Goal: Task Accomplishment & Management: Manage account settings

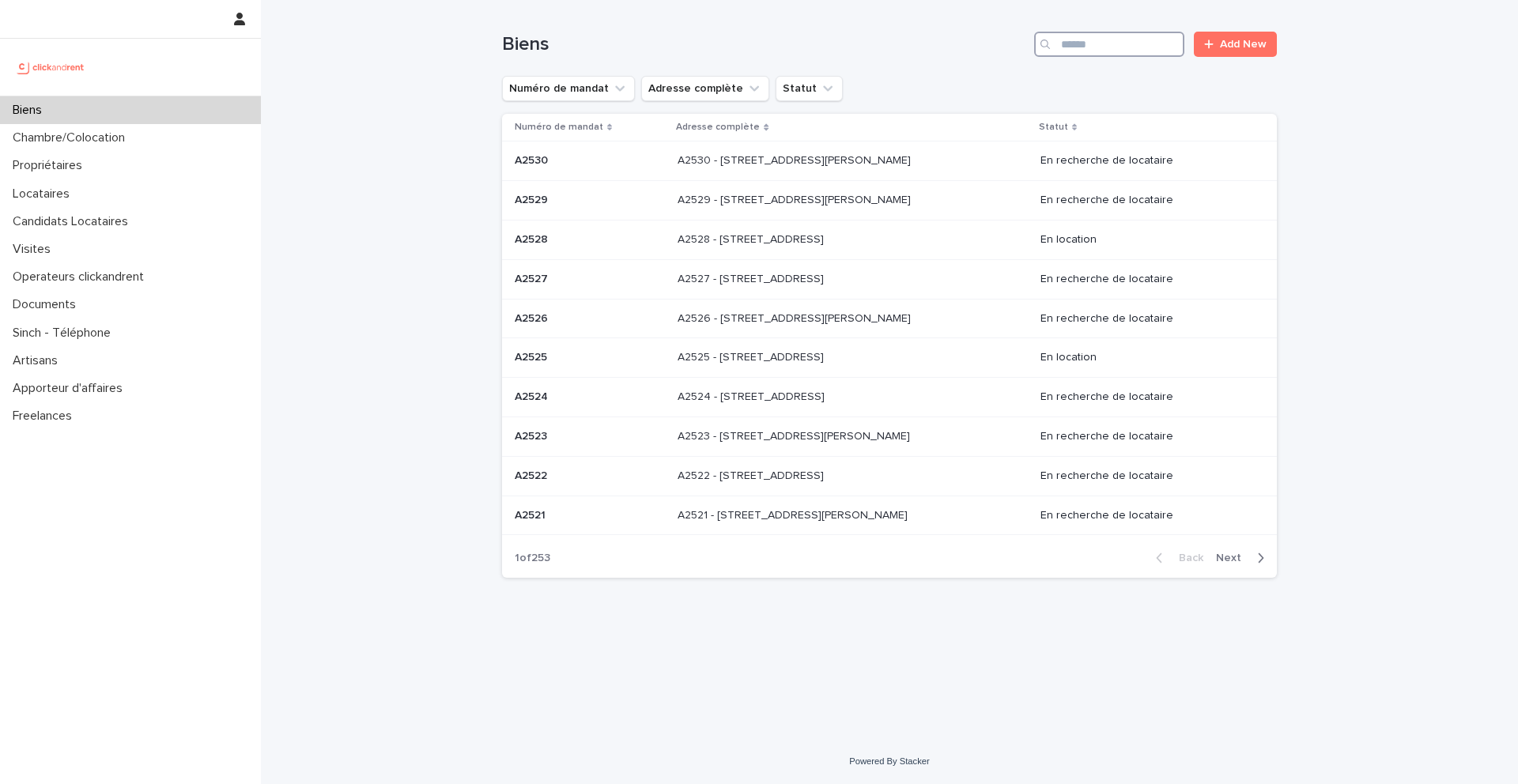
click at [1106, 51] on input "Search" at bounding box center [1109, 44] width 150 height 25
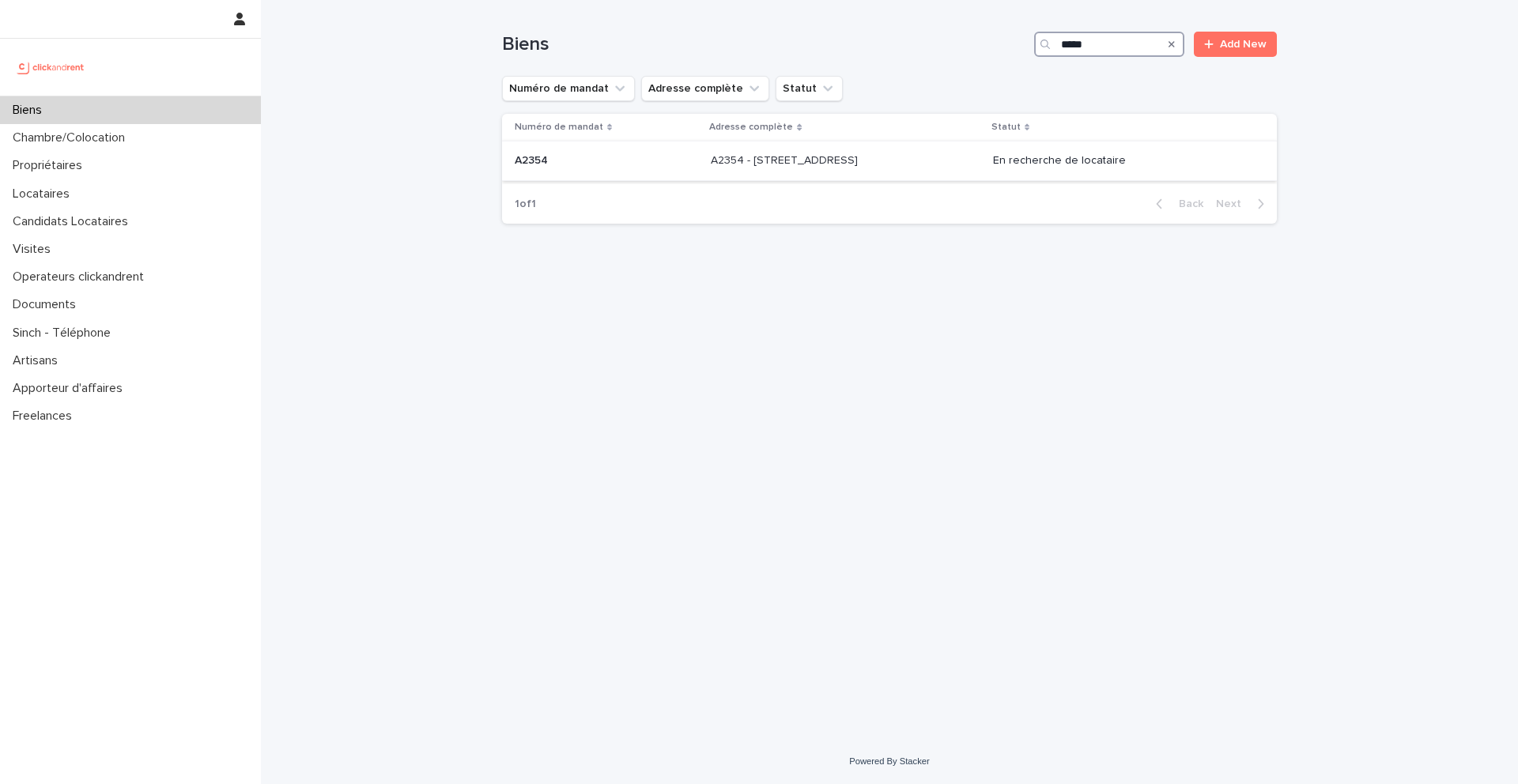
type input "*****"
click at [538, 161] on p "A2354" at bounding box center [532, 159] width 36 height 16
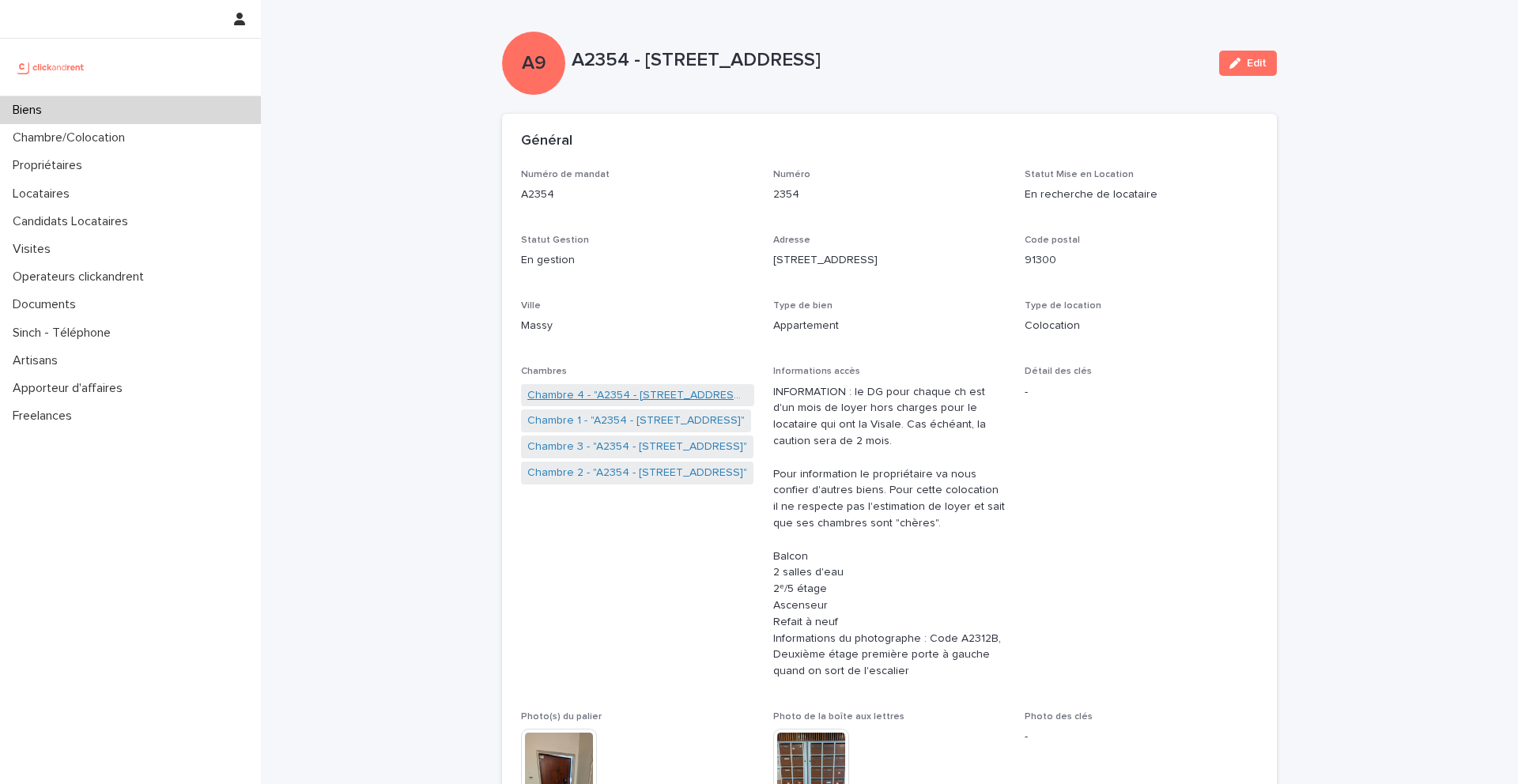
click at [641, 398] on link "Chambre 4 - "A2354 - 2 place d'Allemagne, Massy 91300"" at bounding box center [637, 395] width 220 height 16
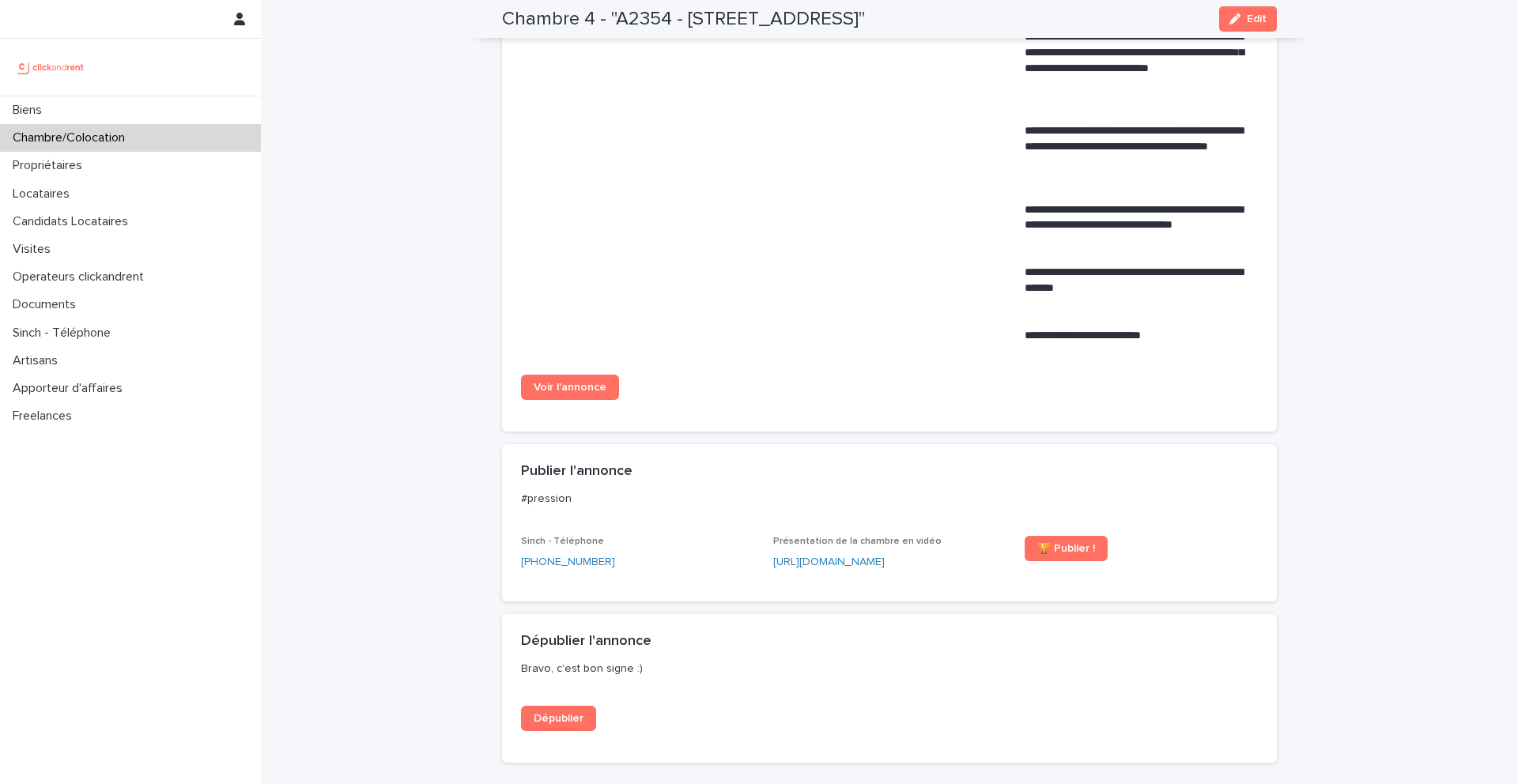
scroll to position [869, 0]
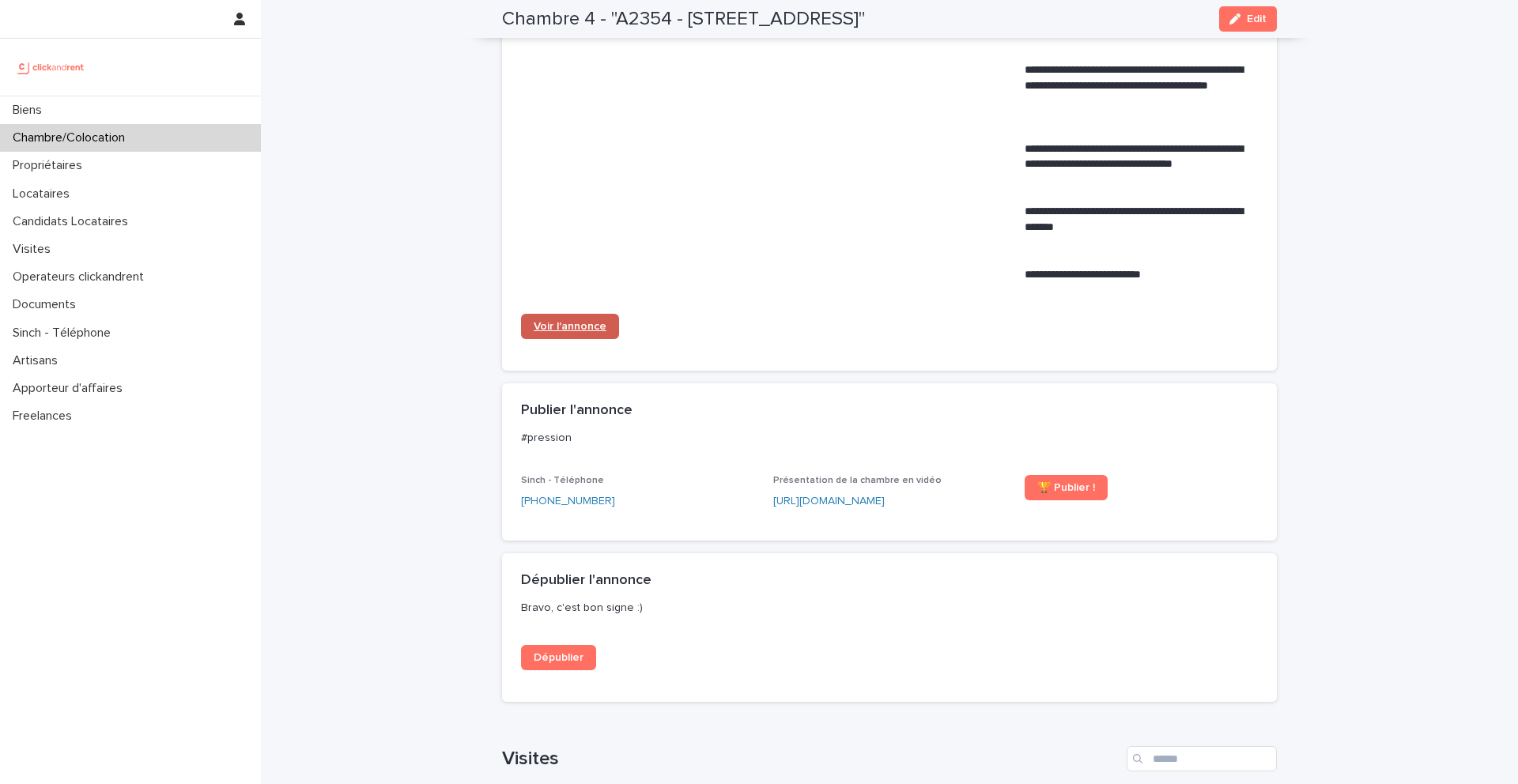
click at [602, 323] on span "Voir l'annonce" at bounding box center [569, 327] width 73 height 11
click at [103, 100] on div "Biens" at bounding box center [130, 110] width 261 height 28
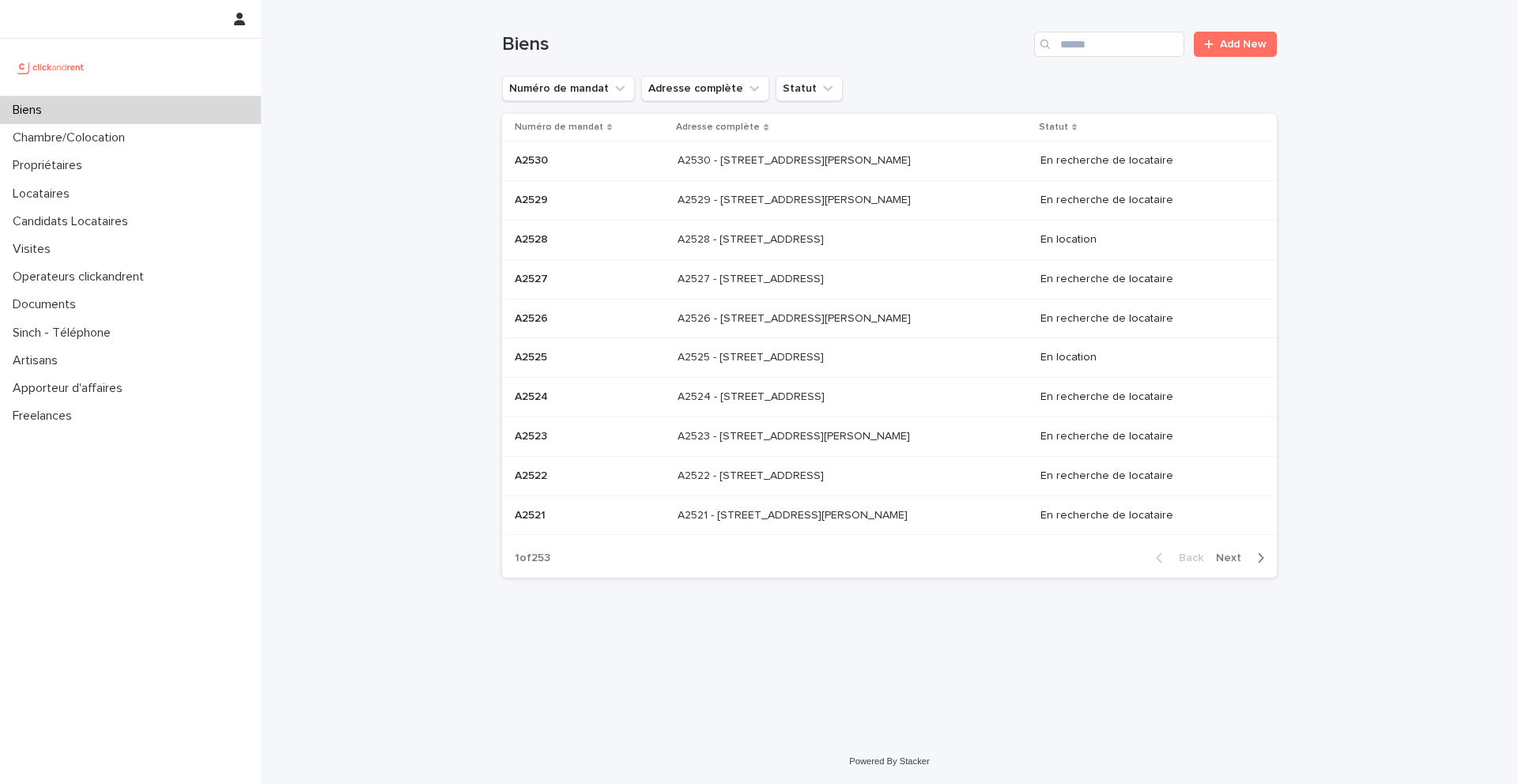
click at [1045, 46] on icon "Search" at bounding box center [1045, 44] width 10 height 10
click at [1090, 46] on input "Search" at bounding box center [1109, 44] width 150 height 25
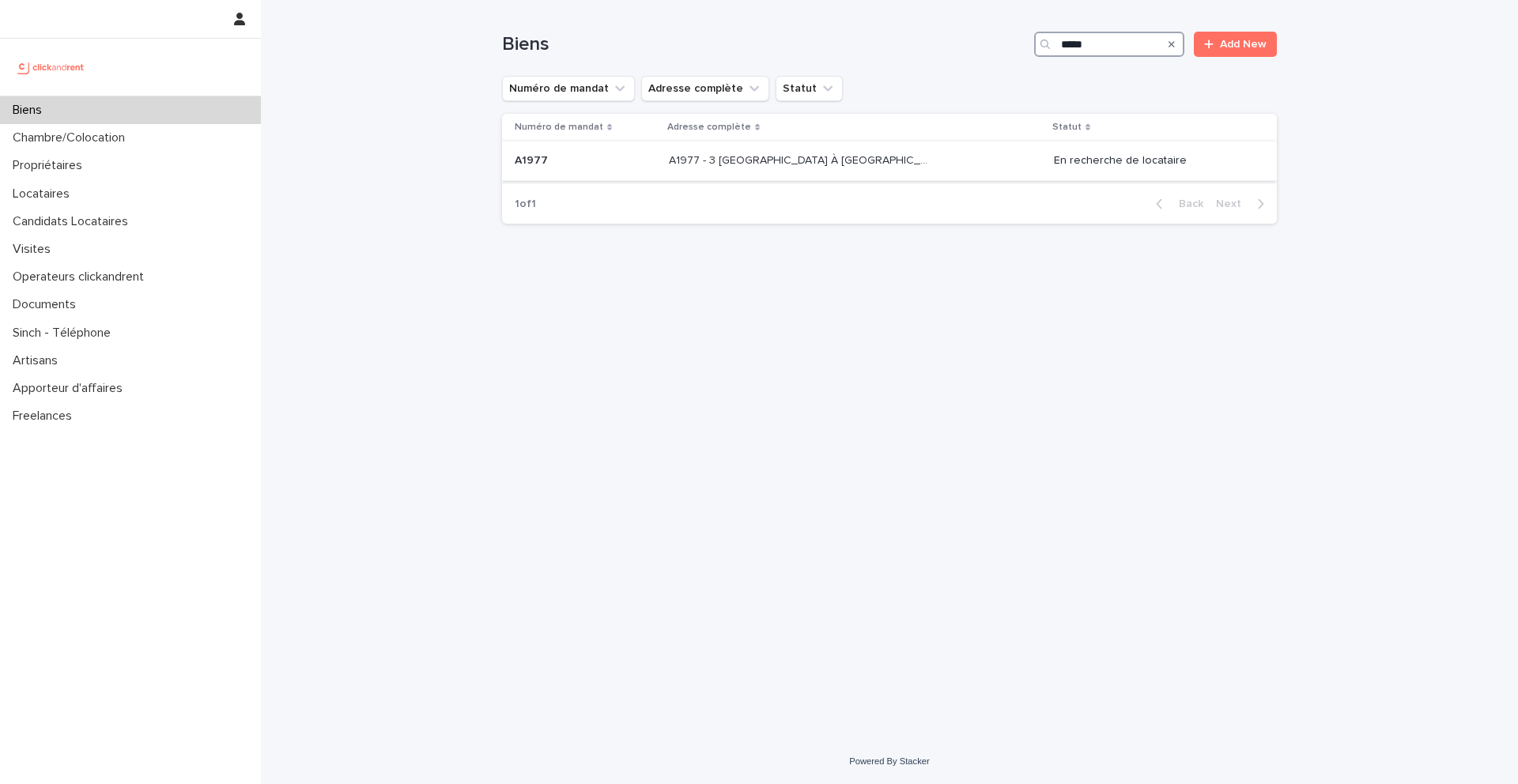
type input "*****"
click at [540, 161] on p "A1977" at bounding box center [532, 159] width 36 height 16
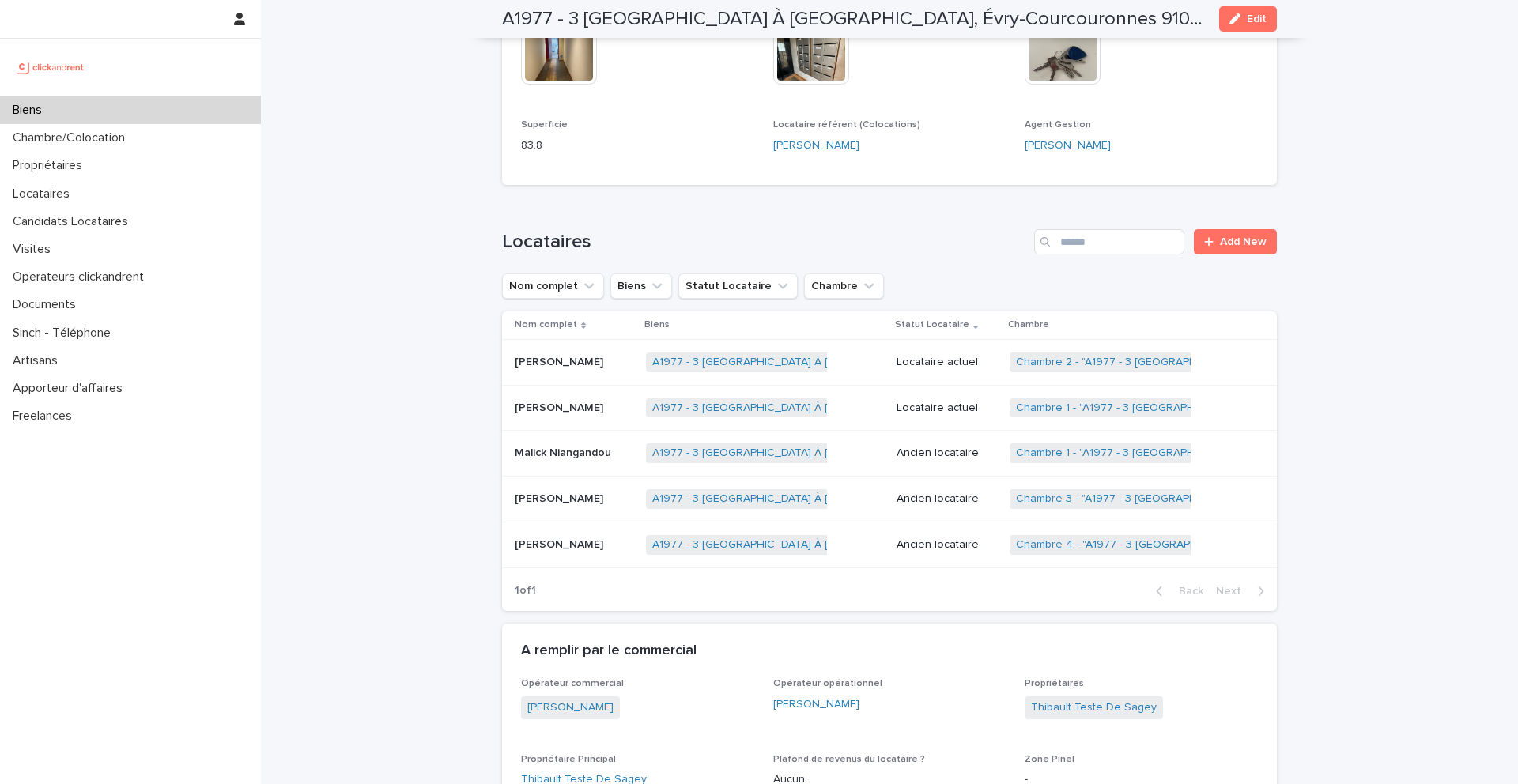
scroll to position [649, 0]
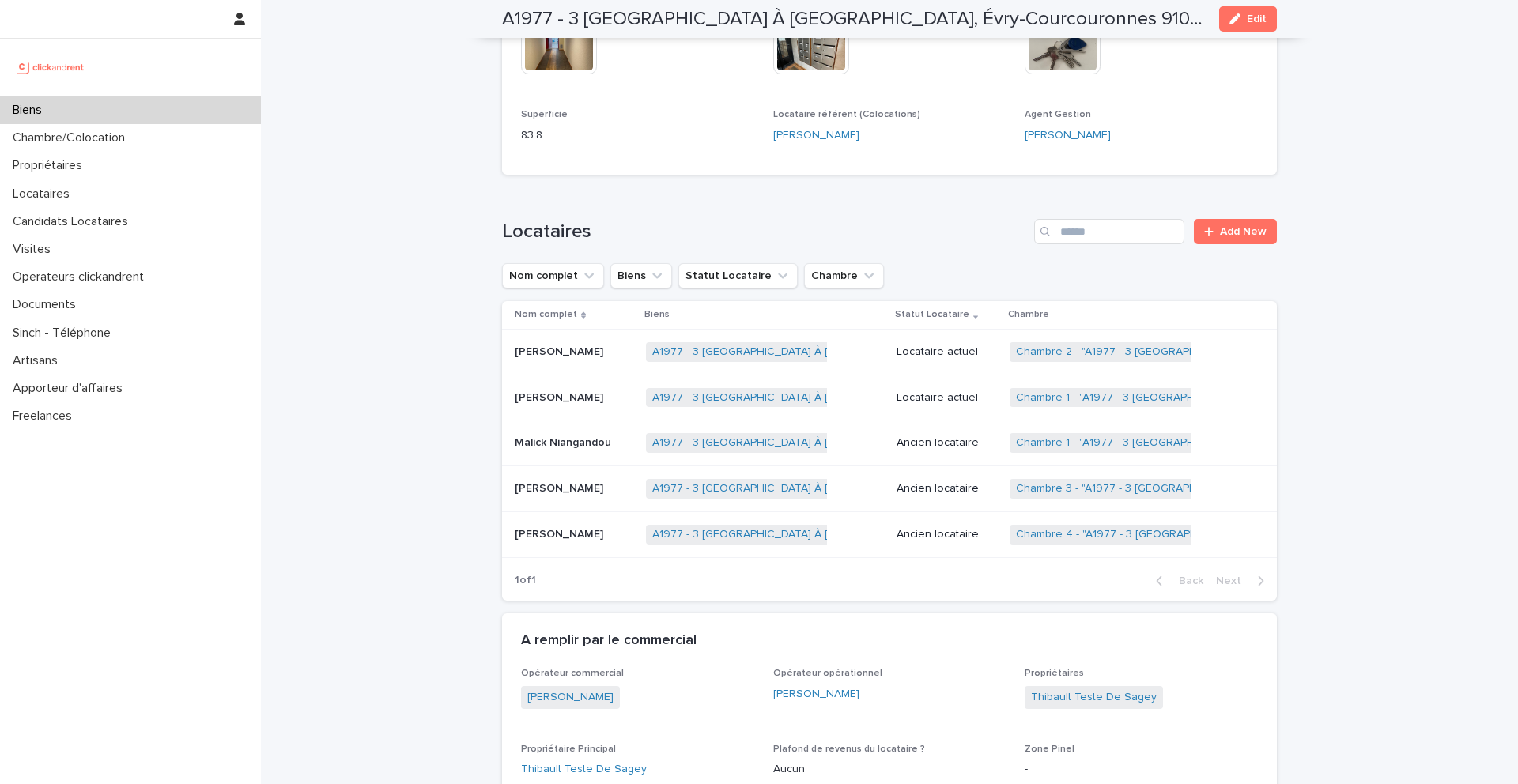
click at [591, 433] on p "Malick Niangandou" at bounding box center [564, 441] width 99 height 16
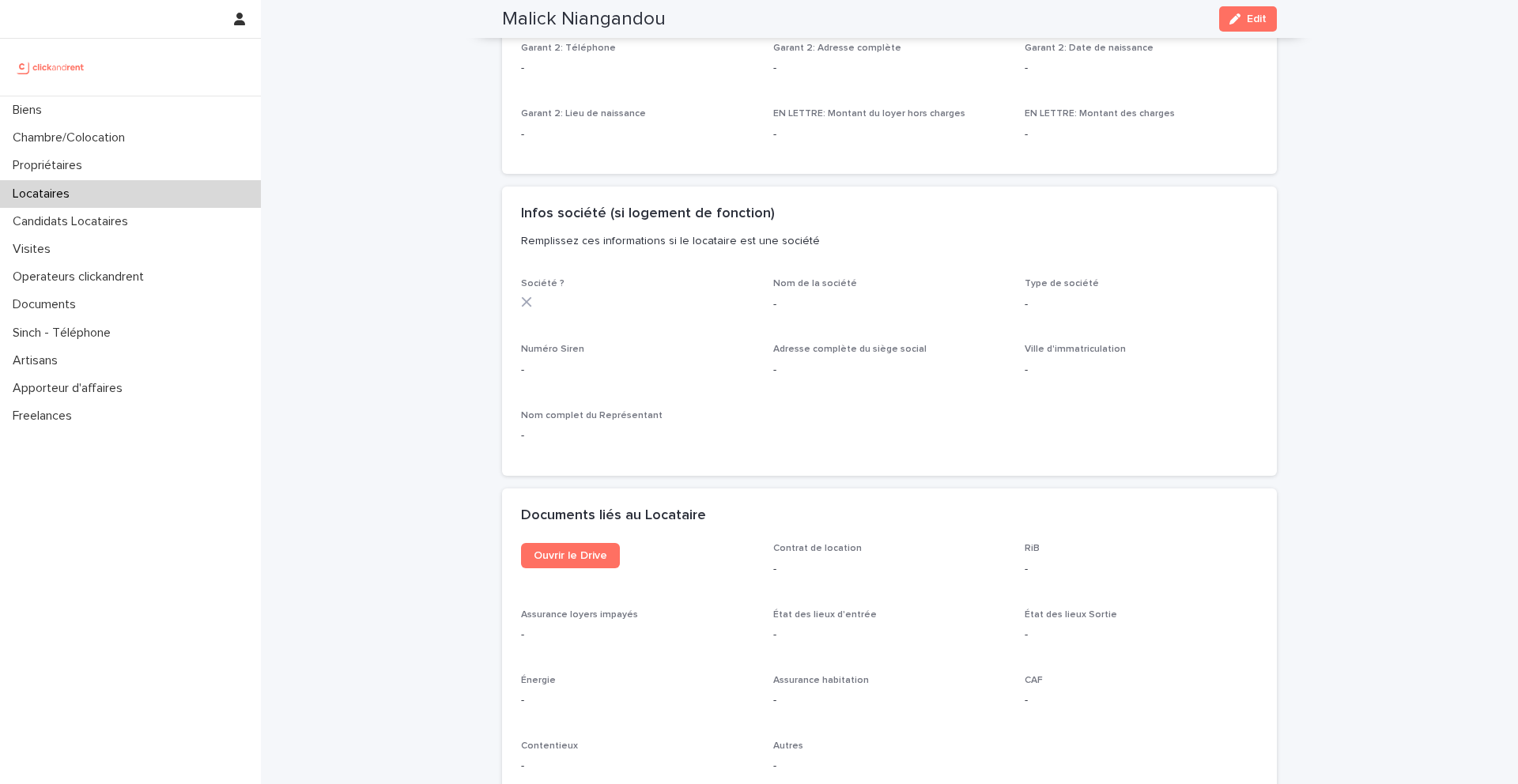
scroll to position [1275, 0]
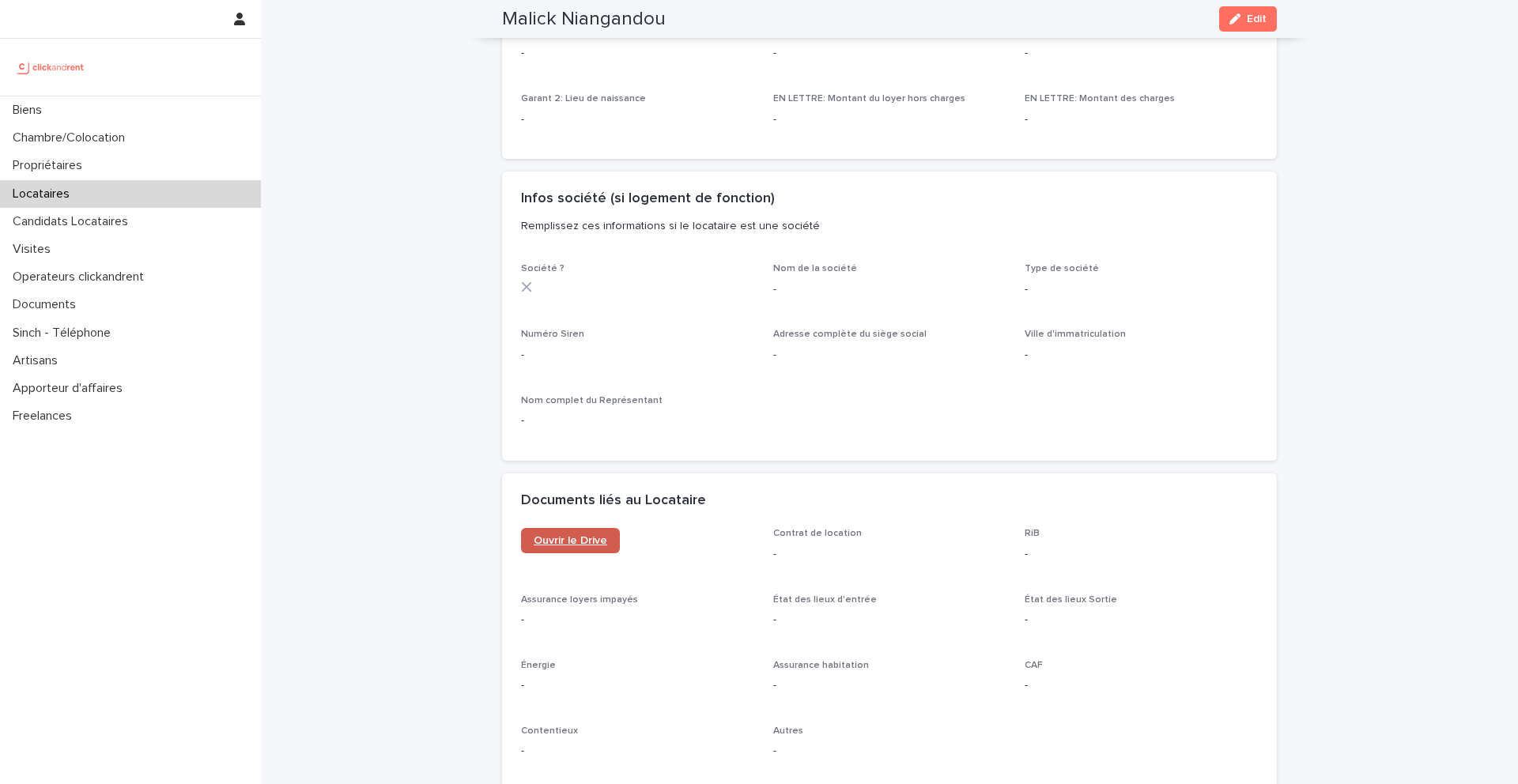
click at [590, 536] on span "Ouvrir le Drive" at bounding box center [569, 540] width 73 height 11
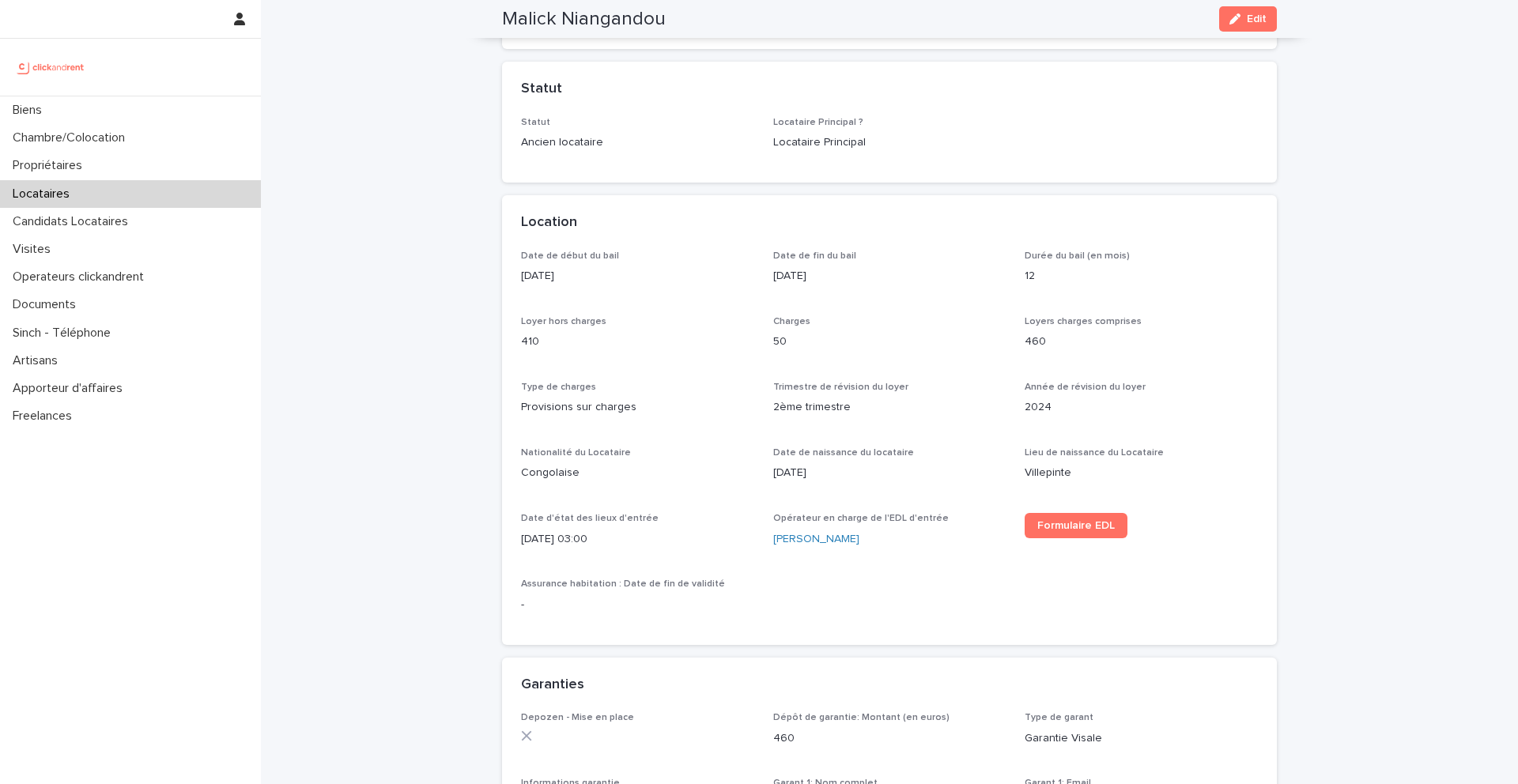
scroll to position [0, 0]
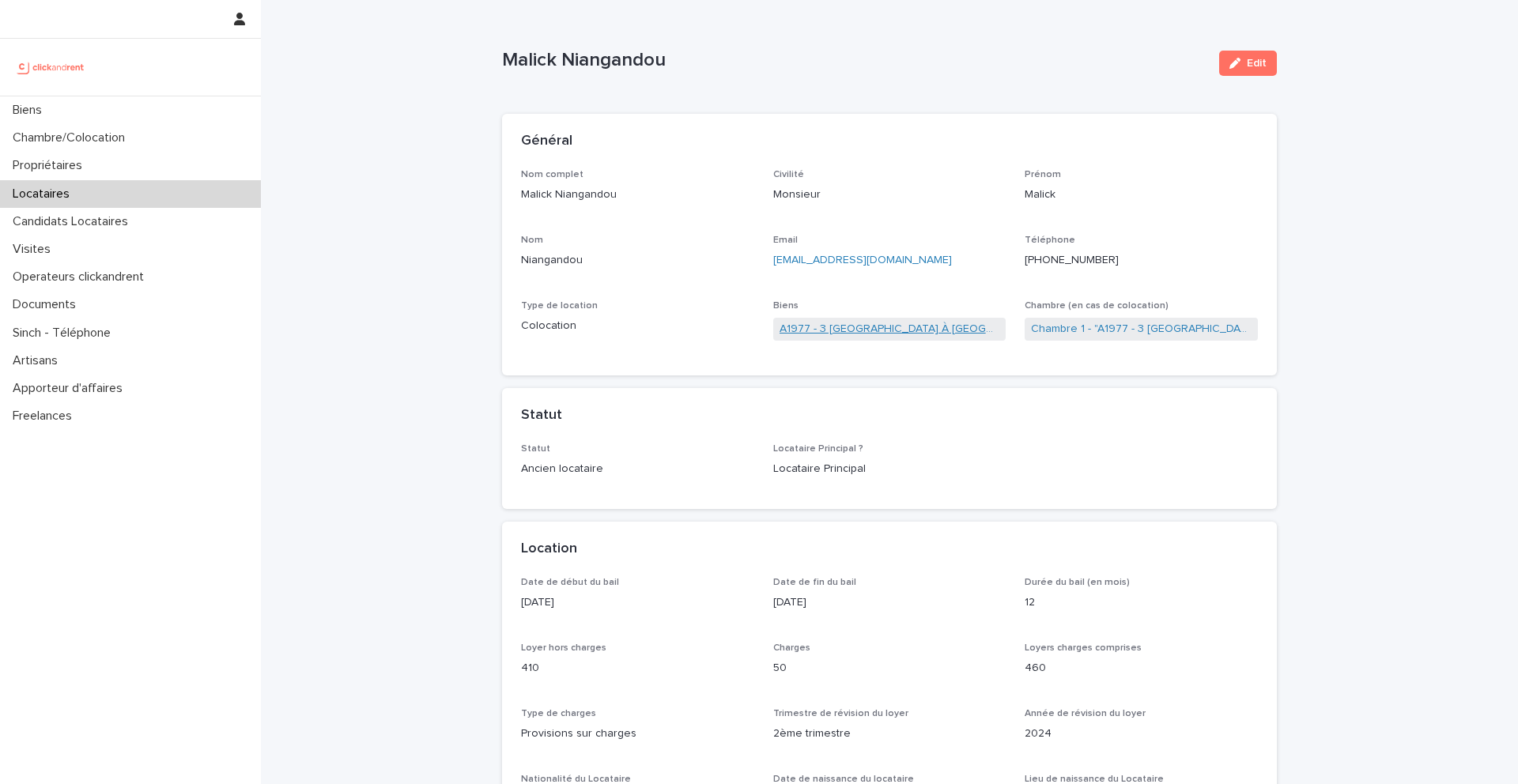
click at [881, 324] on link "A1977 - 3 Square de la Valse À Mille Temps, Évry-Courcouronnes 91080" at bounding box center [890, 329] width 220 height 16
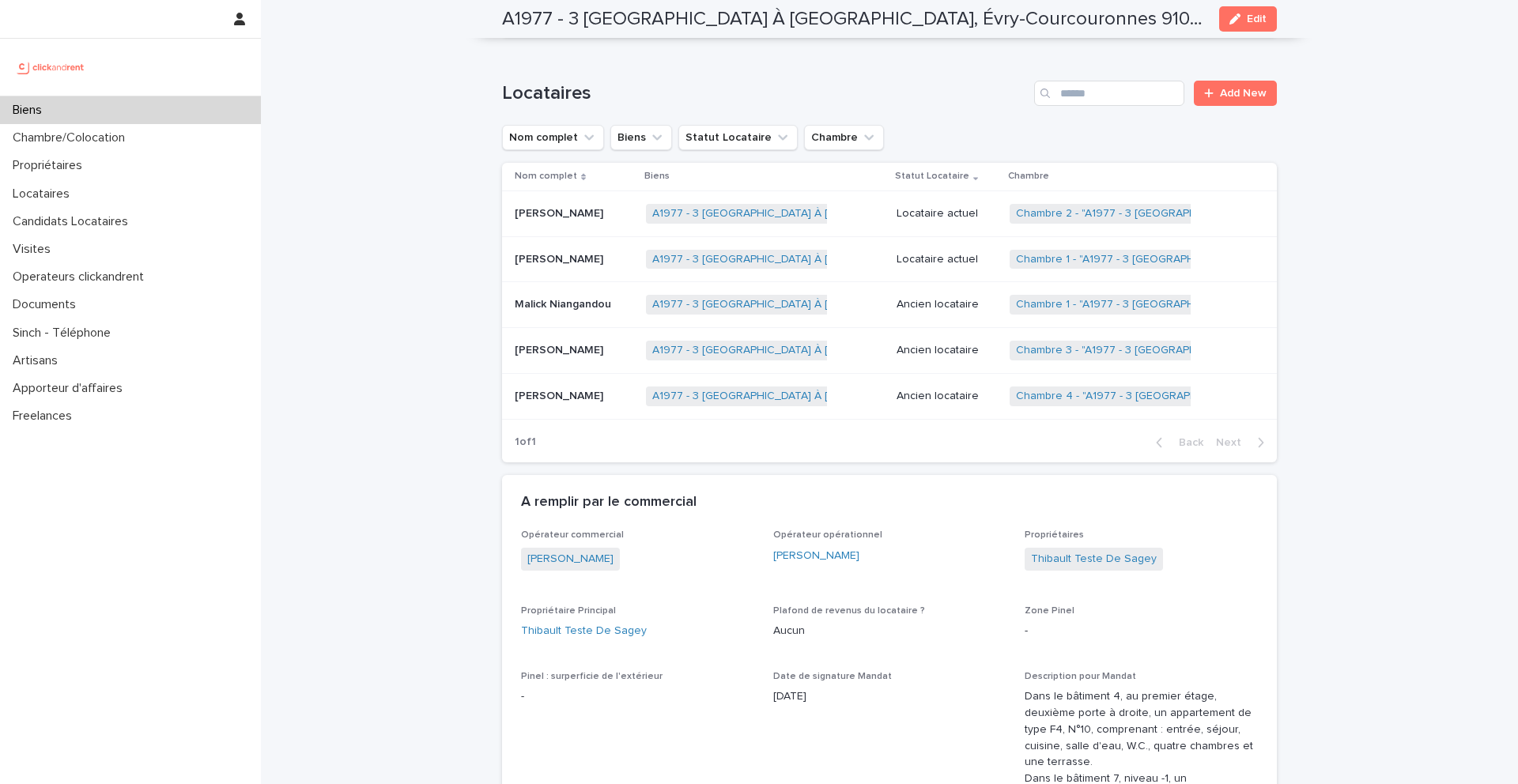
scroll to position [826, 0]
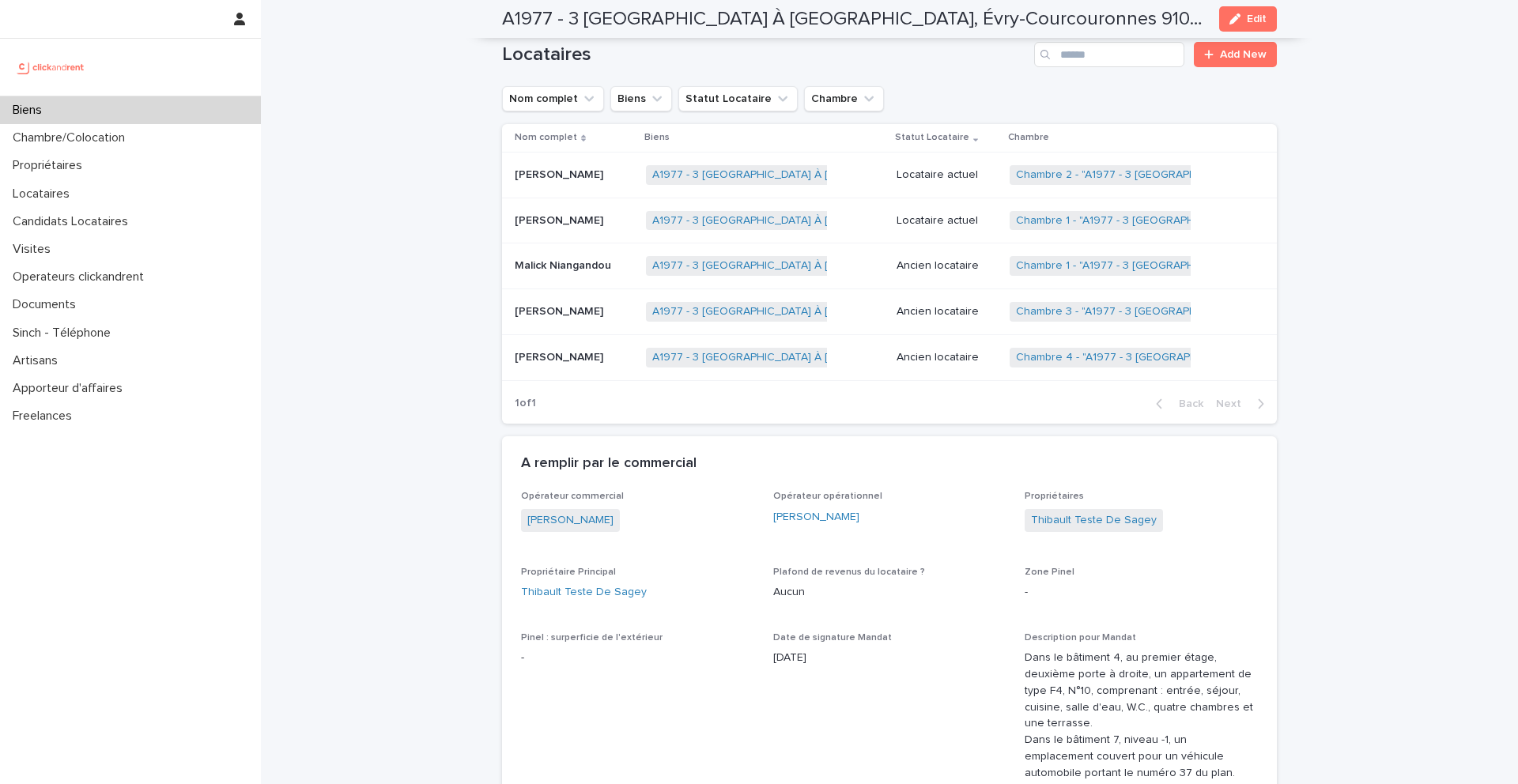
click at [553, 256] on p "Malick Niangandou" at bounding box center [564, 264] width 99 height 16
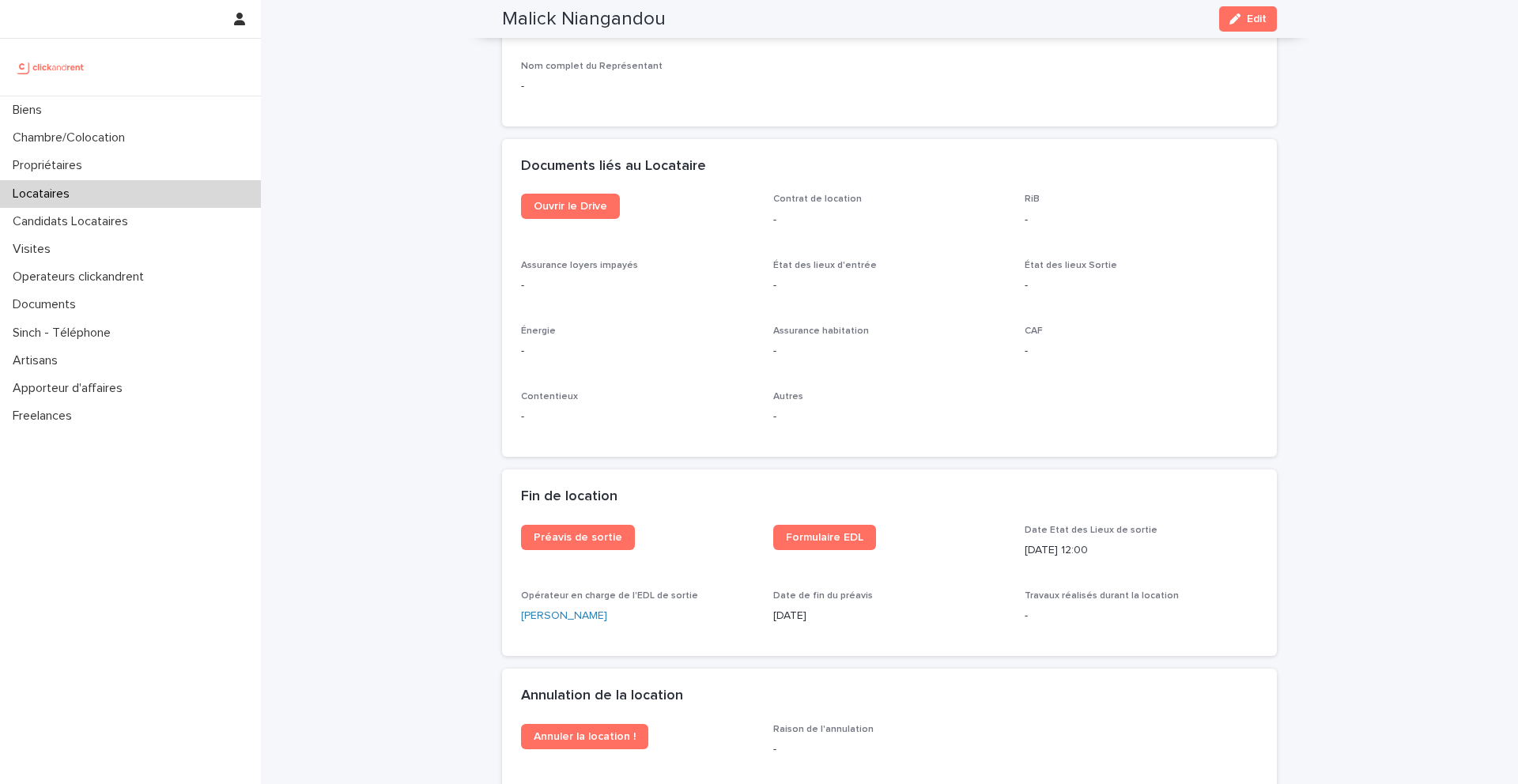
scroll to position [1609, 0]
click at [111, 105] on div "Biens" at bounding box center [130, 110] width 261 height 28
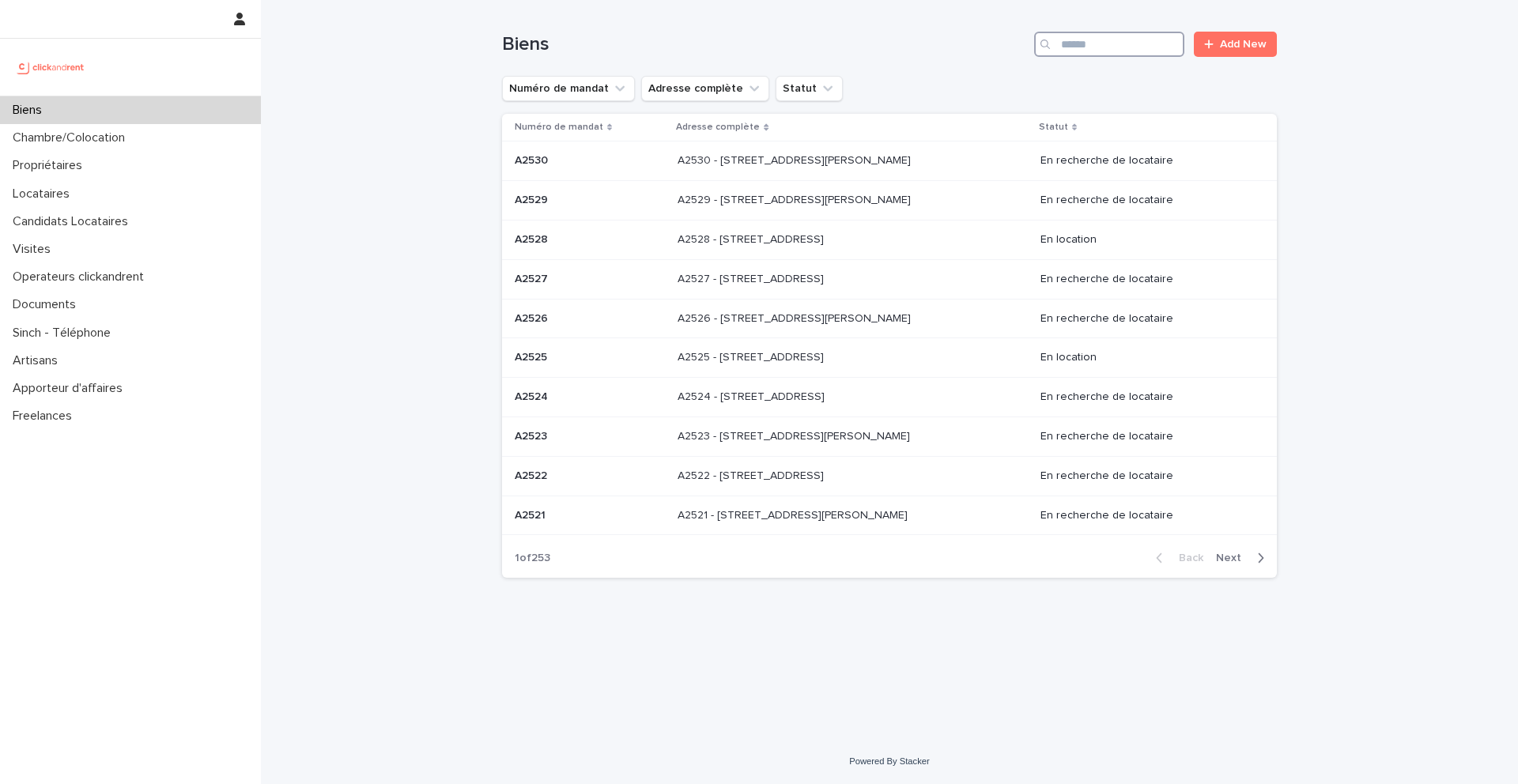
click at [1105, 48] on input "Search" at bounding box center [1109, 44] width 150 height 25
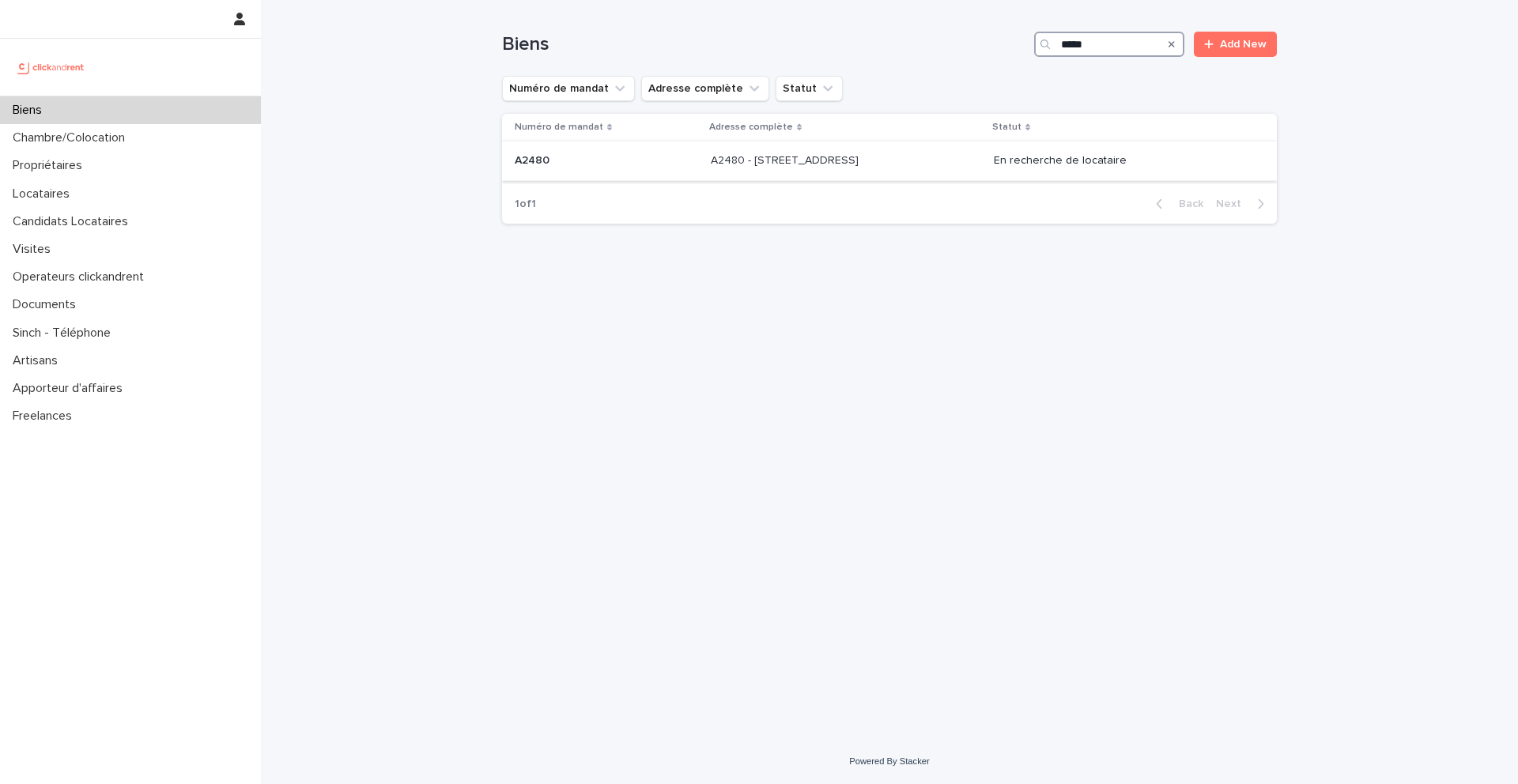
type input "*****"
click at [655, 159] on p at bounding box center [606, 161] width 183 height 14
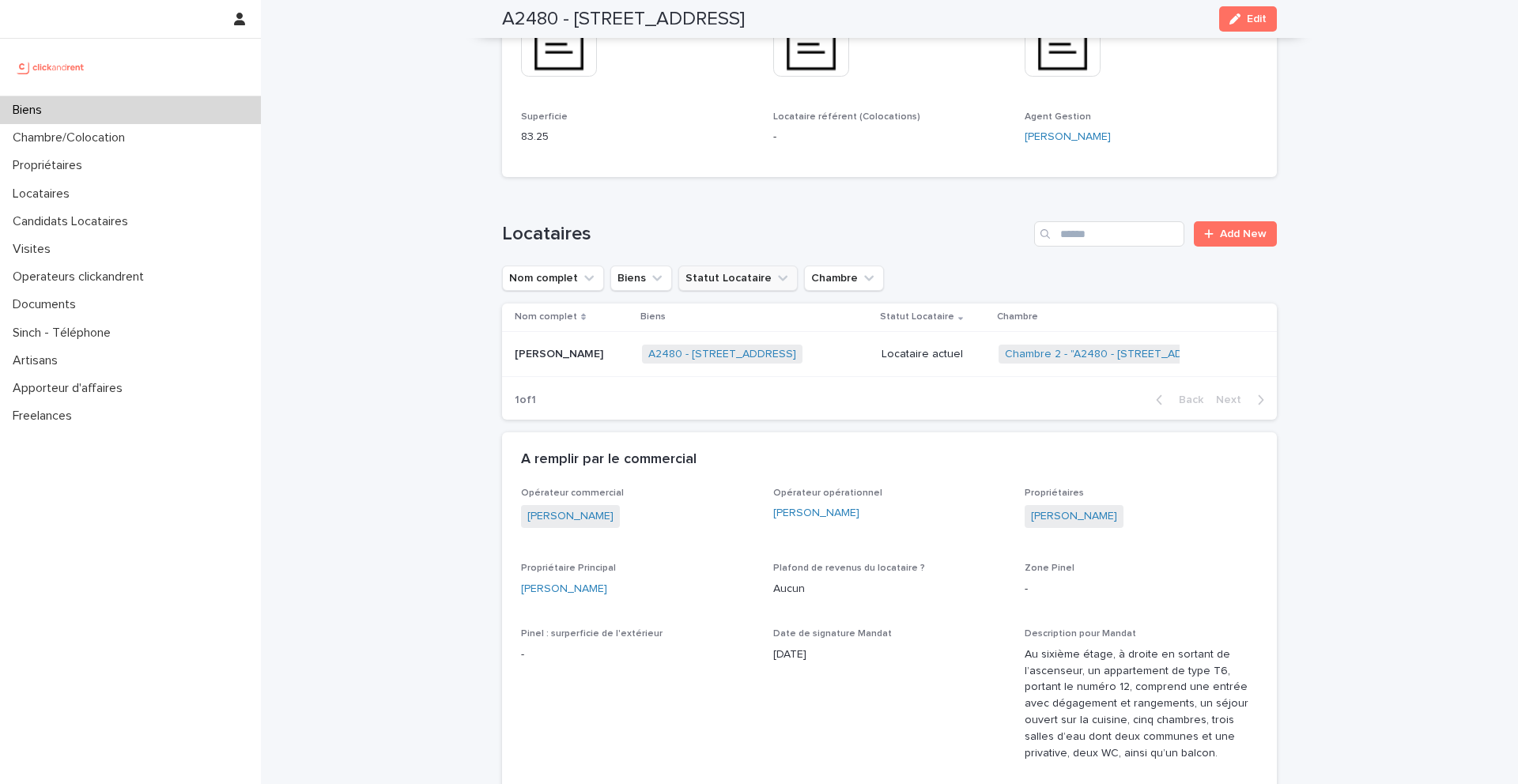
scroll to position [1076, 0]
drag, startPoint x: 947, startPoint y: 12, endPoint x: 576, endPoint y: 22, distance: 371.1
click at [576, 22] on div "A2480 - 60 allée de Bellefontaine, Toulouse 31100 Edit" at bounding box center [889, 19] width 775 height 38
copy h2 "60 allée de Bellefontaine, Toulouse 31100"
click at [616, 22] on h2 "A2480 - 60 allée de Bellefontaine, Toulouse 31100" at bounding box center [623, 19] width 243 height 23
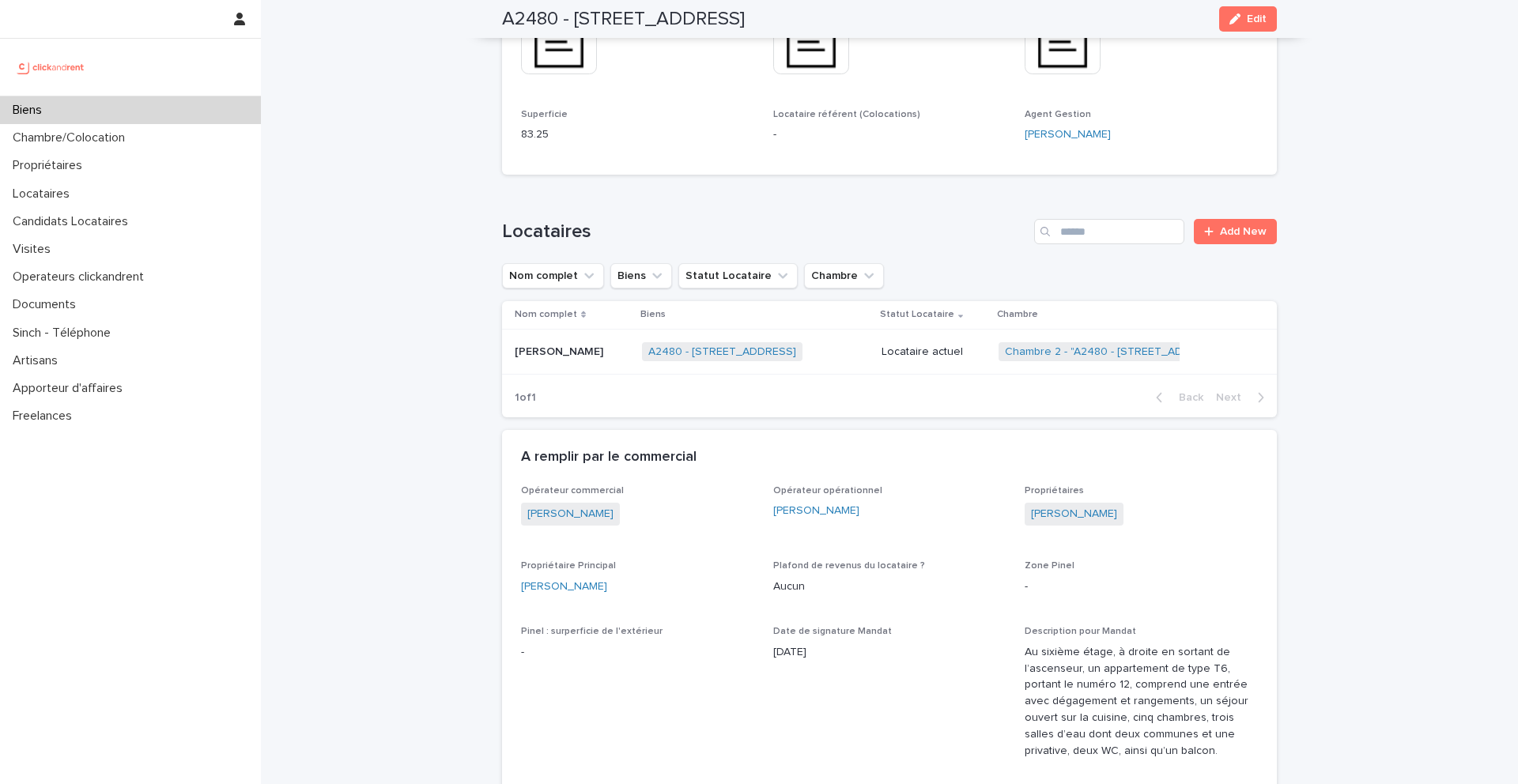
click at [134, 108] on div "Biens" at bounding box center [130, 110] width 261 height 28
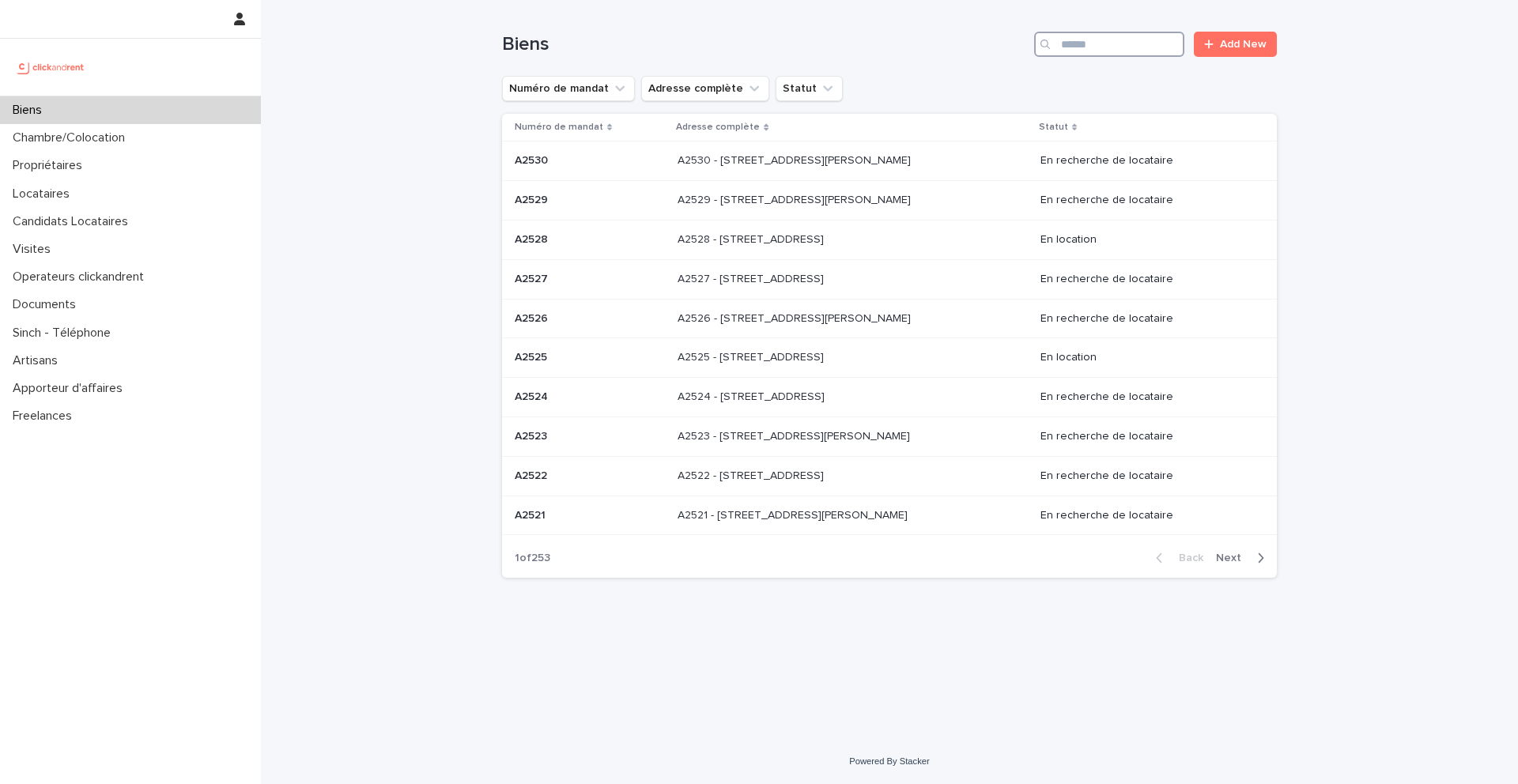
click at [1080, 44] on input "Search" at bounding box center [1109, 44] width 150 height 25
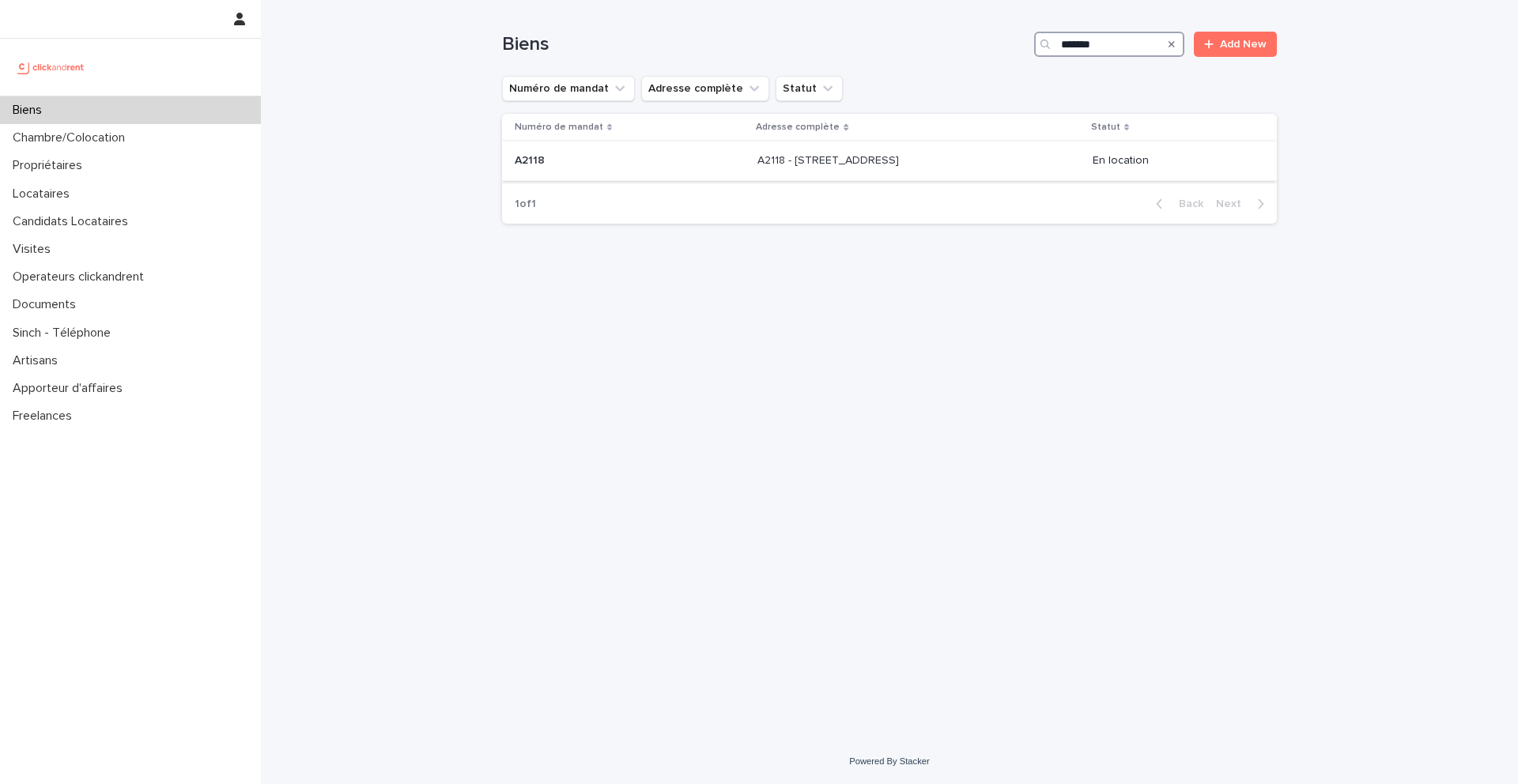
type input "*******"
click at [805, 163] on p "A2118 - 33 Rue Ringois, Amiens 80000" at bounding box center [829, 159] width 144 height 16
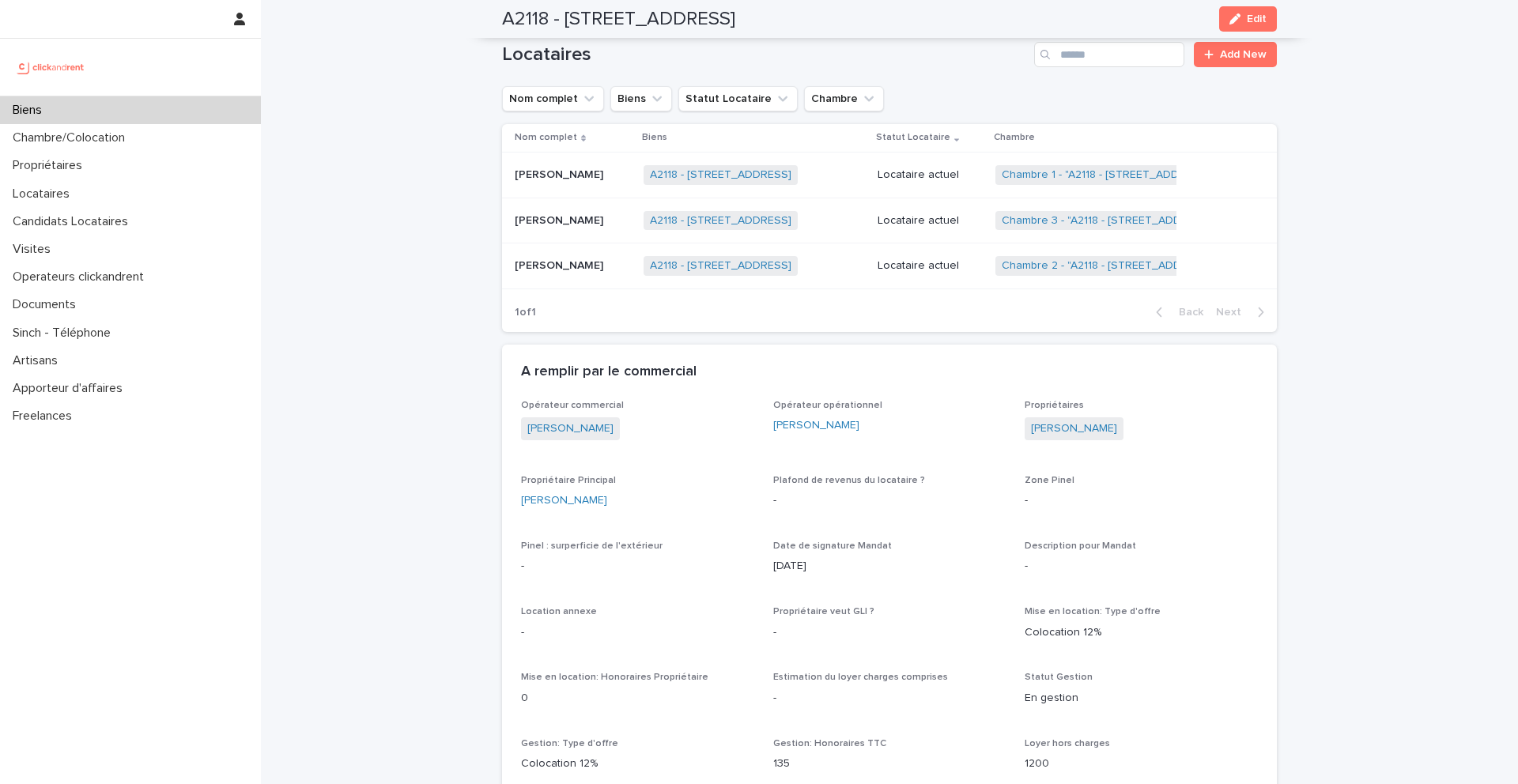
scroll to position [656, 0]
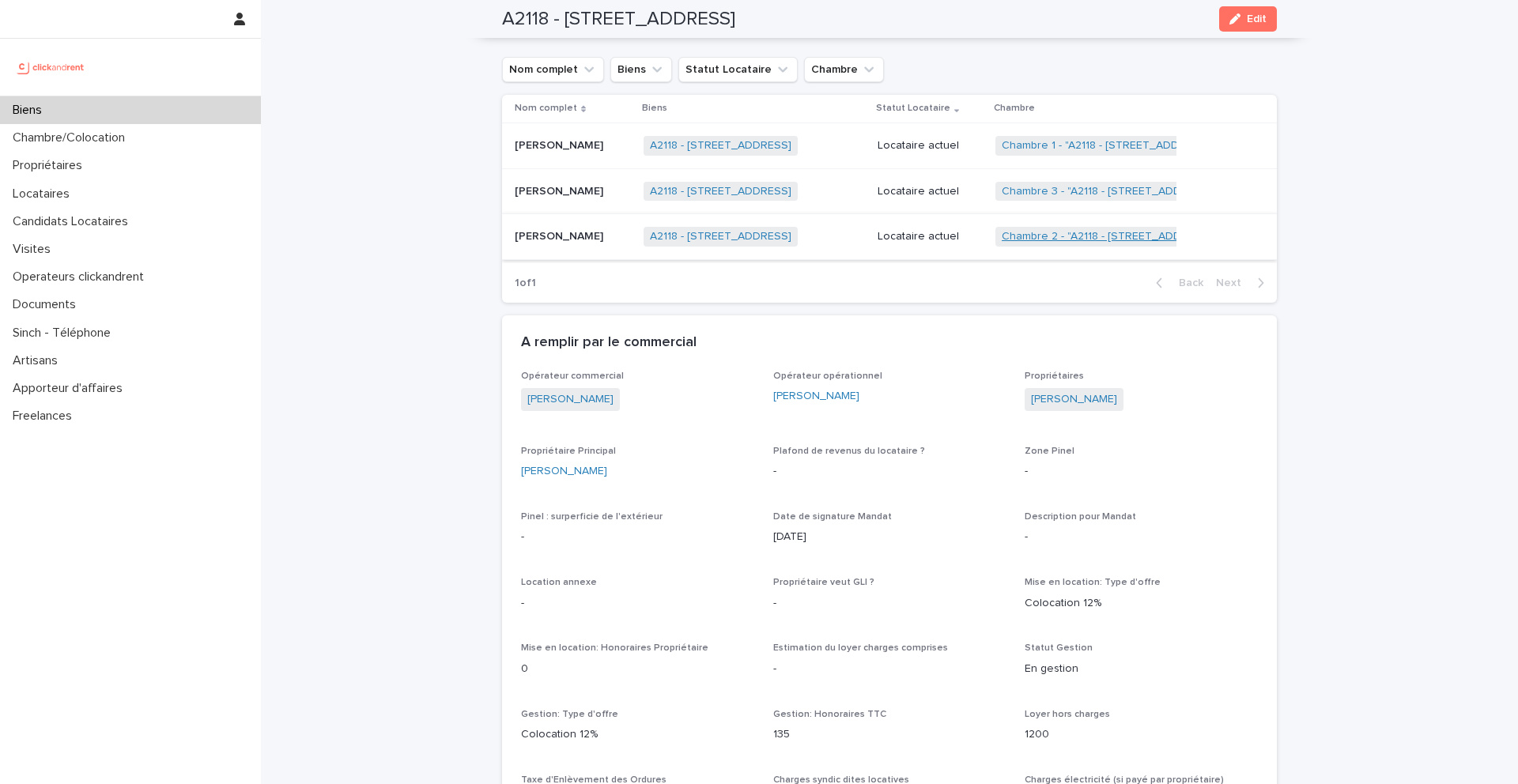
click at [1038, 240] on link "Chambre 2 - "A2118 - 33 Rue Ringois, Amiens 80000"" at bounding box center [1108, 236] width 214 height 14
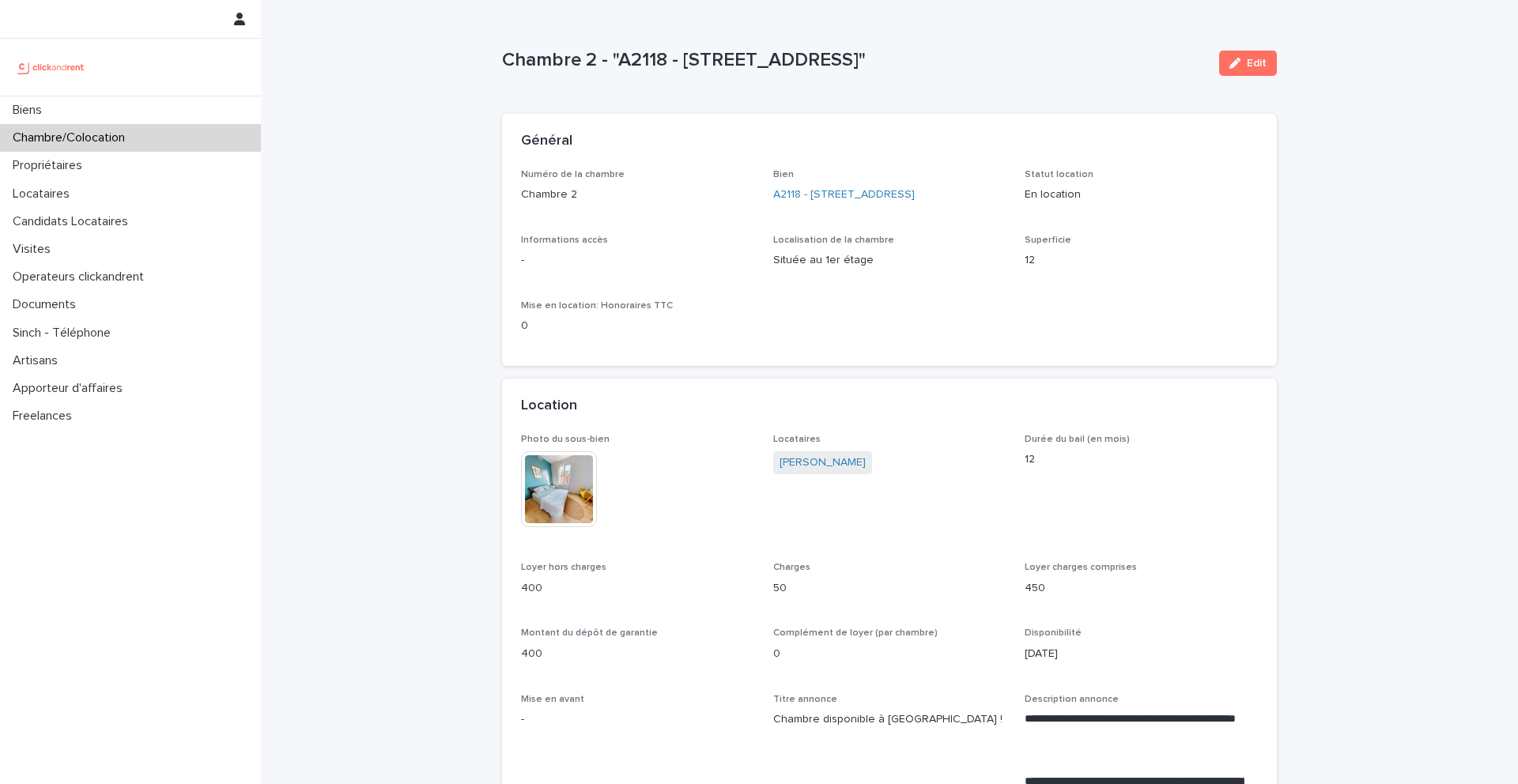
click at [593, 461] on img at bounding box center [559, 489] width 76 height 76
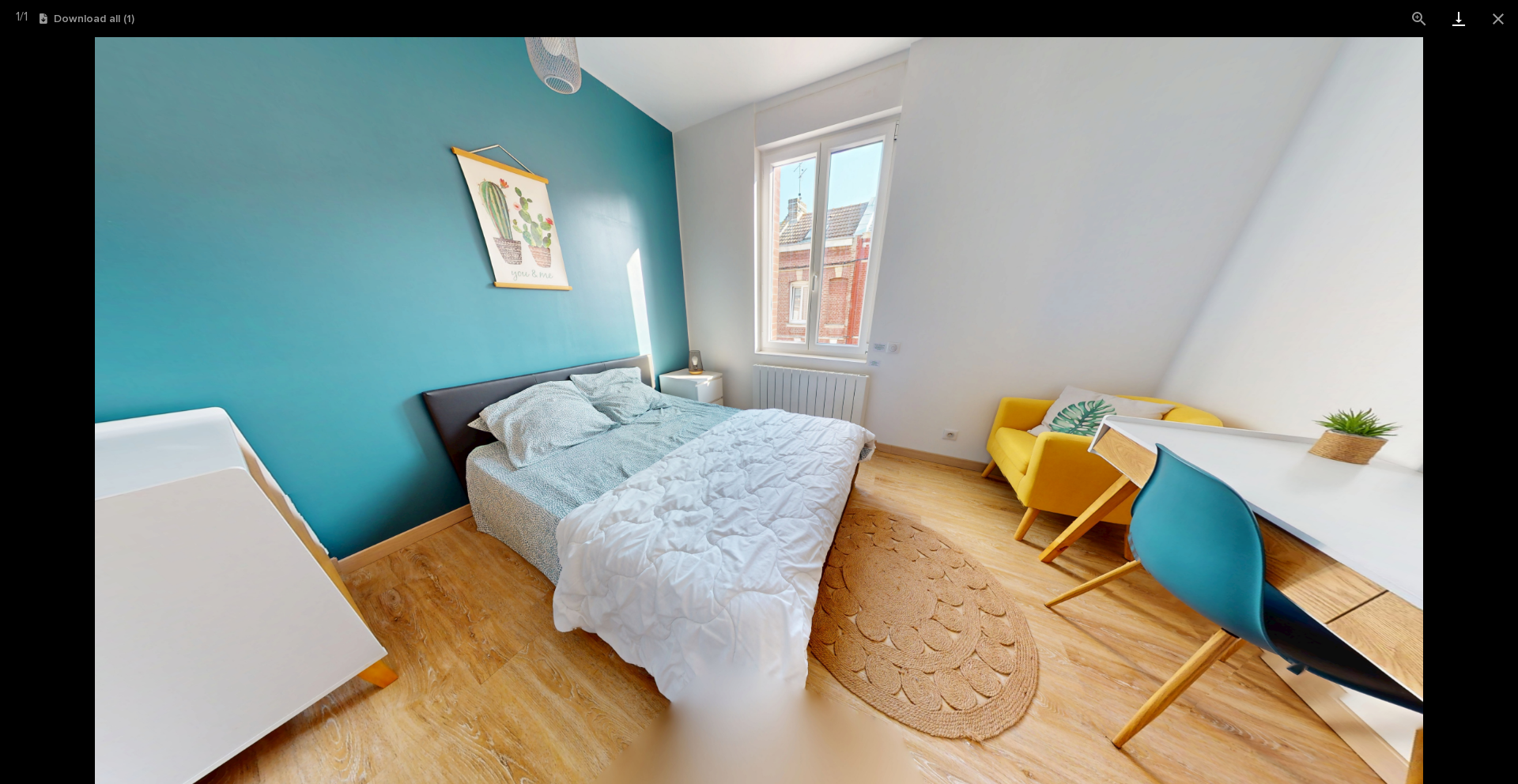
click at [1457, 21] on link "Download" at bounding box center [1459, 18] width 40 height 37
click at [1496, 31] on button "Close gallery" at bounding box center [1499, 18] width 40 height 37
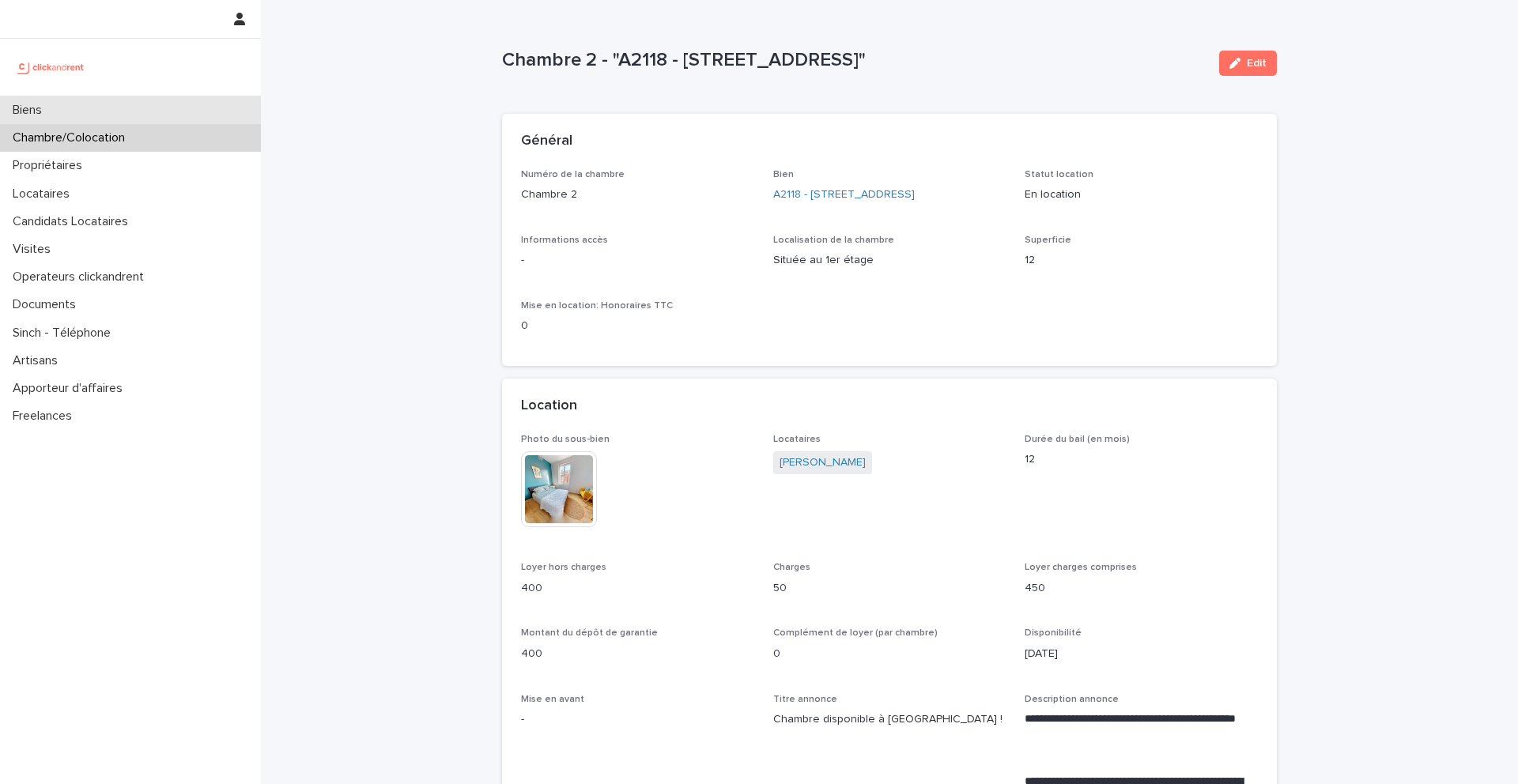
click at [93, 106] on div "Biens" at bounding box center [130, 110] width 261 height 28
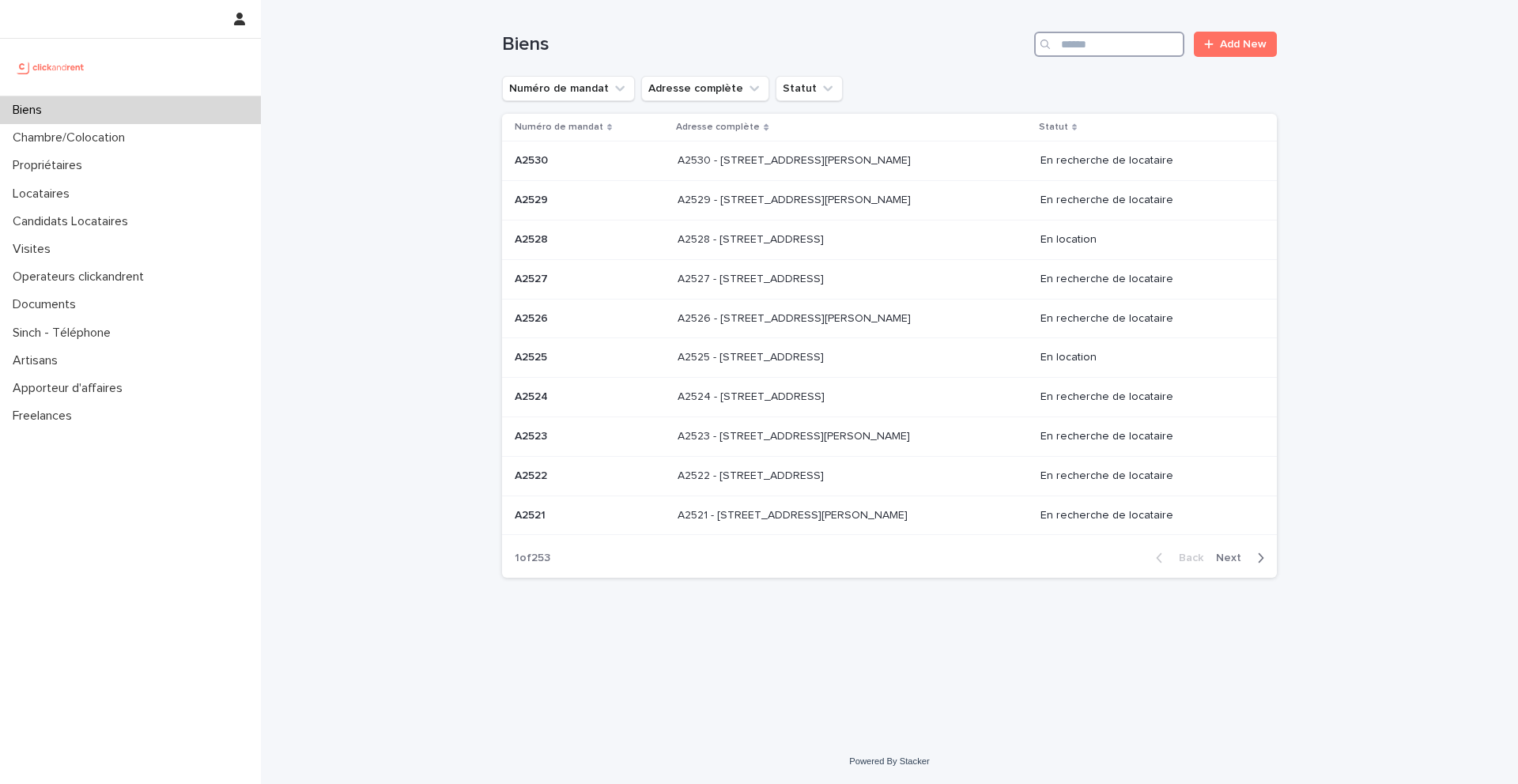
click at [1119, 43] on input "Search" at bounding box center [1109, 44] width 150 height 25
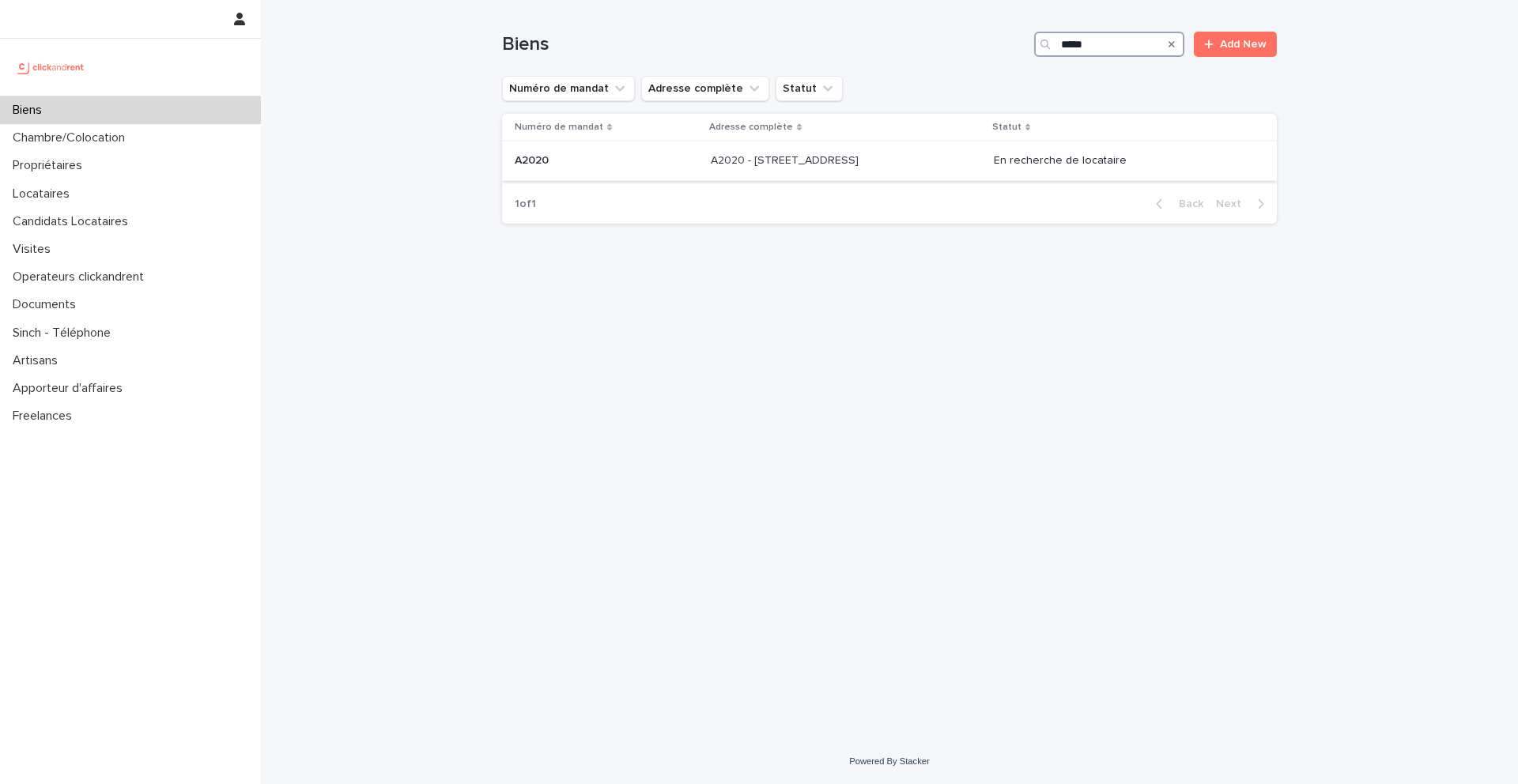
type input "*****"
click at [547, 157] on p "A2020" at bounding box center [532, 159] width 37 height 16
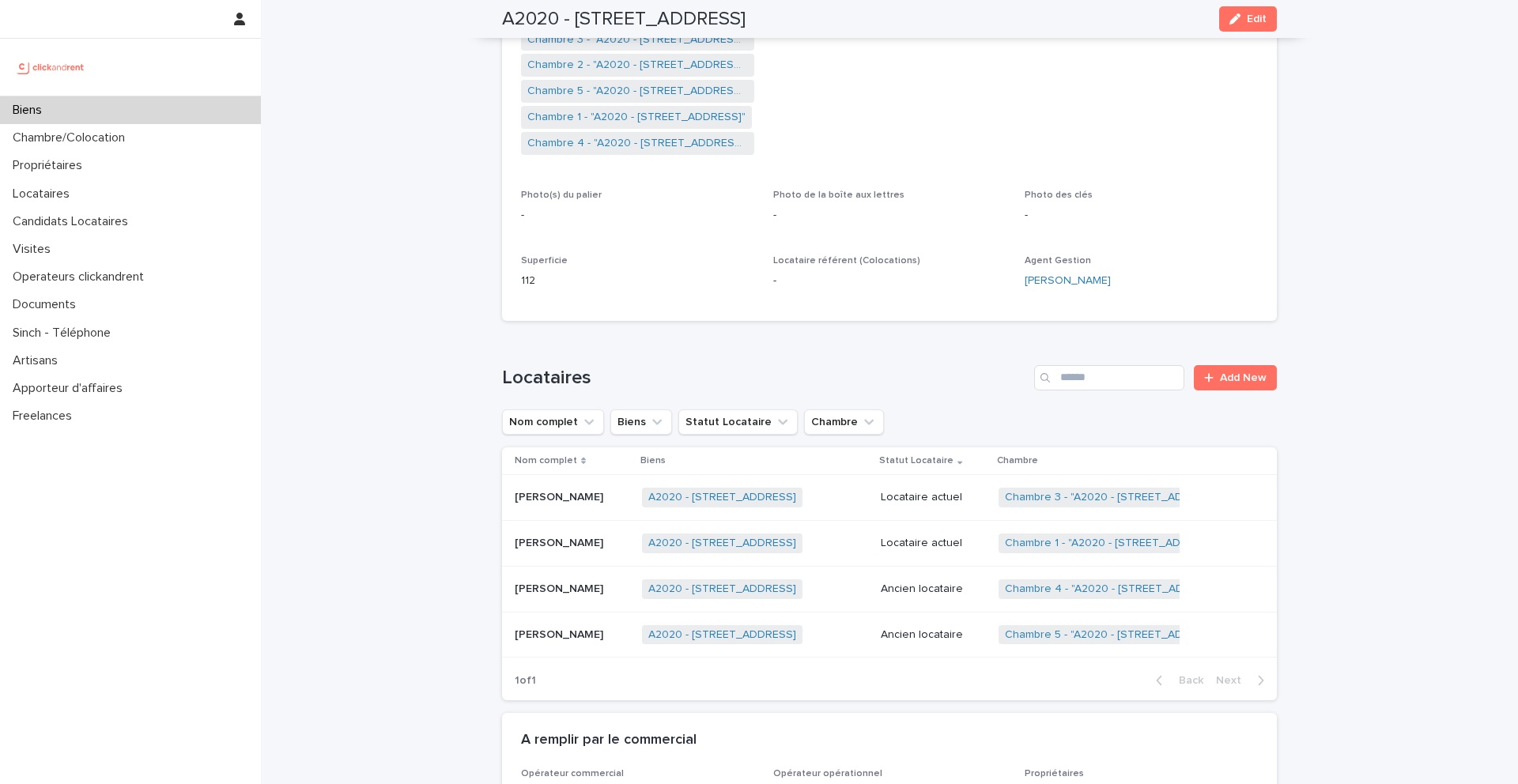
scroll to position [366, 0]
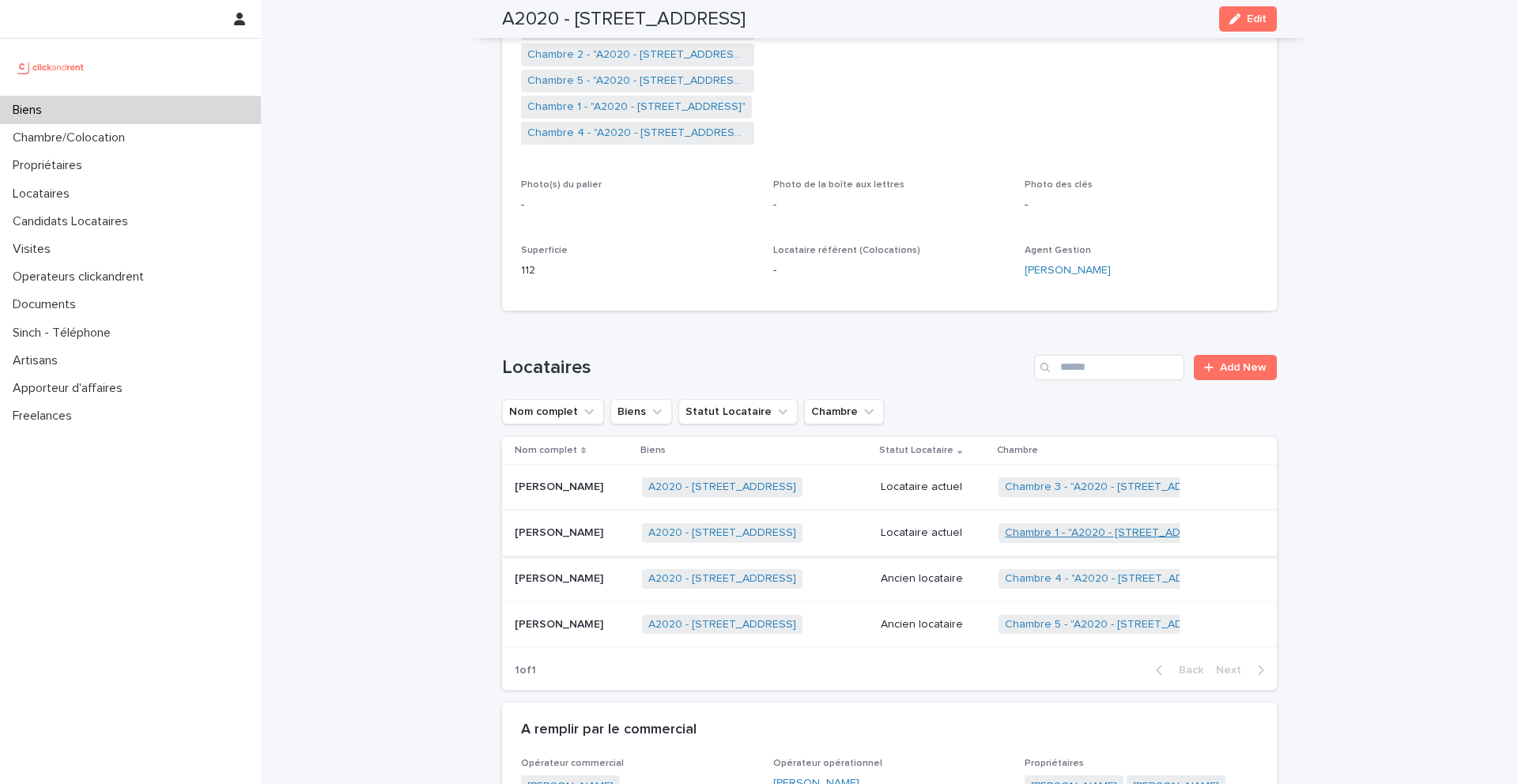
click at [1048, 528] on link "Chambre 1 - "A2020 - [STREET_ADDRESS]"" at bounding box center [1115, 533] width 218 height 14
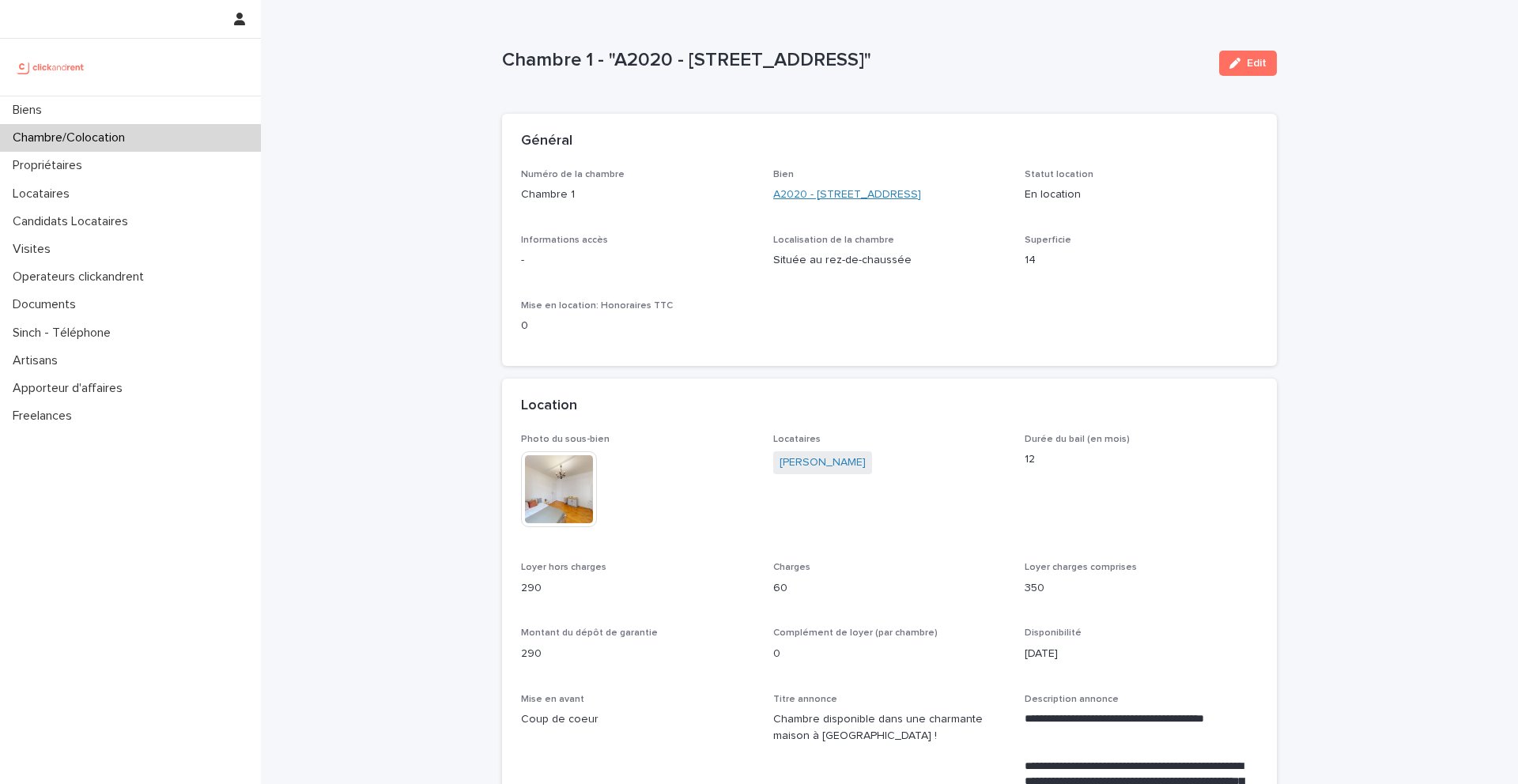
click at [806, 198] on link "A2020 - [STREET_ADDRESS]" at bounding box center [847, 195] width 148 height 16
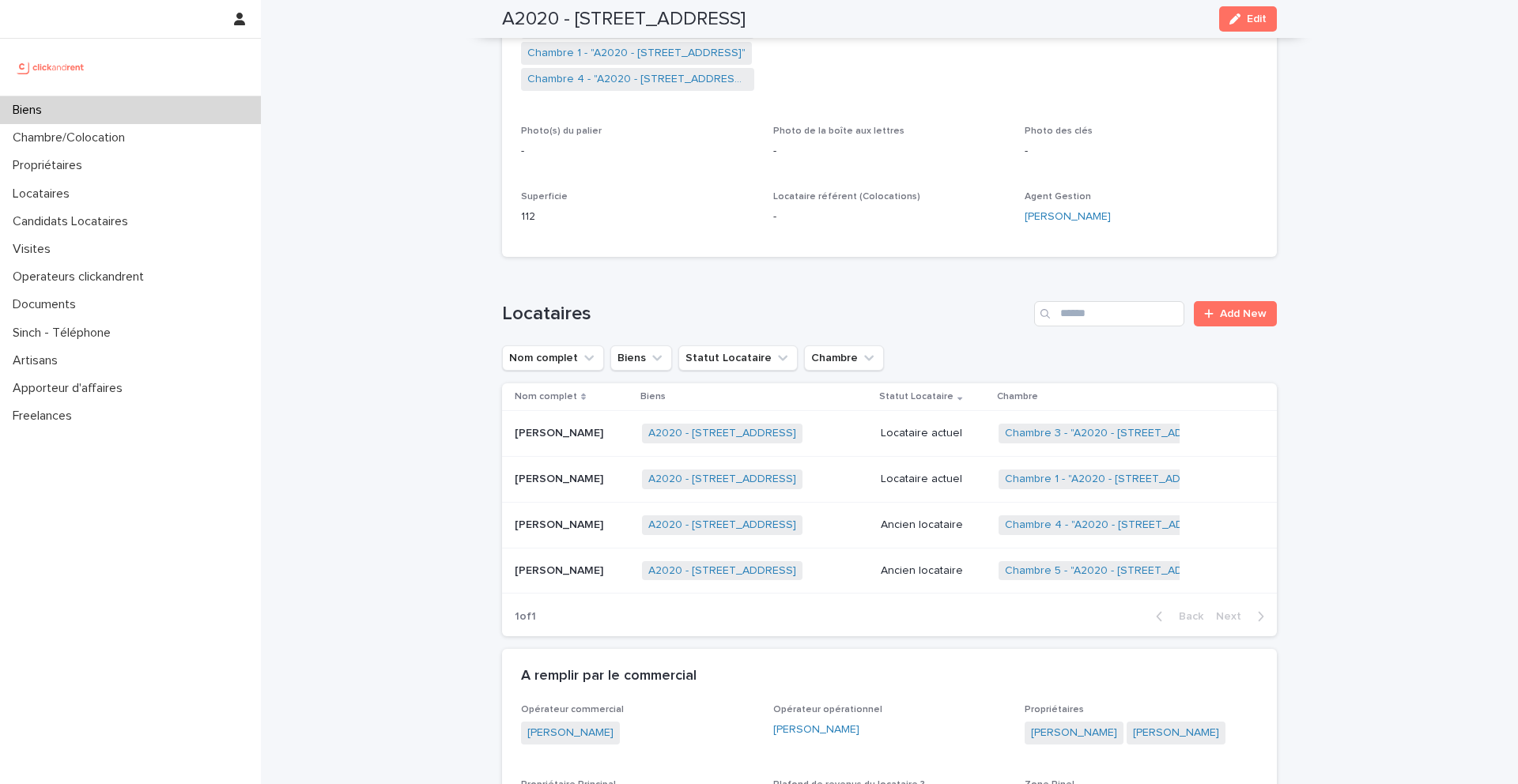
scroll to position [424, 0]
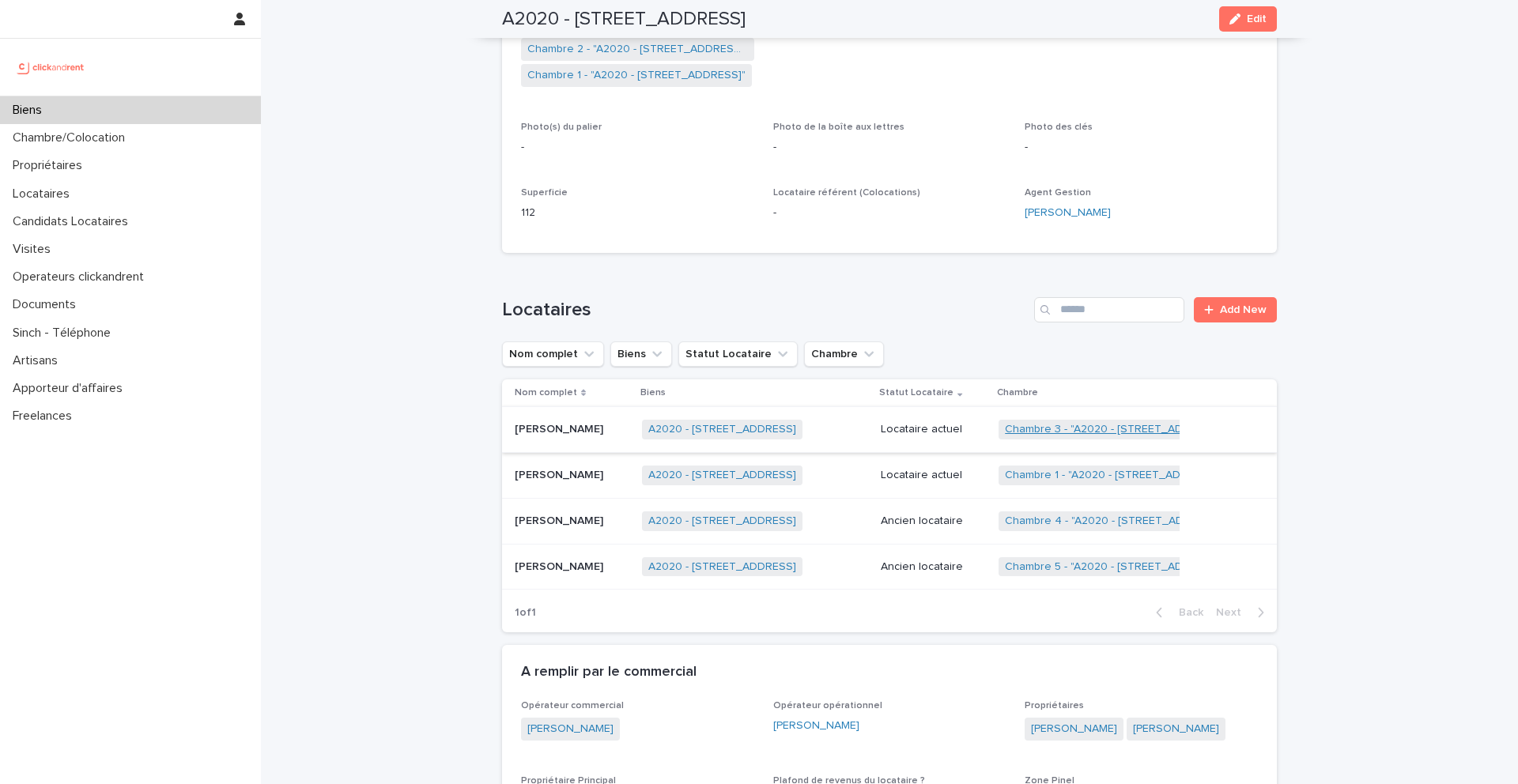
click at [1063, 429] on link "Chambre 3 - "A2020 - [STREET_ADDRESS]"" at bounding box center [1115, 429] width 220 height 14
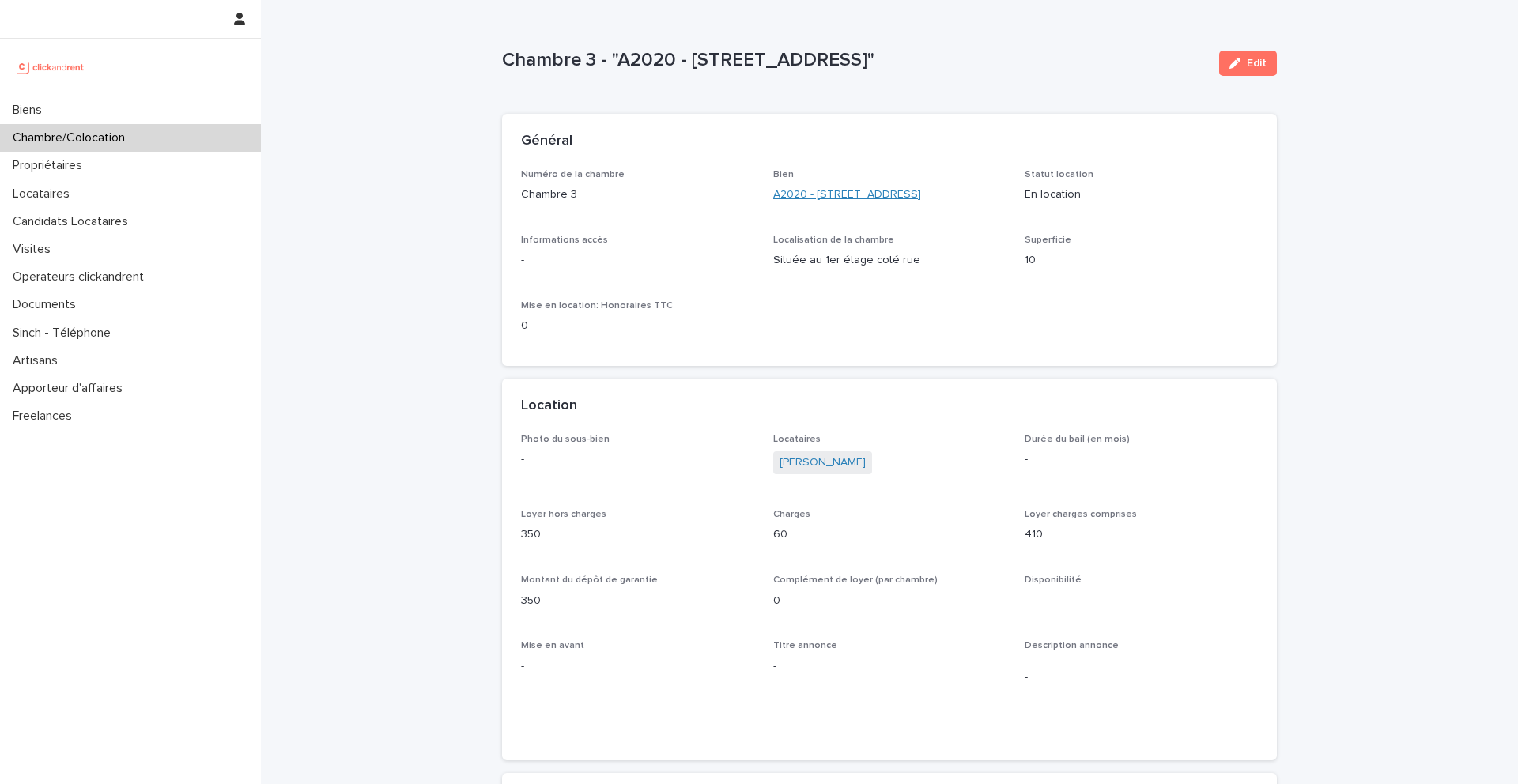
click at [831, 196] on link "A2020 - [STREET_ADDRESS]" at bounding box center [847, 195] width 148 height 16
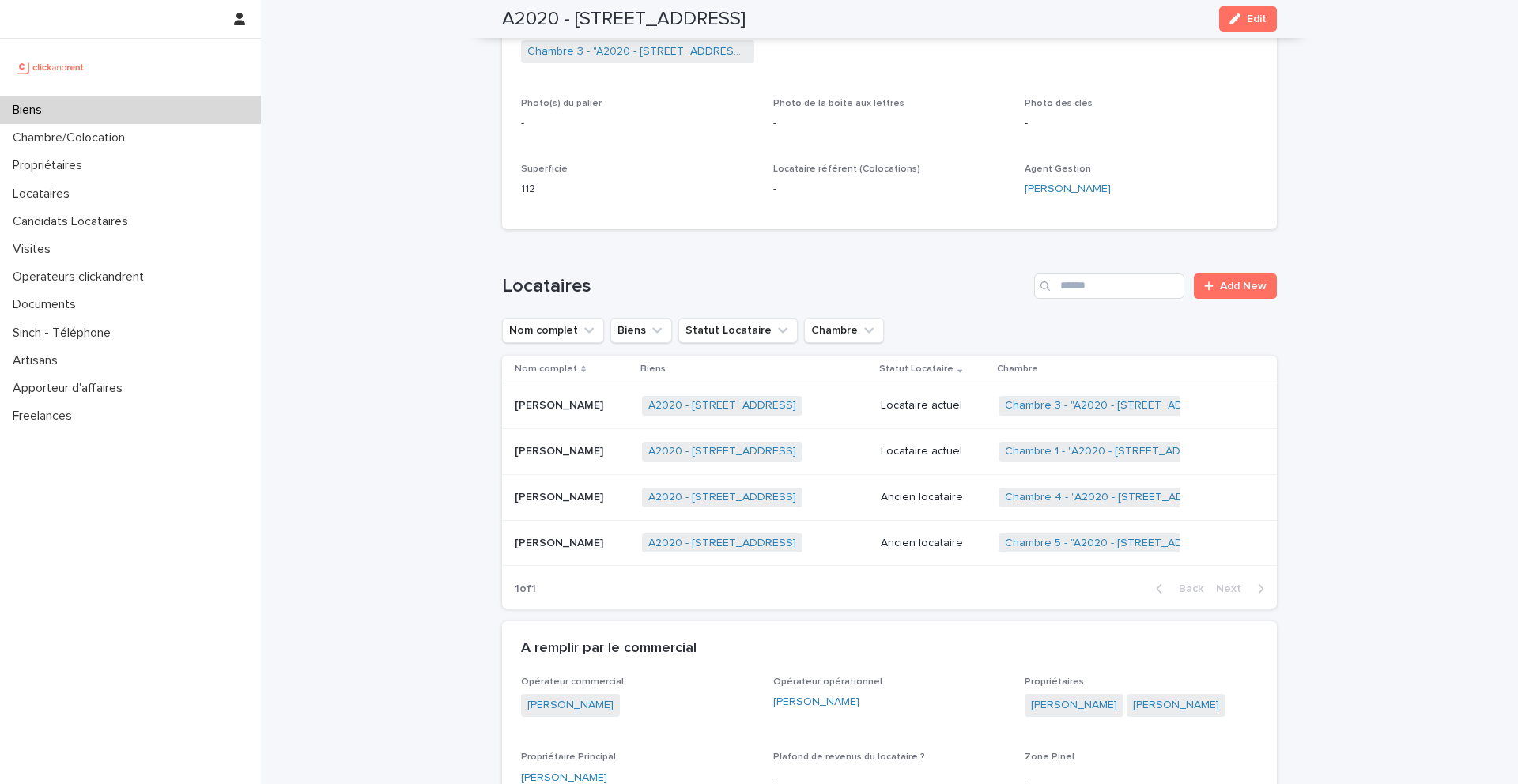
scroll to position [287, 0]
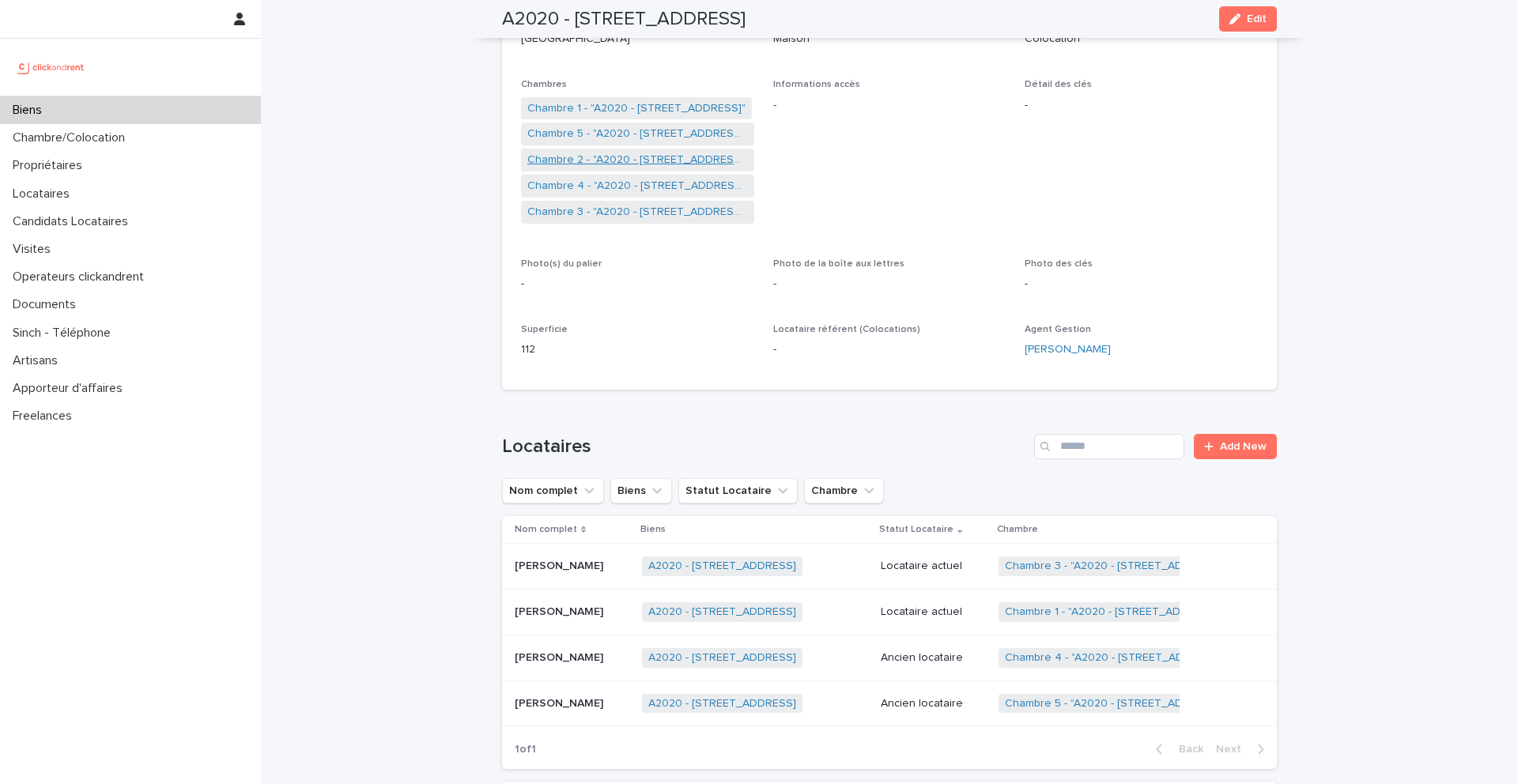
click at [589, 158] on link "Chambre 2 - "A2020 - [STREET_ADDRESS]"" at bounding box center [637, 160] width 220 height 16
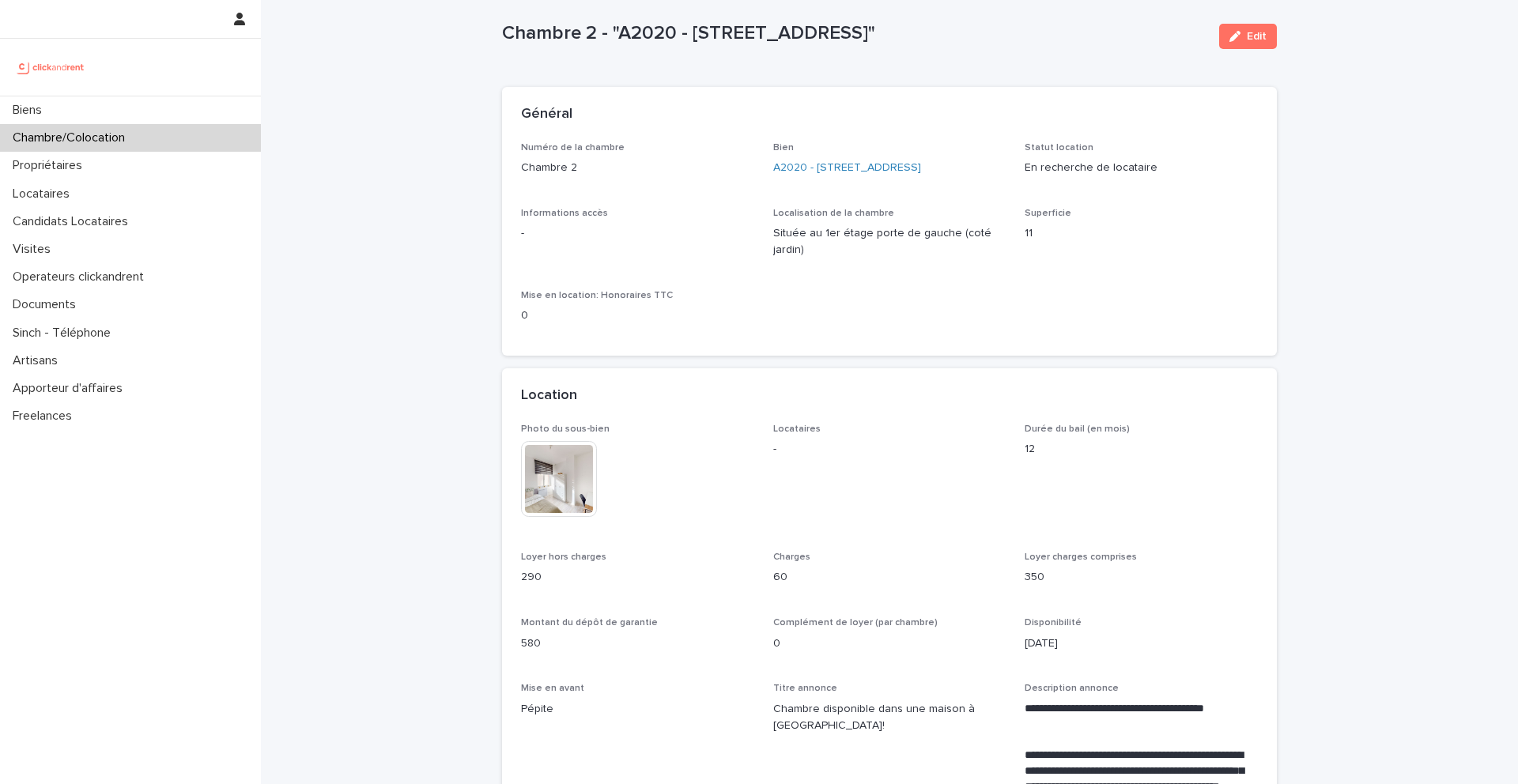
scroll to position [4, 0]
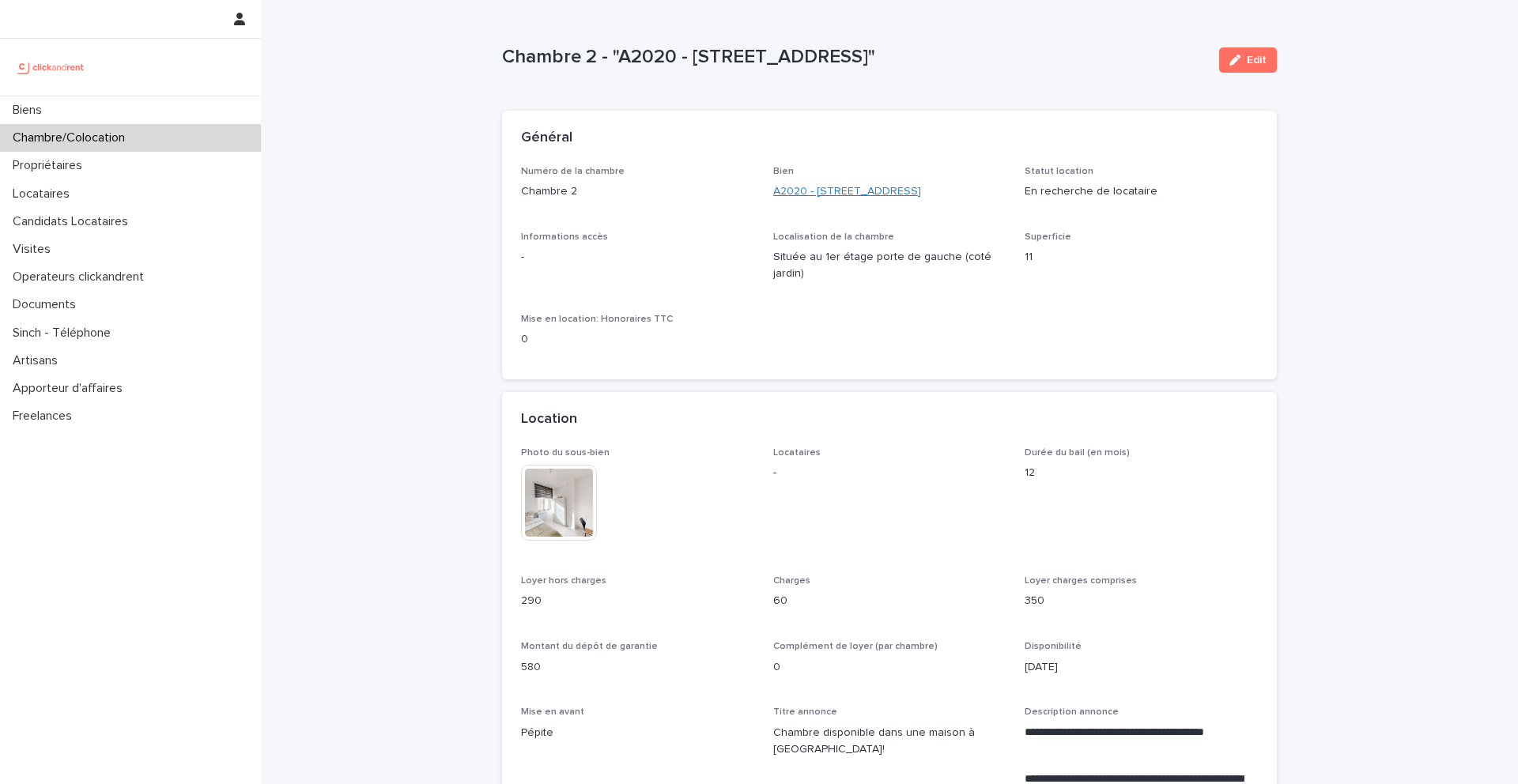
click at [796, 200] on link "A2020 - [STREET_ADDRESS]" at bounding box center [847, 191] width 148 height 16
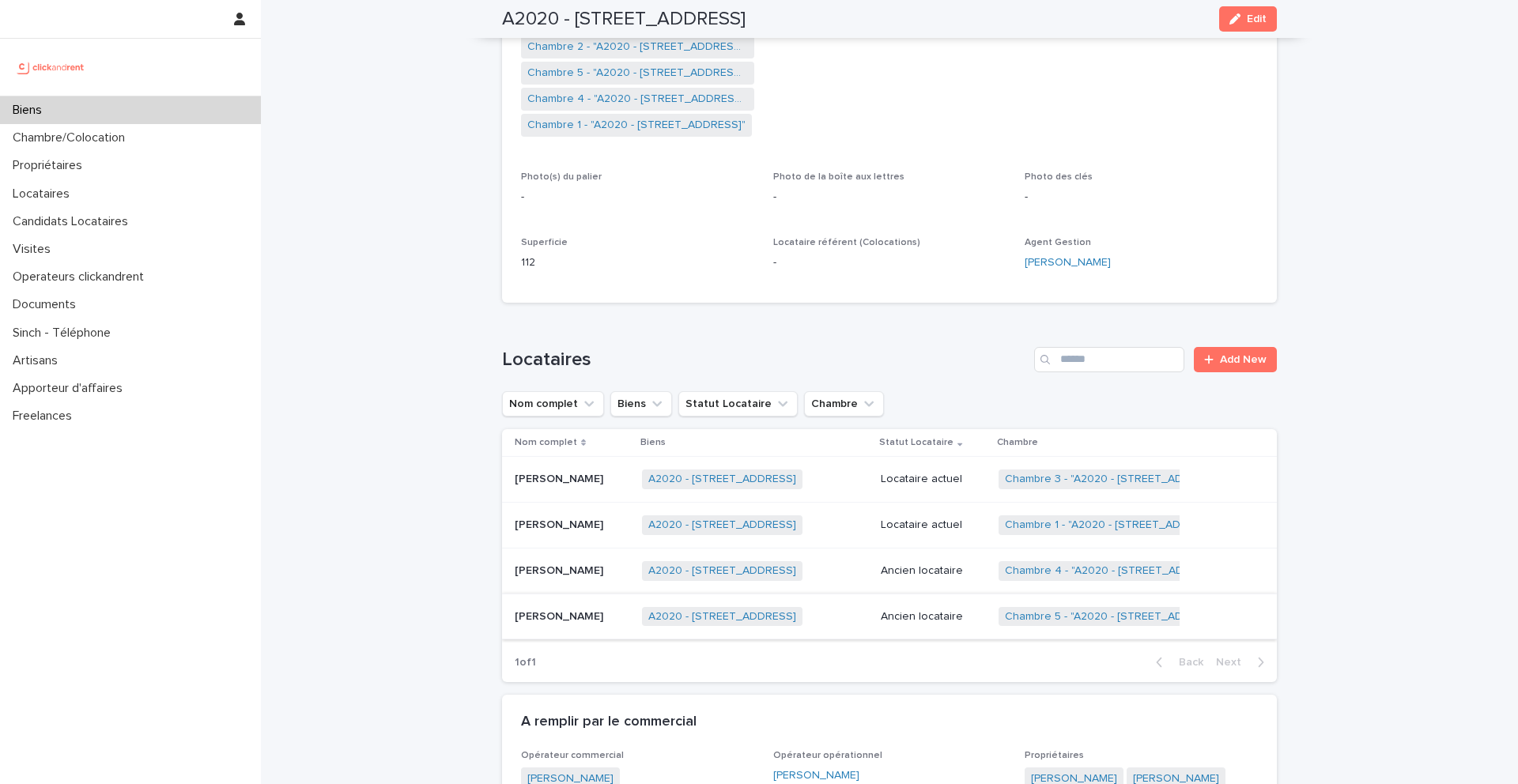
scroll to position [416, 0]
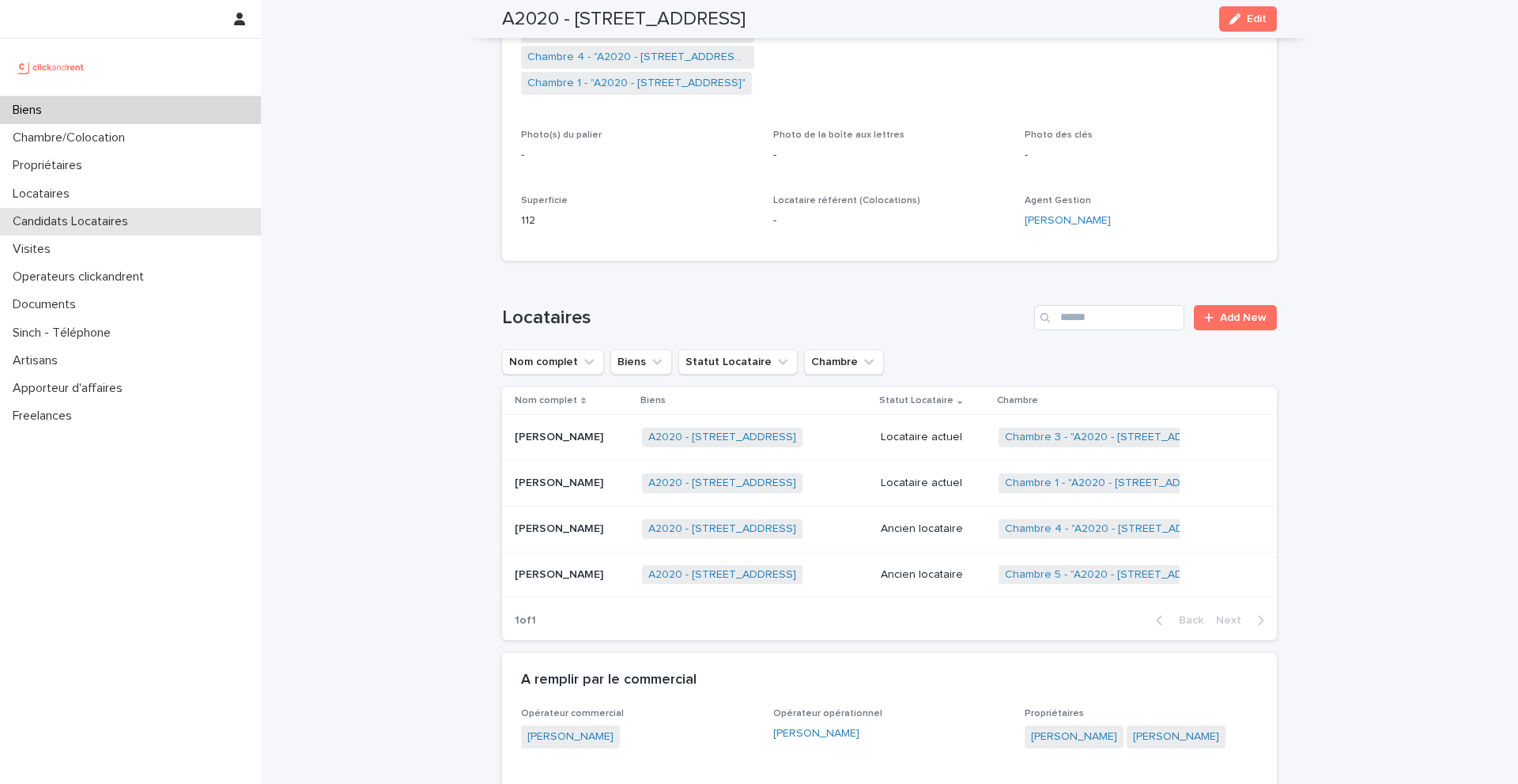
click at [89, 218] on p "Candidats Locataires" at bounding box center [73, 221] width 134 height 15
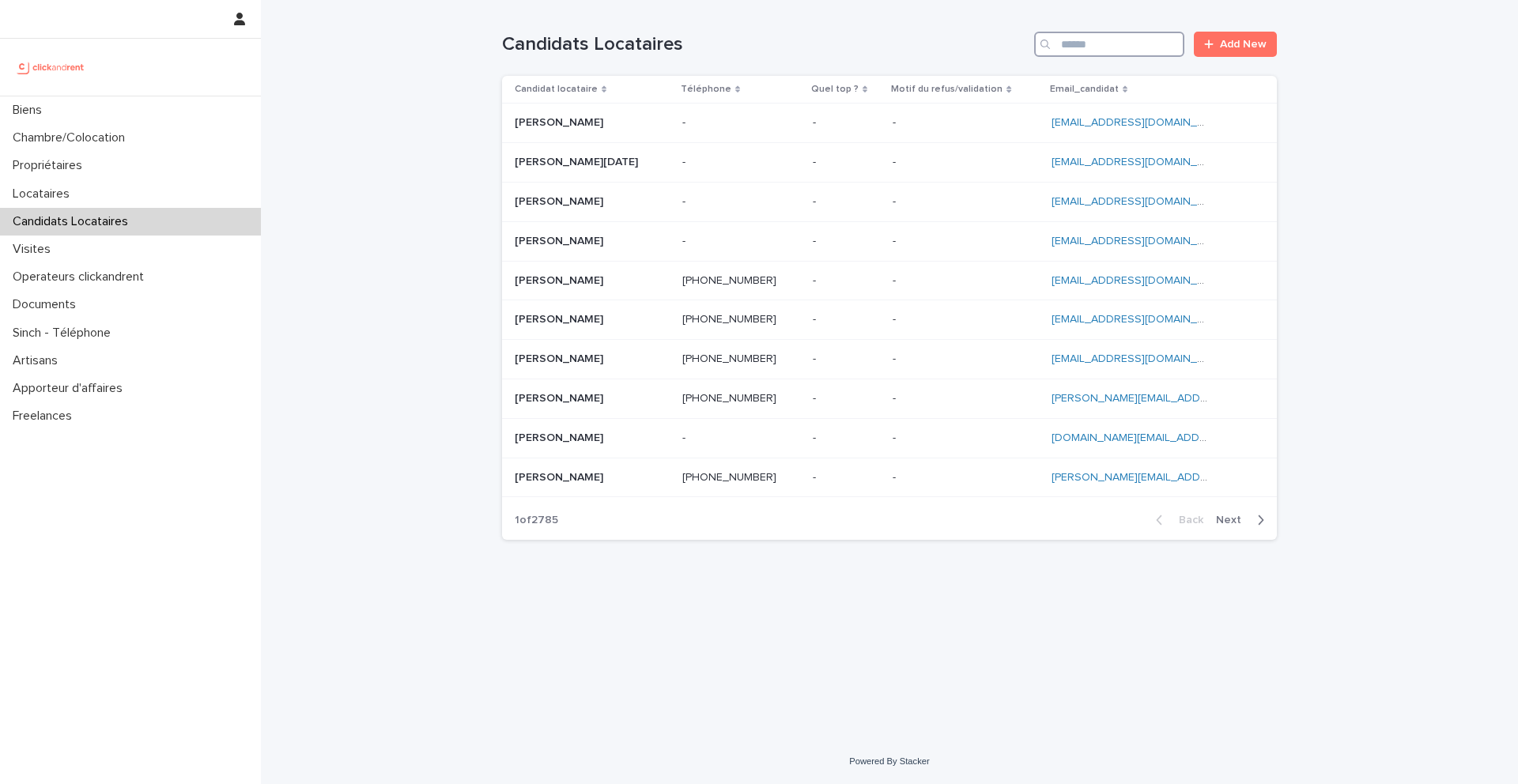
click at [1088, 43] on input "Search" at bounding box center [1109, 44] width 150 height 25
paste input "**********"
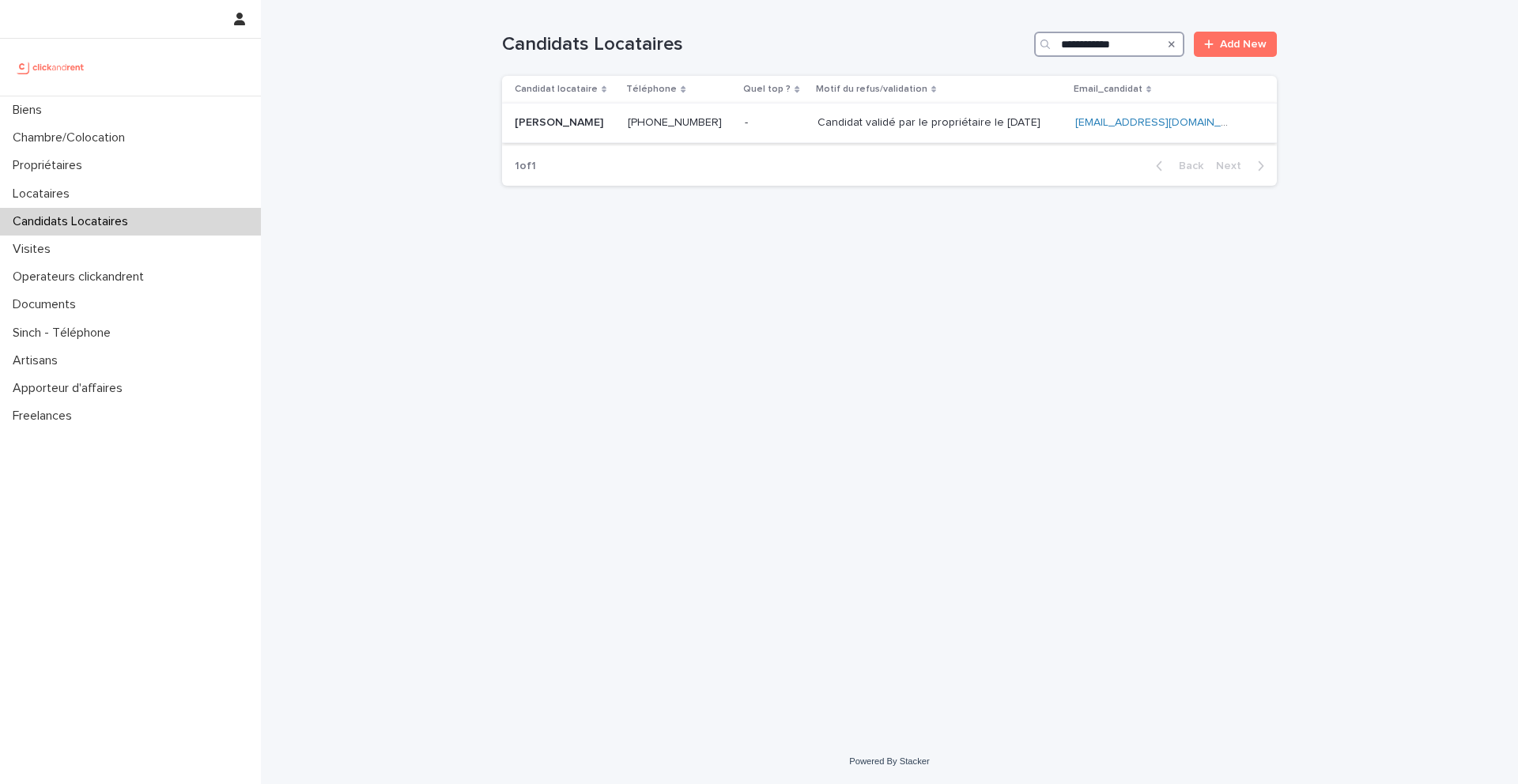
type input "**********"
click at [553, 124] on p "[PERSON_NAME]" at bounding box center [560, 121] width 92 height 16
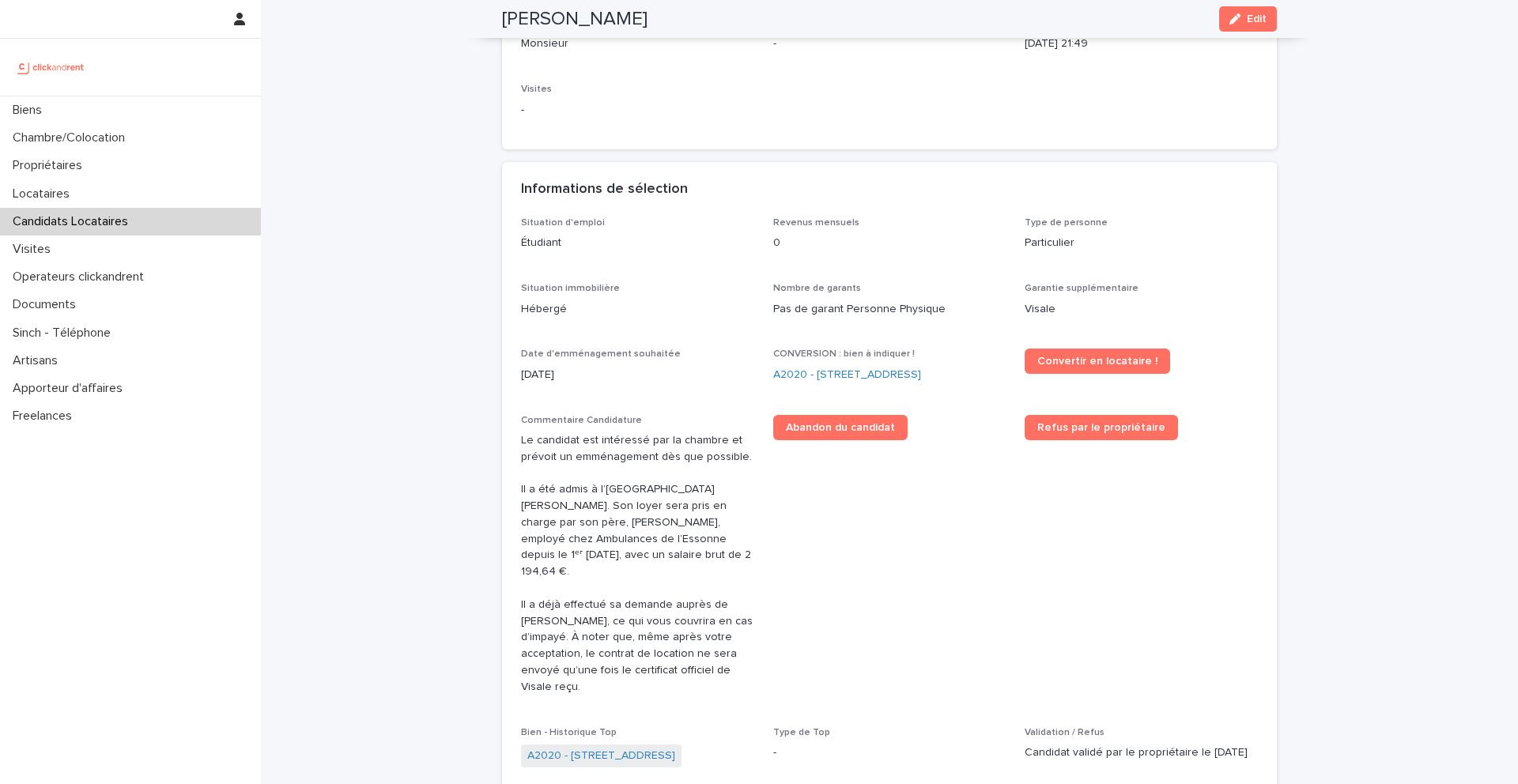
scroll to position [282, 0]
click at [1082, 364] on span "Convertir en locataire !" at bounding box center [1097, 361] width 120 height 11
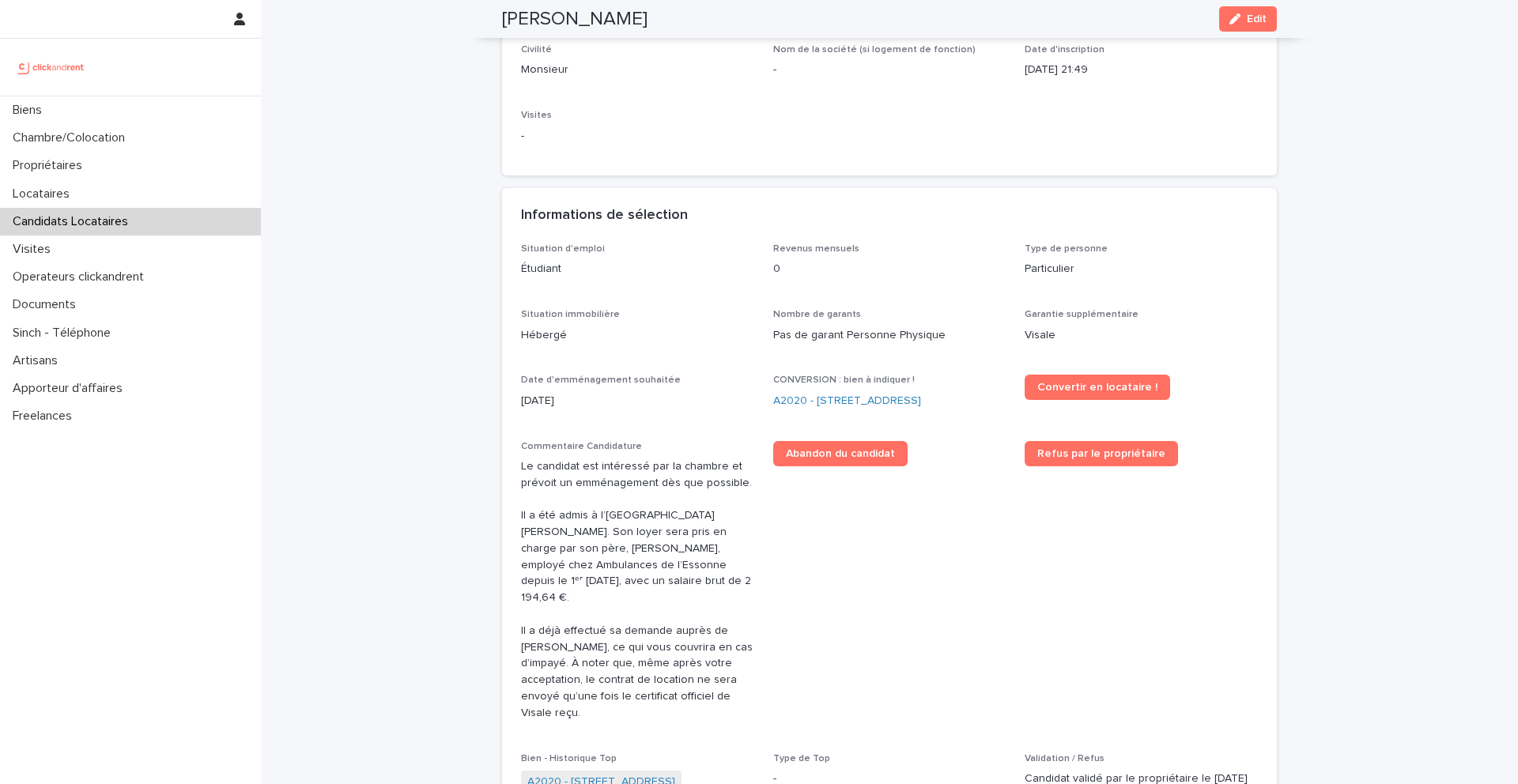
scroll to position [262, 0]
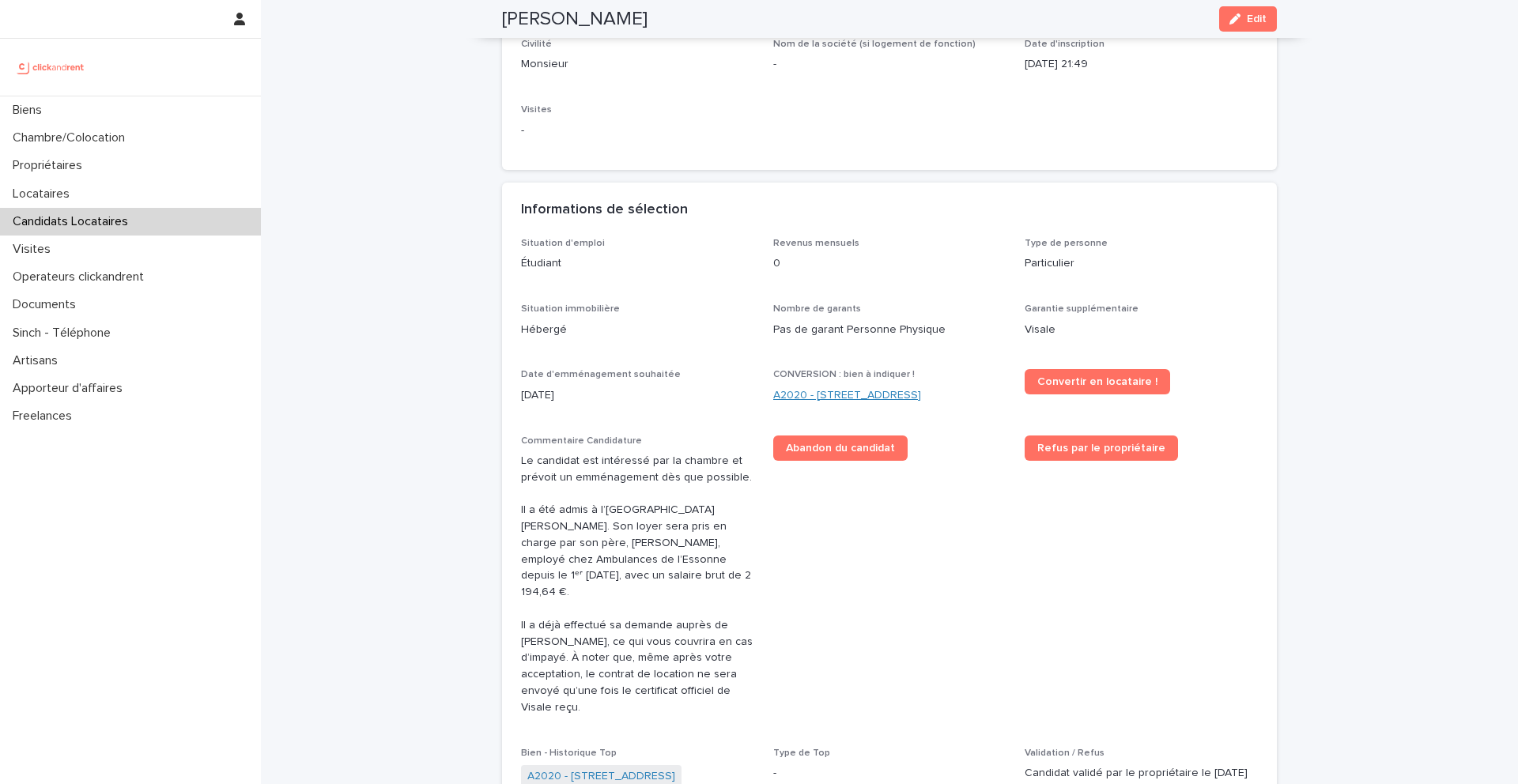
click at [798, 404] on link "A2020 - [STREET_ADDRESS]" at bounding box center [847, 395] width 148 height 16
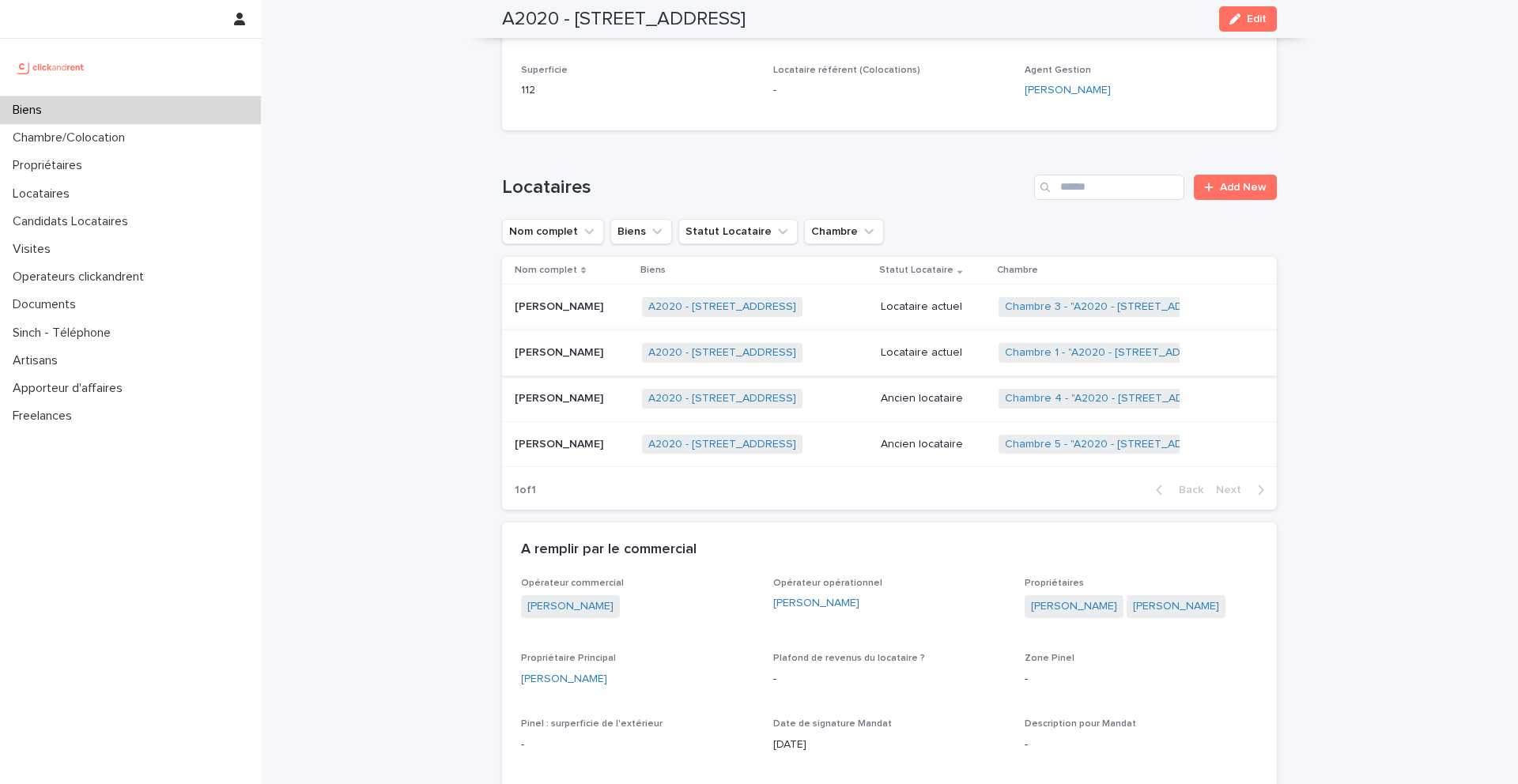
scroll to position [552, 0]
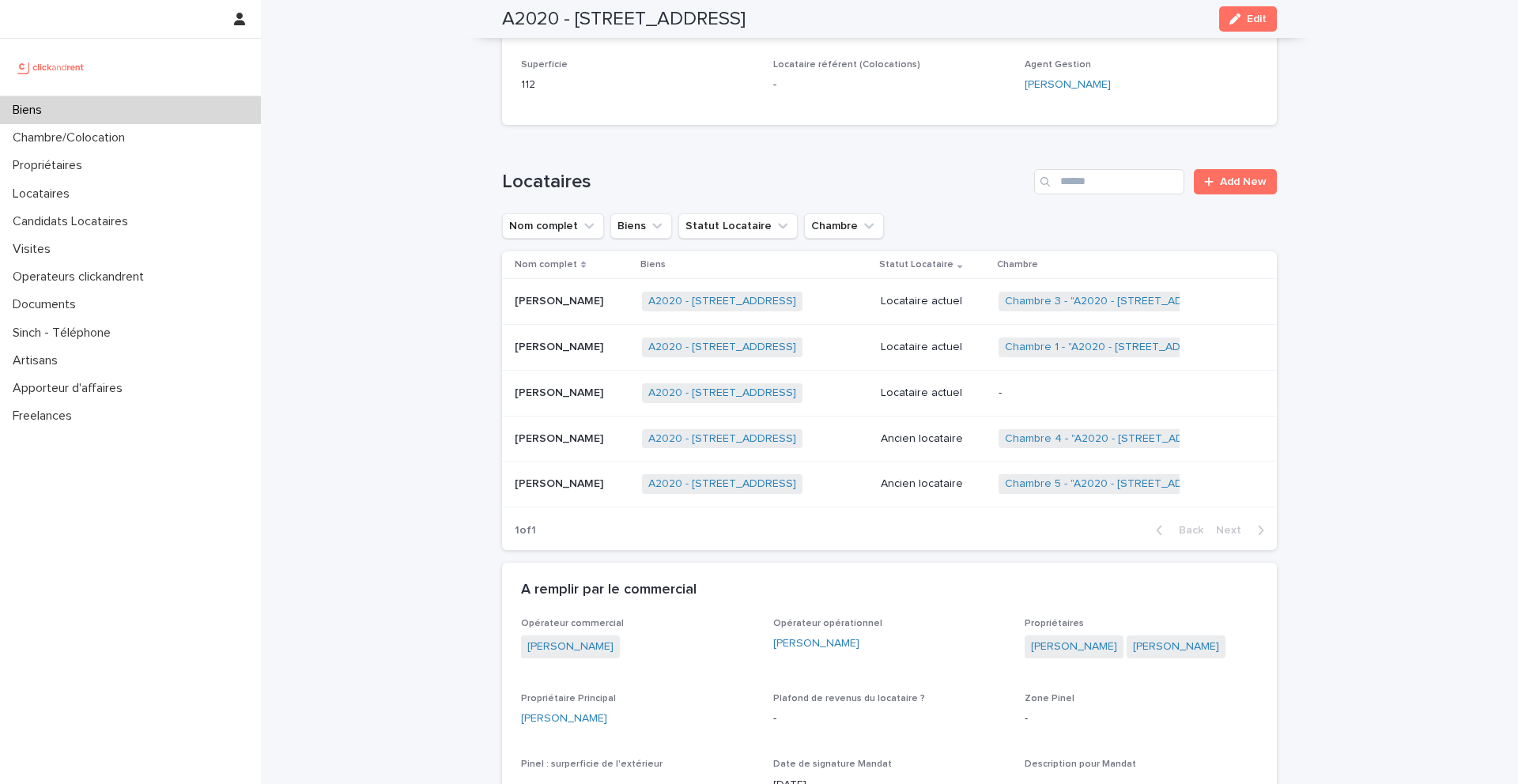
click at [565, 392] on p "[PERSON_NAME]" at bounding box center [560, 392] width 92 height 16
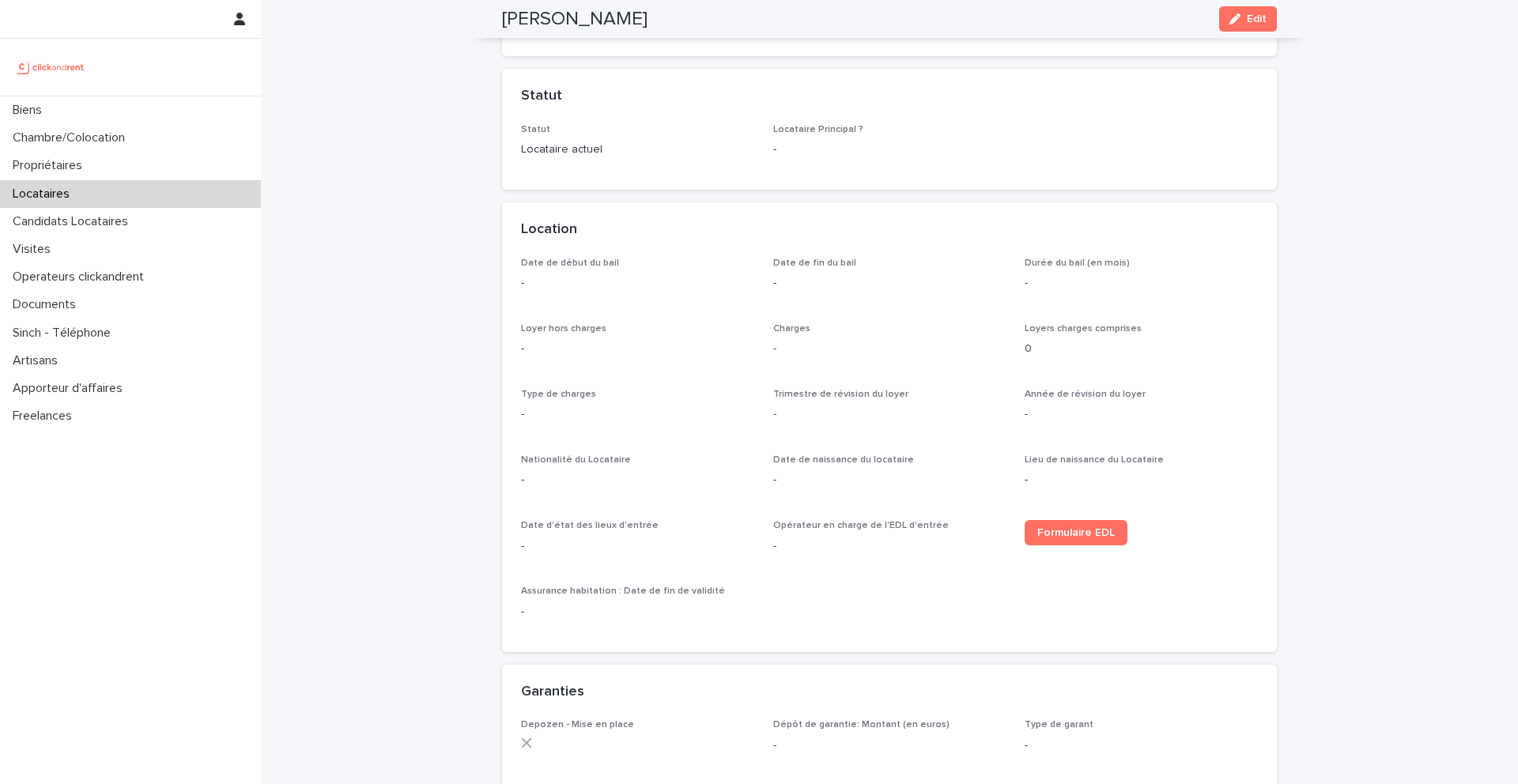
scroll to position [321, 0]
click at [1063, 540] on link "Formulaire EDL" at bounding box center [1077, 531] width 103 height 25
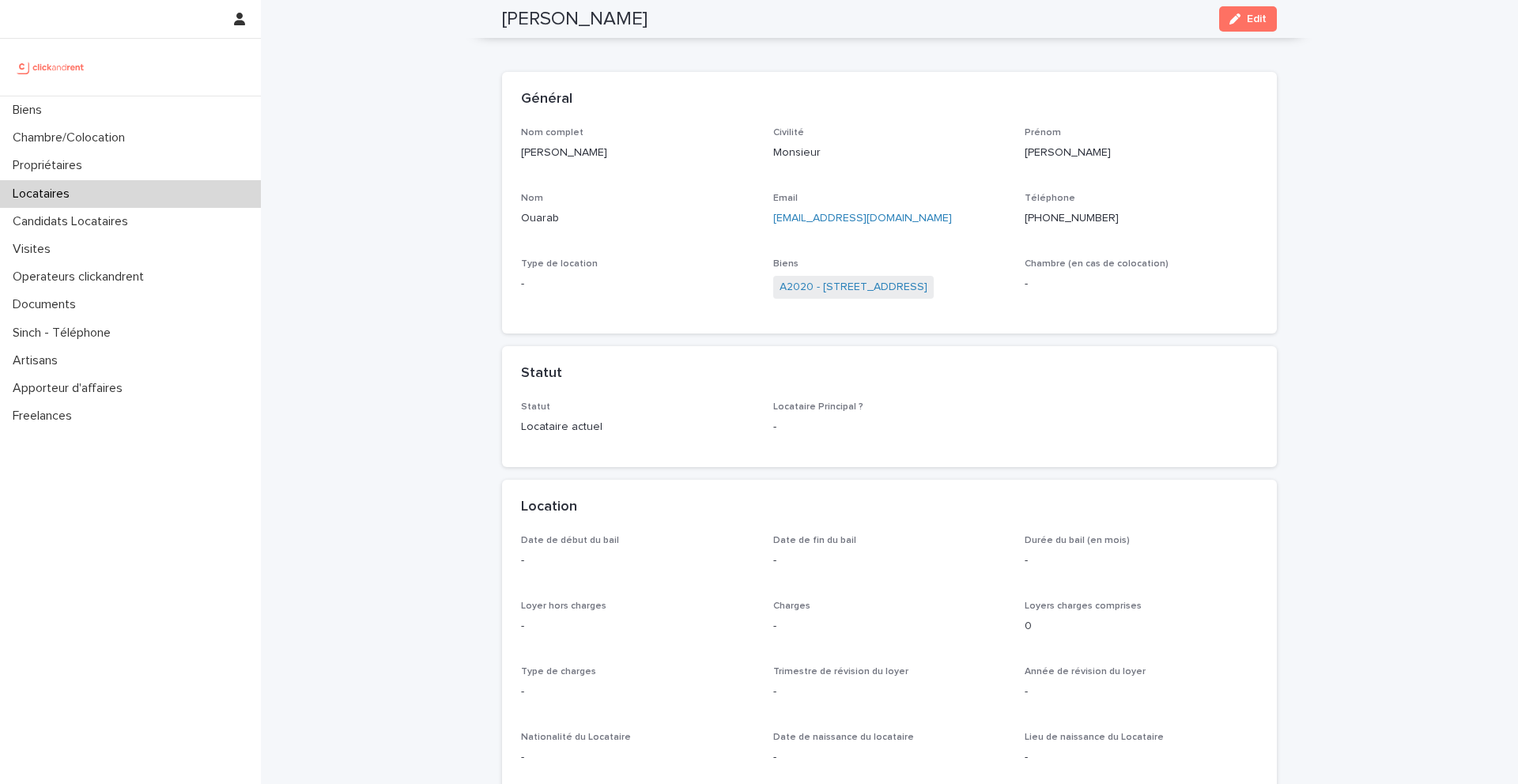
scroll to position [0, 0]
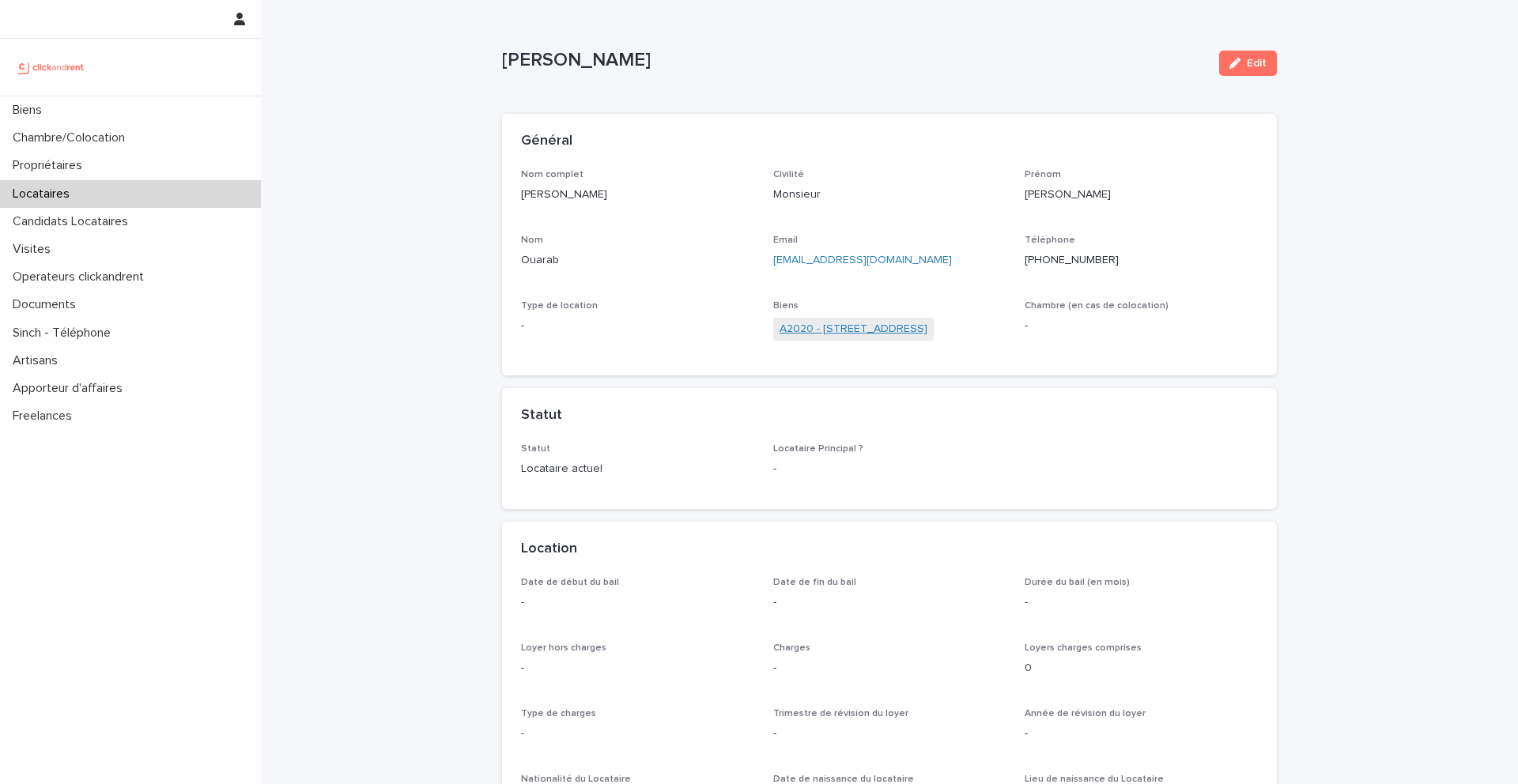
click at [850, 329] on link "A2020 - [STREET_ADDRESS]" at bounding box center [854, 329] width 148 height 16
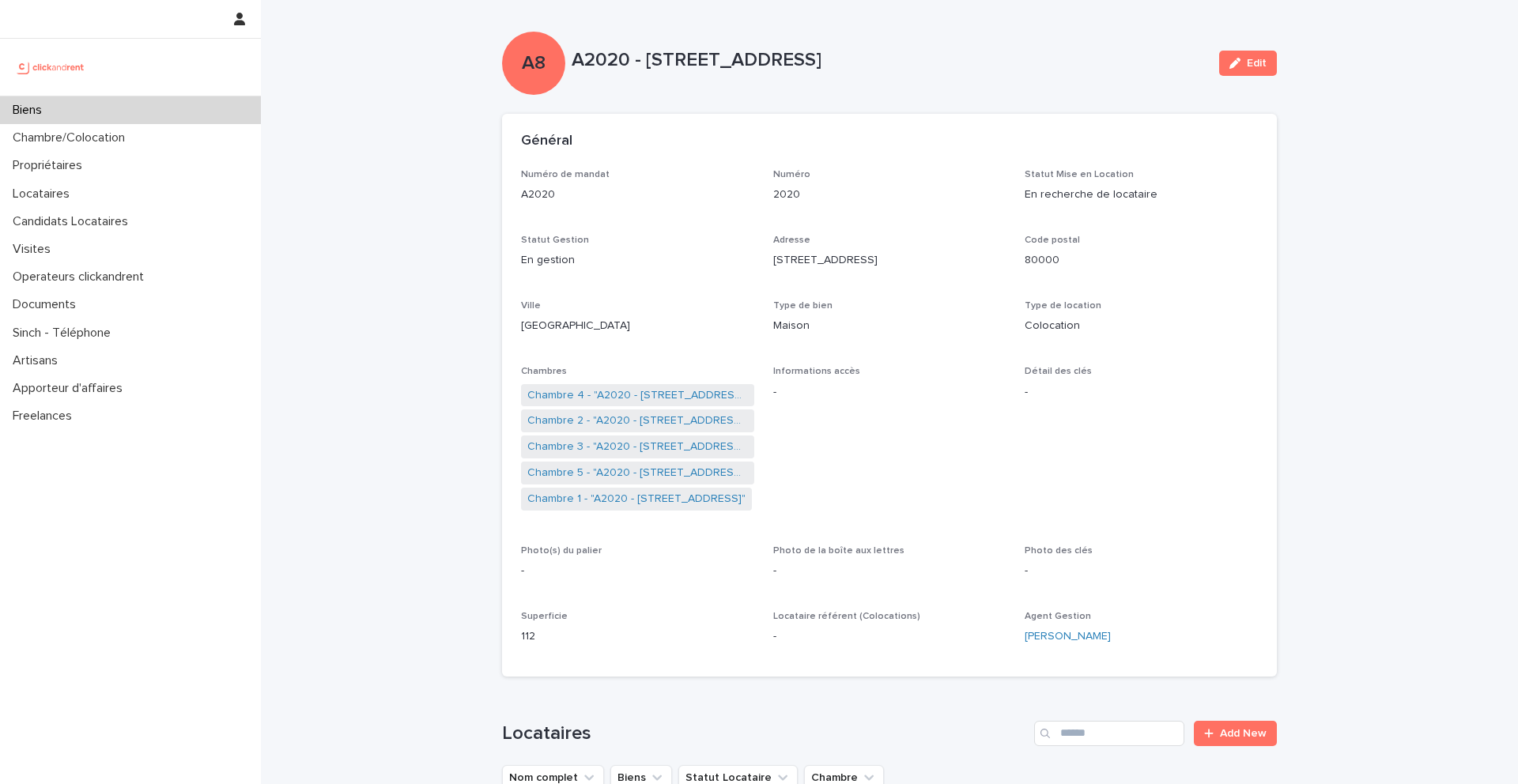
drag, startPoint x: 1034, startPoint y: 50, endPoint x: 649, endPoint y: 59, distance: 385.1
click at [649, 59] on p "A2020 - [STREET_ADDRESS]" at bounding box center [890, 60] width 635 height 23
copy p "191bis Route De Doullens, Amiens 80000"
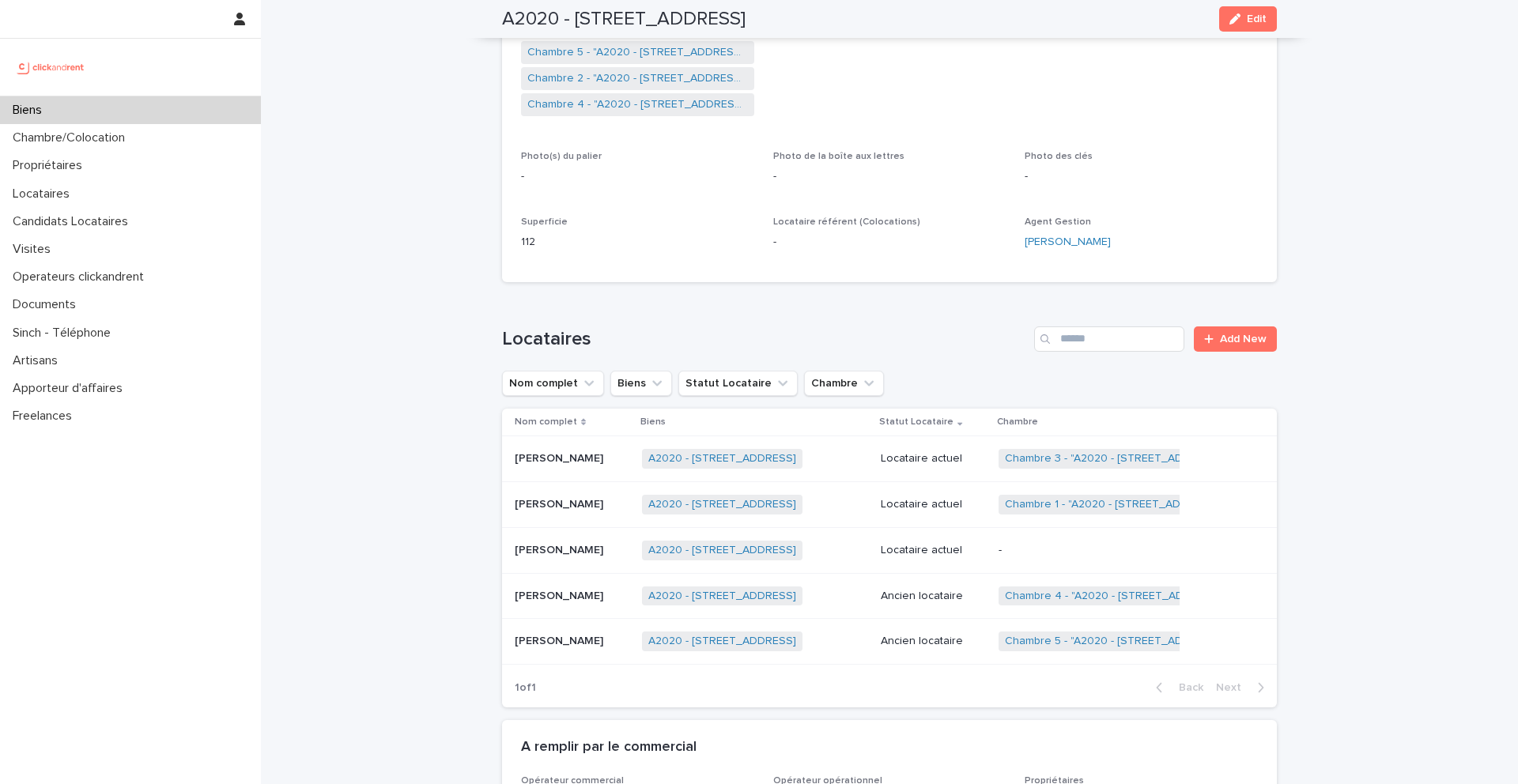
scroll to position [446, 0]
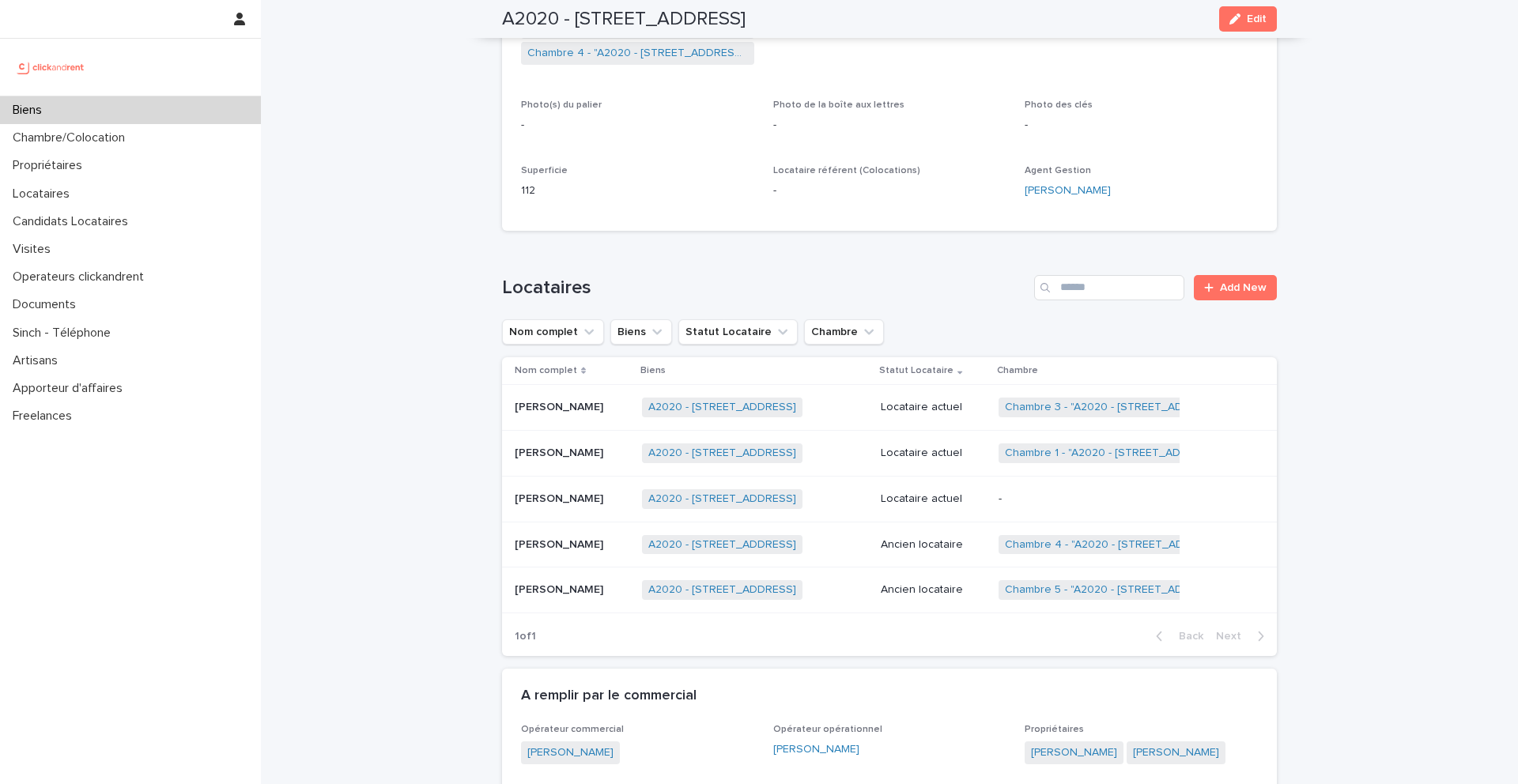
click at [540, 499] on p "[PERSON_NAME]" at bounding box center [560, 497] width 92 height 16
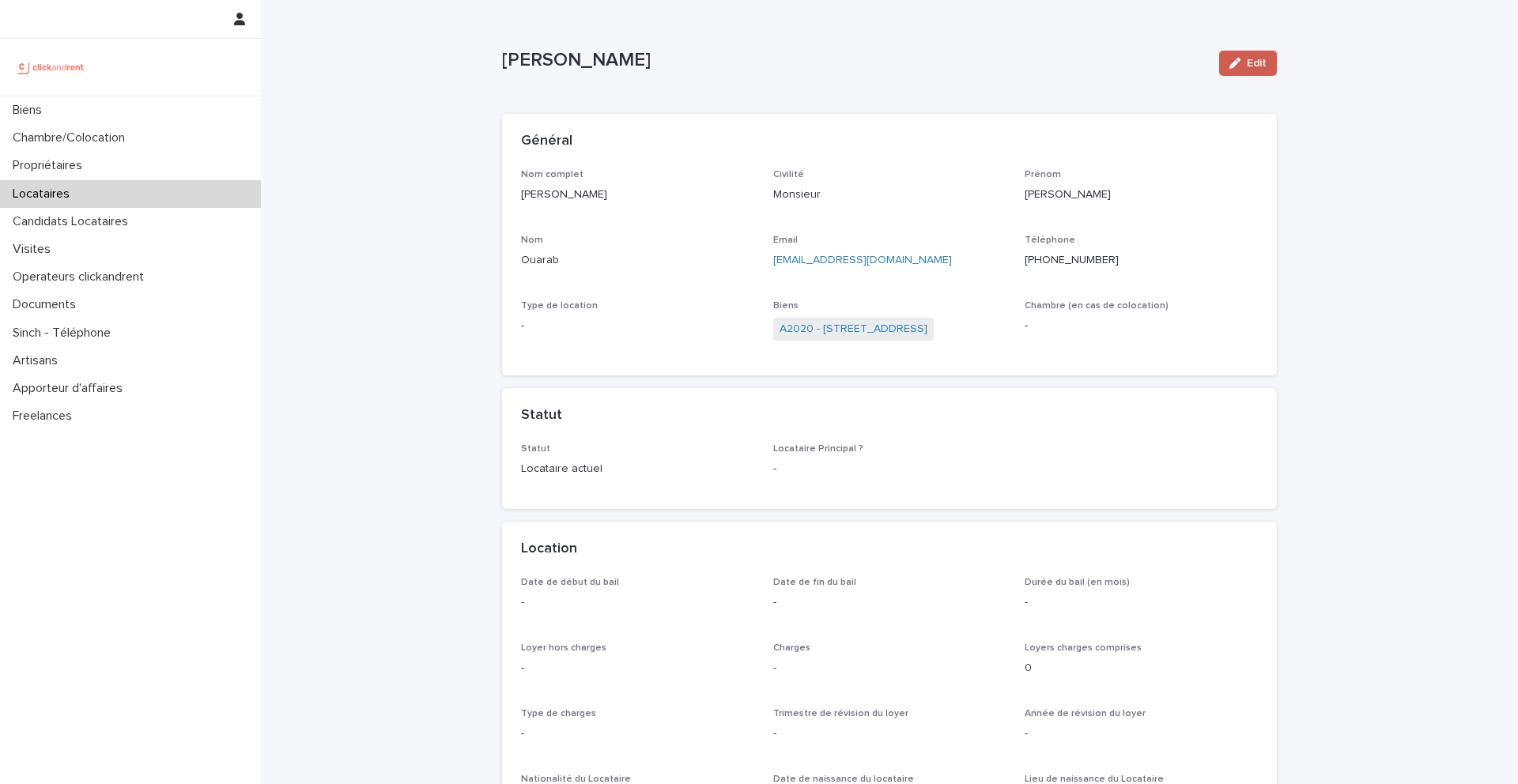
click at [1236, 67] on icon "button" at bounding box center [1236, 63] width 11 height 11
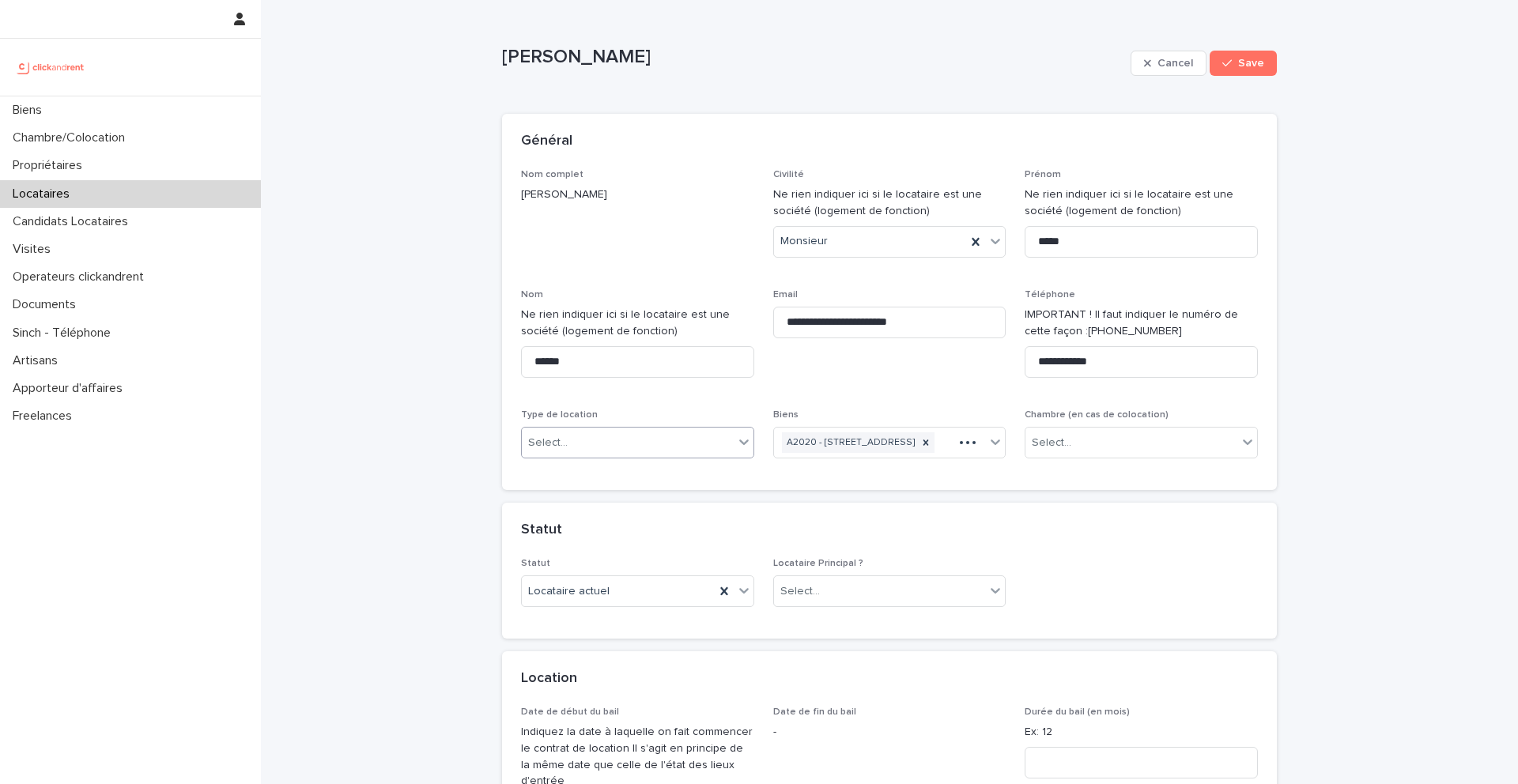
click at [581, 441] on div "Select..." at bounding box center [627, 443] width 212 height 26
drag, startPoint x: 585, startPoint y: 484, endPoint x: 583, endPoint y: 513, distance: 29.1
click at [583, 513] on div "Location meublée" at bounding box center [637, 501] width 232 height 28
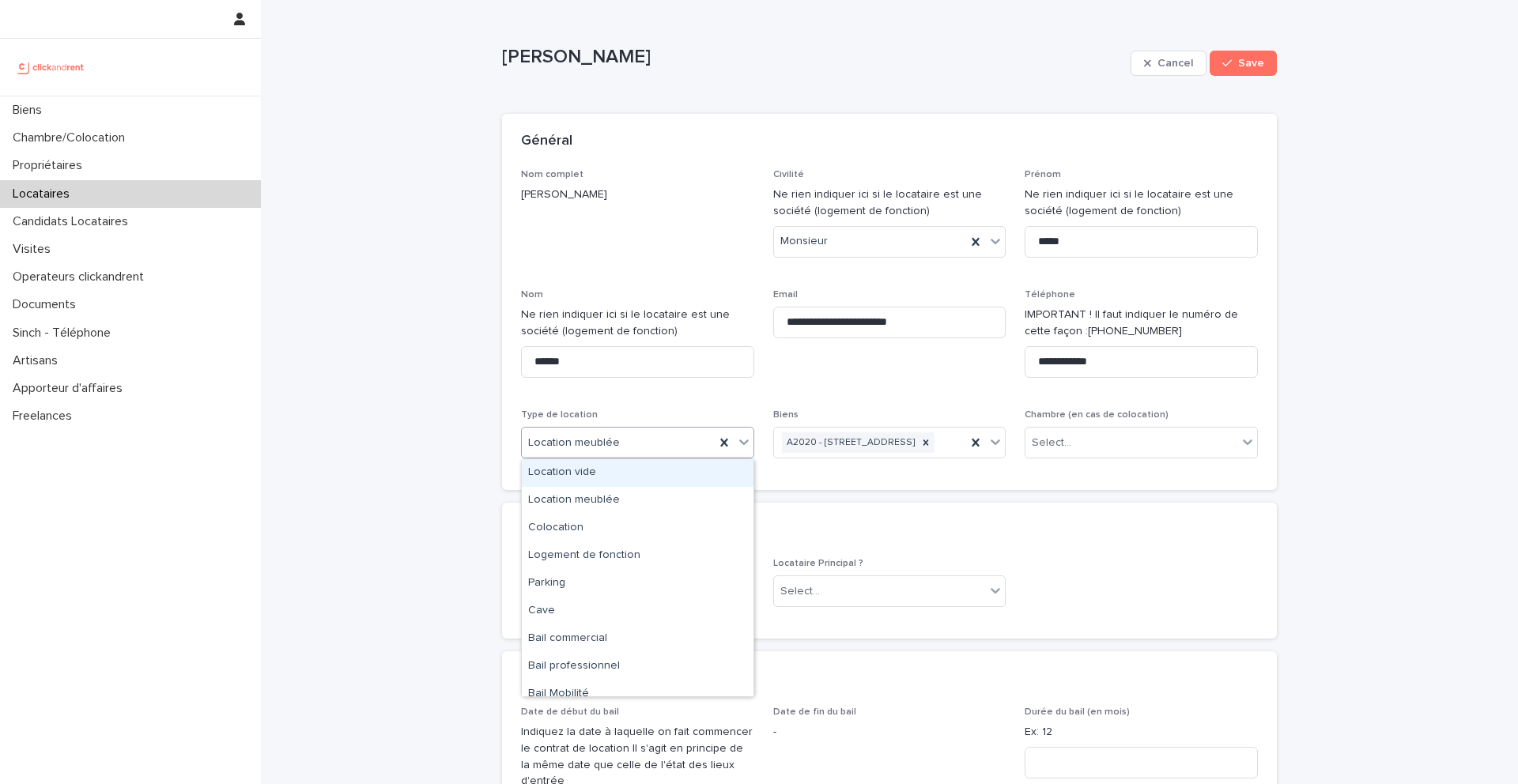
click at [585, 437] on span "Location meublée" at bounding box center [574, 443] width 92 height 16
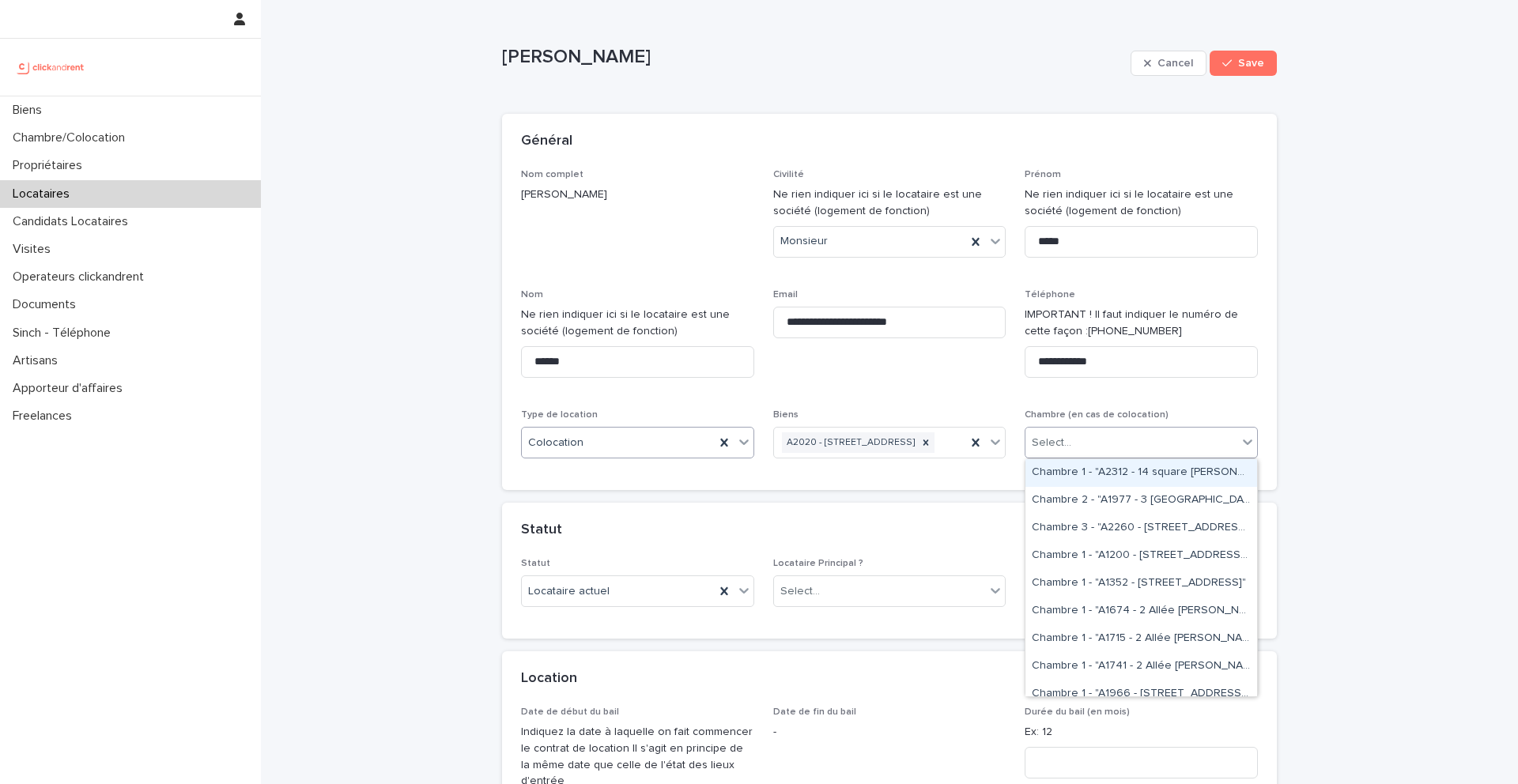
click at [1078, 431] on div "Select..." at bounding box center [1132, 443] width 212 height 26
type input "*****"
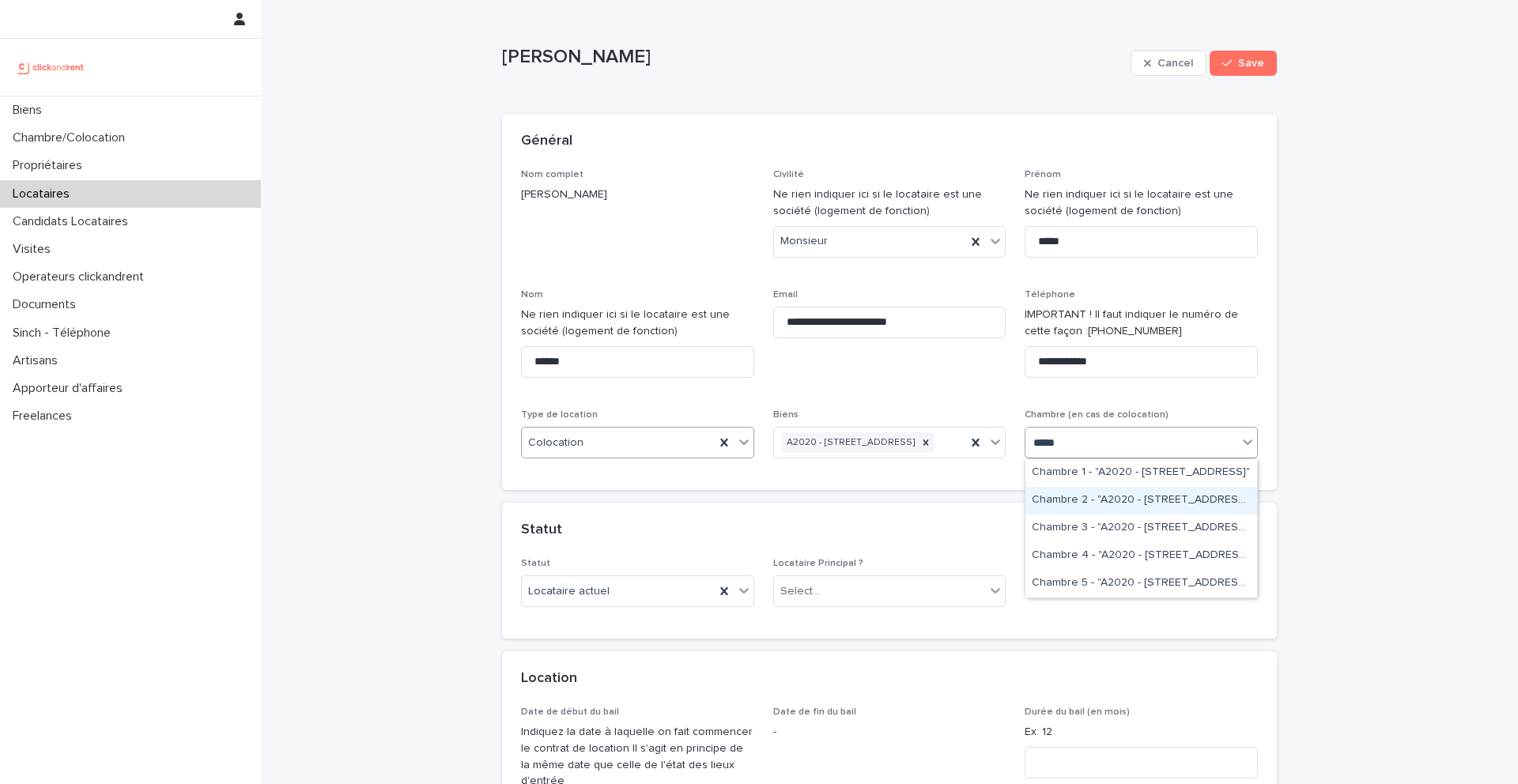
click at [1109, 505] on div "Chambre 2 - "A2020 - [STREET_ADDRESS]"" at bounding box center [1142, 501] width 232 height 28
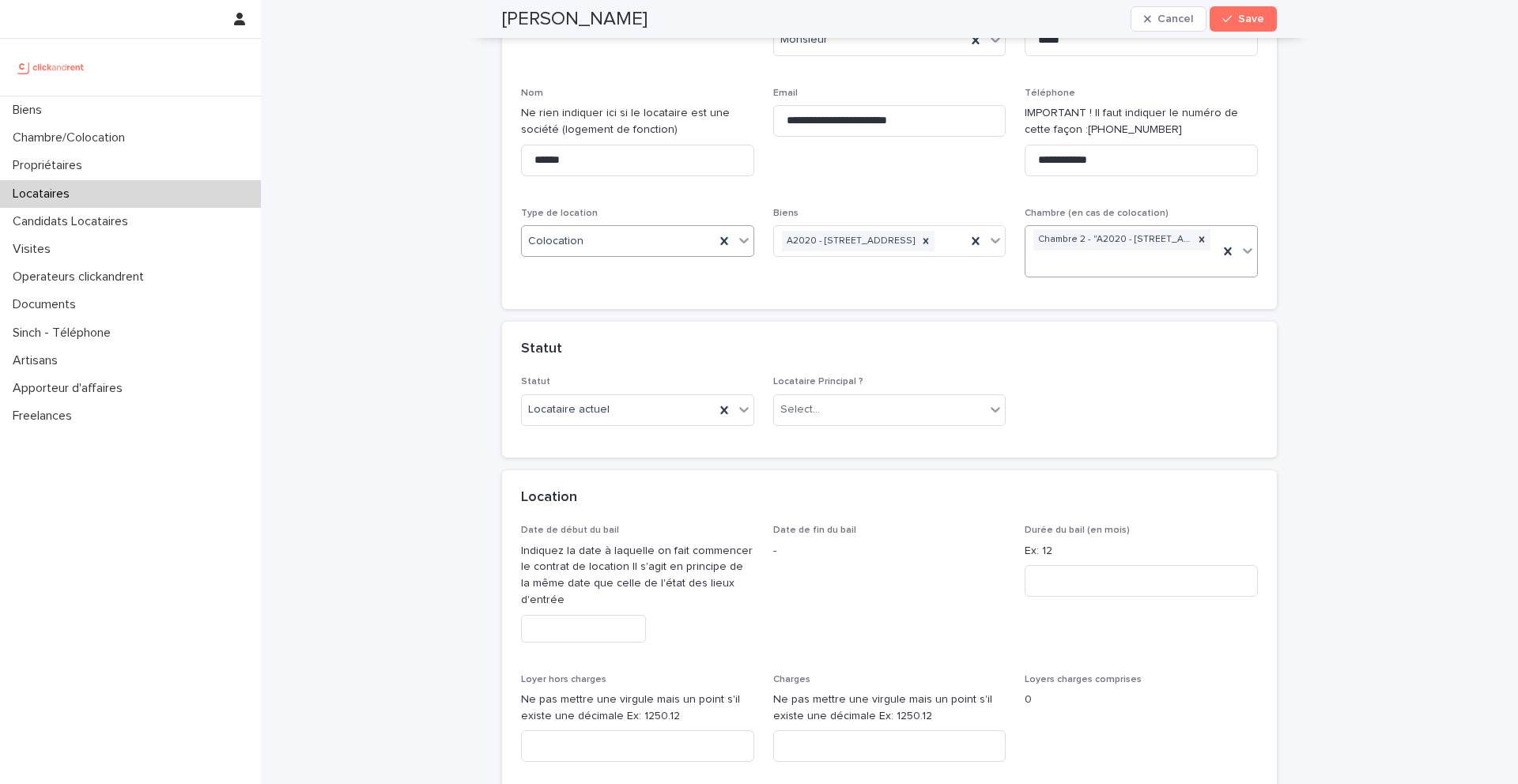
scroll to position [262, 0]
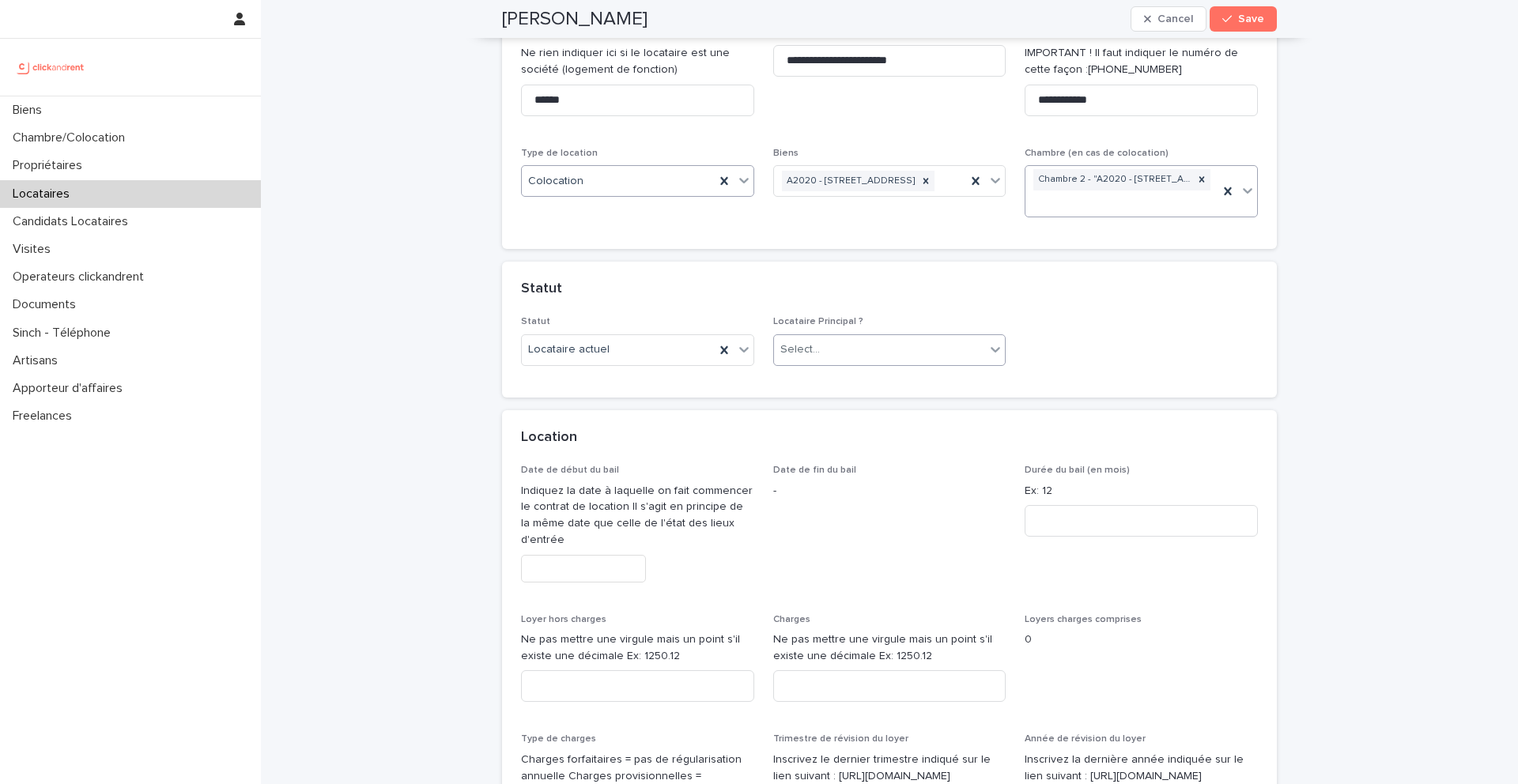
click at [878, 346] on div "Select..." at bounding box center [880, 349] width 212 height 26
click at [871, 386] on div "Locataire Principal" at bounding box center [890, 381] width 232 height 28
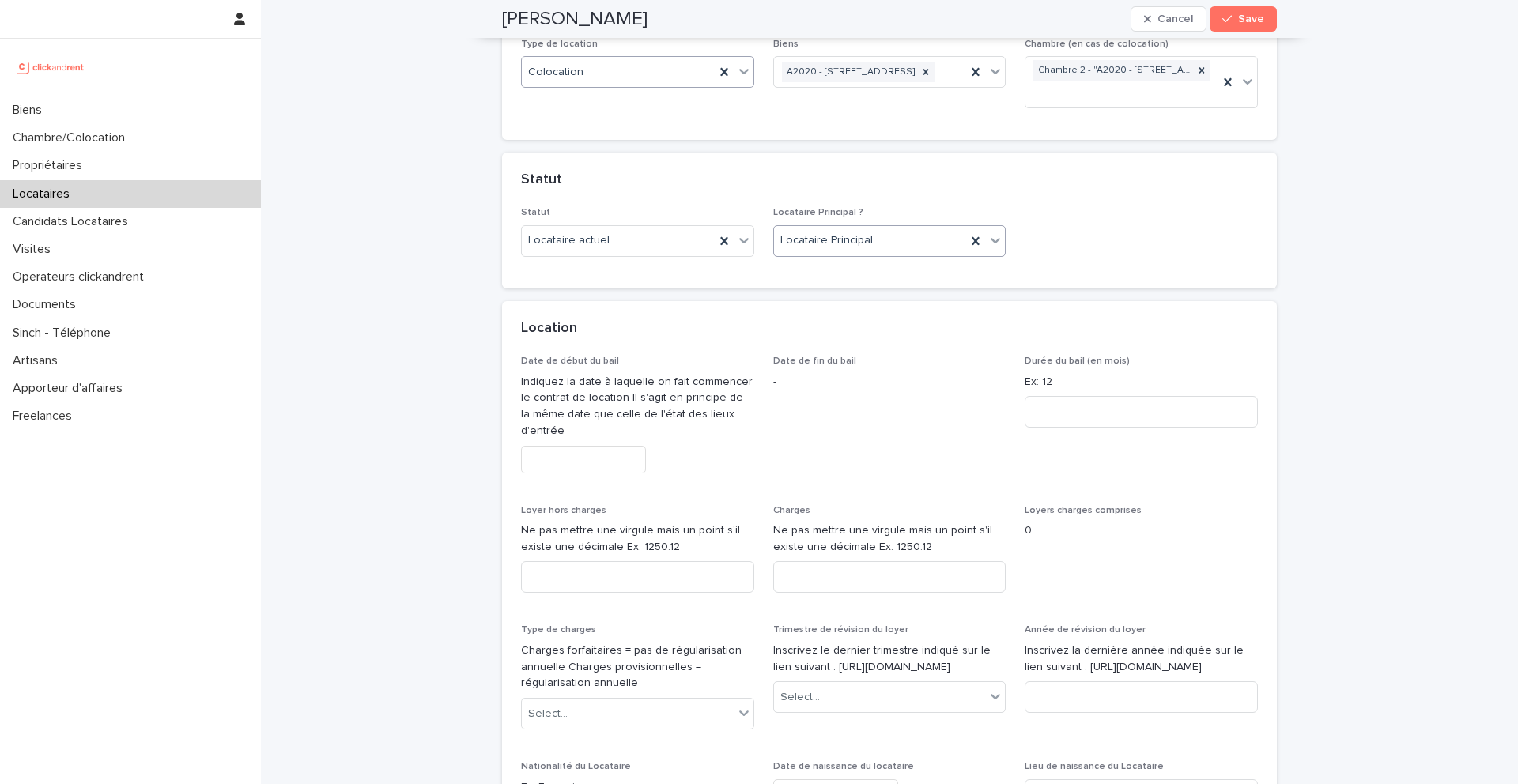
scroll to position [374, 0]
click at [604, 457] on input "text" at bounding box center [583, 457] width 125 height 28
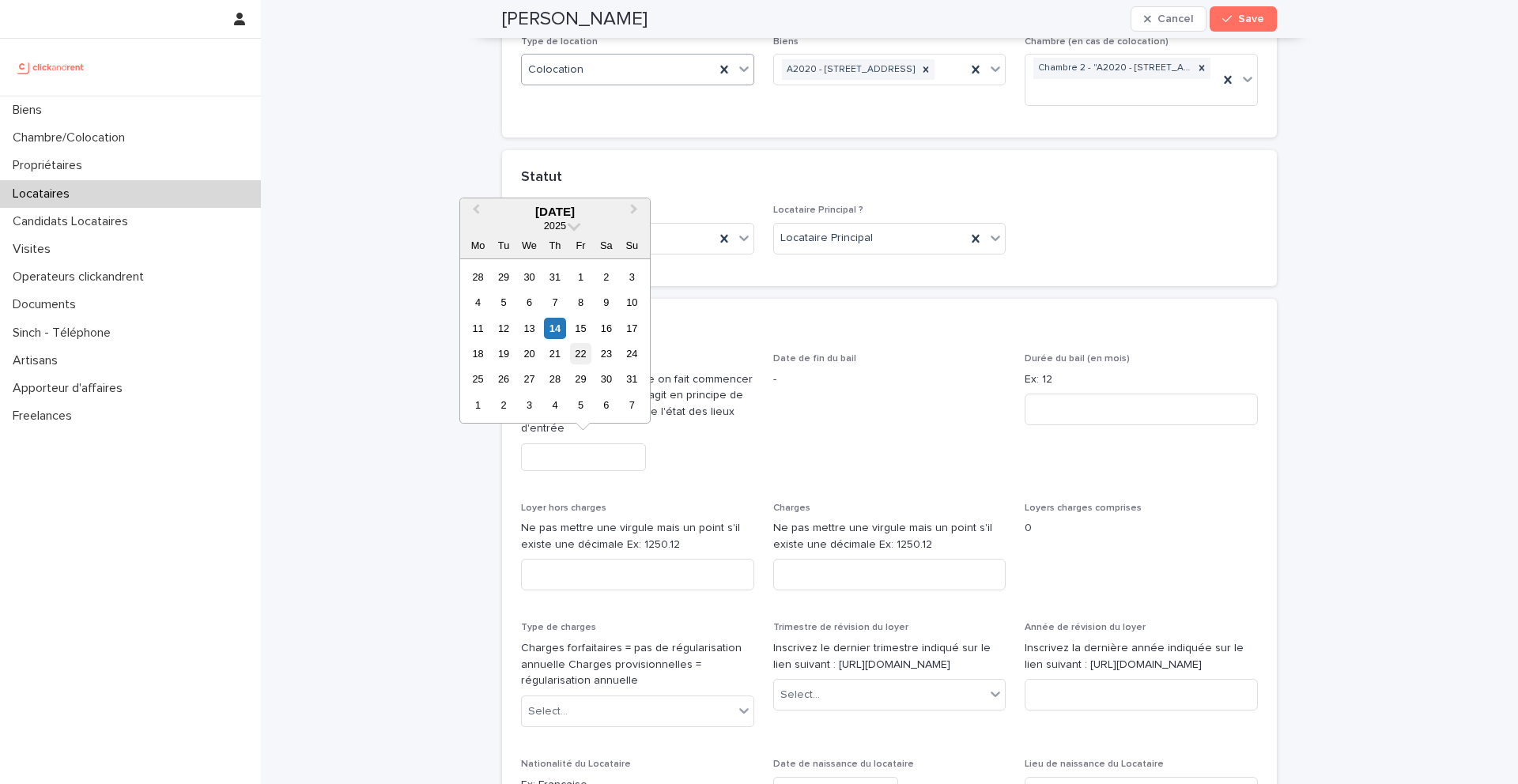
click at [588, 355] on div "22" at bounding box center [581, 354] width 22 height 22
type input "*********"
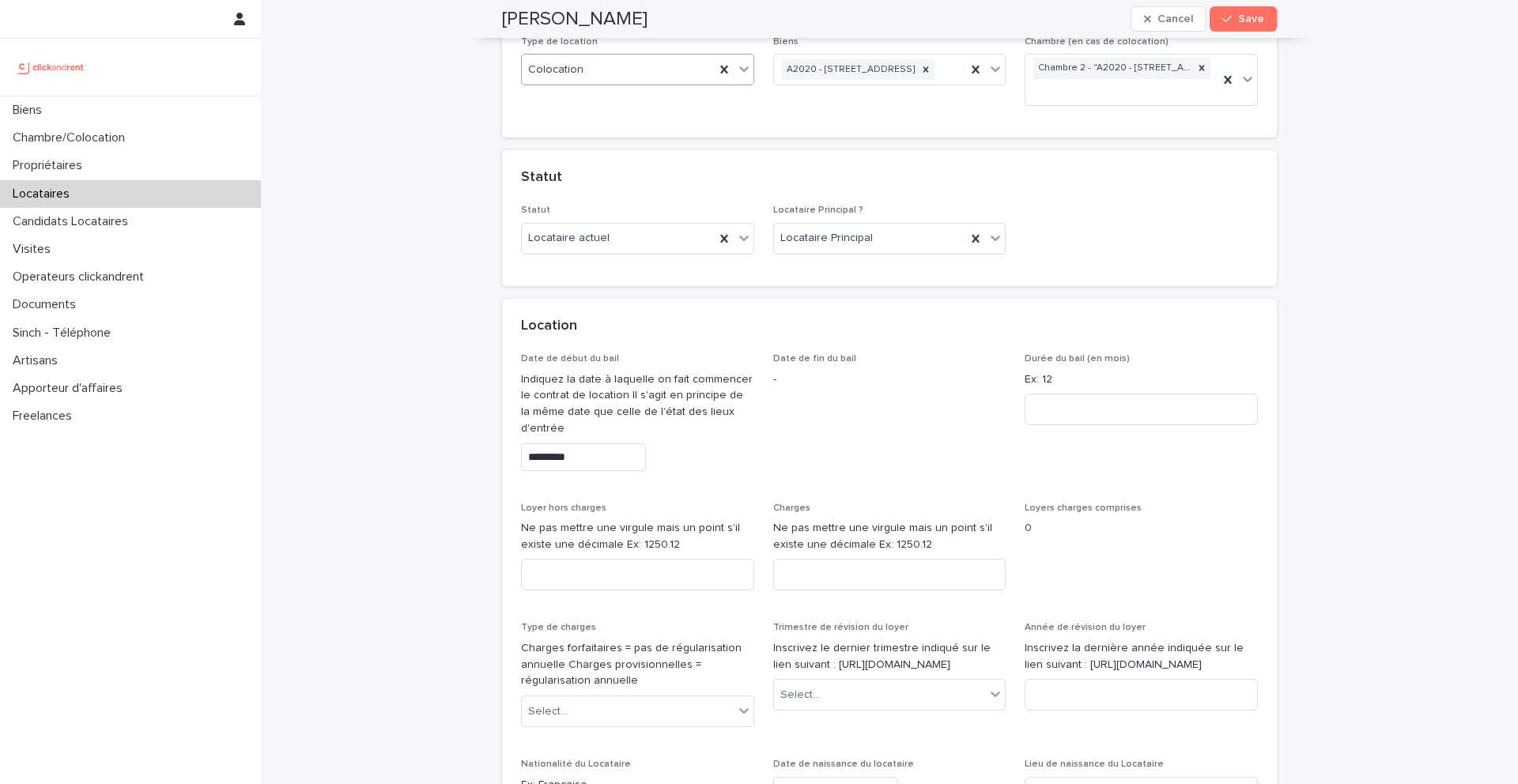
click at [1055, 392] on div "Durée du bail (en mois) Ex: 12" at bounding box center [1142, 396] width 234 height 85
click at [1055, 410] on input at bounding box center [1142, 409] width 234 height 32
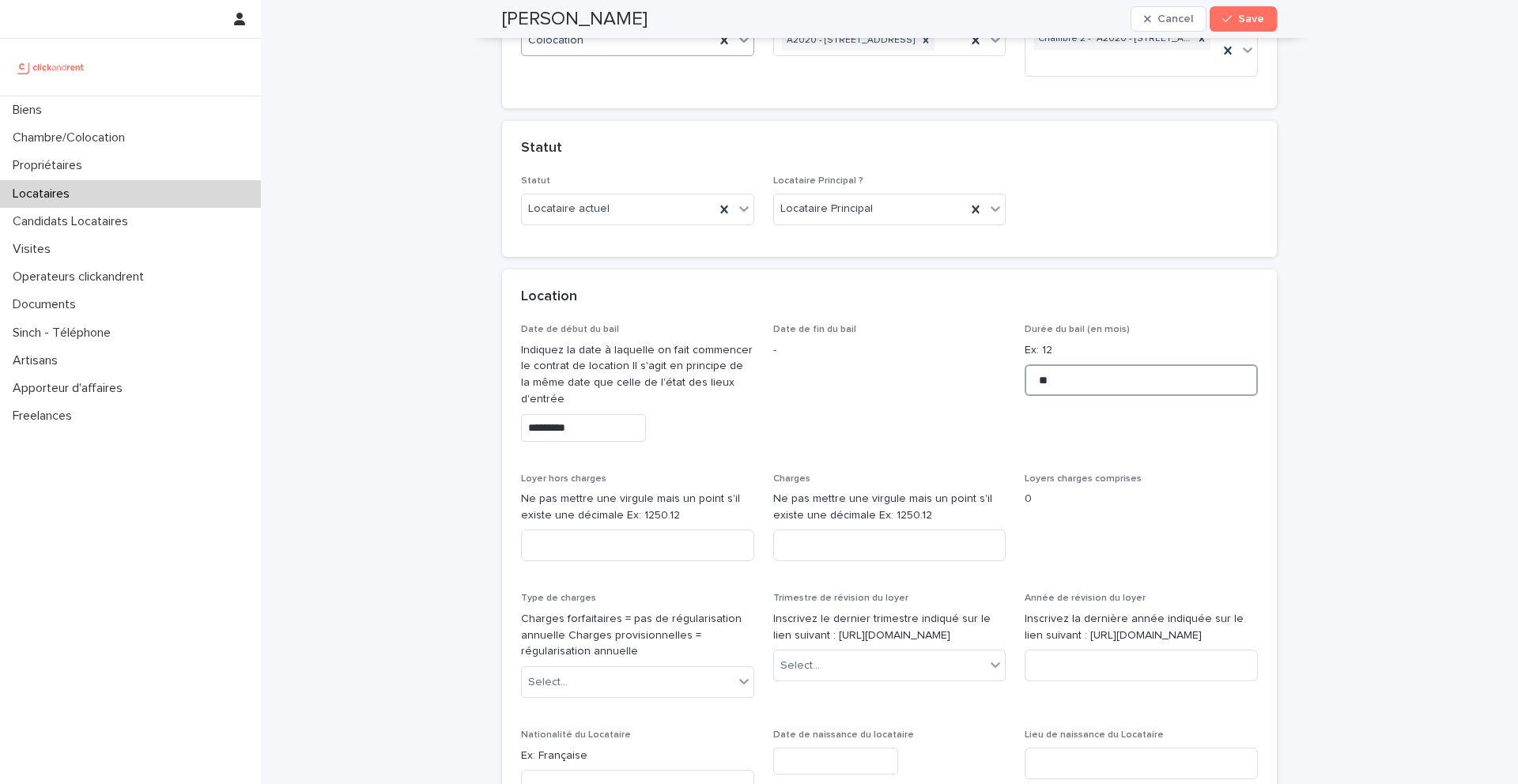
scroll to position [421, 0]
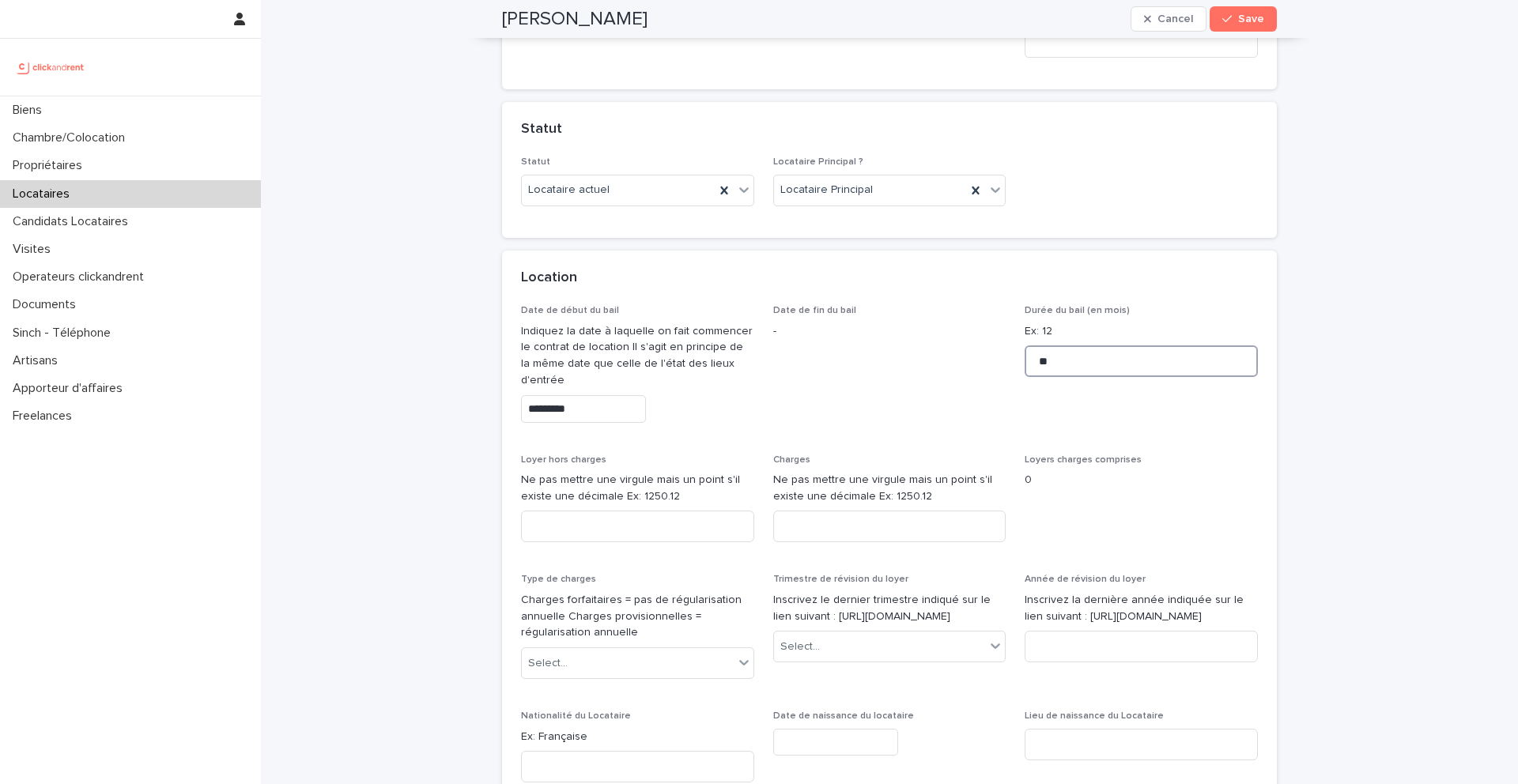
type input "**"
click at [620, 526] on input at bounding box center [637, 526] width 234 height 32
type input "***"
click at [834, 516] on input at bounding box center [890, 526] width 234 height 32
type input "**"
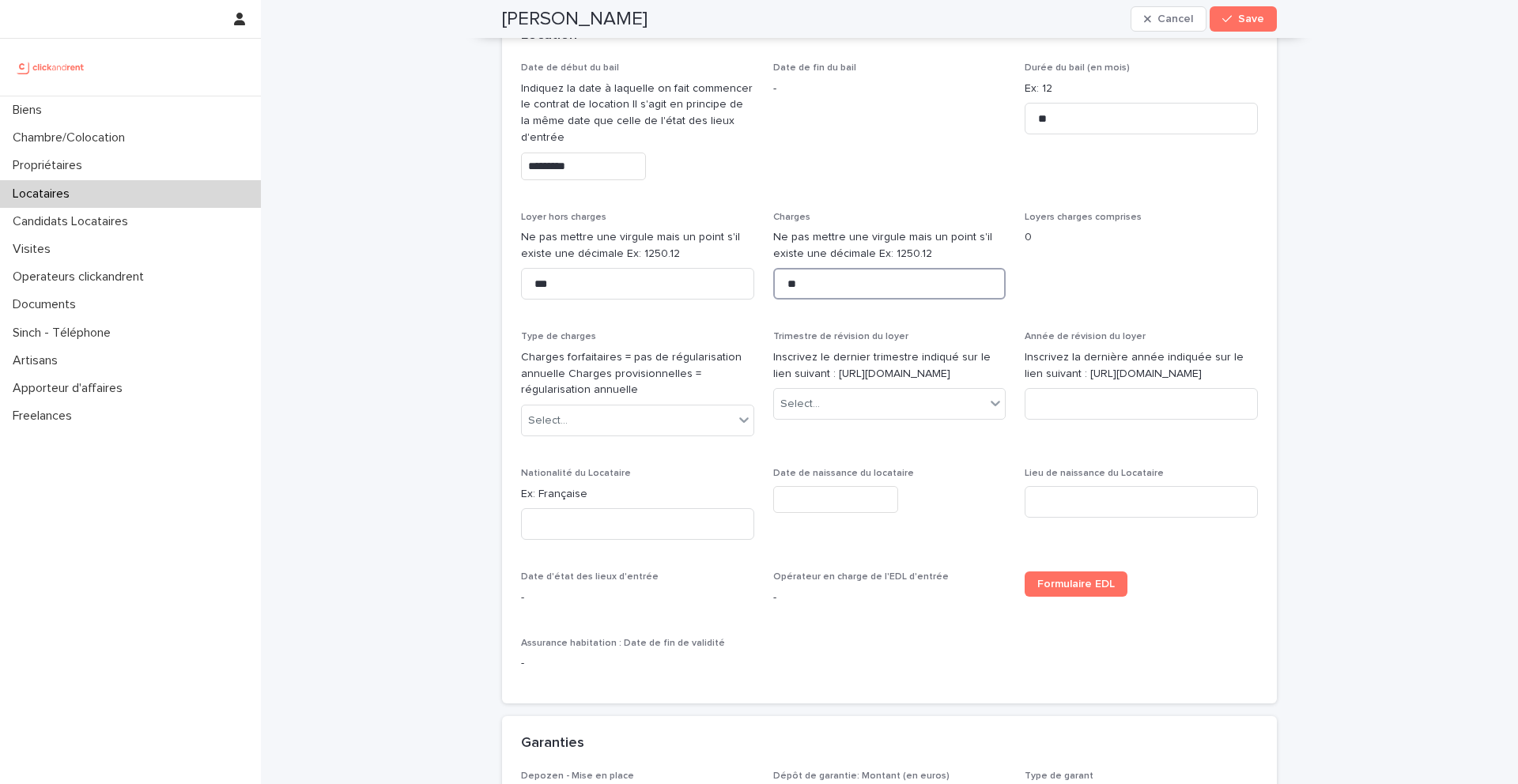
scroll to position [691, 0]
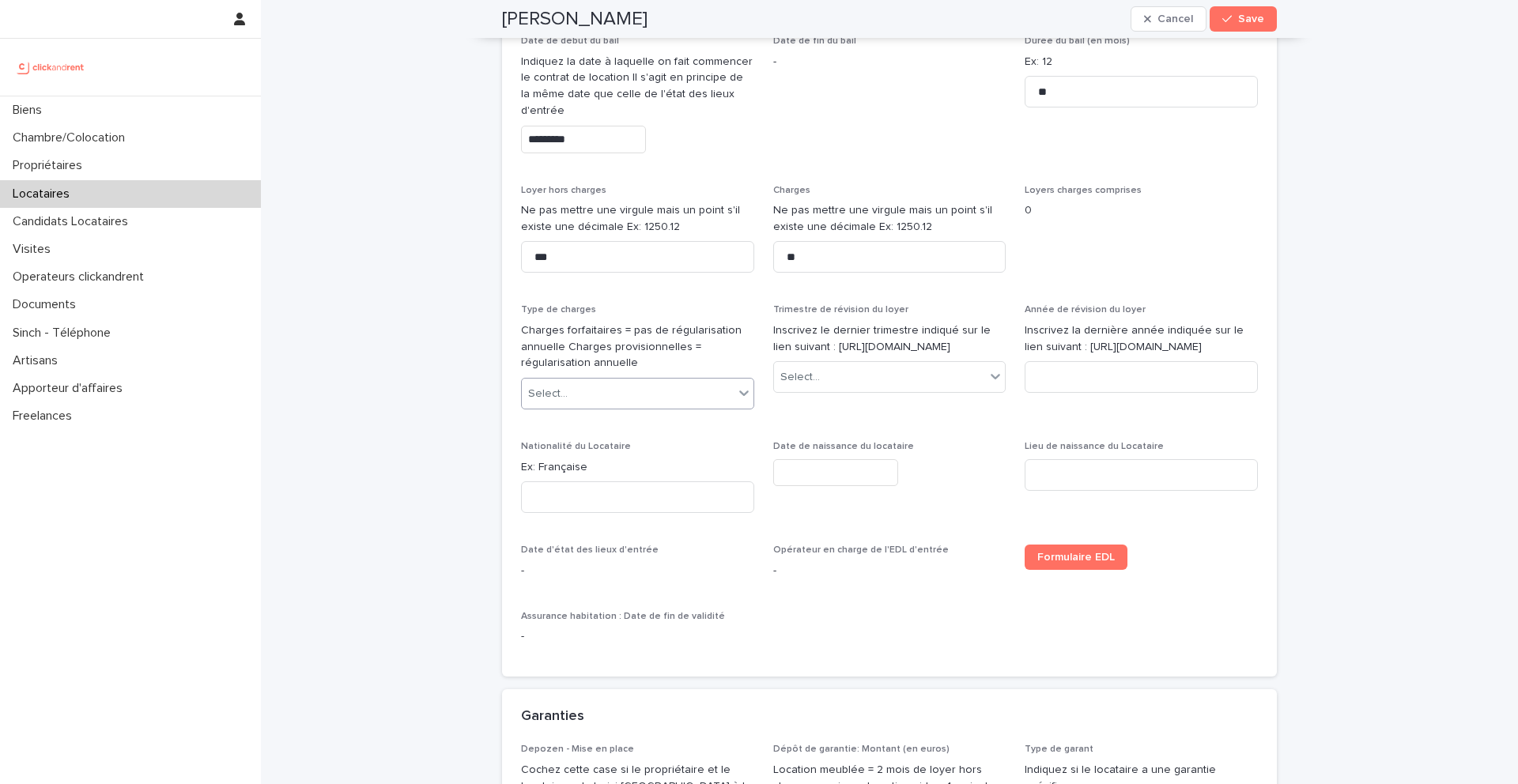
click at [610, 392] on div "Select..." at bounding box center [627, 393] width 212 height 26
click at [593, 448] on div "Provisions sur charges" at bounding box center [637, 451] width 232 height 28
click at [825, 391] on div "Select..." at bounding box center [880, 377] width 212 height 26
click at [829, 443] on div "2ème trimestre" at bounding box center [890, 451] width 232 height 28
click at [1053, 392] on input at bounding box center [1142, 376] width 234 height 32
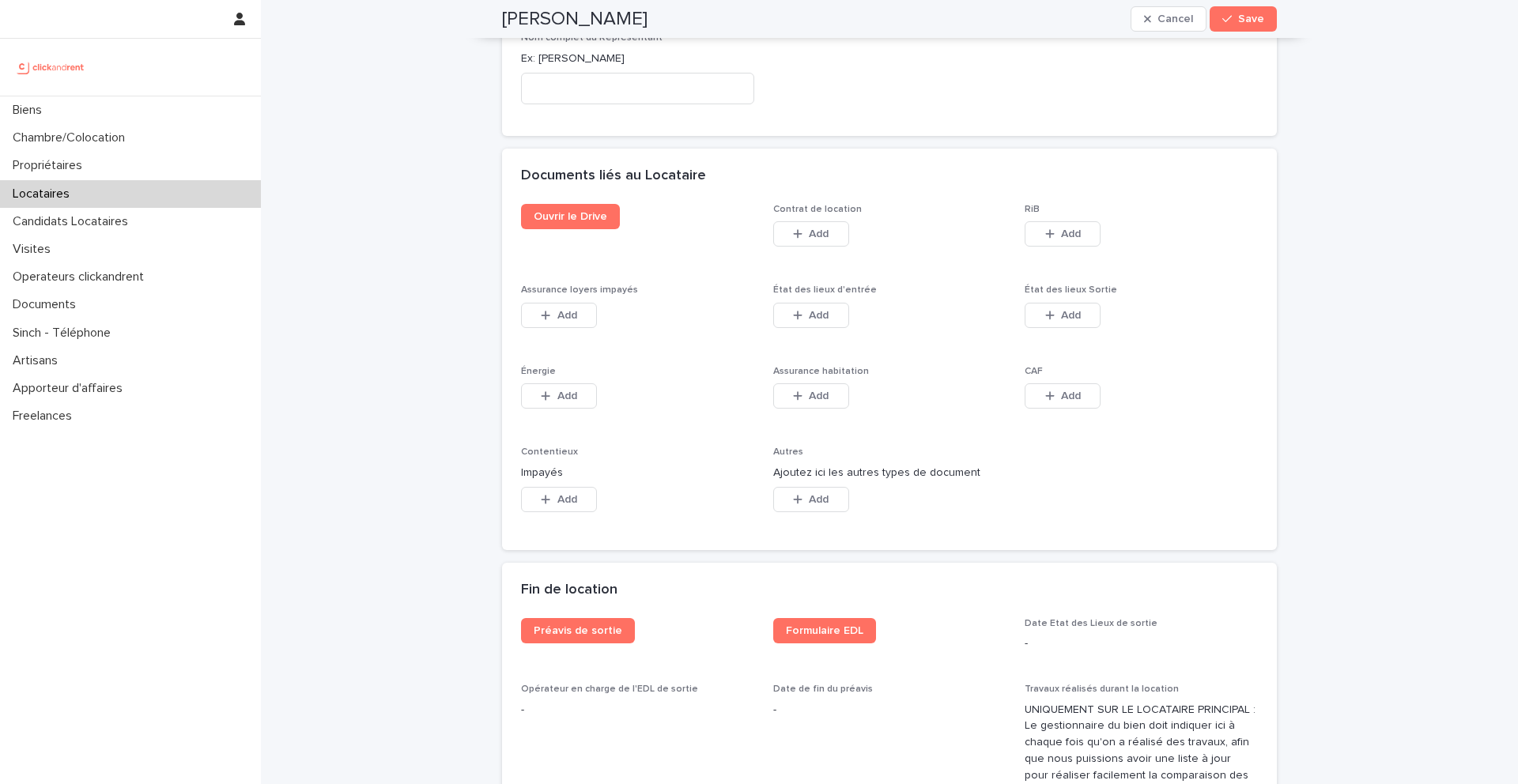
scroll to position [2541, 0]
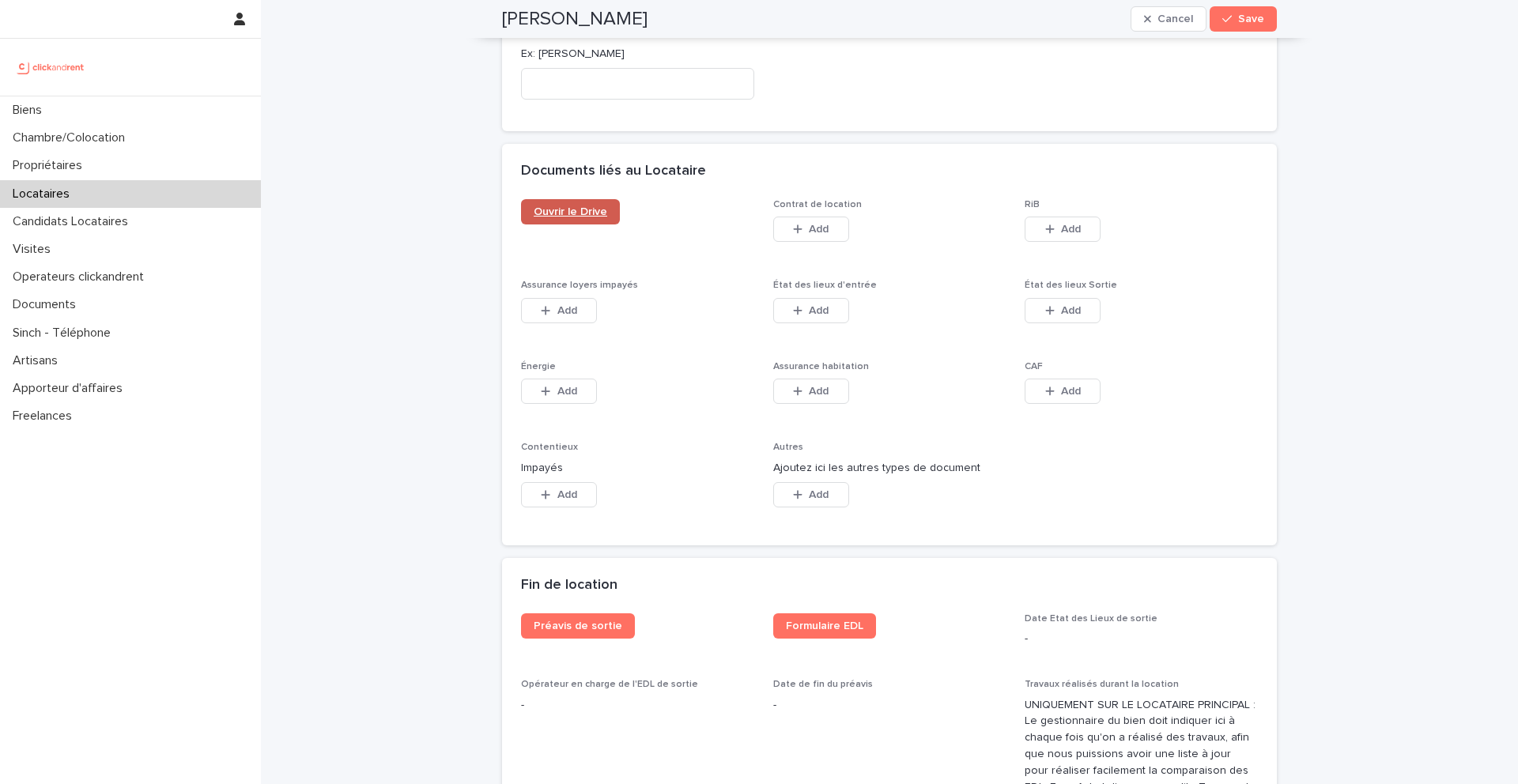
type input "****"
click at [577, 202] on link "Ouvrir le Drive" at bounding box center [570, 212] width 99 height 25
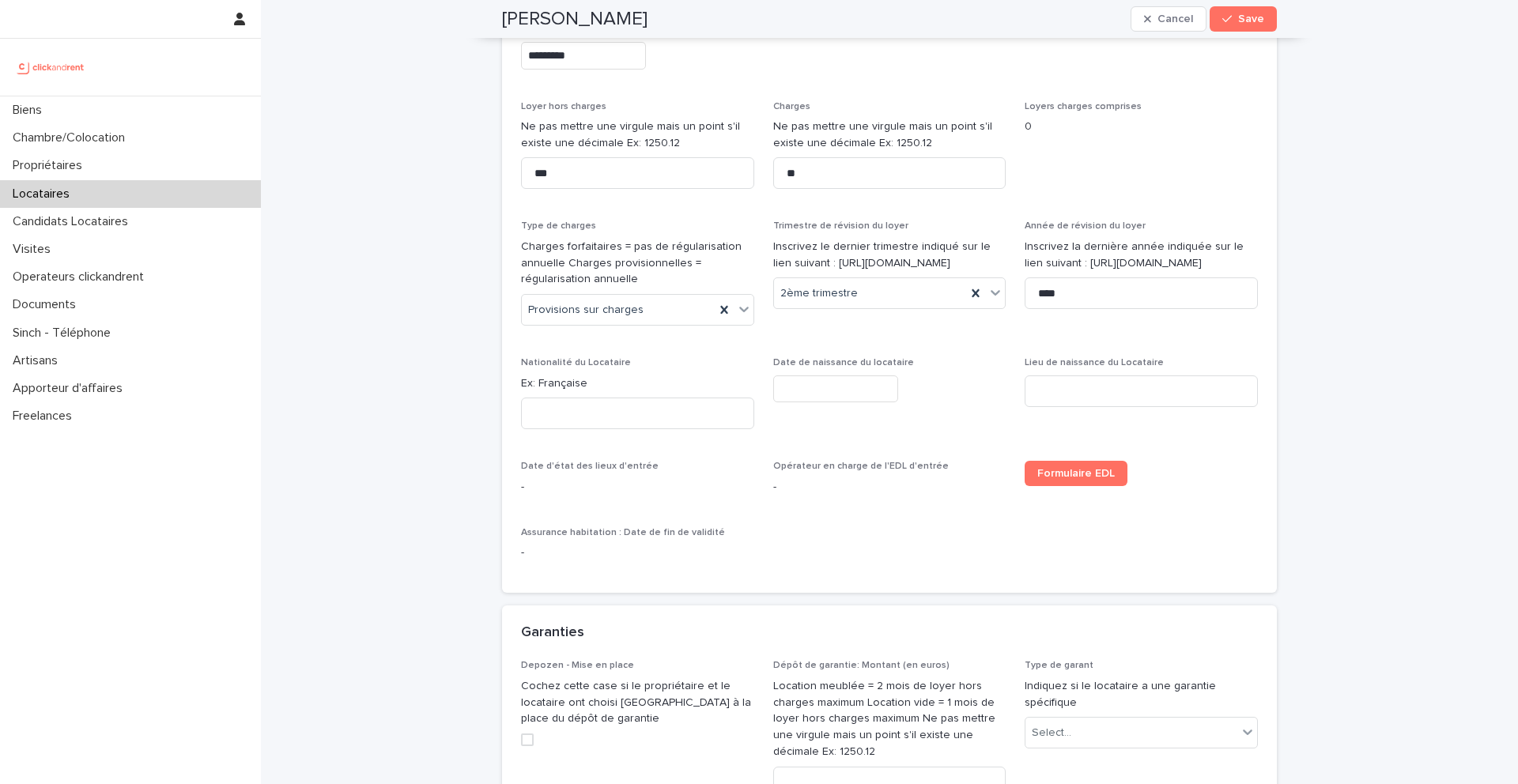
scroll to position [777, 0]
click at [611, 404] on input at bounding box center [637, 411] width 234 height 32
click at [624, 412] on input "**********" at bounding box center [637, 411] width 234 height 32
click at [544, 411] on input "**********" at bounding box center [637, 411] width 234 height 32
click at [566, 413] on input "**********" at bounding box center [637, 411] width 234 height 32
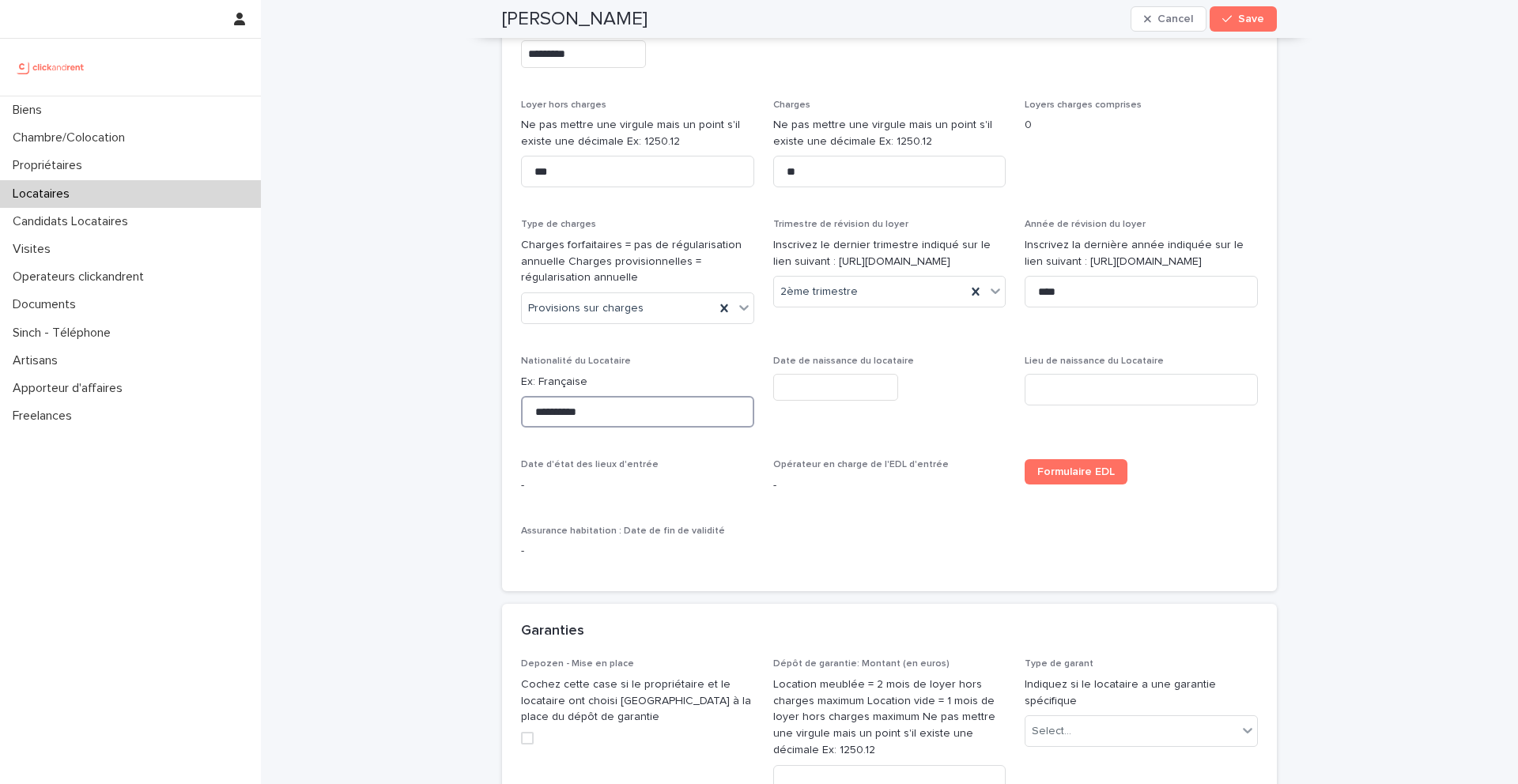
click at [616, 408] on input "**********" at bounding box center [637, 411] width 234 height 32
click at [556, 413] on input "**********" at bounding box center [637, 411] width 234 height 32
type input "**********"
click at [817, 377] on input "text" at bounding box center [836, 387] width 125 height 28
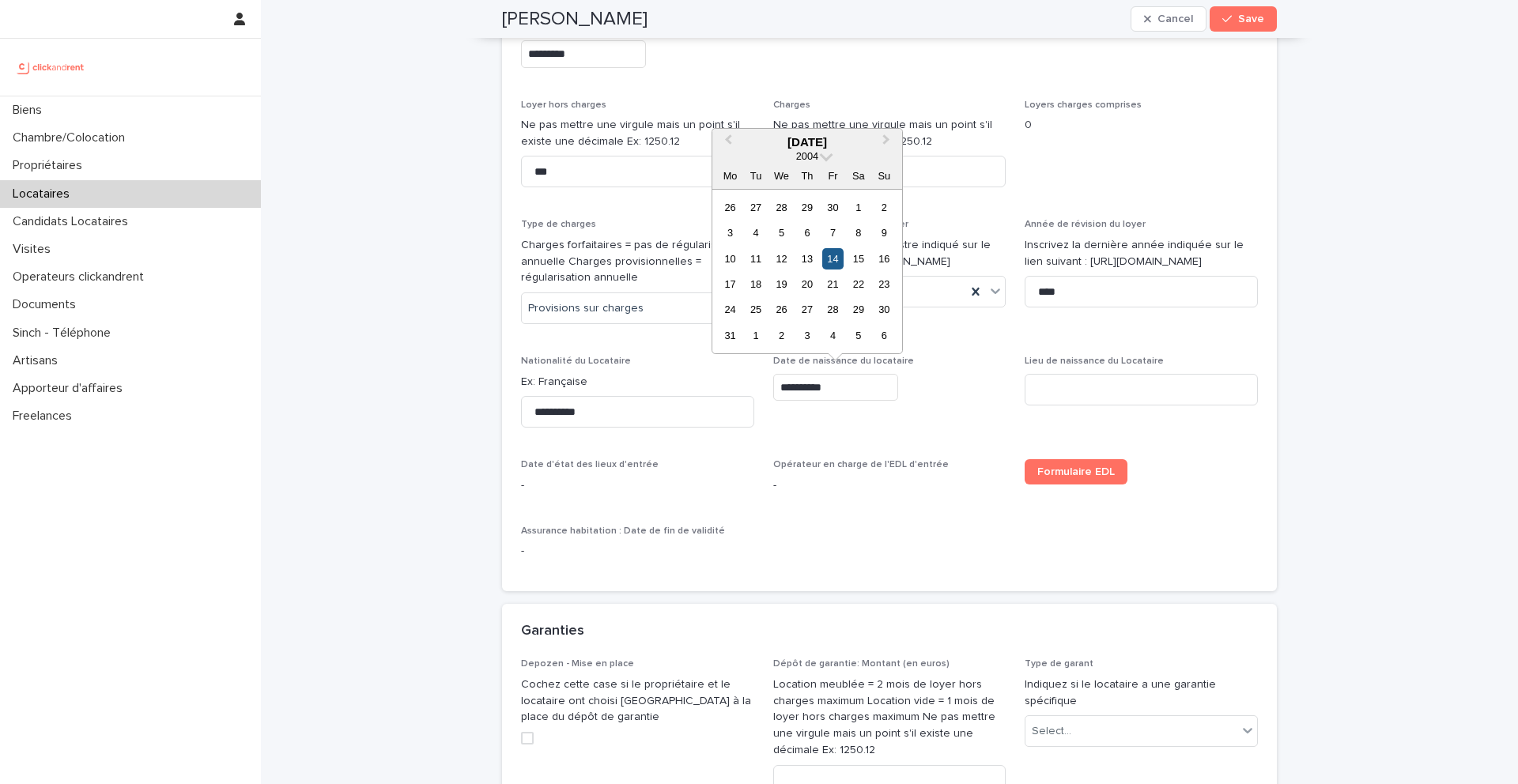
click at [832, 258] on div "14" at bounding box center [833, 259] width 22 height 22
type input "*********"
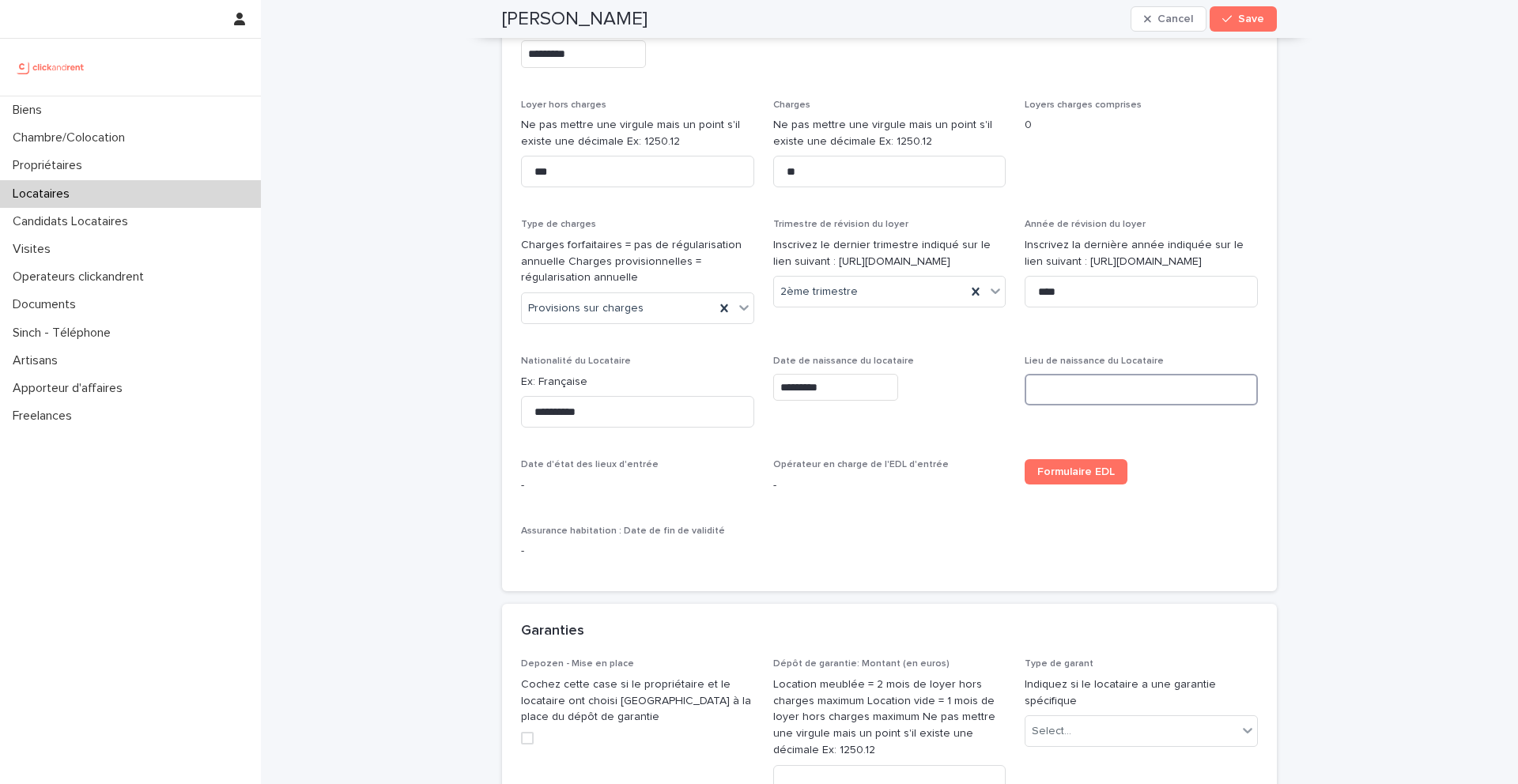
click at [1077, 386] on input at bounding box center [1142, 389] width 234 height 32
paste input "******"
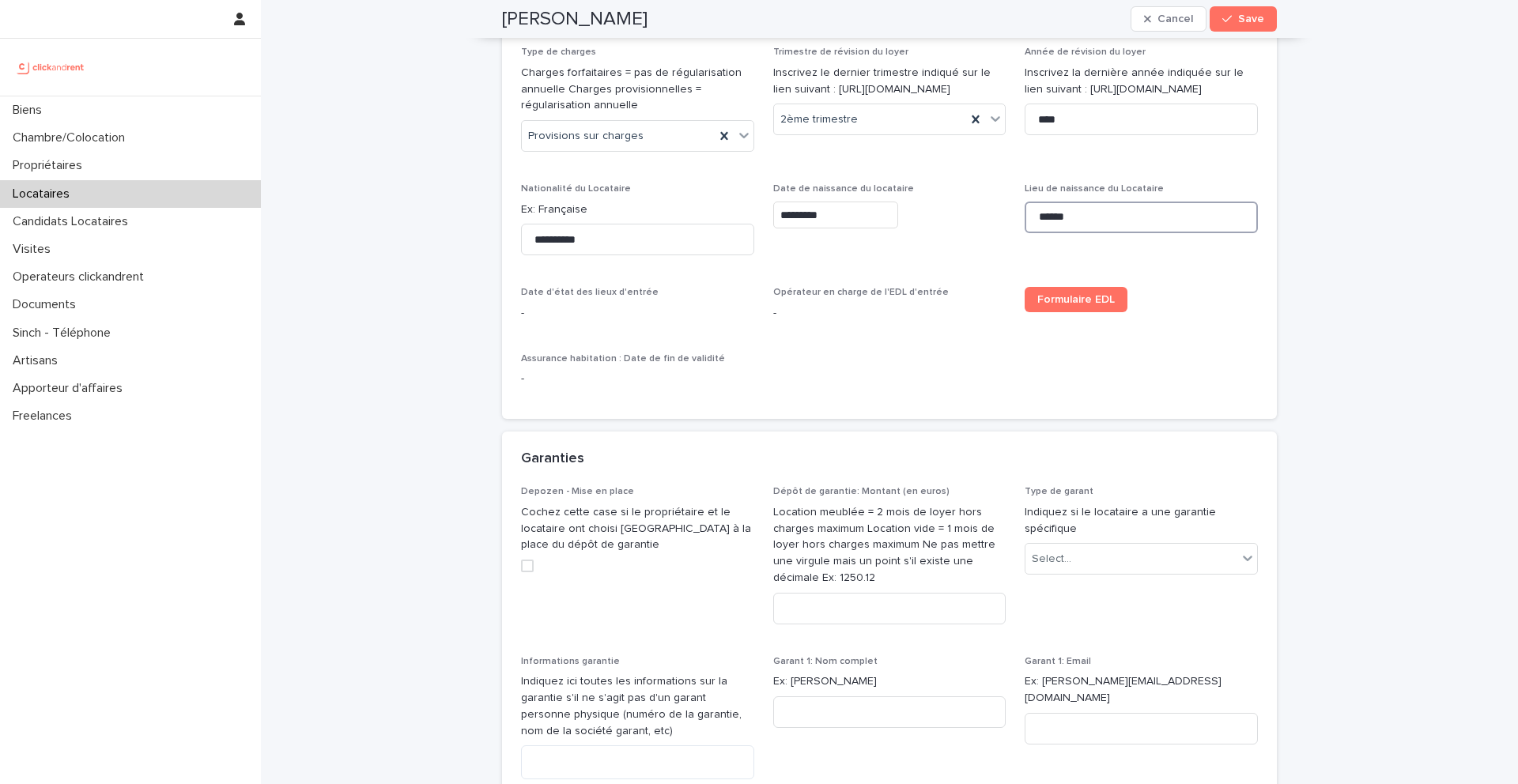
scroll to position [1006, 0]
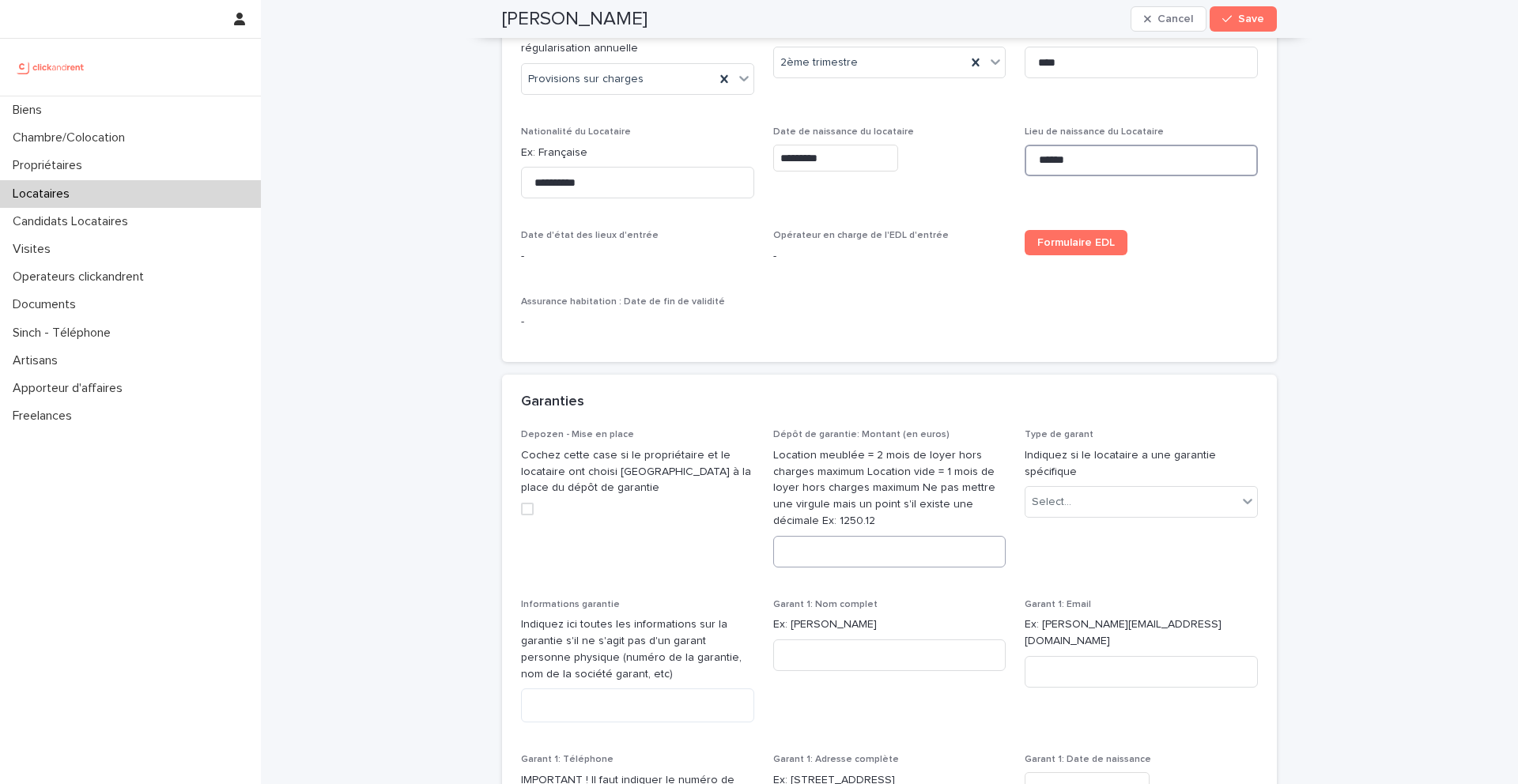
type input "******"
click at [844, 551] on input at bounding box center [890, 551] width 234 height 32
type input "***"
click at [1082, 508] on div "Select..." at bounding box center [1132, 502] width 212 height 26
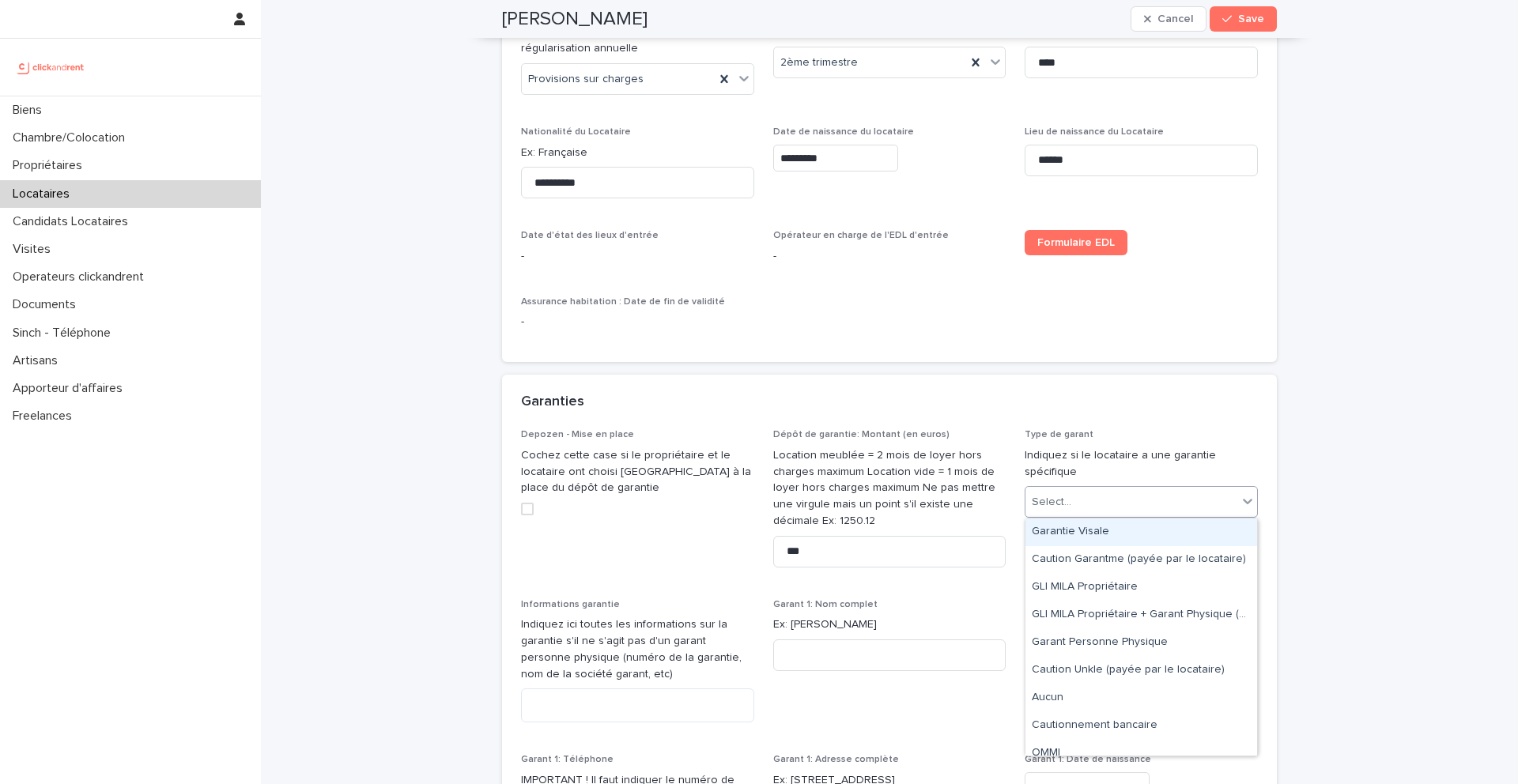
click at [1090, 540] on div "Garantie Visale" at bounding box center [1142, 532] width 232 height 28
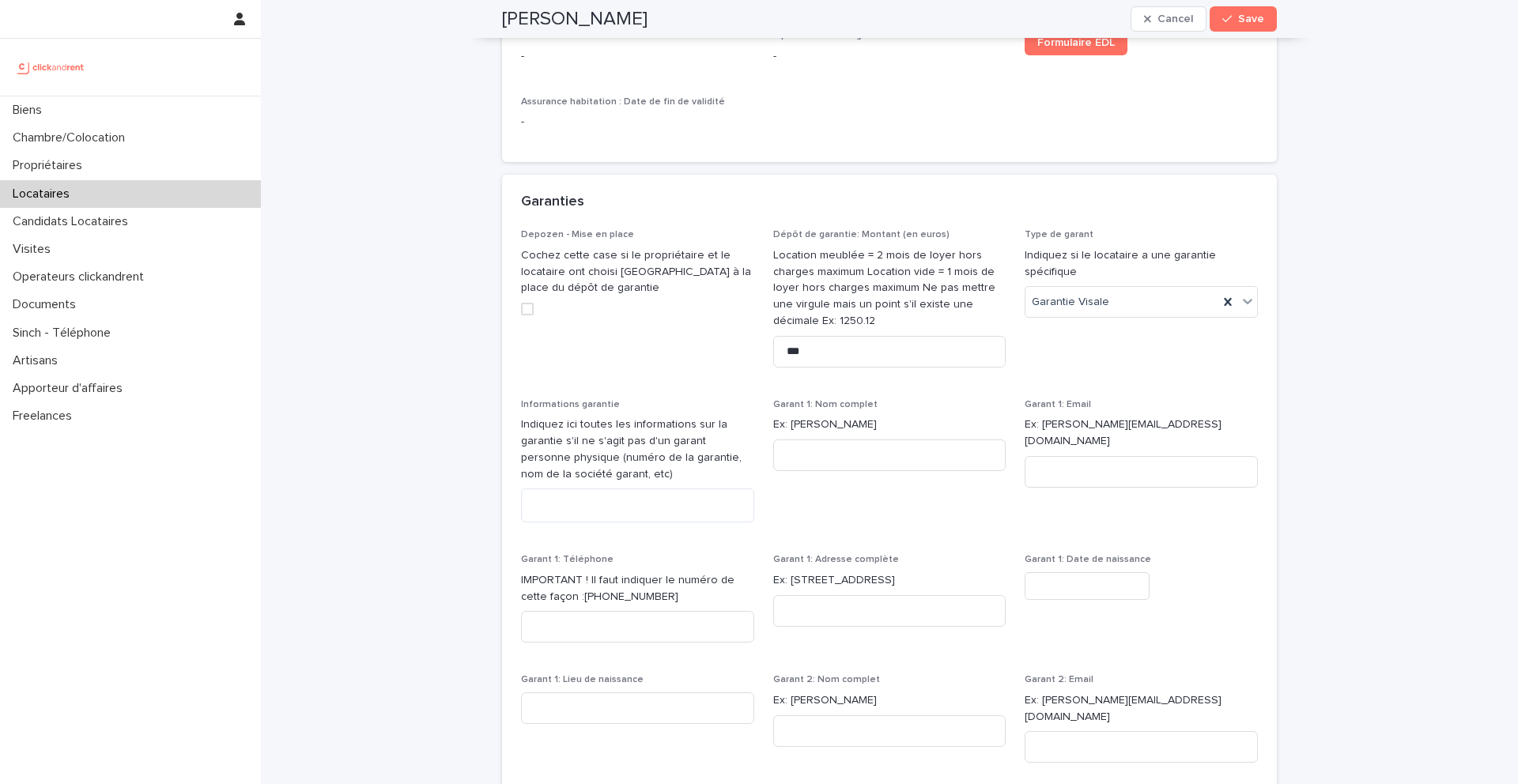
scroll to position [1249, 0]
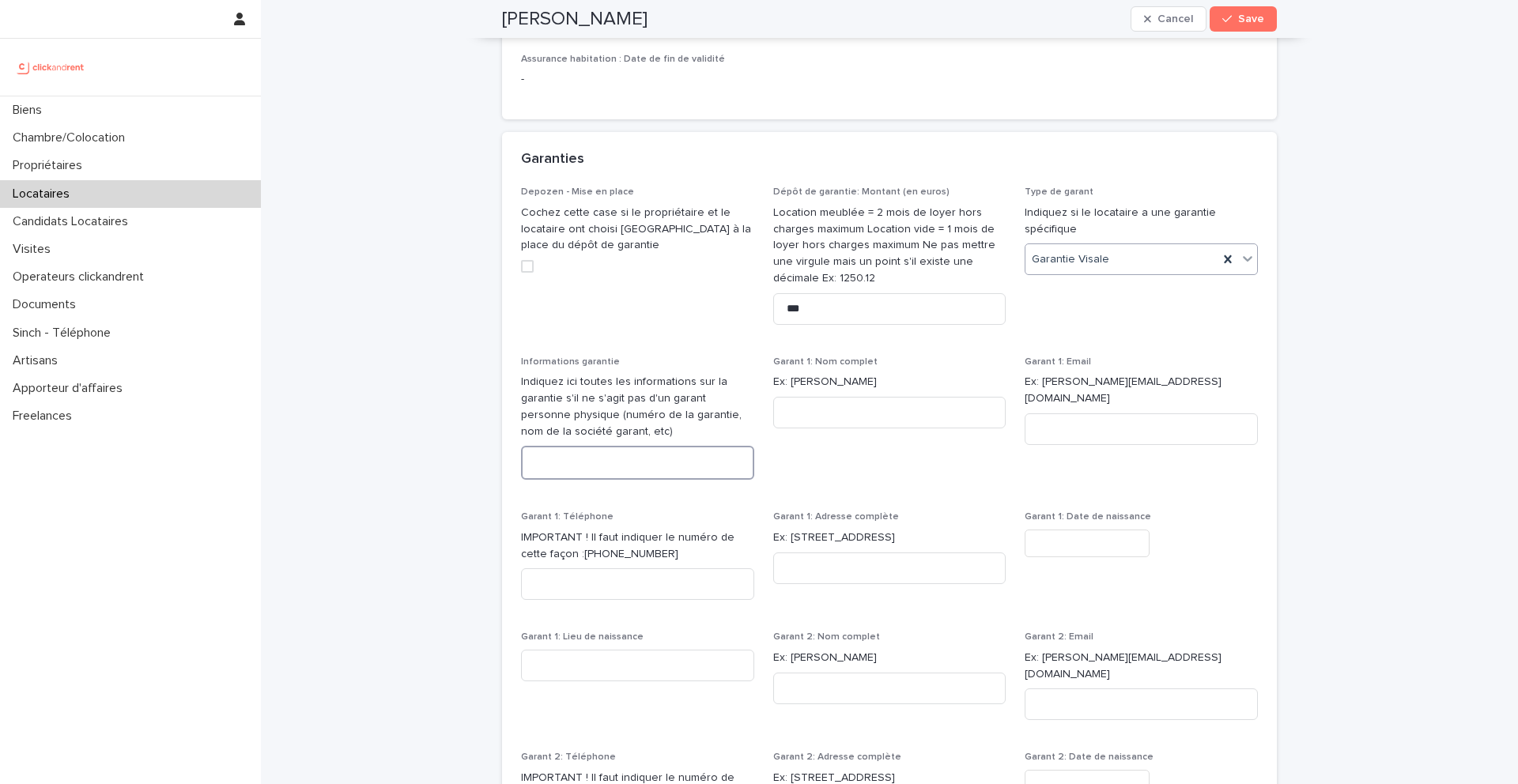
click at [617, 465] on textarea at bounding box center [637, 463] width 234 height 34
paste textarea "**********"
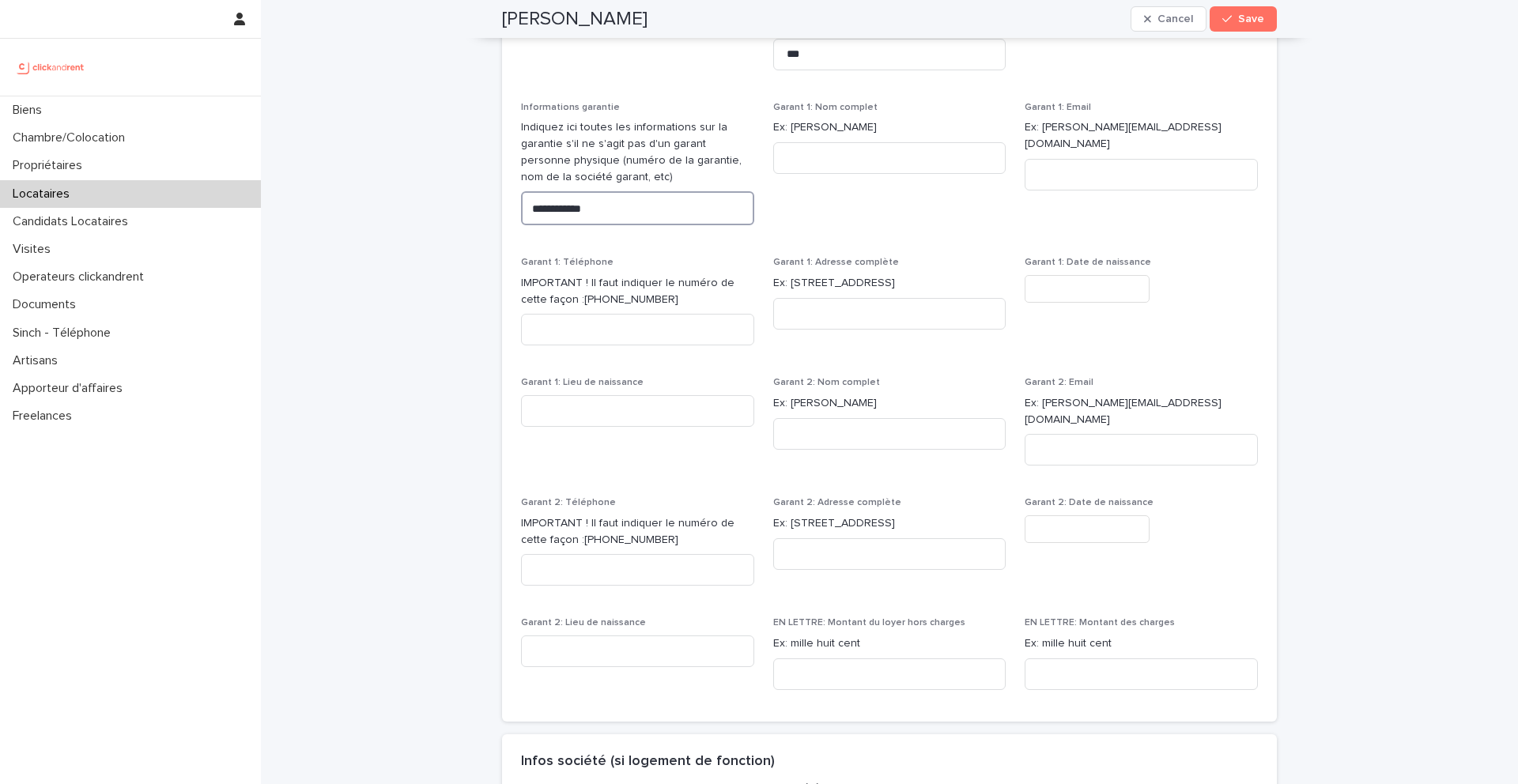
scroll to position [1522, 0]
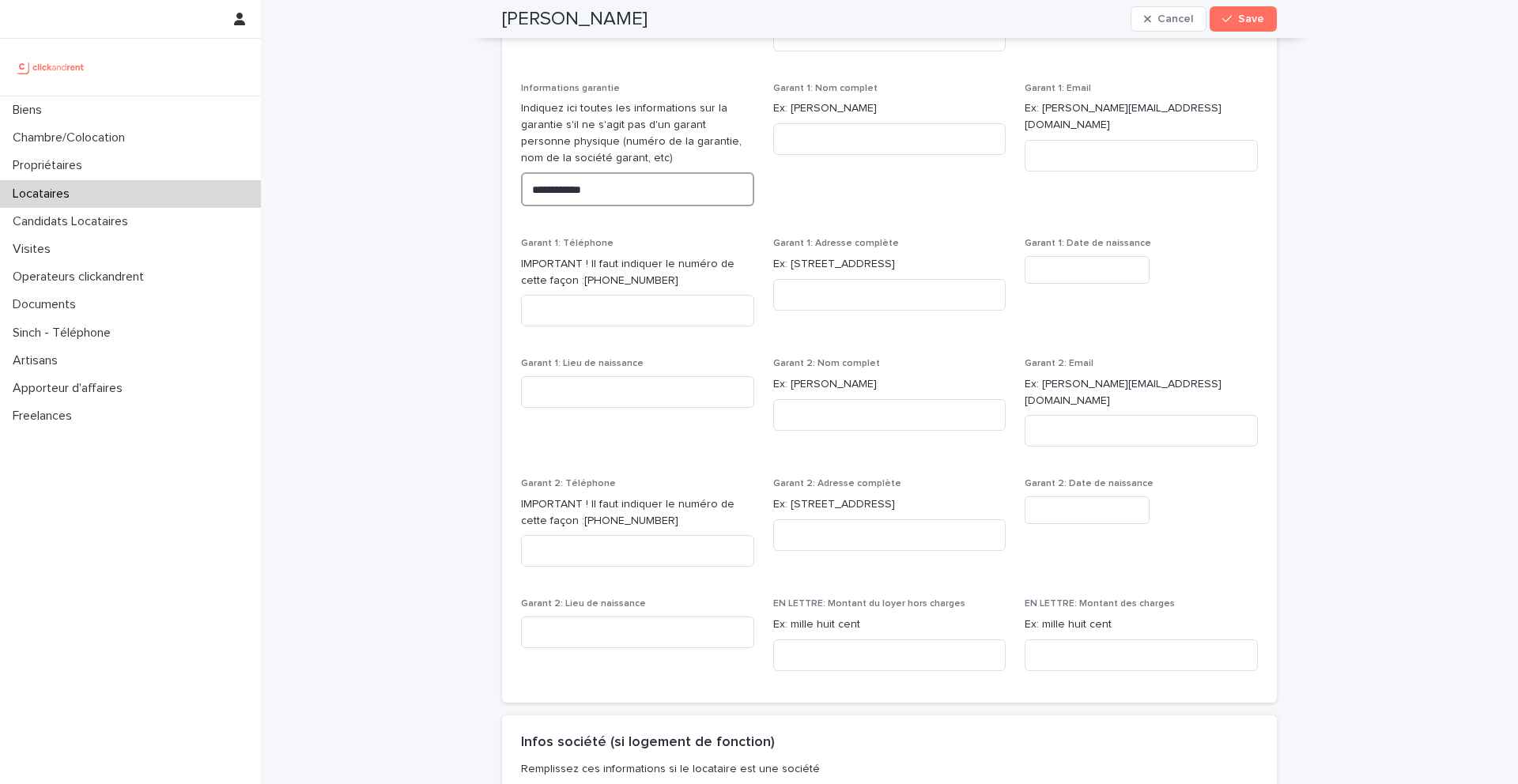
type textarea "**********"
click at [815, 640] on input at bounding box center [890, 655] width 234 height 32
paste input "**********"
type input "**********"
click at [1074, 640] on input at bounding box center [1142, 655] width 234 height 32
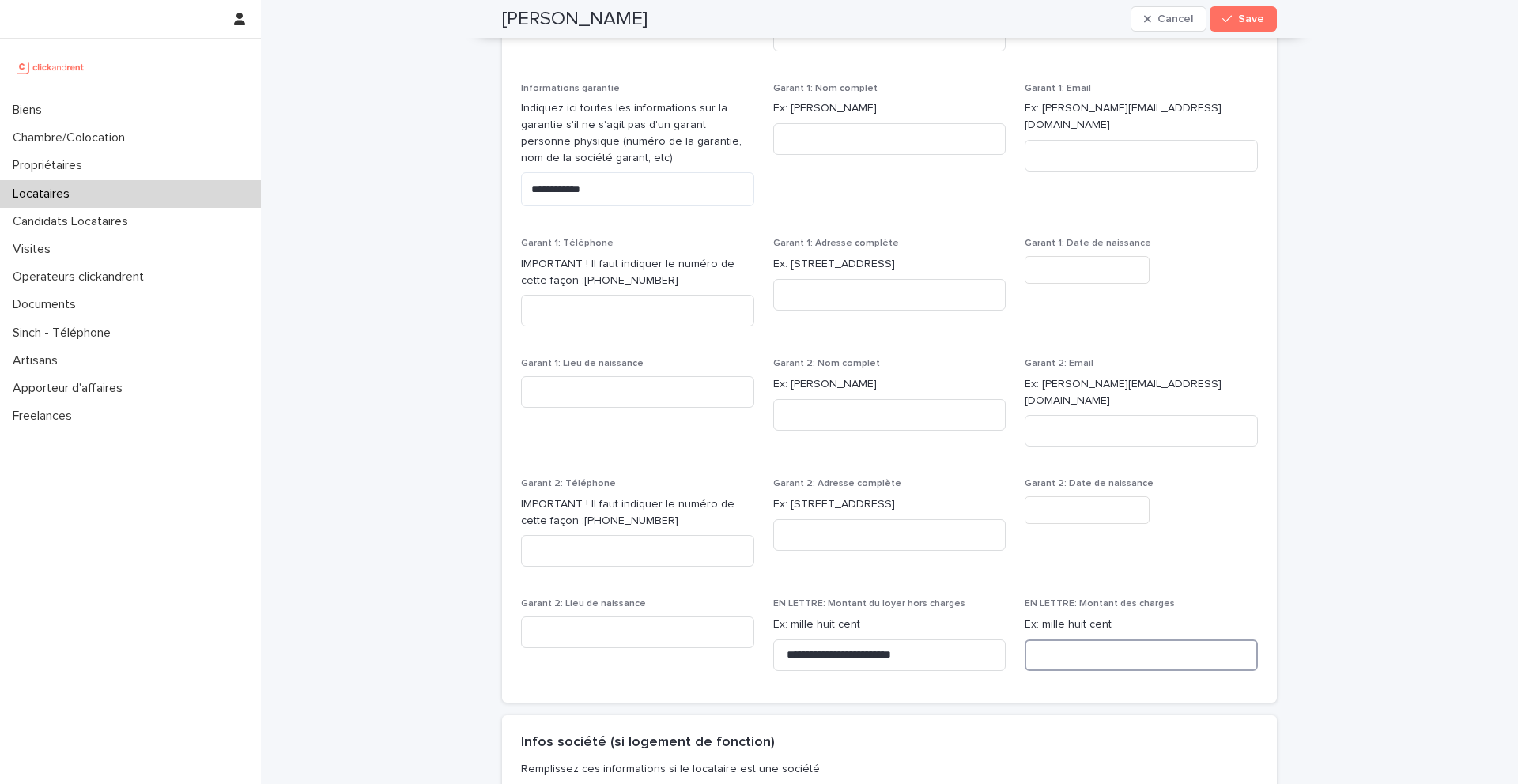
paste input "********"
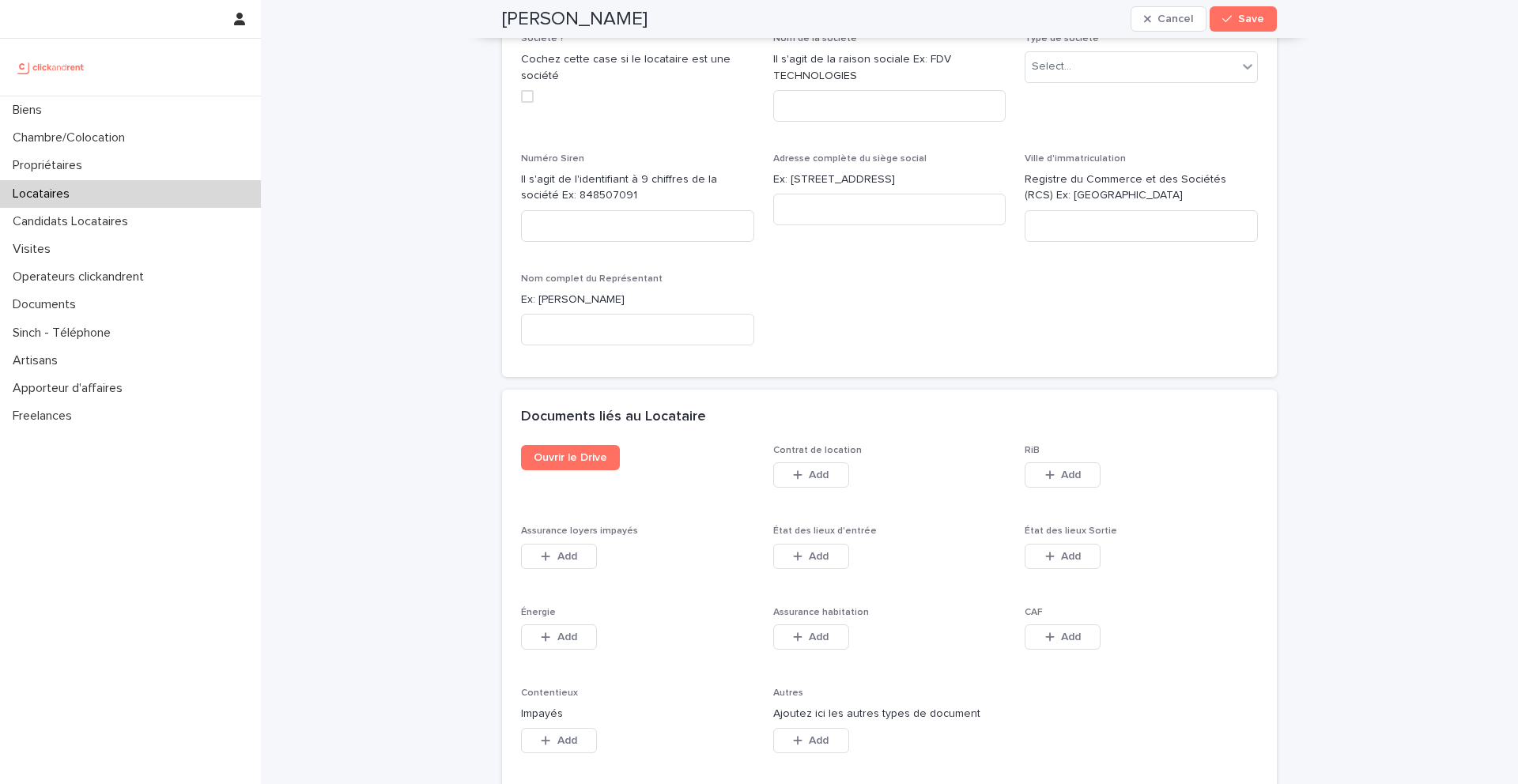
scroll to position [2310, 0]
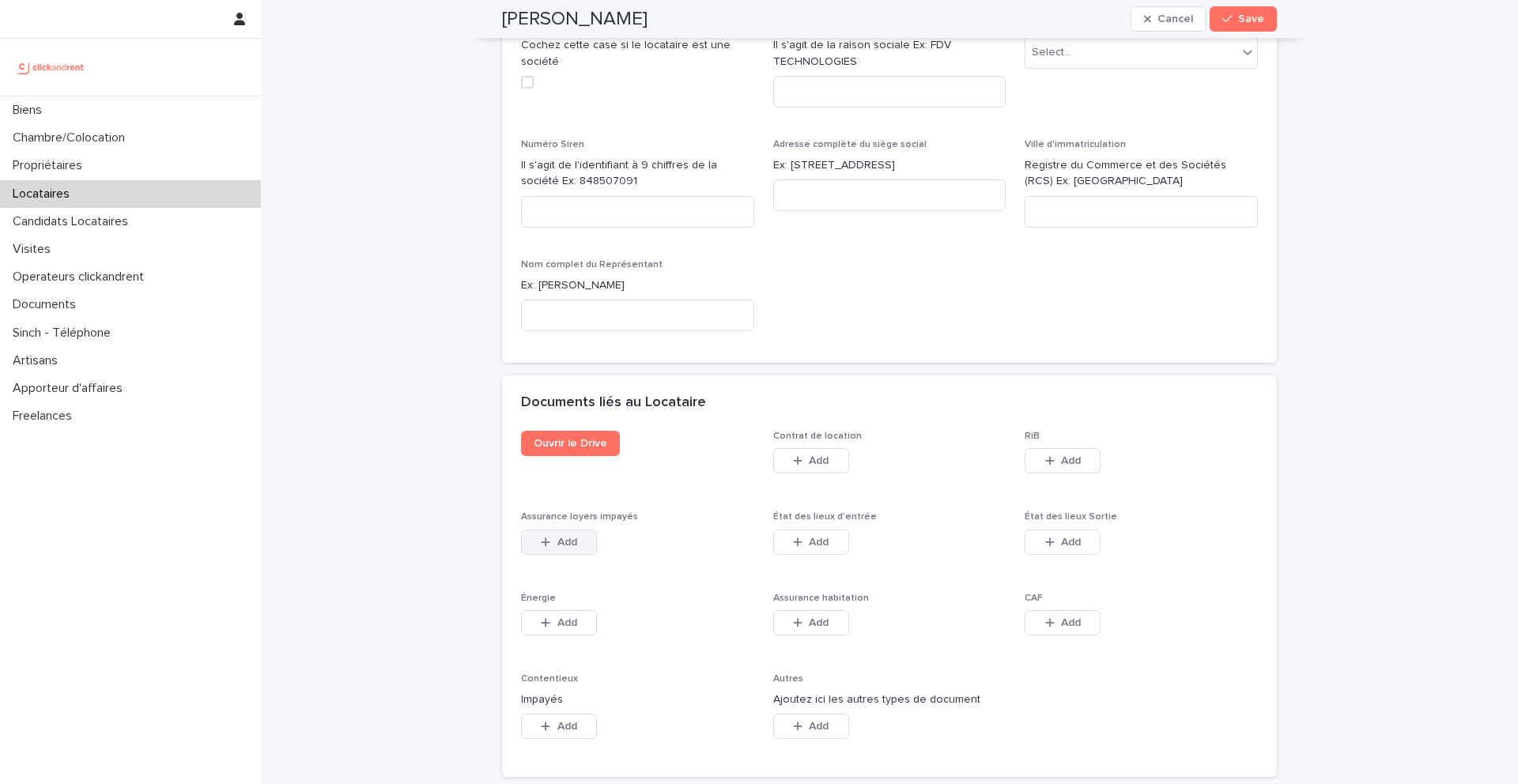
type input "********"
click at [580, 530] on button "Add" at bounding box center [559, 542] width 76 height 25
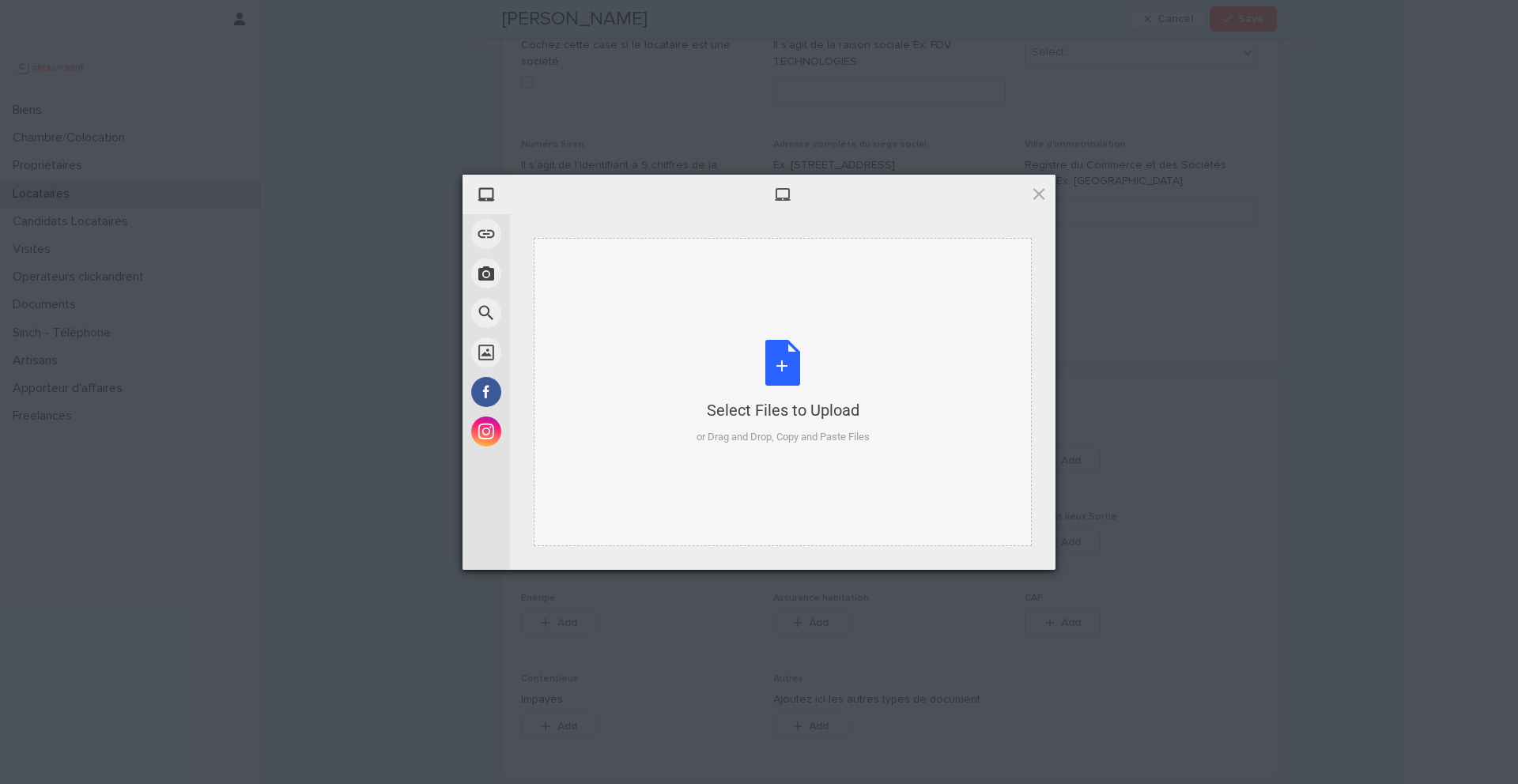
click at [783, 374] on div "Select Files to Upload or Drag and Drop, Copy and Paste Files" at bounding box center [783, 392] width 173 height 106
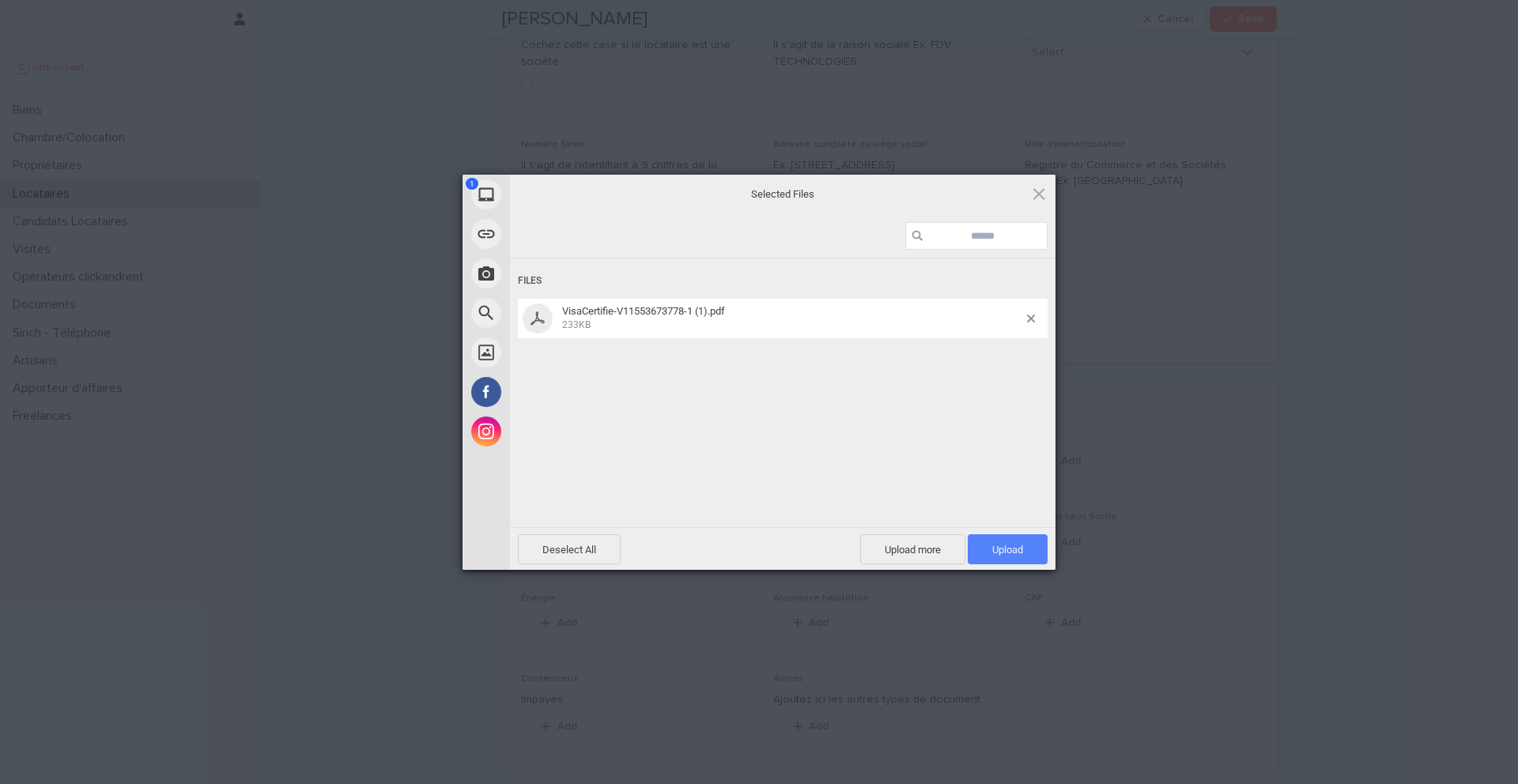
click at [1011, 557] on span "Upload 1" at bounding box center [1008, 549] width 80 height 30
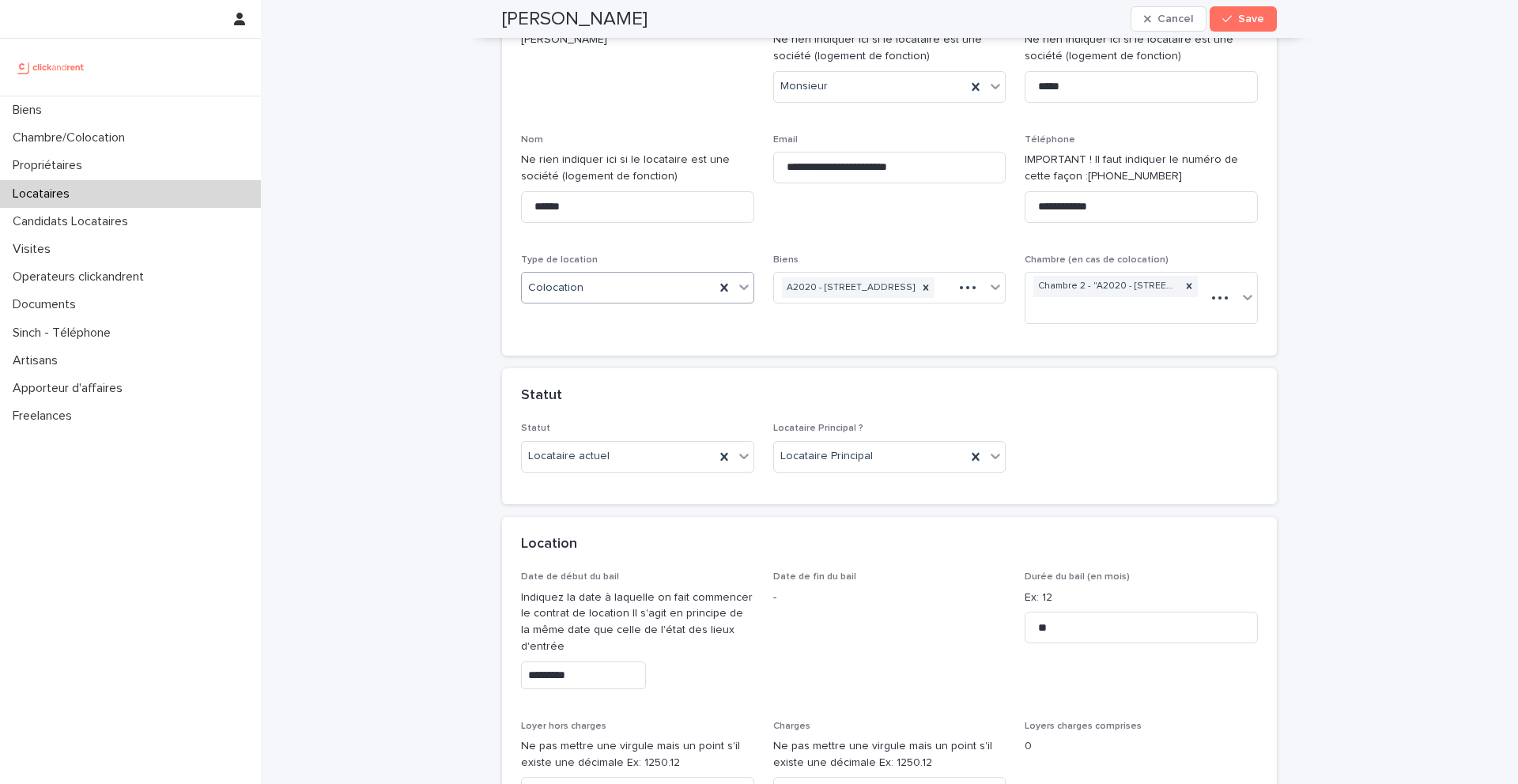
scroll to position [0, 0]
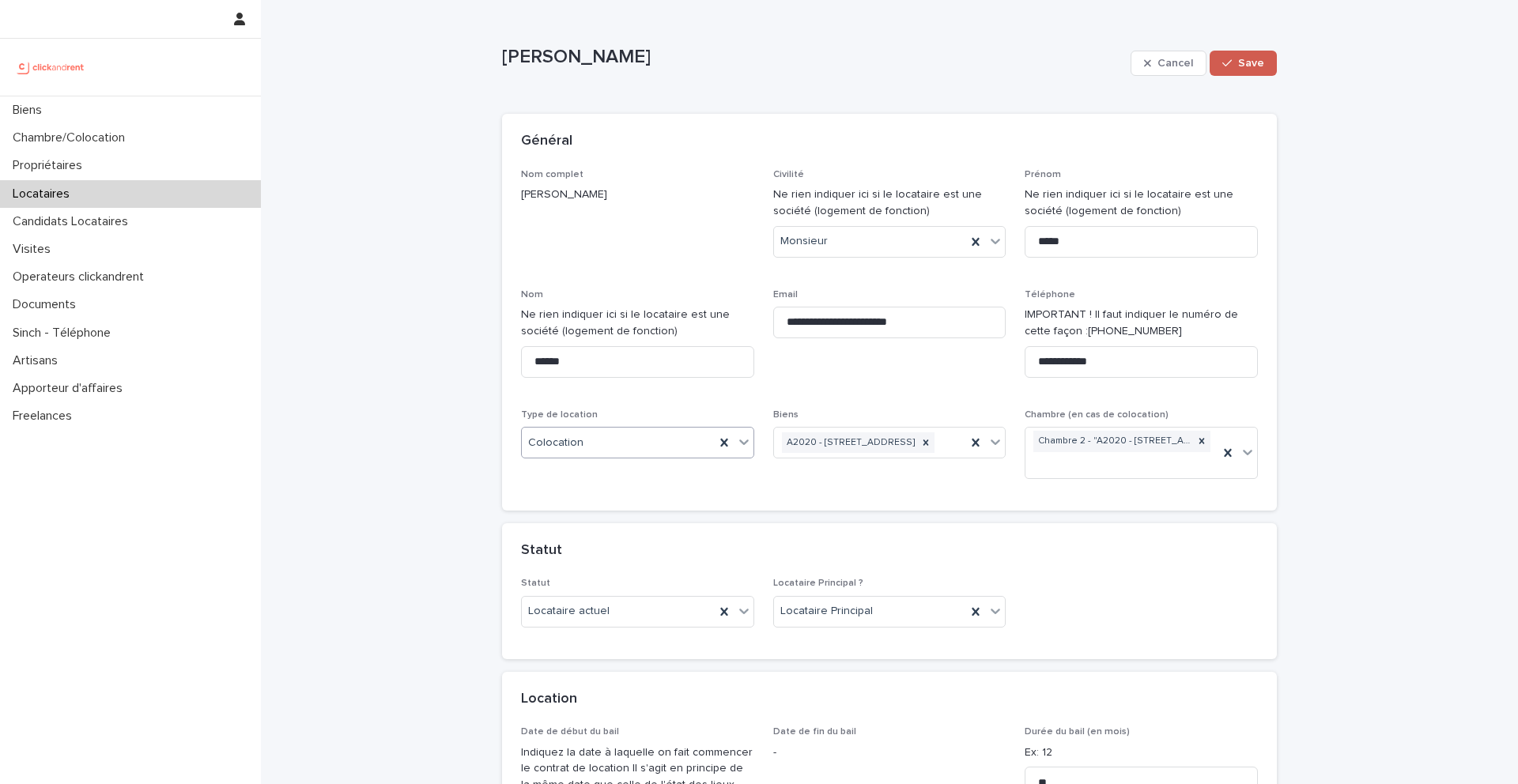
click at [1251, 69] on button "Save" at bounding box center [1244, 63] width 67 height 25
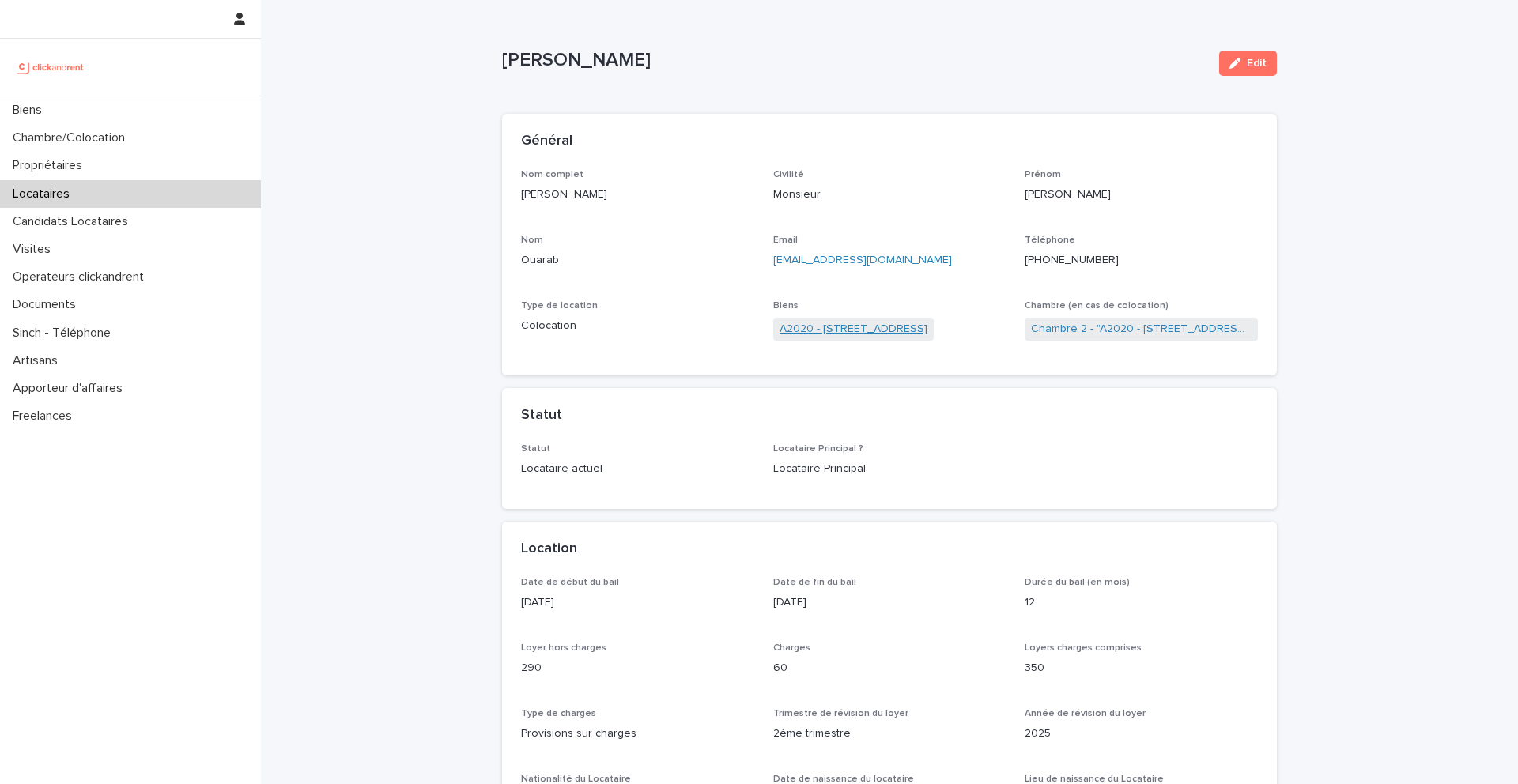
click at [839, 333] on link "A2020 - [STREET_ADDRESS]" at bounding box center [854, 329] width 148 height 16
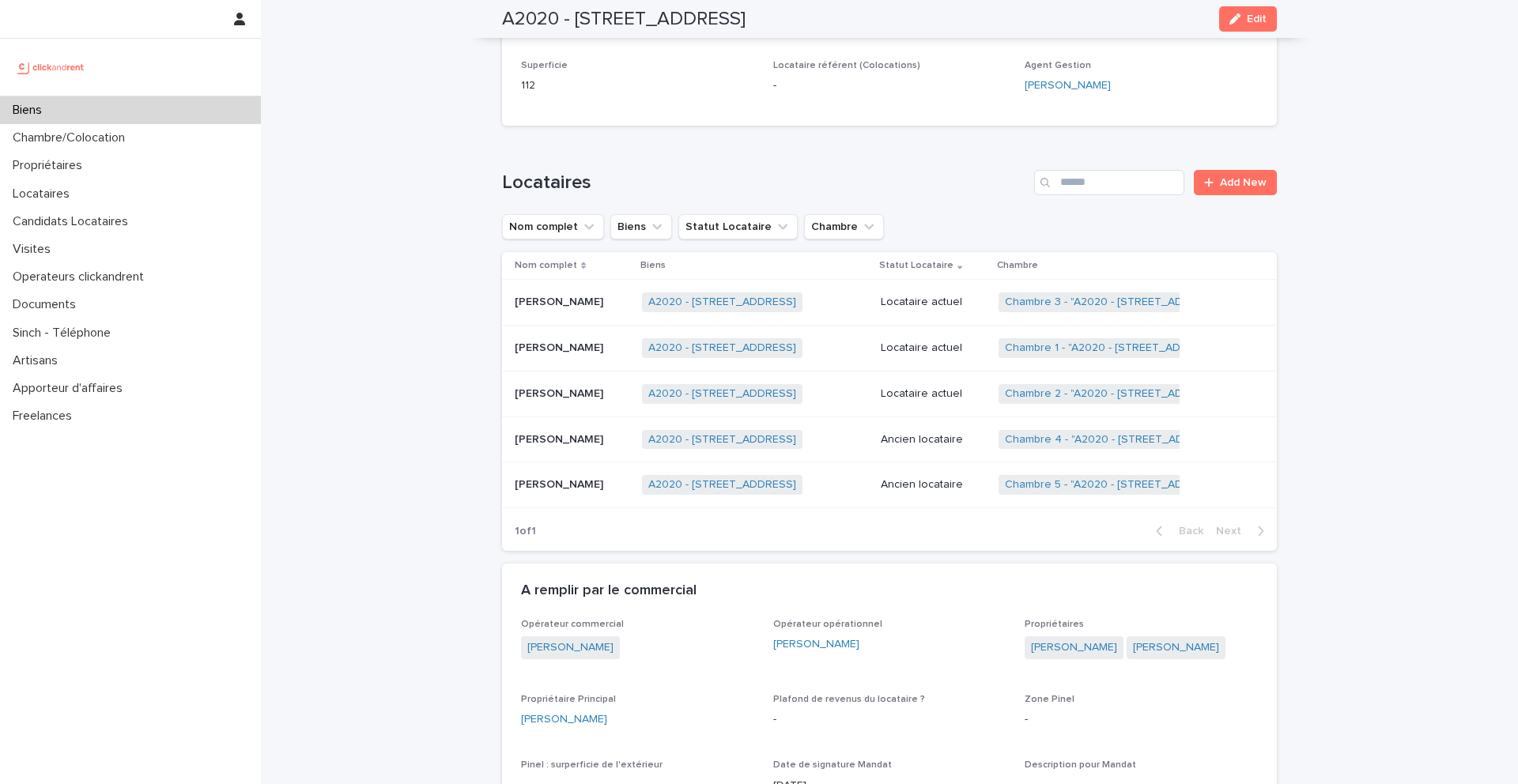
scroll to position [552, 0]
click at [1077, 389] on link "Chambre 2 - "A2020 - [STREET_ADDRESS]"" at bounding box center [1115, 392] width 220 height 14
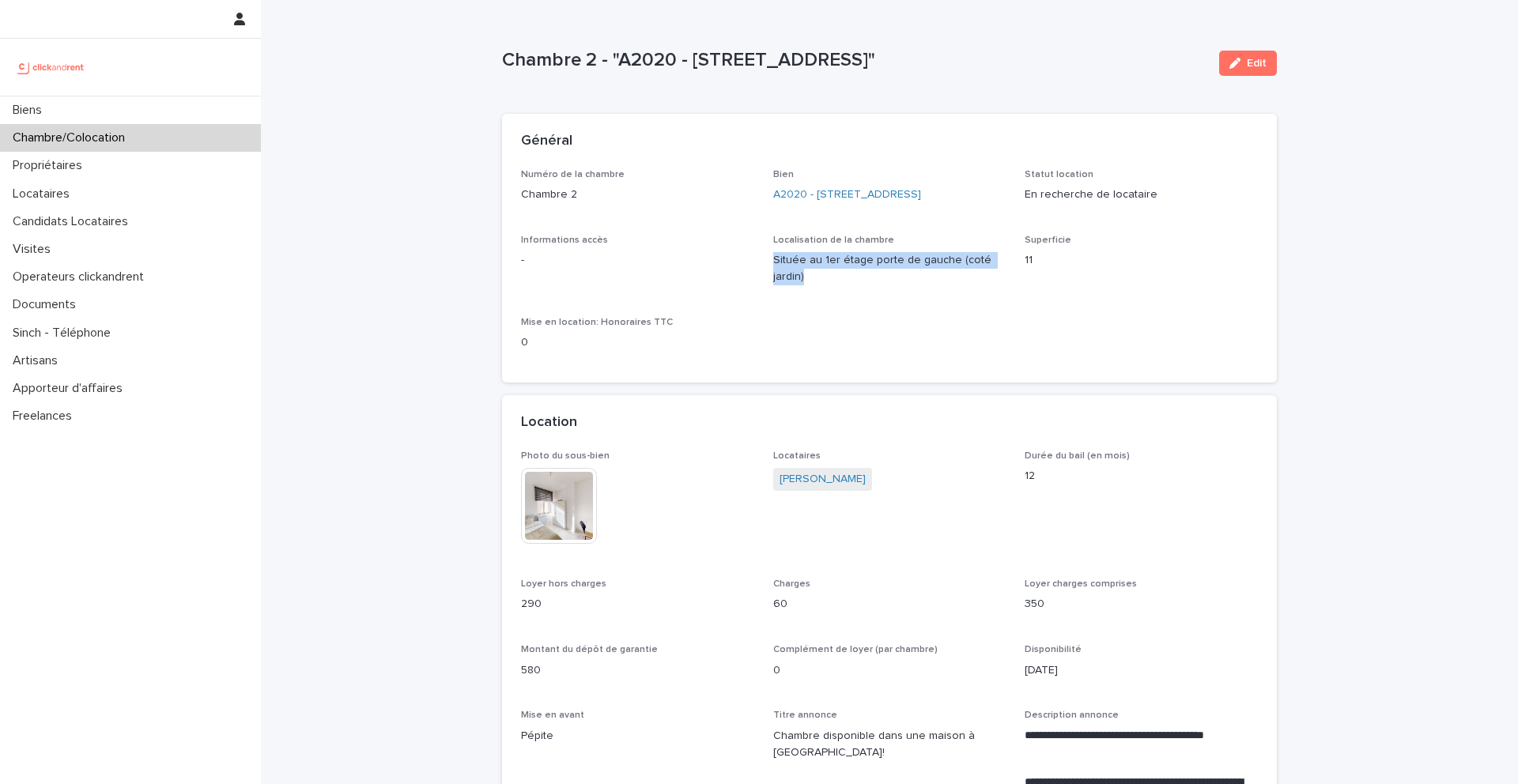
drag, startPoint x: 814, startPoint y: 294, endPoint x: 767, endPoint y: 274, distance: 51.1
click at [766, 274] on div "Numéro de la chambre Chambre 2 Bien A2020 - 191bis Route De Doullens, Amiens 80…" at bounding box center [889, 267] width 737 height 195
copy p "Située au 1er étage porte de gauche (coté jardin)"
click at [804, 488] on link "[PERSON_NAME]" at bounding box center [823, 479] width 87 height 16
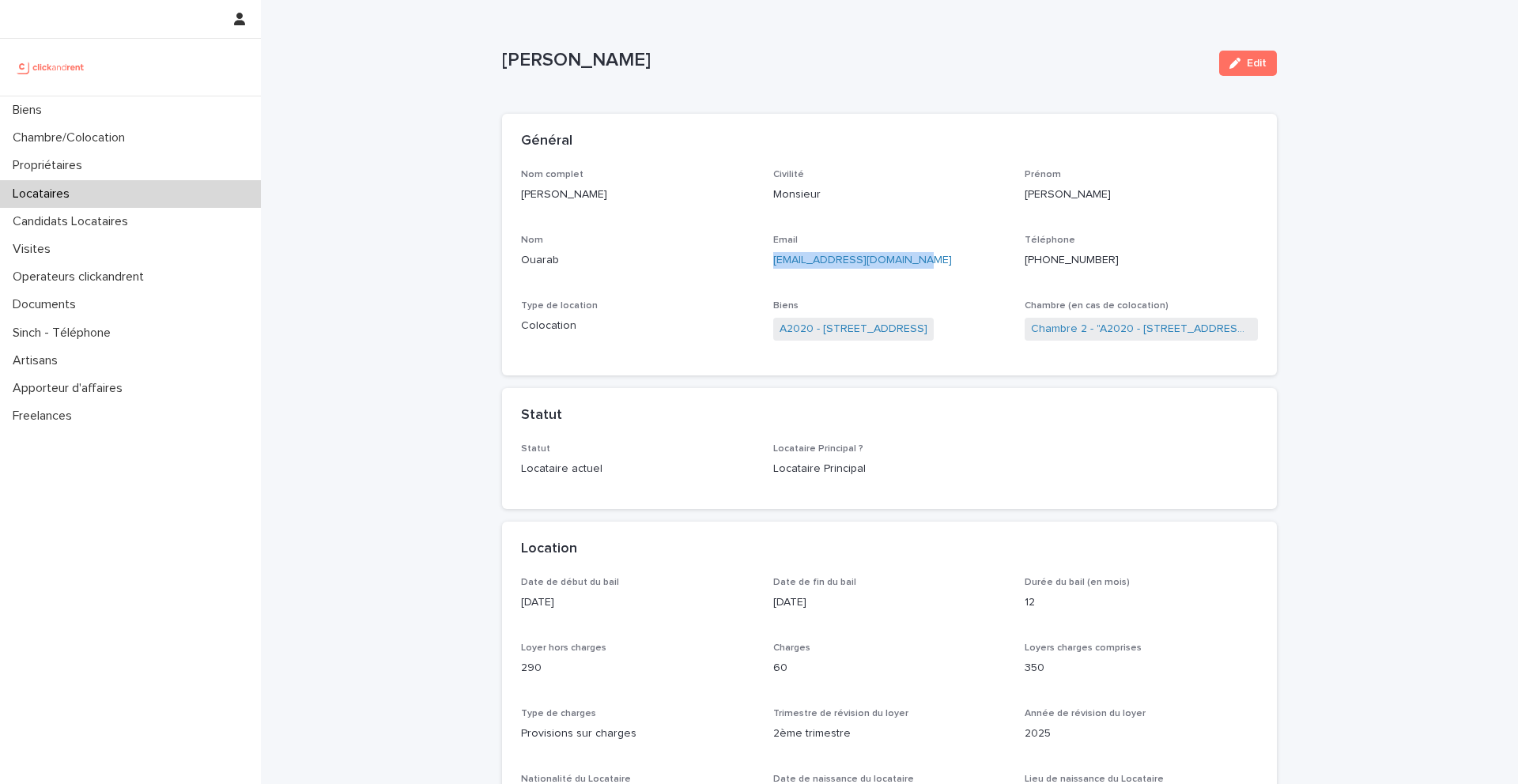
drag, startPoint x: 939, startPoint y: 266, endPoint x: 773, endPoint y: 265, distance: 166.0
click at [773, 265] on p "[EMAIL_ADDRESS][DOMAIN_NAME]" at bounding box center [890, 261] width 234 height 16
copy link "[EMAIL_ADDRESS][DOMAIN_NAME]"
click at [828, 328] on link "A2020 - [STREET_ADDRESS]" at bounding box center [854, 329] width 148 height 16
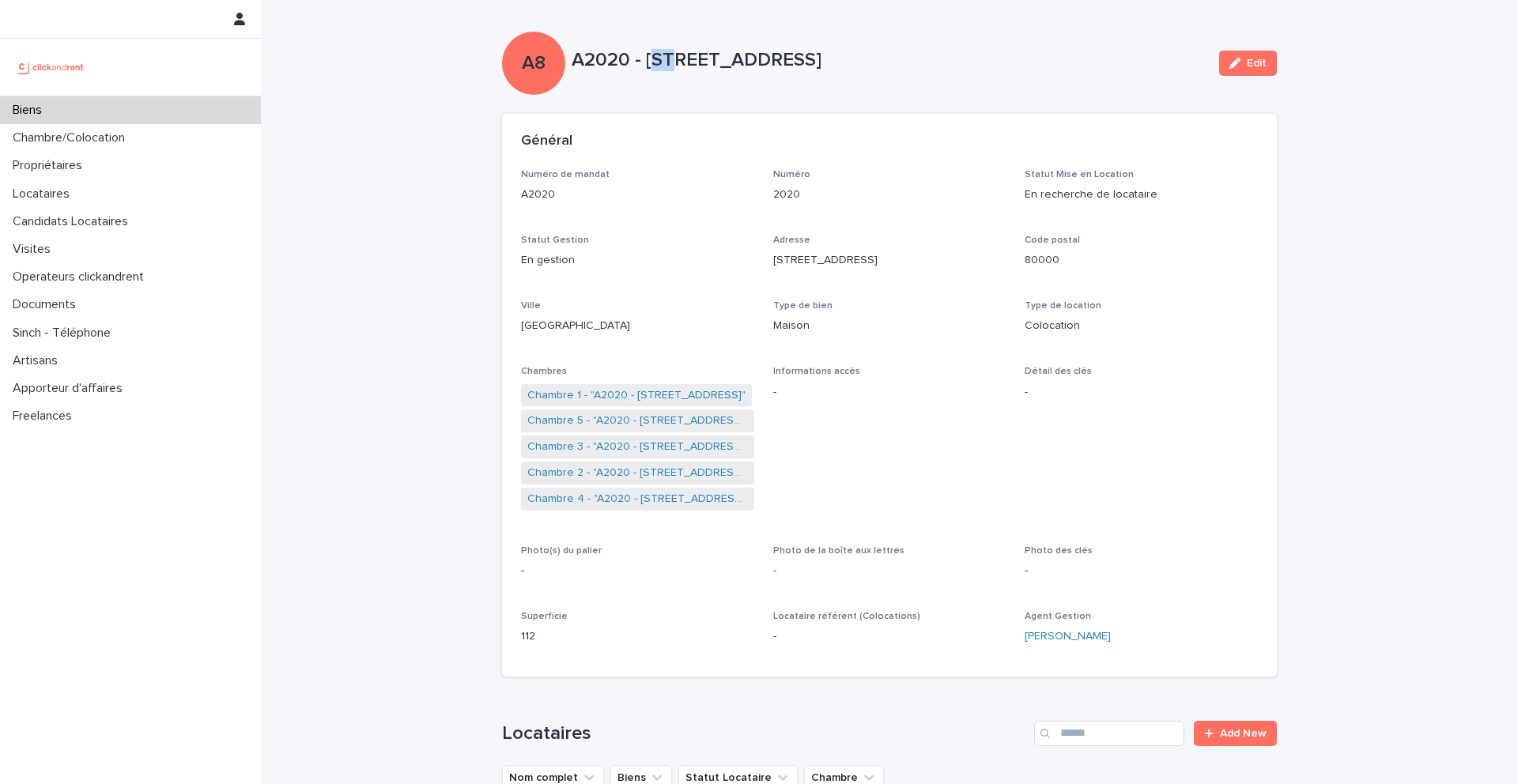
drag, startPoint x: 1010, startPoint y: 50, endPoint x: 654, endPoint y: 62, distance: 356.2
click at [654, 61] on p "A2020 - [STREET_ADDRESS]" at bounding box center [890, 60] width 635 height 23
drag, startPoint x: 1014, startPoint y: 53, endPoint x: 649, endPoint y: 51, distance: 365.0
click at [648, 51] on p "A2020 - [STREET_ADDRESS]" at bounding box center [890, 60] width 635 height 23
copy p "191bis Route De Doullens, Amiens 80000"
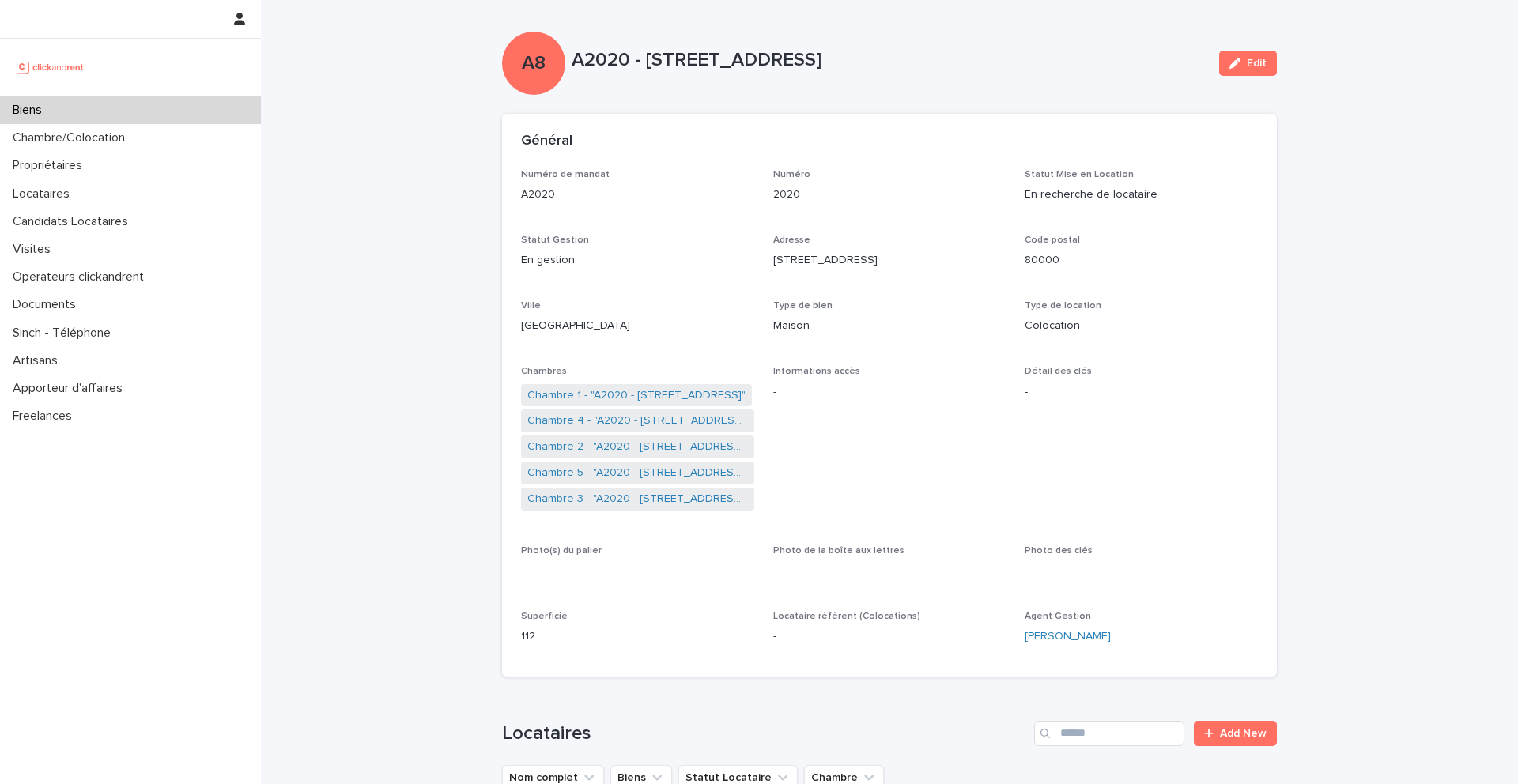
click at [869, 217] on div "Numéro de mandat A2020 Numéro 2020 Statut Mise en Location En recherche de loca…" at bounding box center [889, 414] width 737 height 489
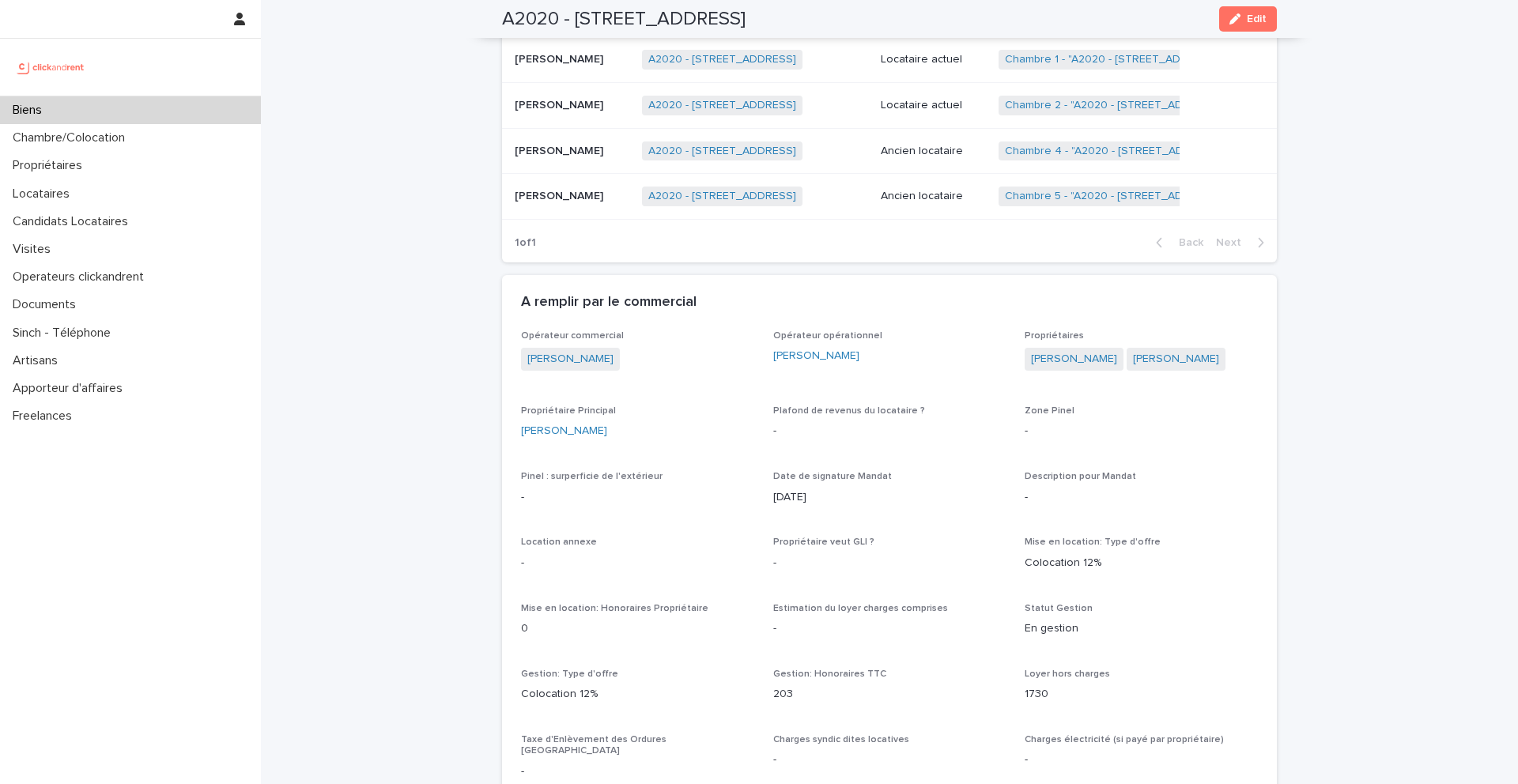
scroll to position [845, 0]
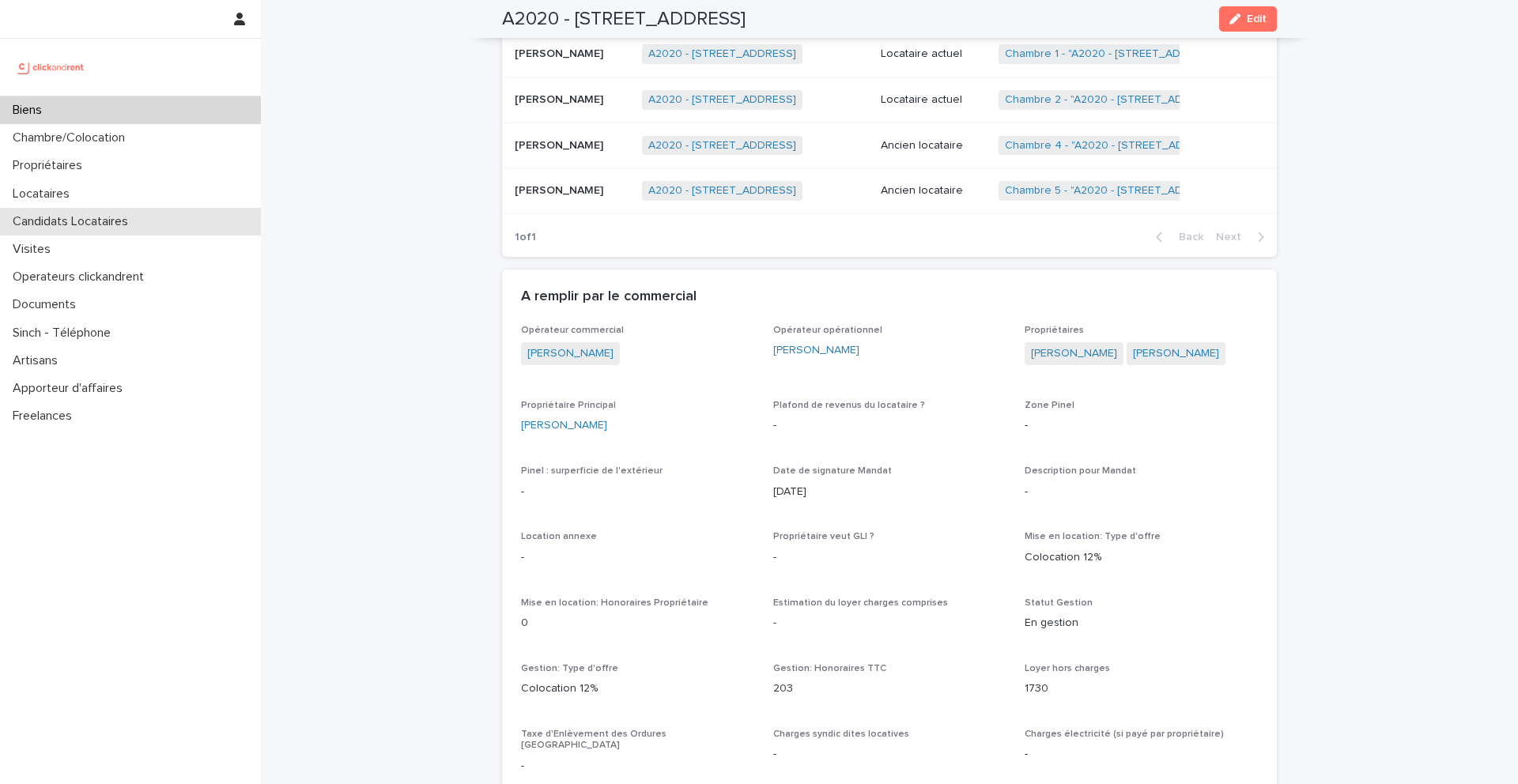
click at [78, 214] on p "Candidats Locataires" at bounding box center [73, 221] width 134 height 15
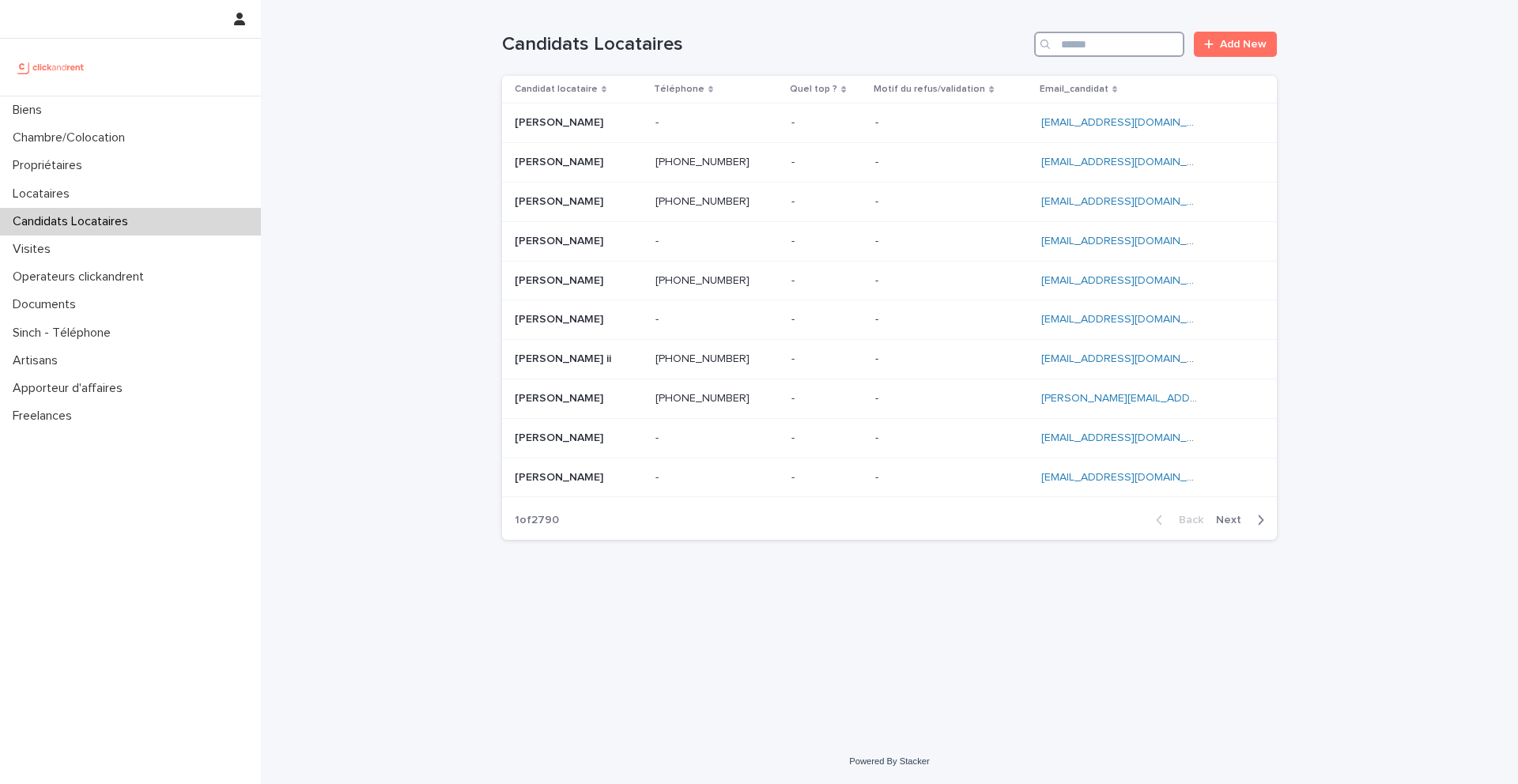
click at [1112, 39] on input "Search" at bounding box center [1109, 44] width 150 height 25
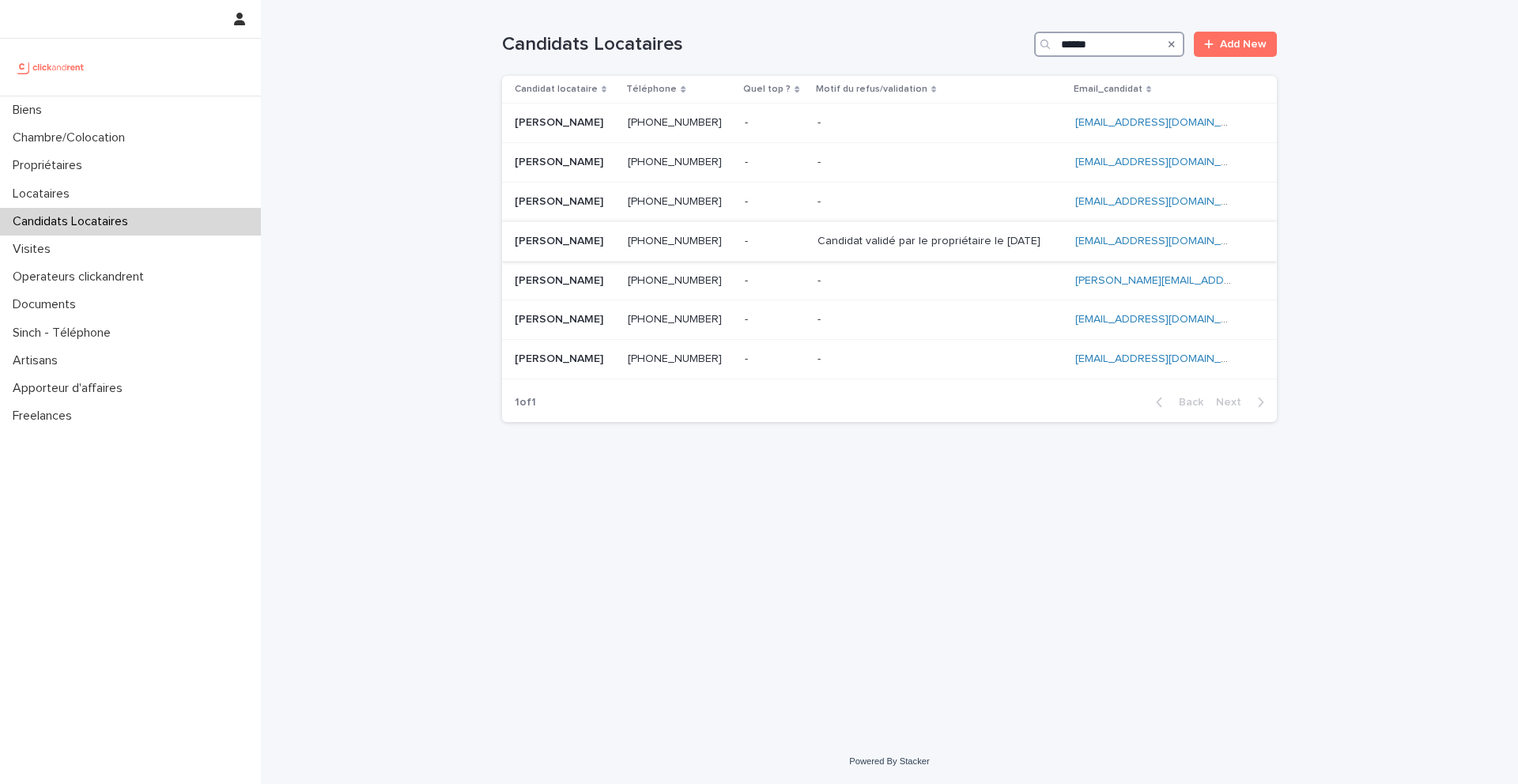
type input "******"
click at [566, 245] on p "Fatou Diatta" at bounding box center [560, 240] width 92 height 16
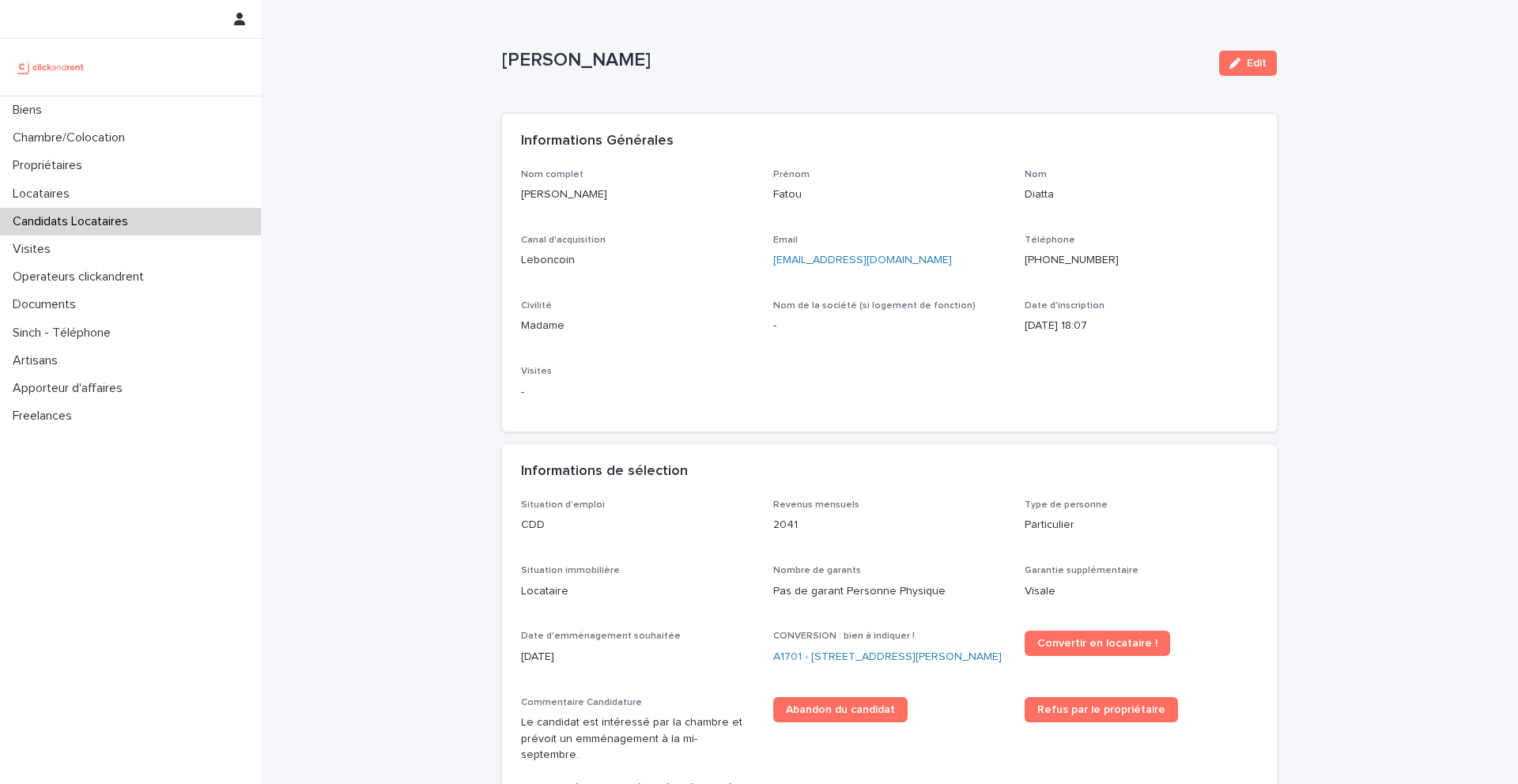
click at [1051, 264] on ringoverc2c-number-84e06f14122c "+33745918495" at bounding box center [1072, 260] width 94 height 11
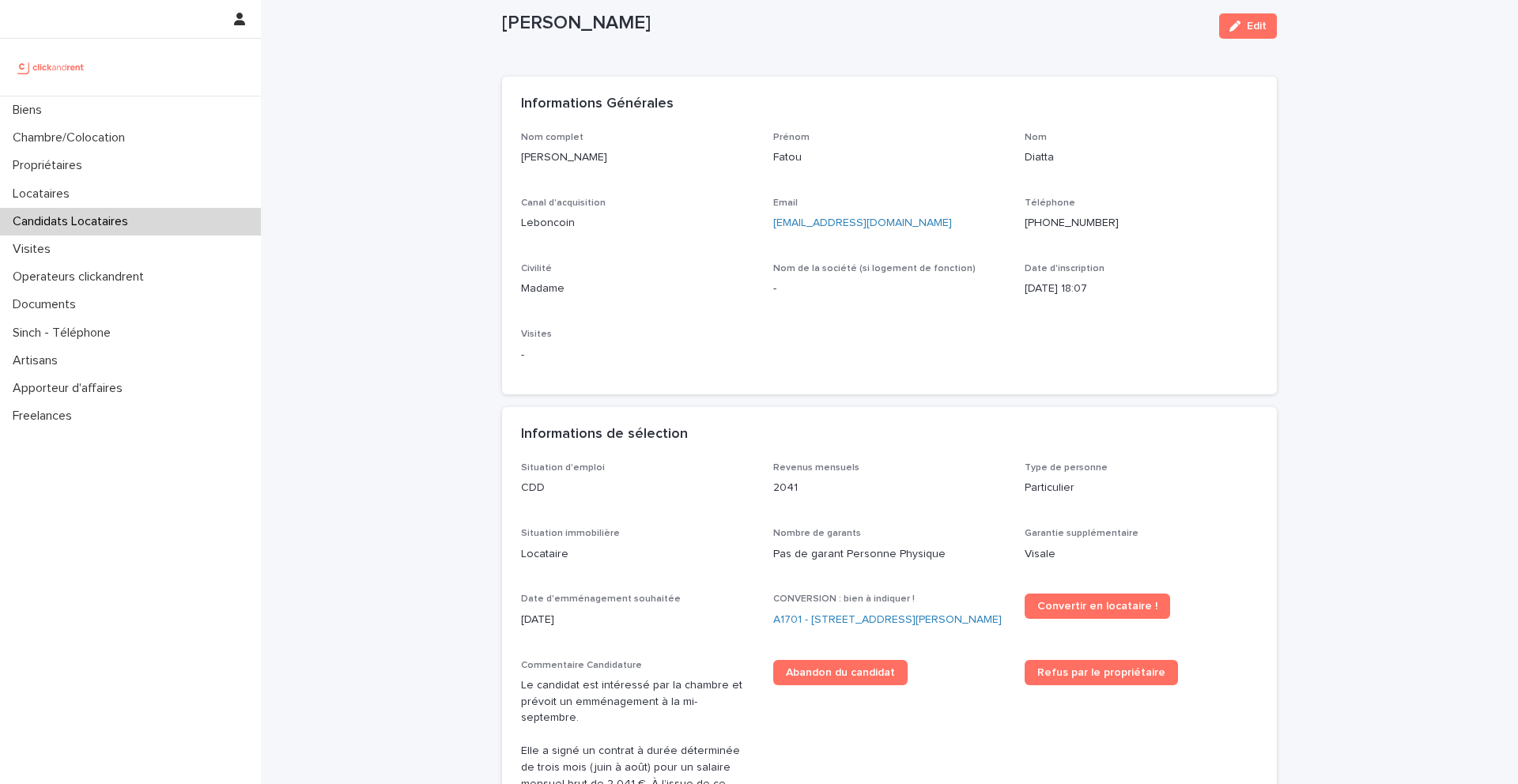
scroll to position [42, 0]
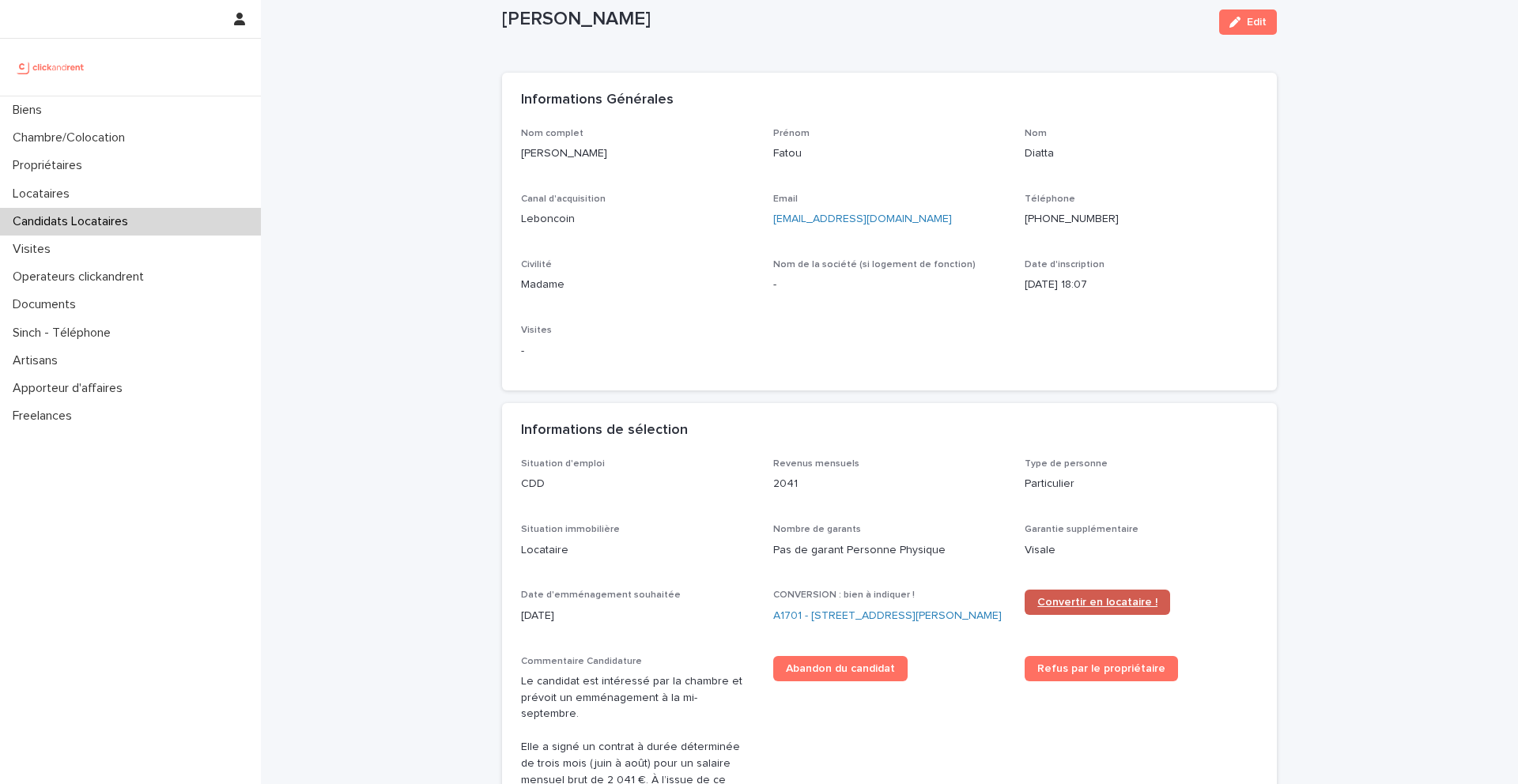
click at [1058, 608] on link "Convertir en locataire !" at bounding box center [1097, 603] width 145 height 25
click at [812, 624] on link "A1701 - 7 bis boulevard Georges Michel, Corbeil-Essonnes 91100" at bounding box center [887, 616] width 228 height 16
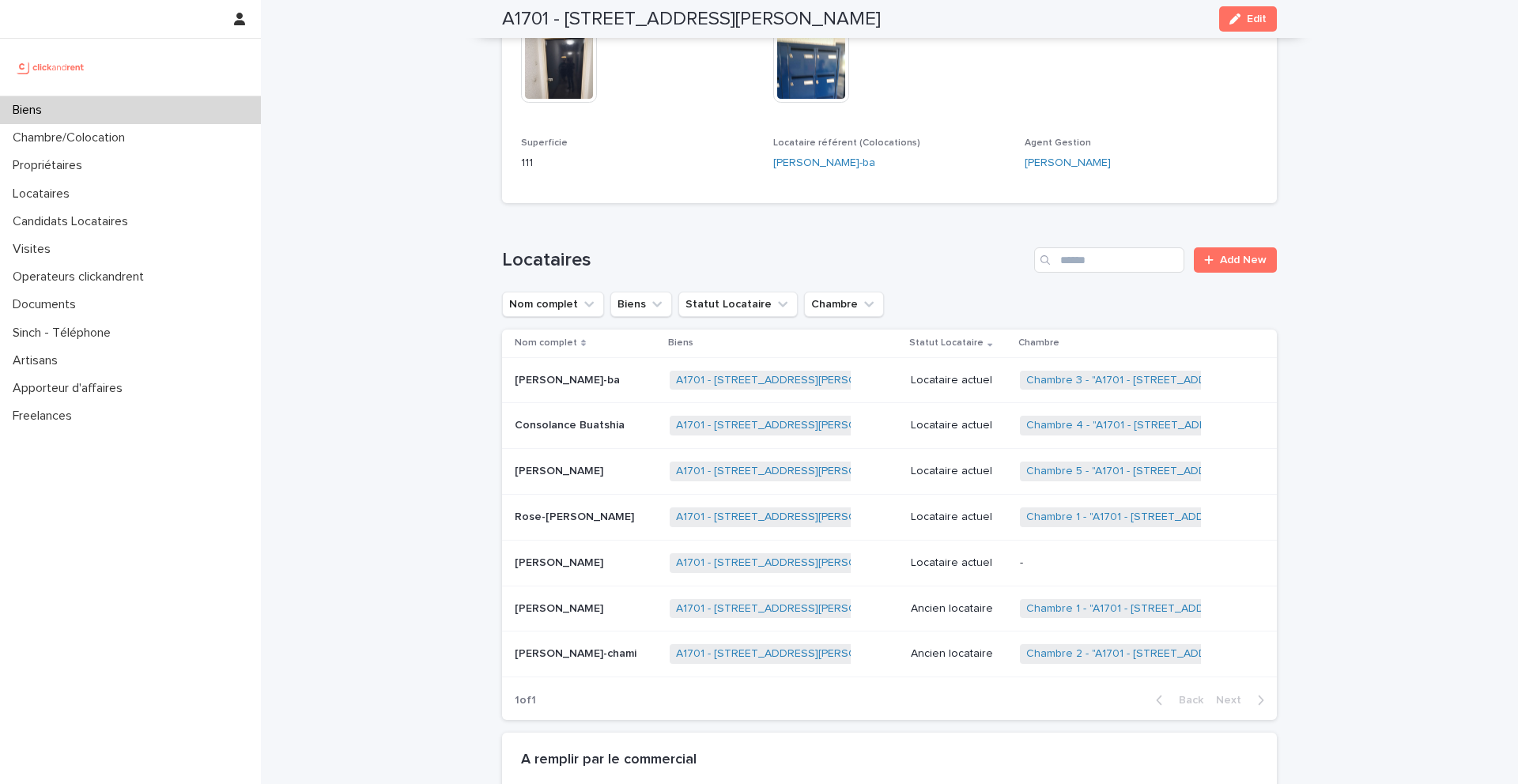
scroll to position [637, 0]
click at [573, 565] on p "Fatou Diatta" at bounding box center [560, 561] width 92 height 16
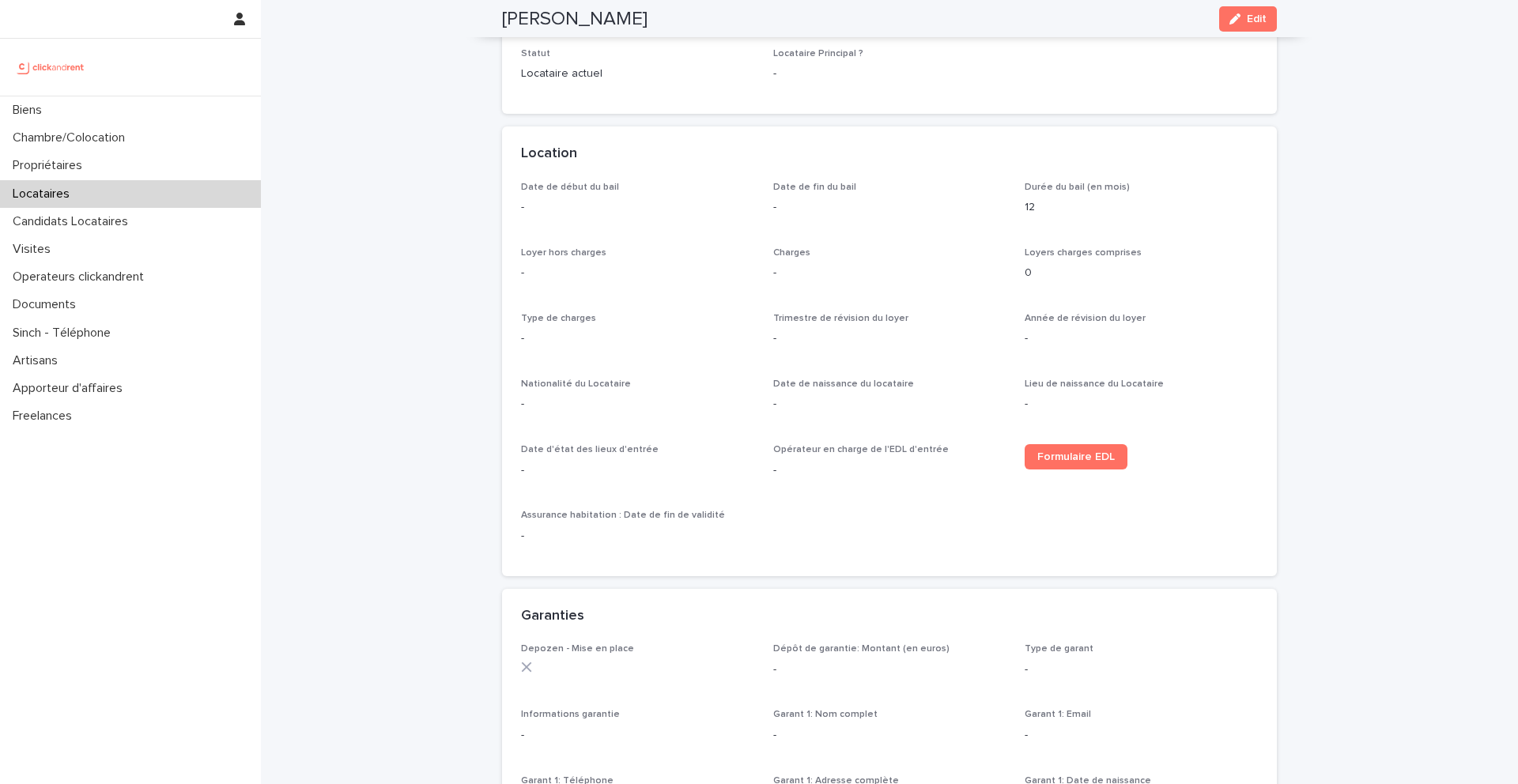
scroll to position [421, 0]
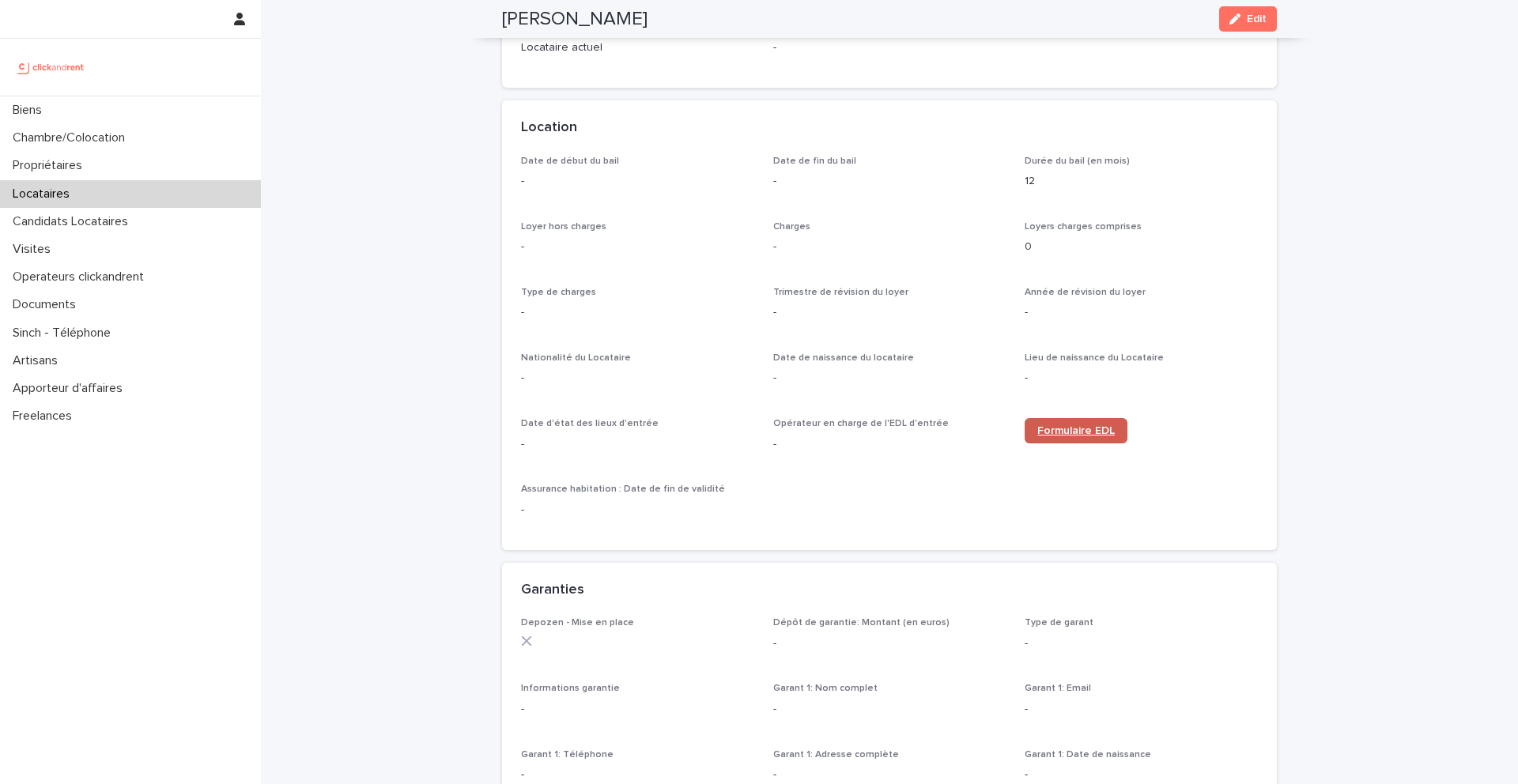
click at [1088, 442] on link "Formulaire EDL" at bounding box center [1077, 431] width 103 height 25
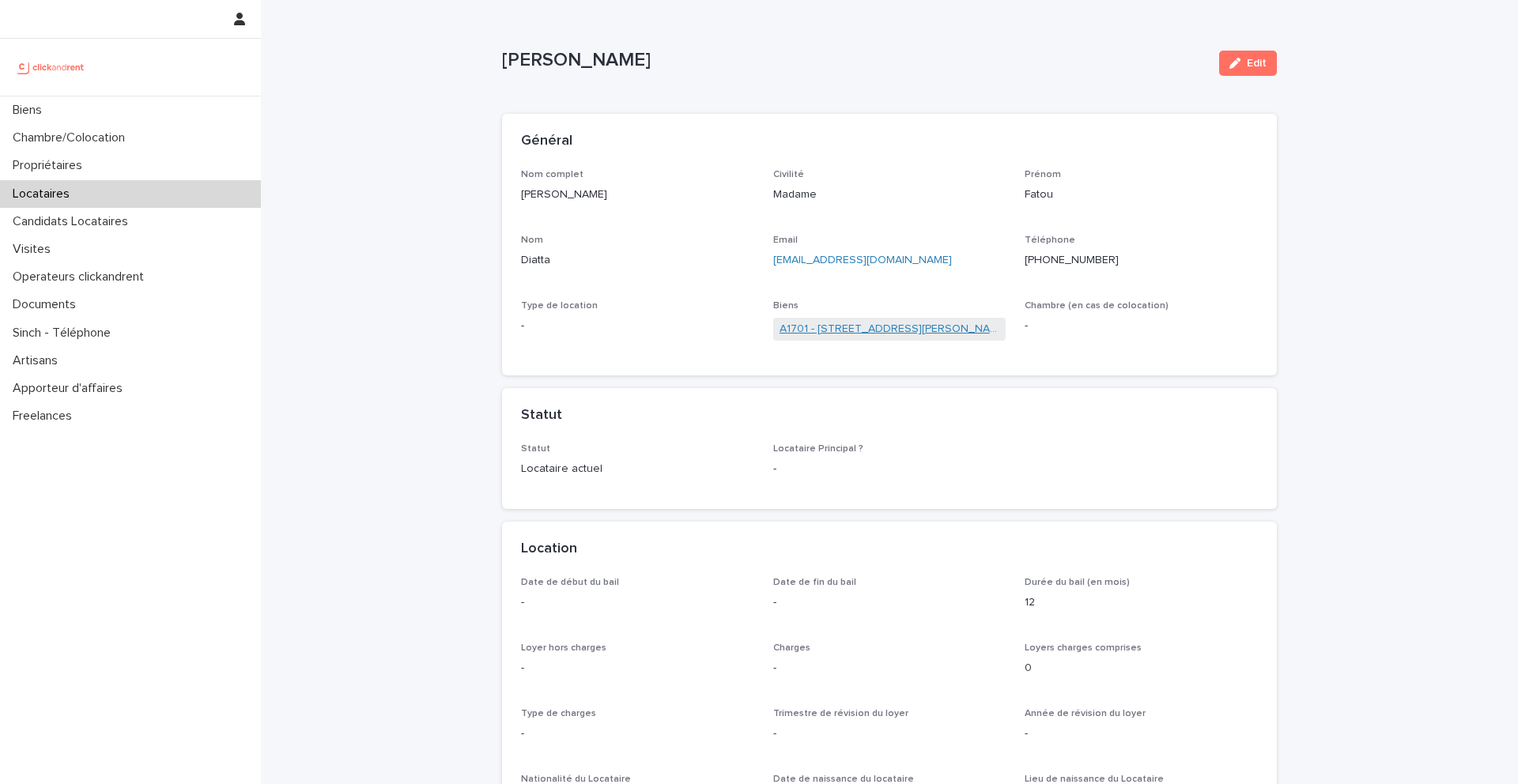
click at [834, 328] on link "A1701 - 7 bis boulevard Georges Michel, Corbeil-Essonnes 91100" at bounding box center [890, 329] width 220 height 16
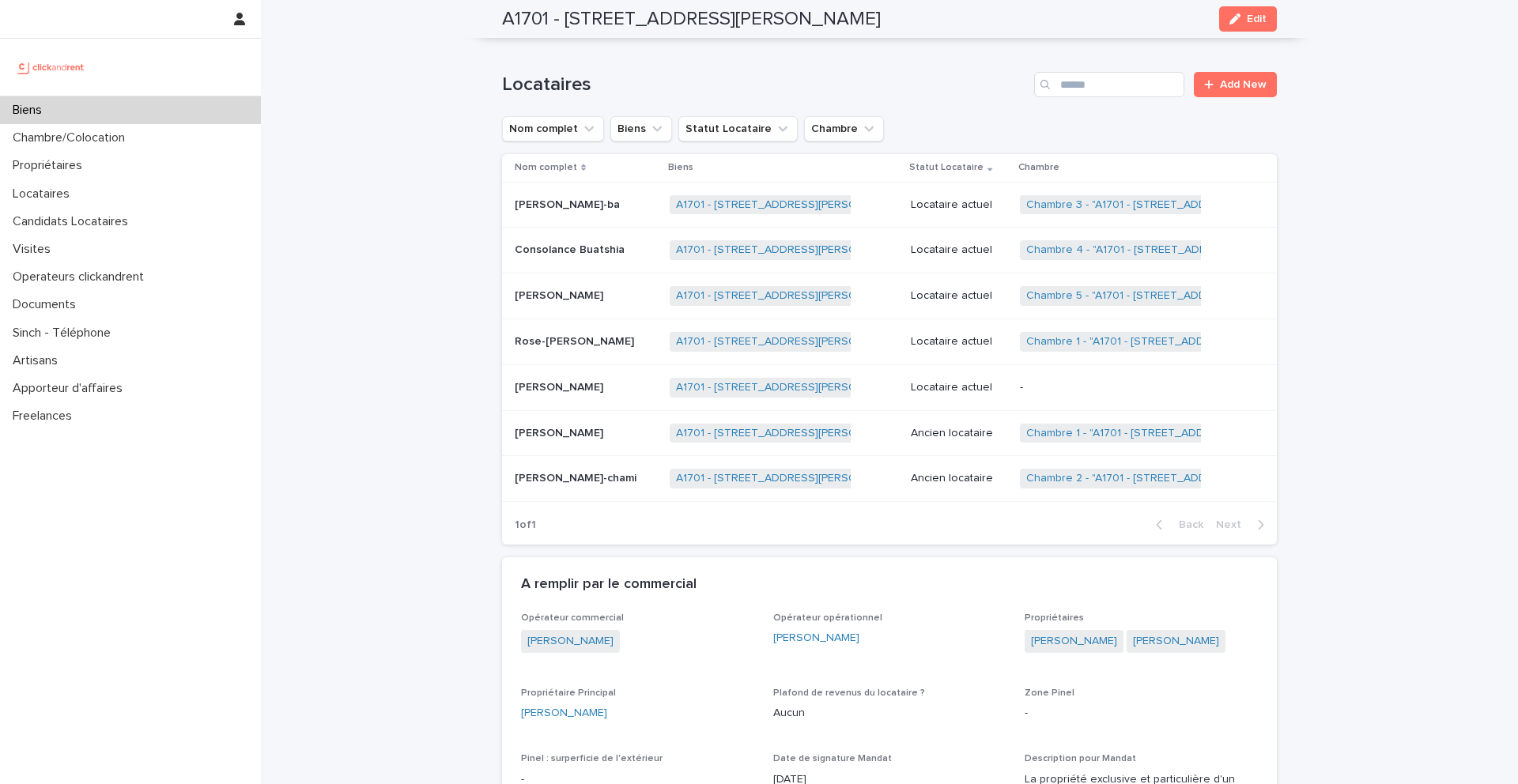
scroll to position [921, 0]
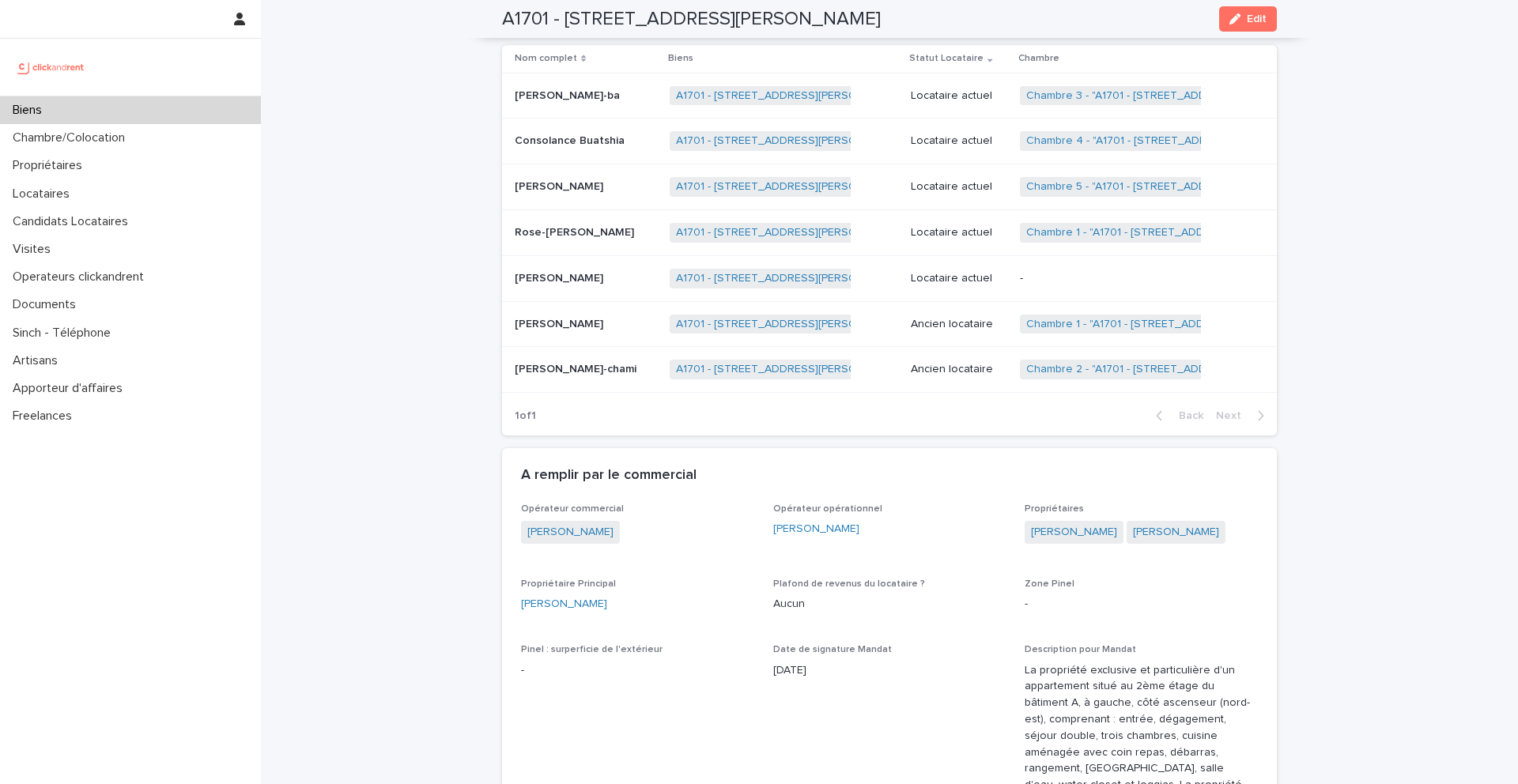
click at [84, 112] on div "Biens" at bounding box center [130, 110] width 261 height 28
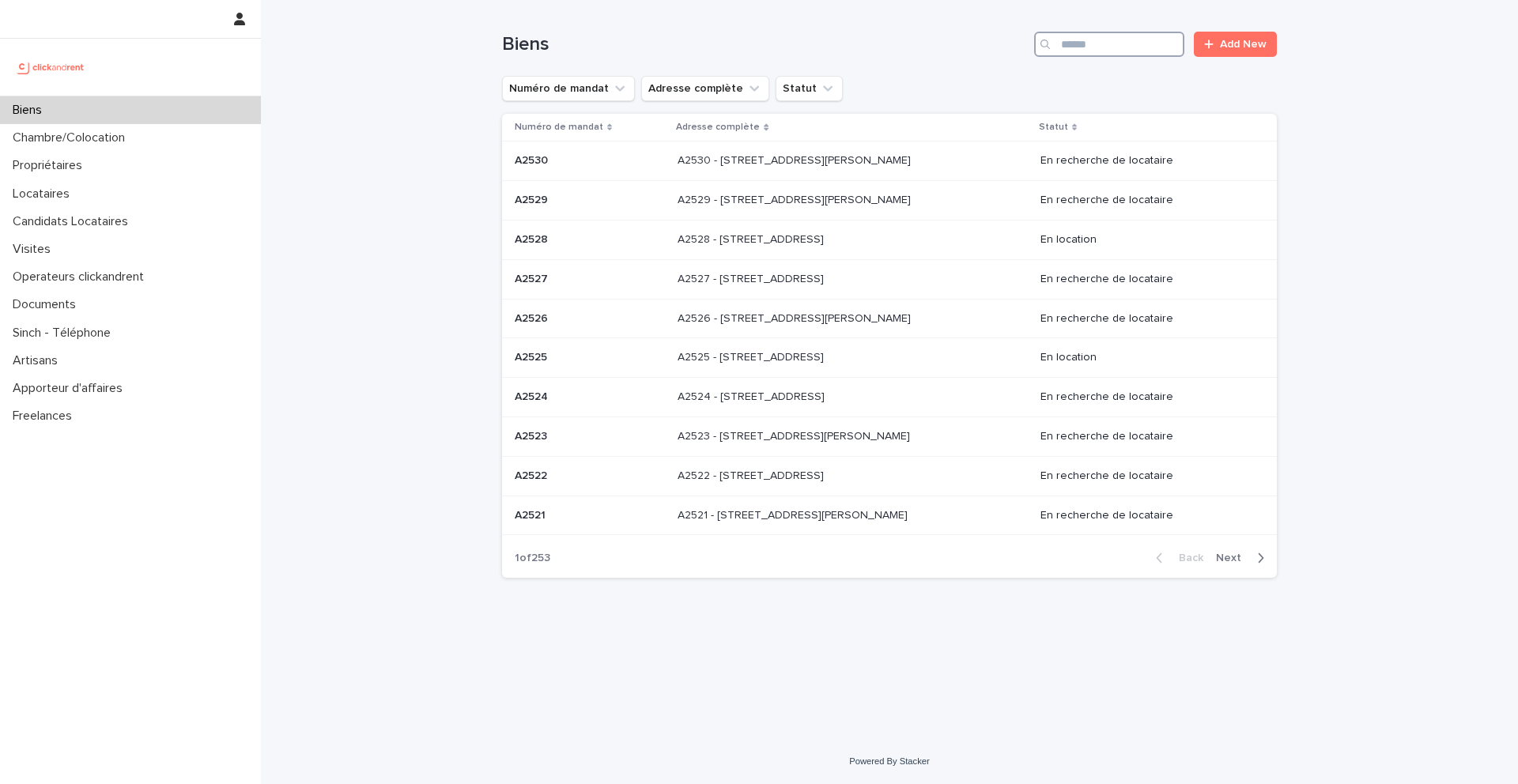
click at [1148, 45] on input "Search" at bounding box center [1109, 44] width 150 height 25
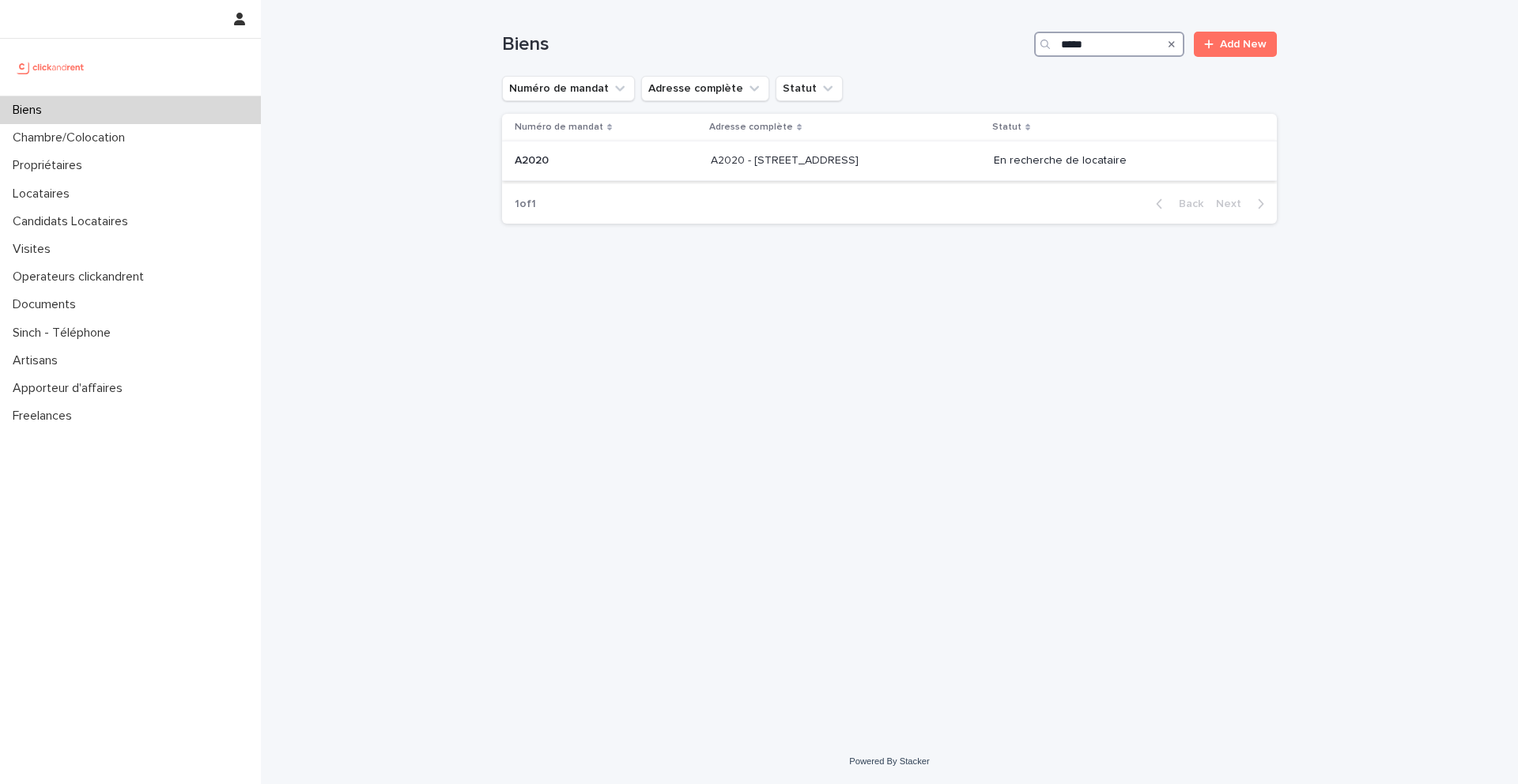
type input "*****"
click at [590, 171] on div "A2020 A2020" at bounding box center [606, 161] width 183 height 26
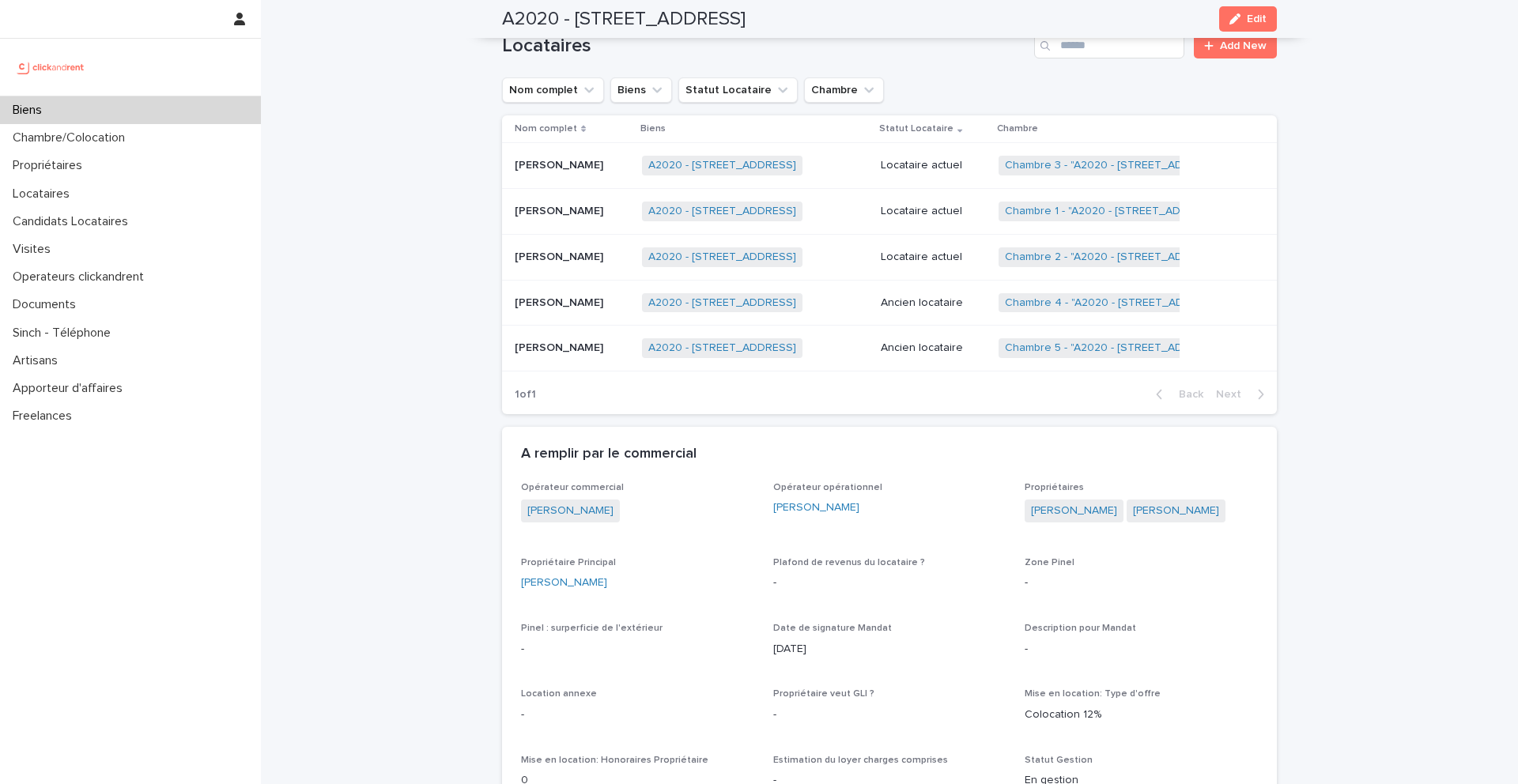
scroll to position [688, 0]
click at [1051, 258] on link "Chambre 2 - "A2020 - [STREET_ADDRESS]"" at bounding box center [1115, 256] width 220 height 14
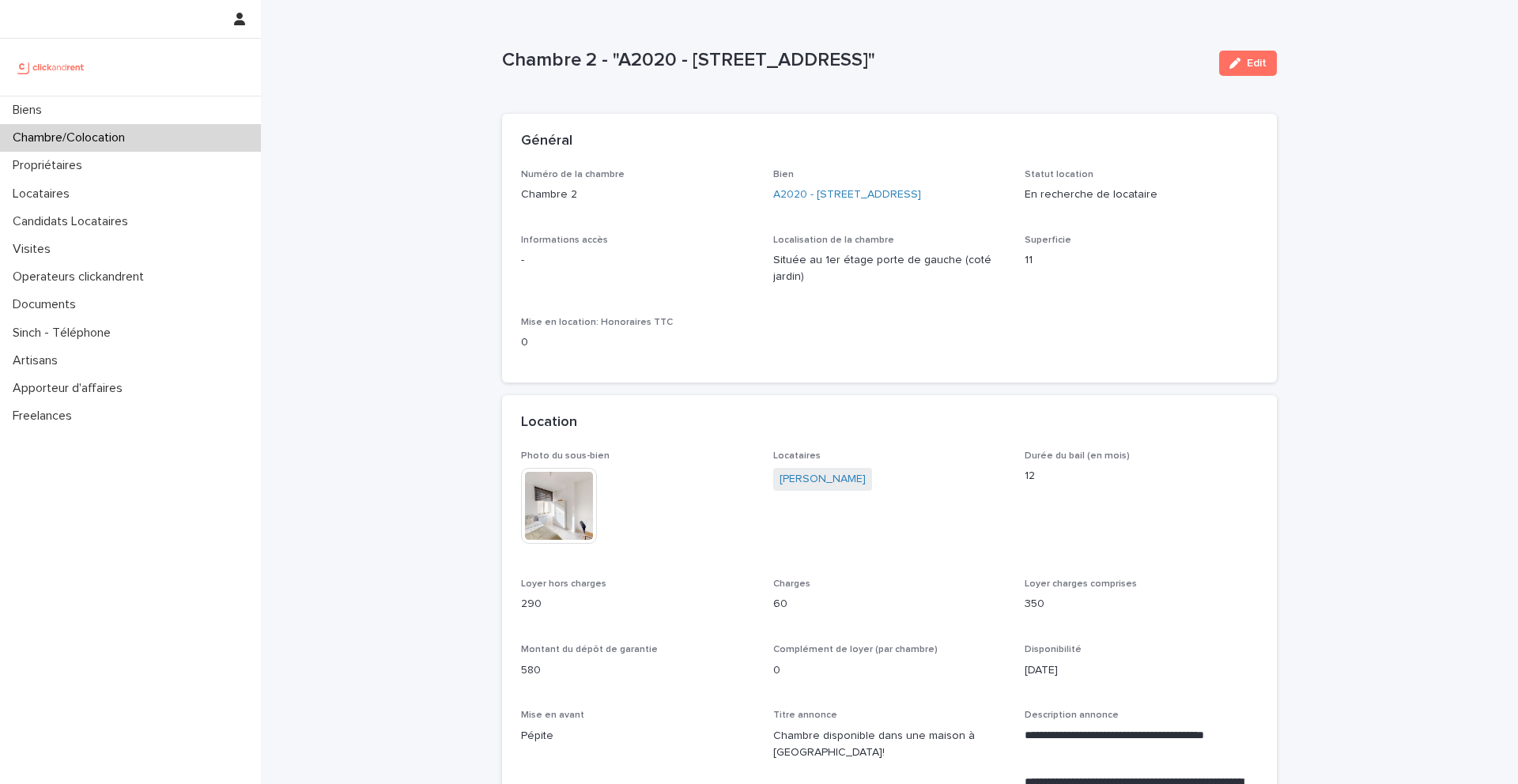
drag, startPoint x: 1083, startPoint y: 66, endPoint x: 503, endPoint y: 68, distance: 580.0
click at [503, 68] on p "Chambre 2 - "A2020 - [STREET_ADDRESS]"" at bounding box center [854, 60] width 705 height 23
copy p "Chambre 2 - "A2020 - [STREET_ADDRESS]""
click at [798, 201] on link "A2020 - [STREET_ADDRESS]" at bounding box center [847, 195] width 148 height 16
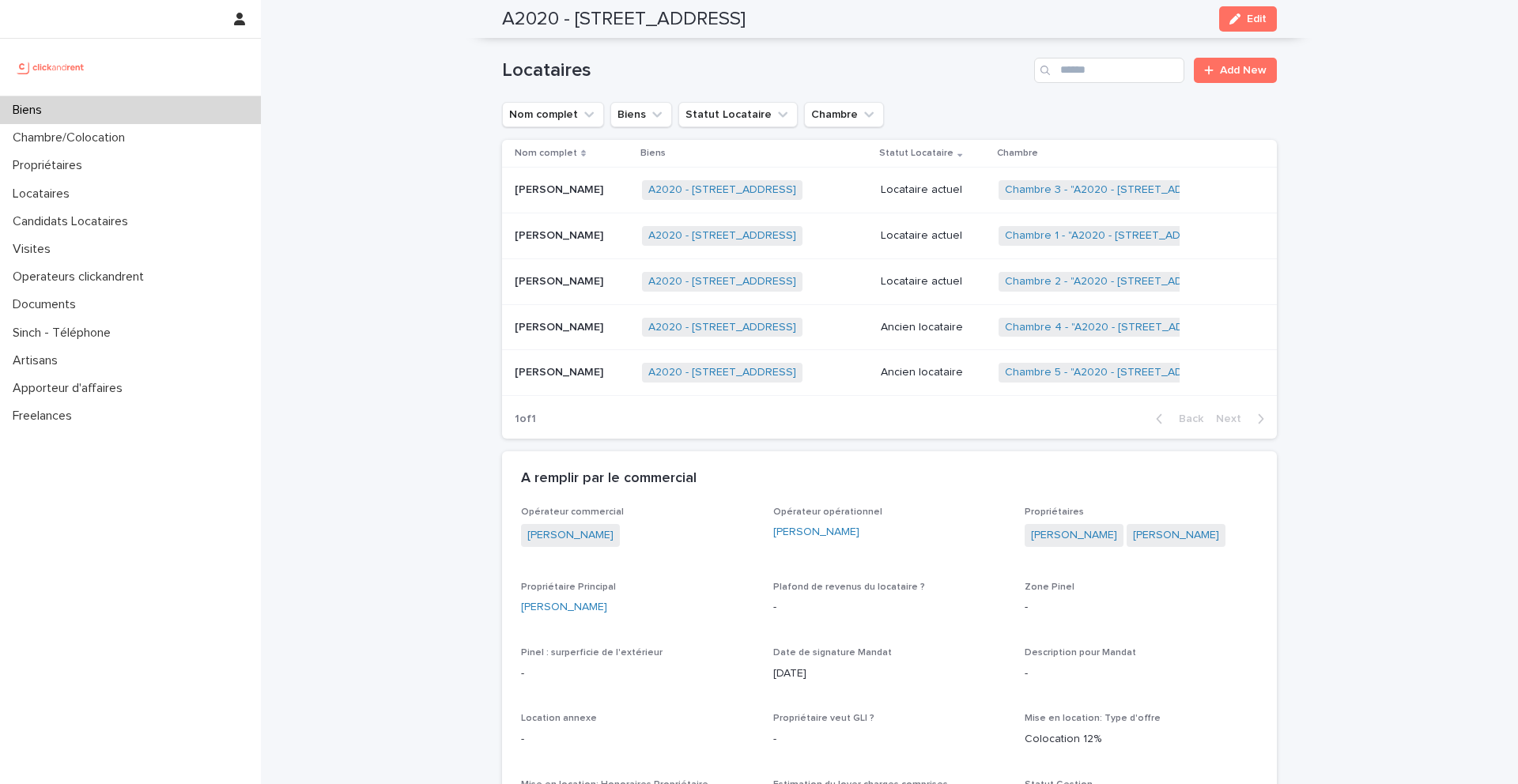
scroll to position [662, 0]
click at [552, 272] on p "[PERSON_NAME]" at bounding box center [560, 281] width 92 height 16
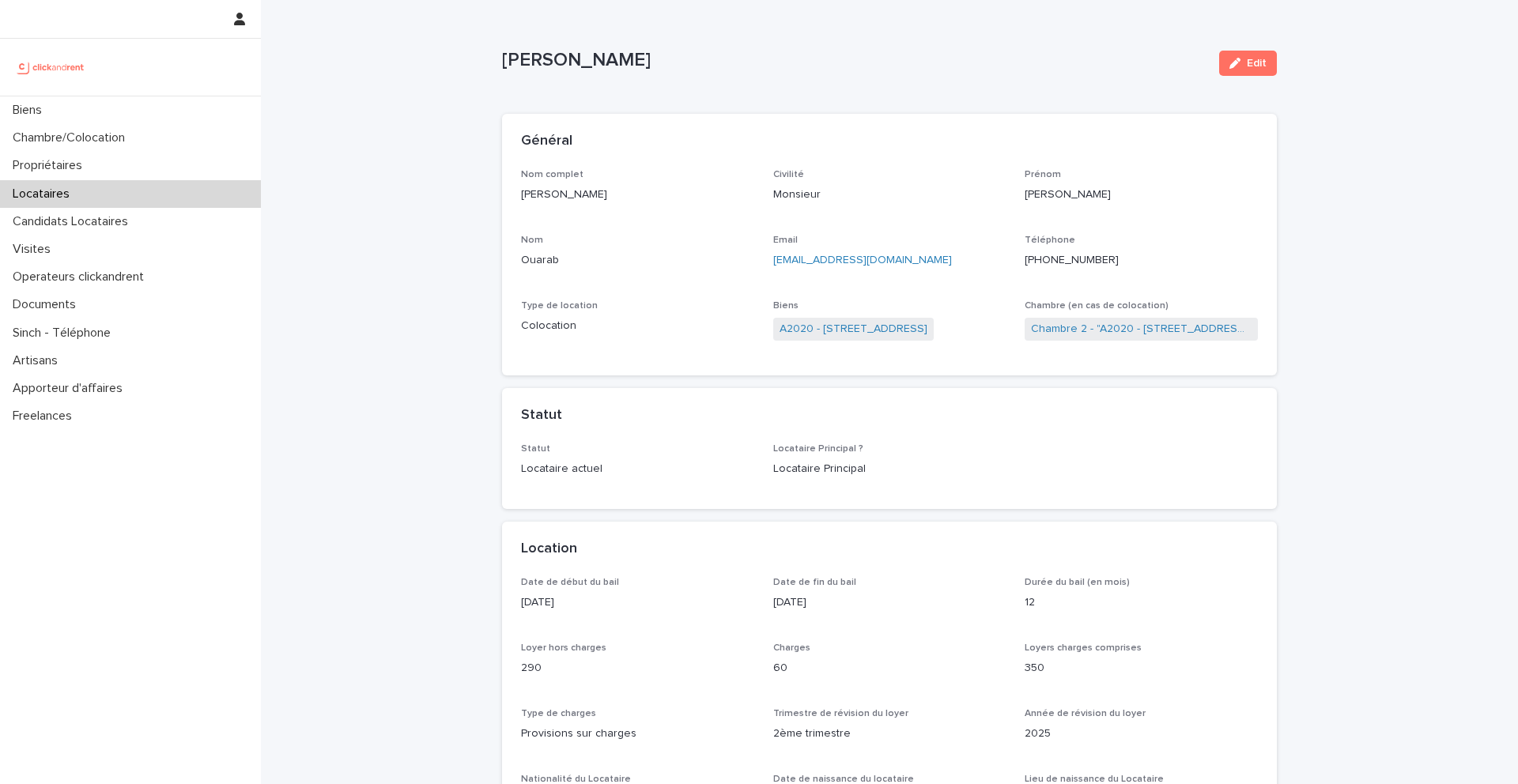
click at [106, 193] on div "Locataires" at bounding box center [130, 194] width 261 height 28
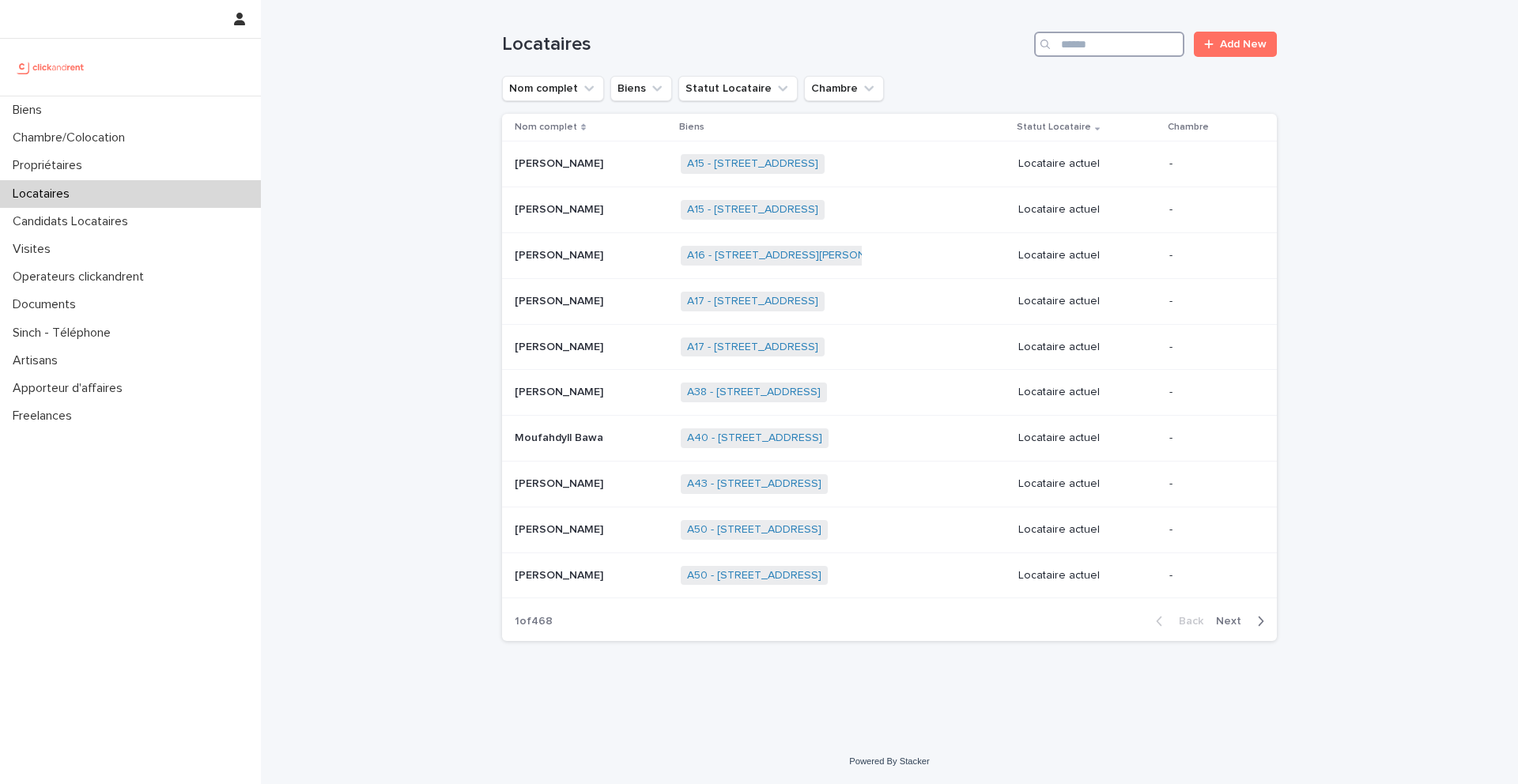
click at [1152, 41] on input "Search" at bounding box center [1109, 44] width 150 height 25
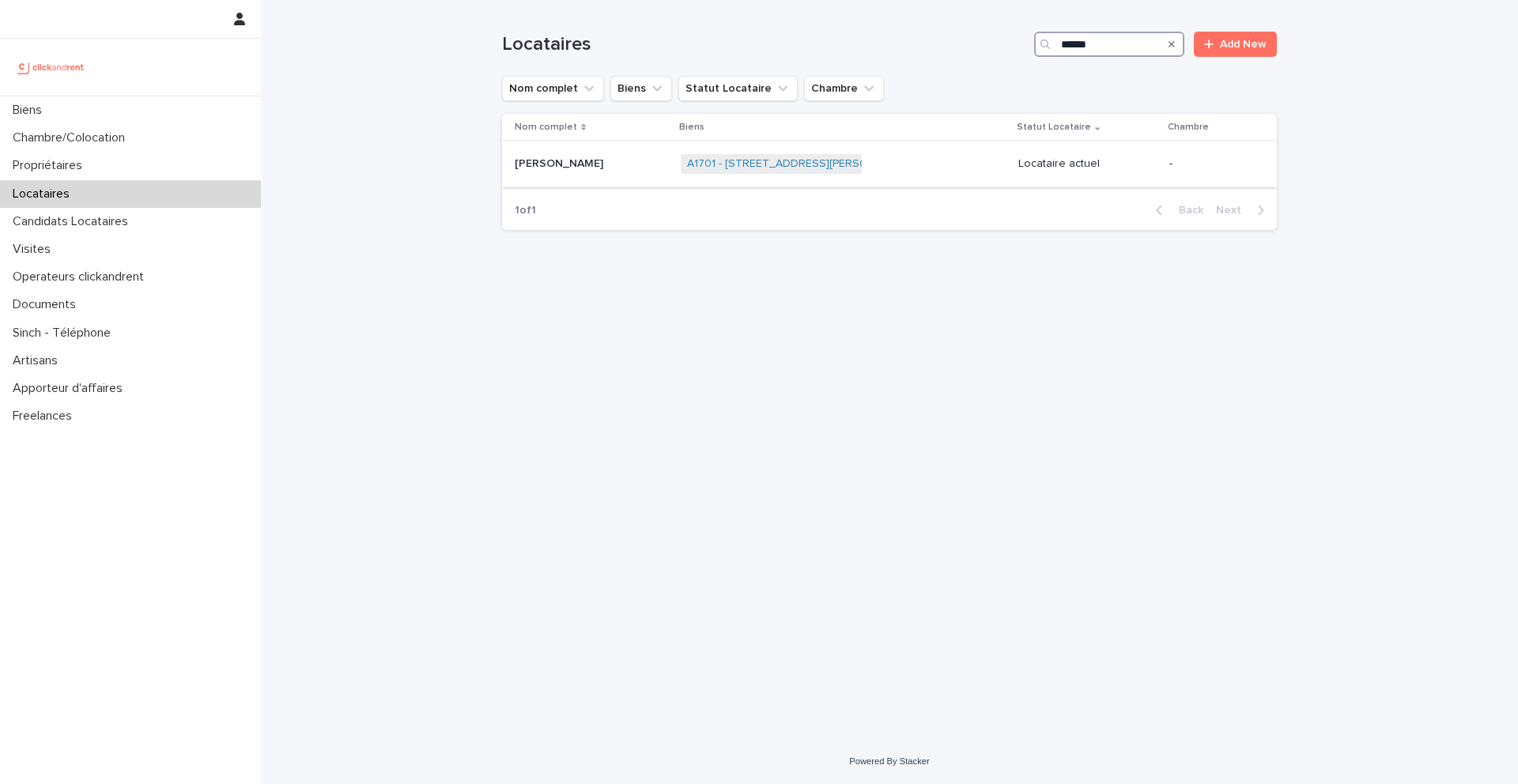
type input "******"
click at [556, 161] on p "Fatou Diatta" at bounding box center [560, 162] width 92 height 16
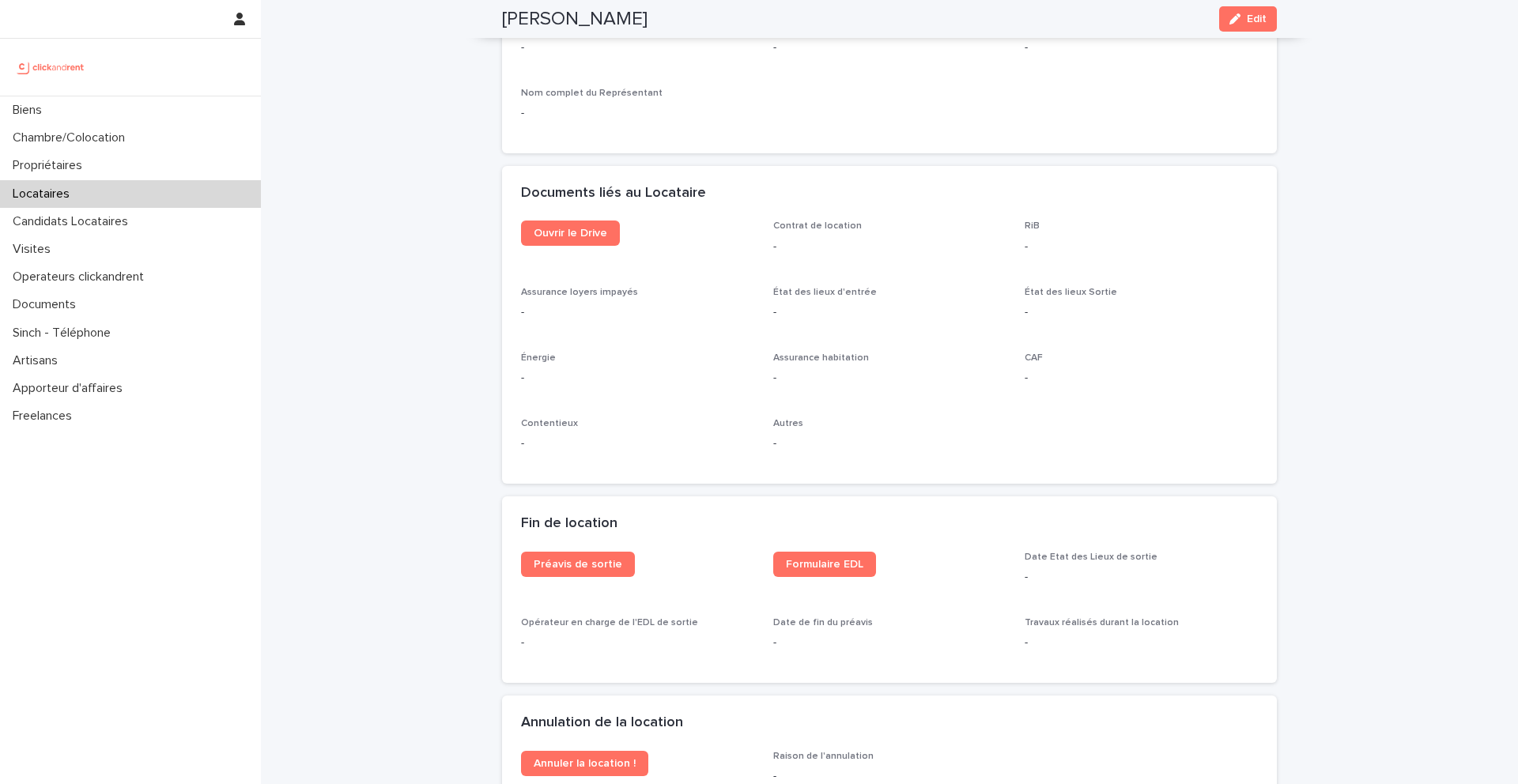
scroll to position [1554, 0]
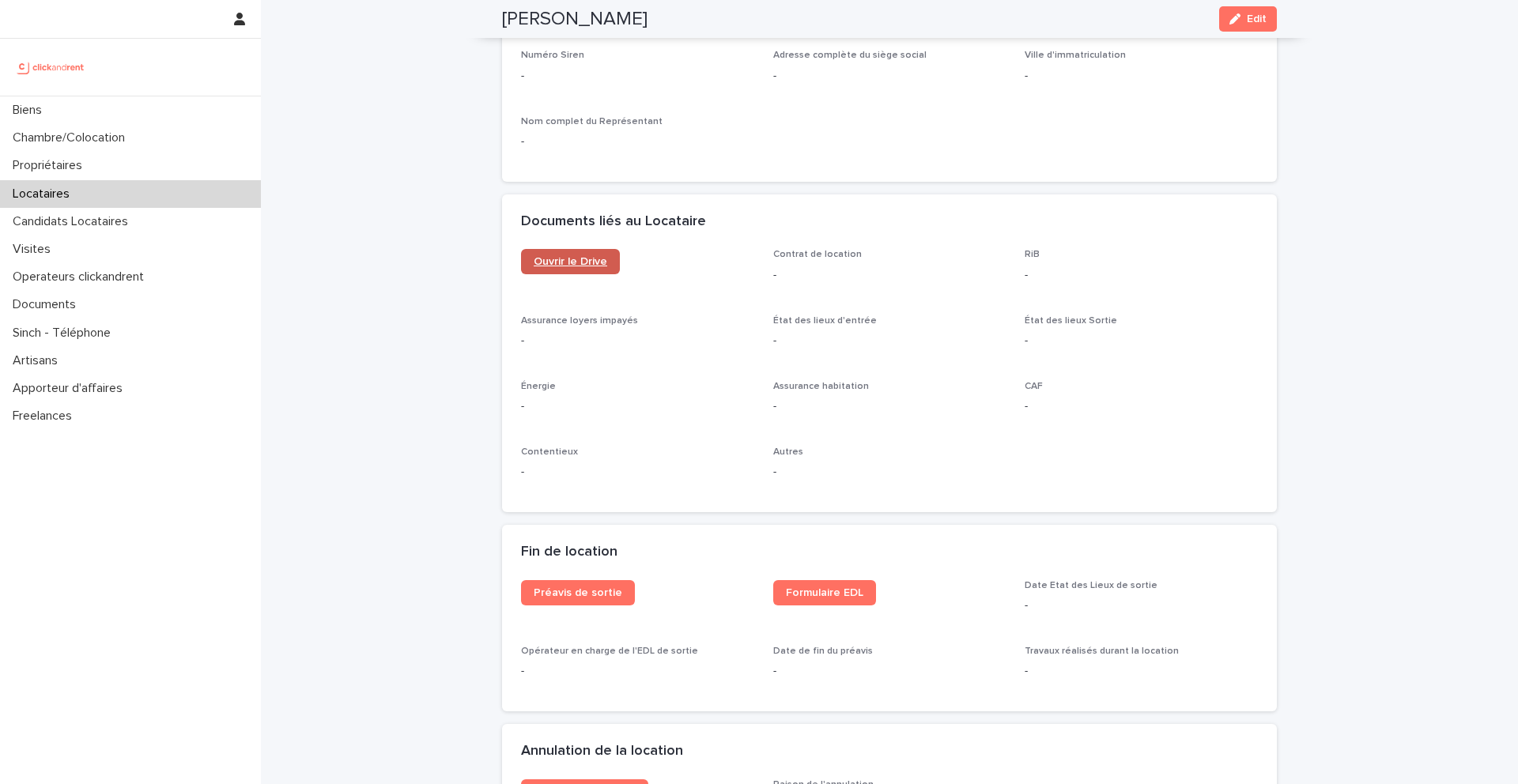
click at [590, 264] on span "Ouvrir le Drive" at bounding box center [569, 262] width 73 height 11
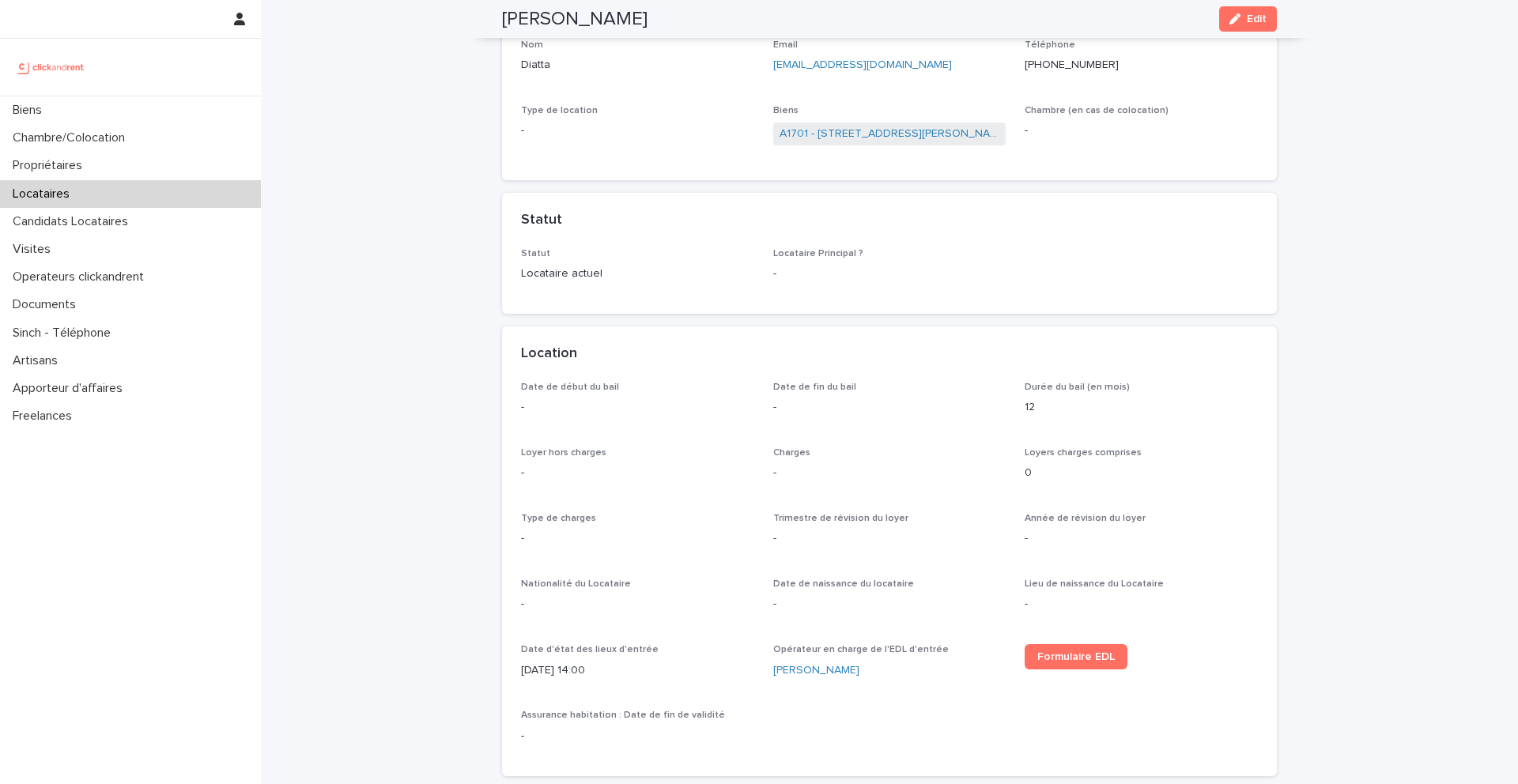
scroll to position [0, 0]
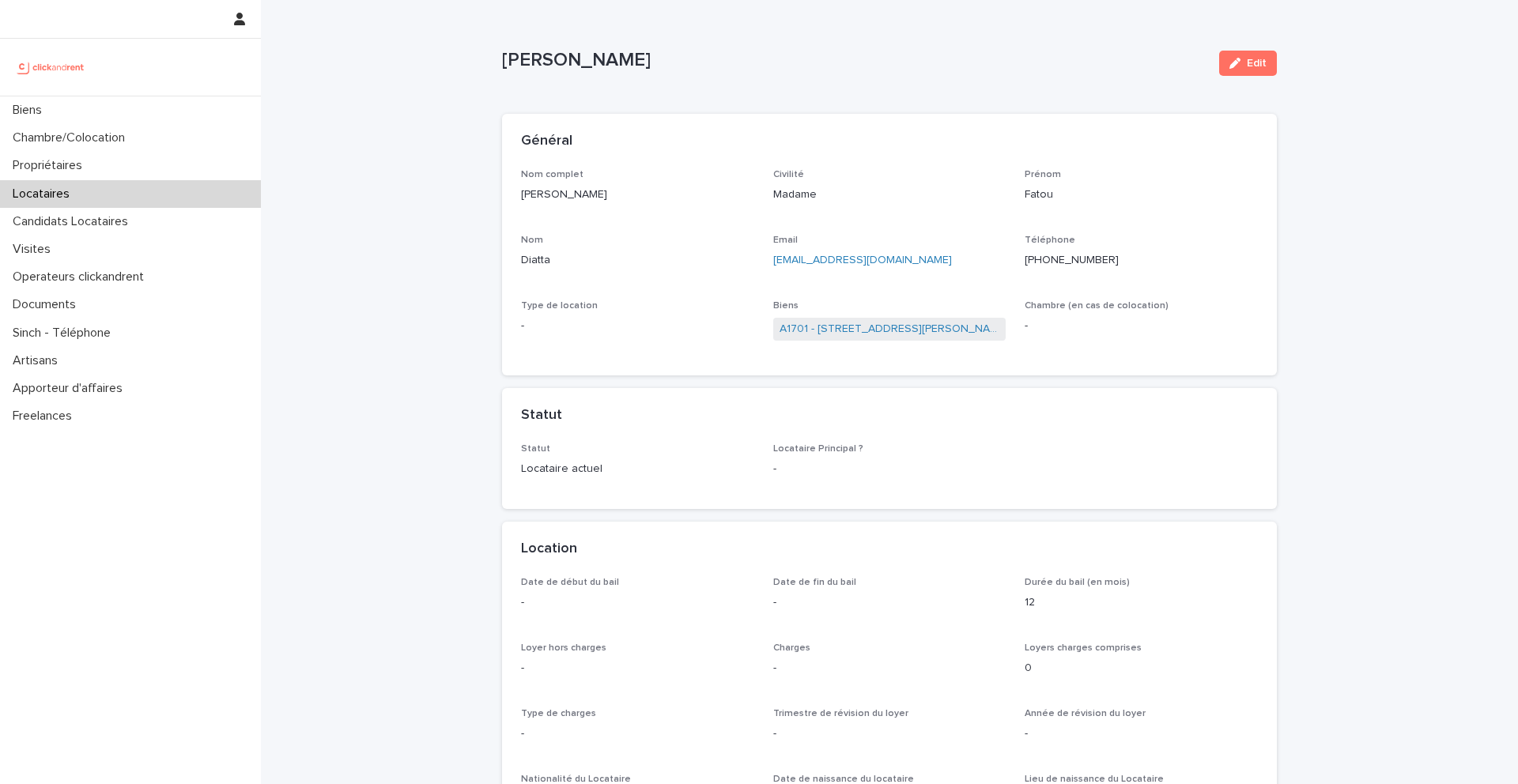
click at [1238, 60] on icon "button" at bounding box center [1236, 63] width 11 height 11
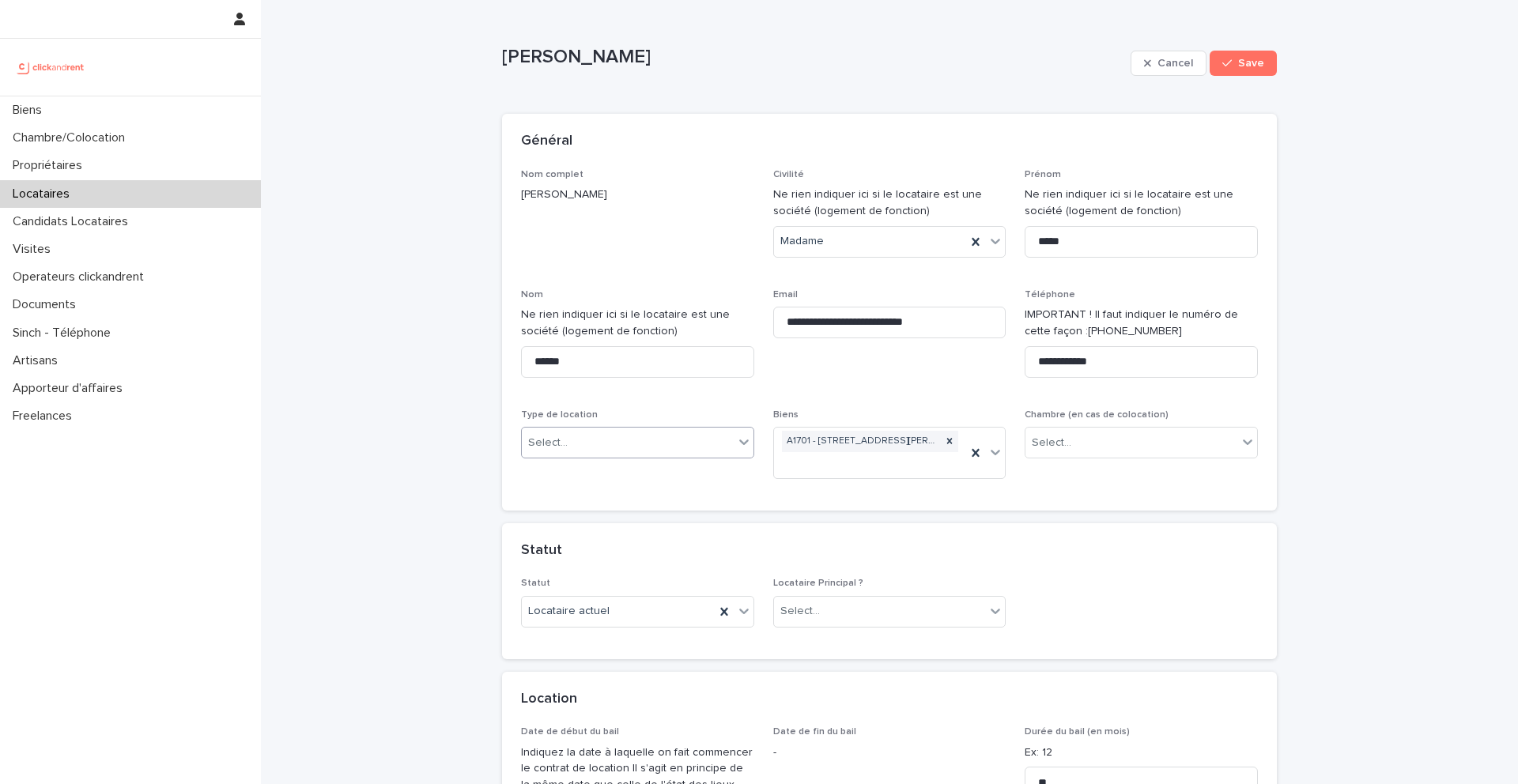
click at [607, 438] on div "Select..." at bounding box center [627, 443] width 212 height 26
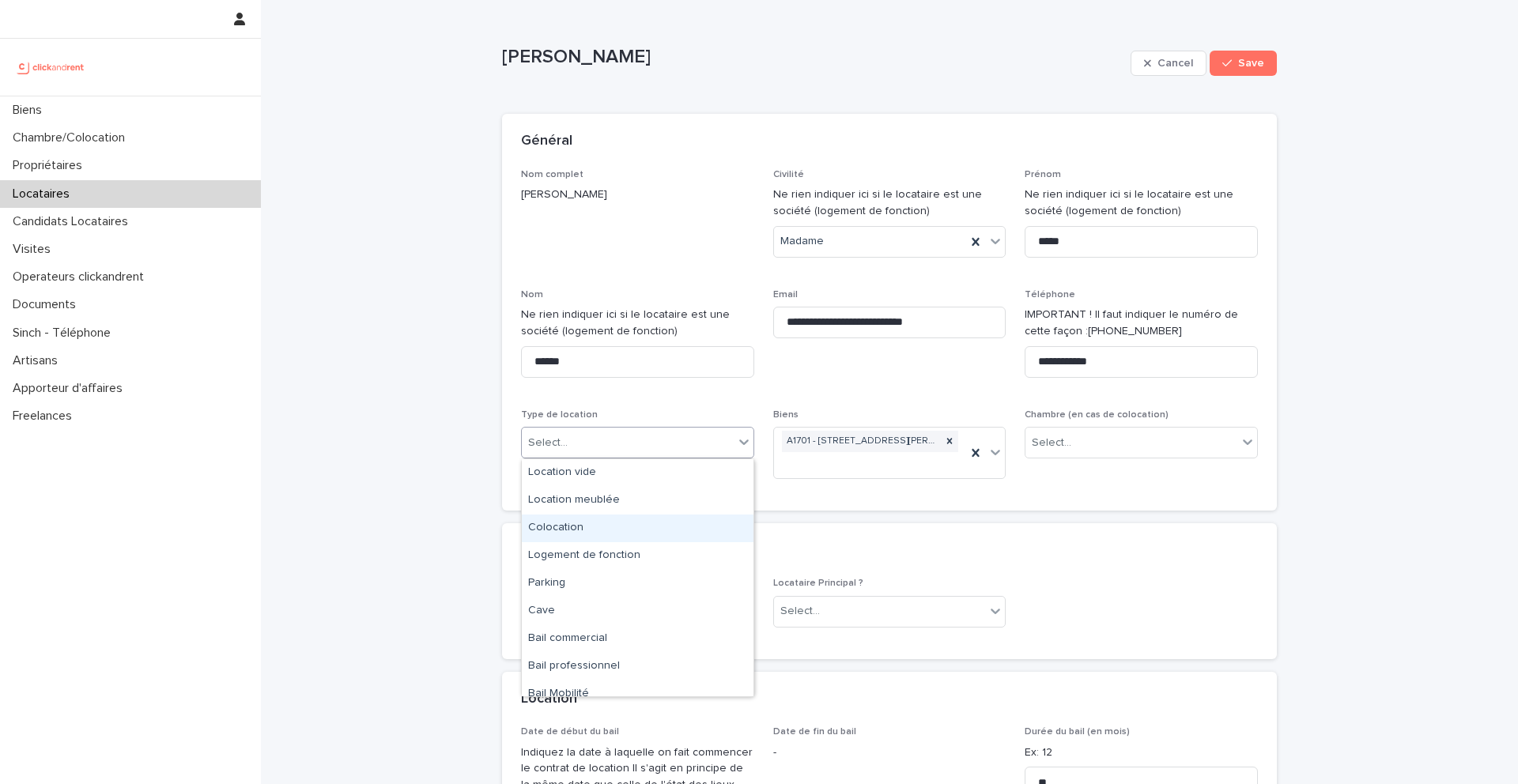
click at [579, 520] on div "Colocation" at bounding box center [637, 528] width 232 height 28
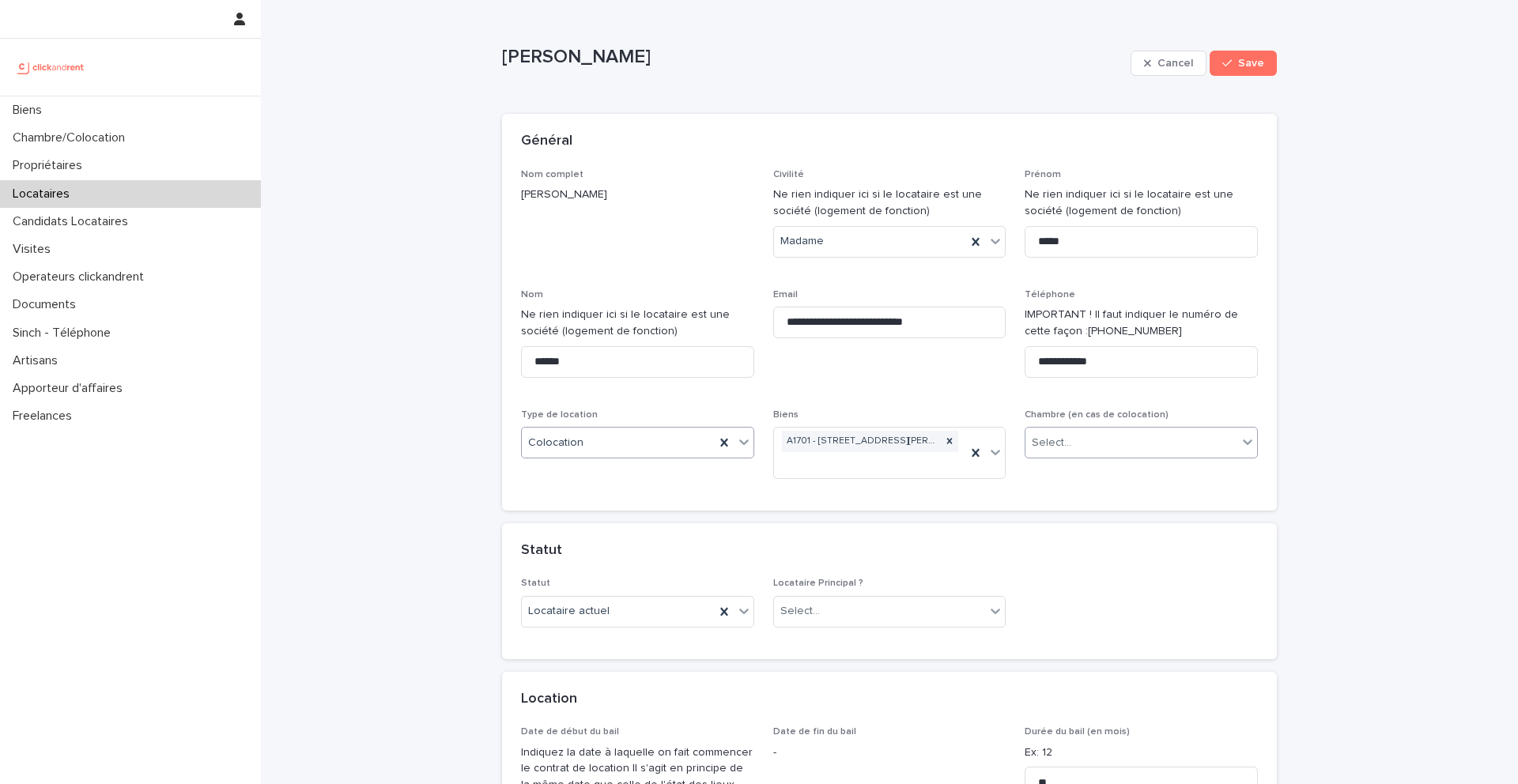
click at [1037, 436] on div "Select..." at bounding box center [1052, 443] width 40 height 16
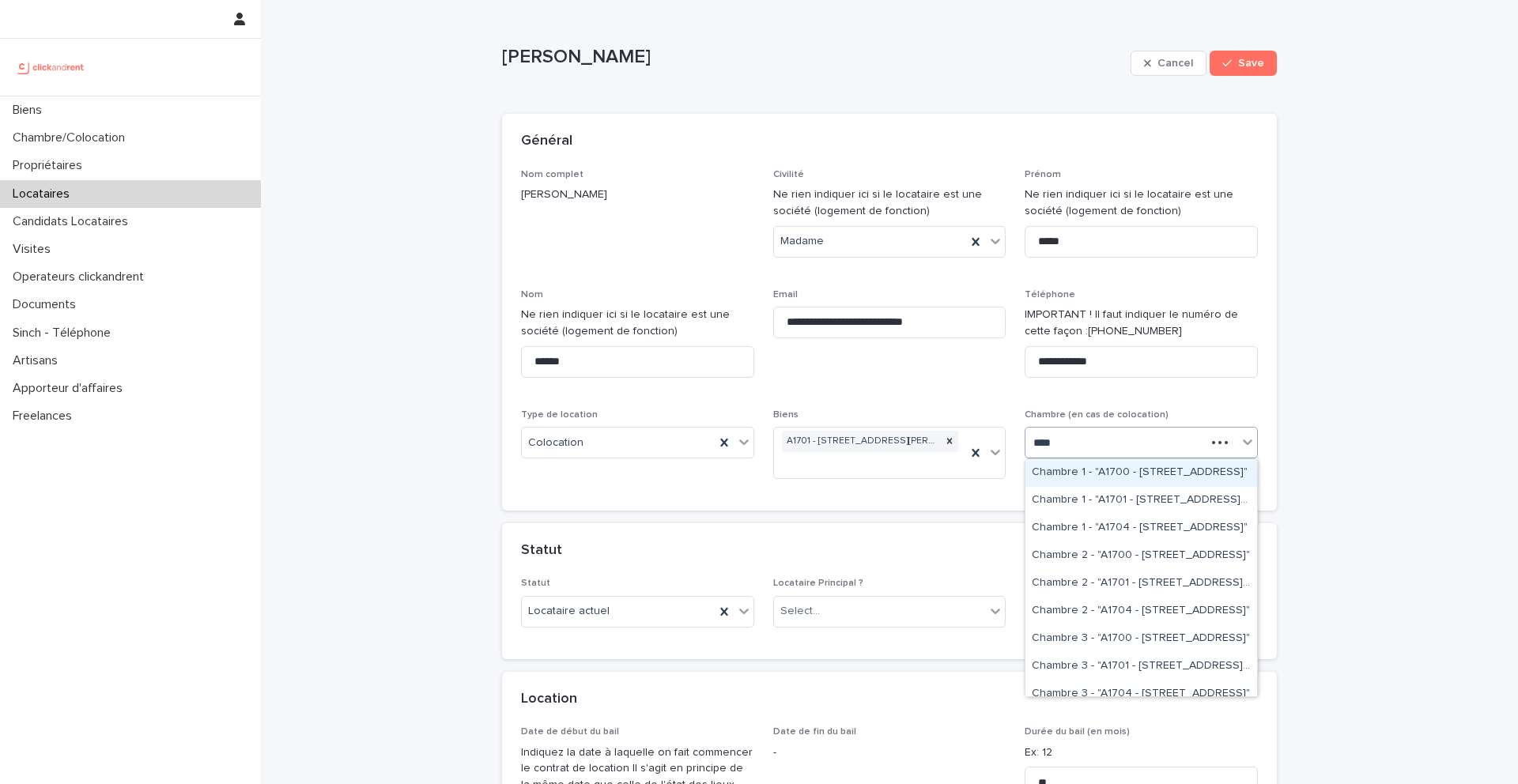
type input "*****"
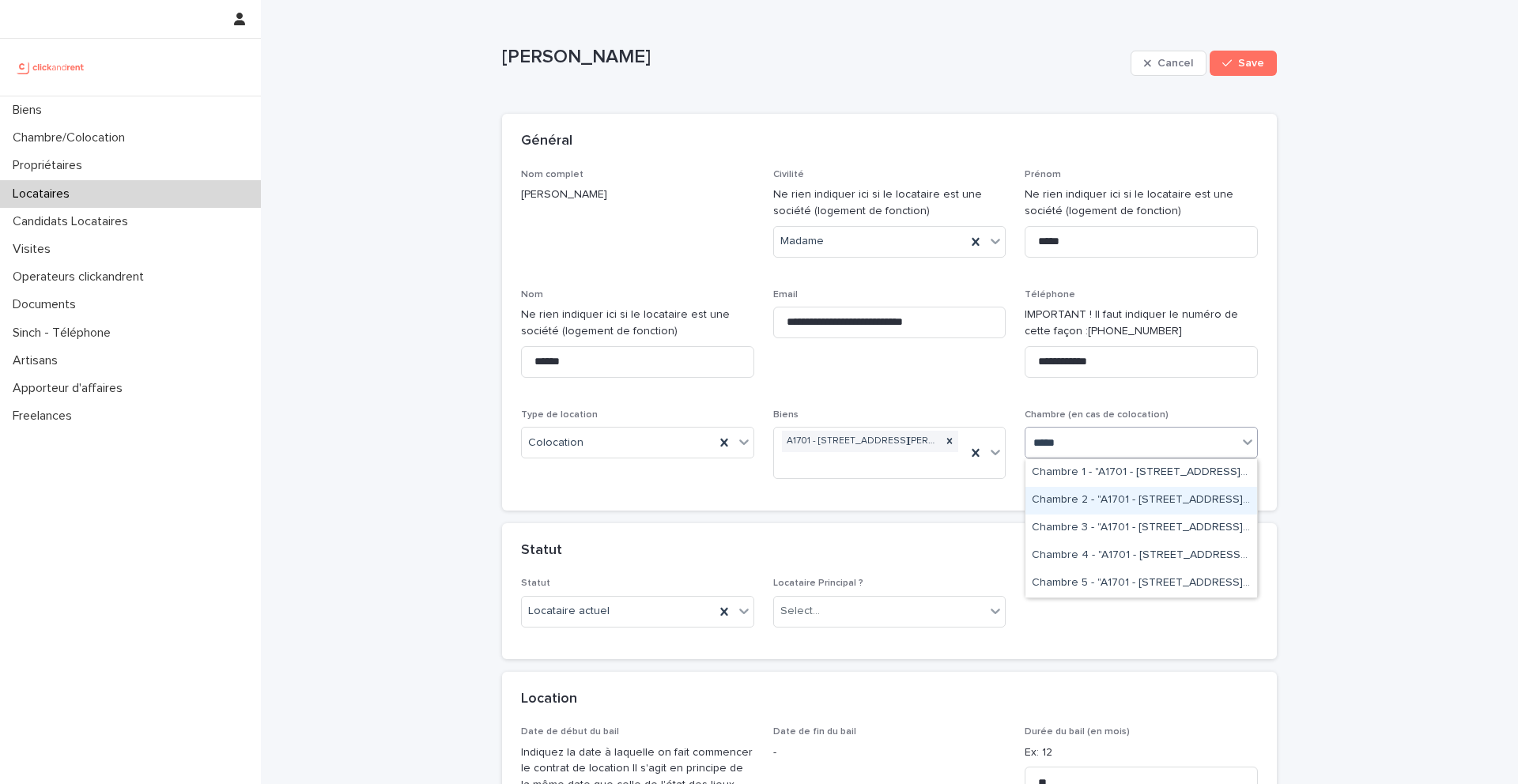
click at [1094, 495] on div "Chambre 2 - "A1701 - 7 bis boulevard Georges Michel, Corbeil-Essonnes 91100"" at bounding box center [1142, 501] width 232 height 28
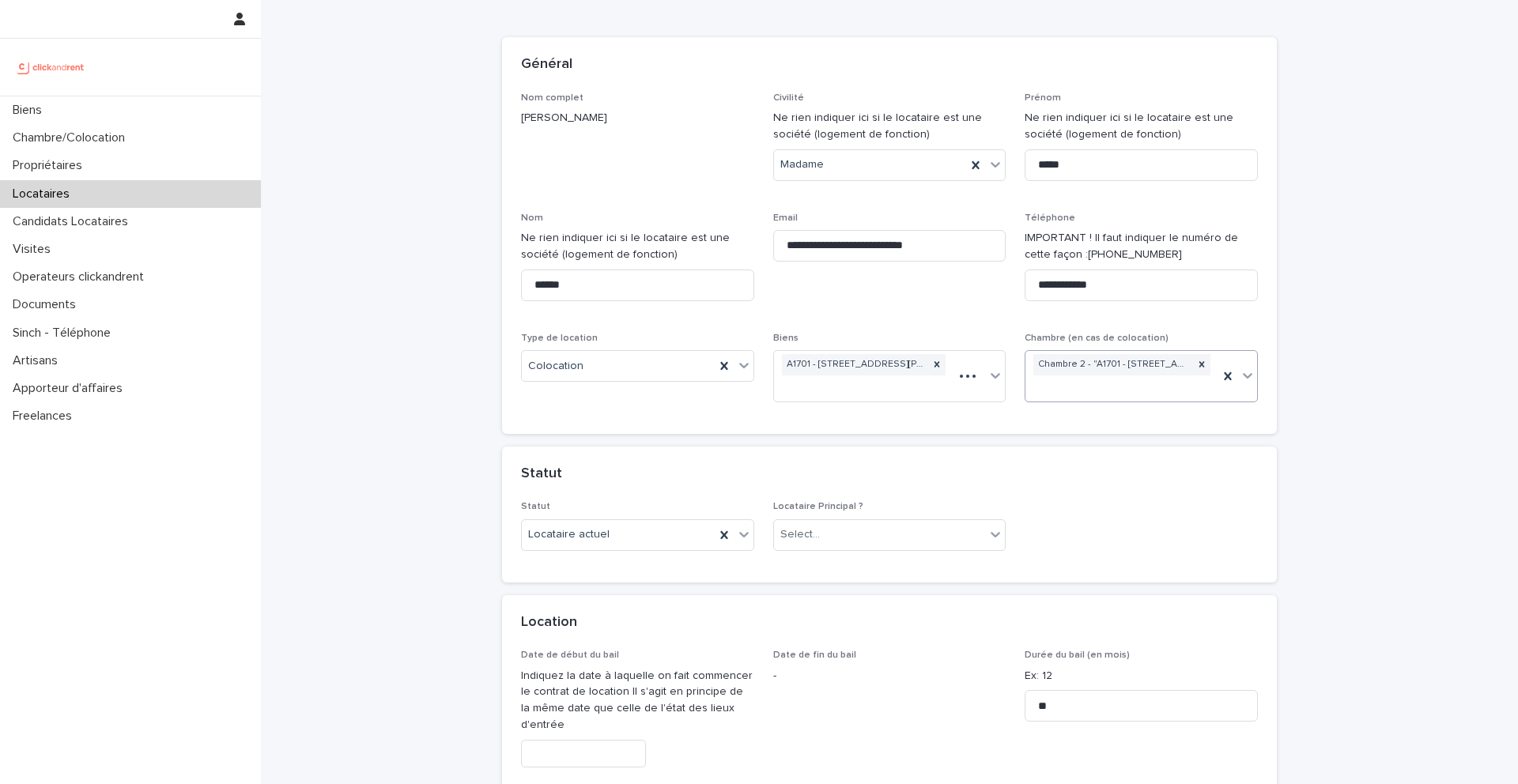
scroll to position [142, 0]
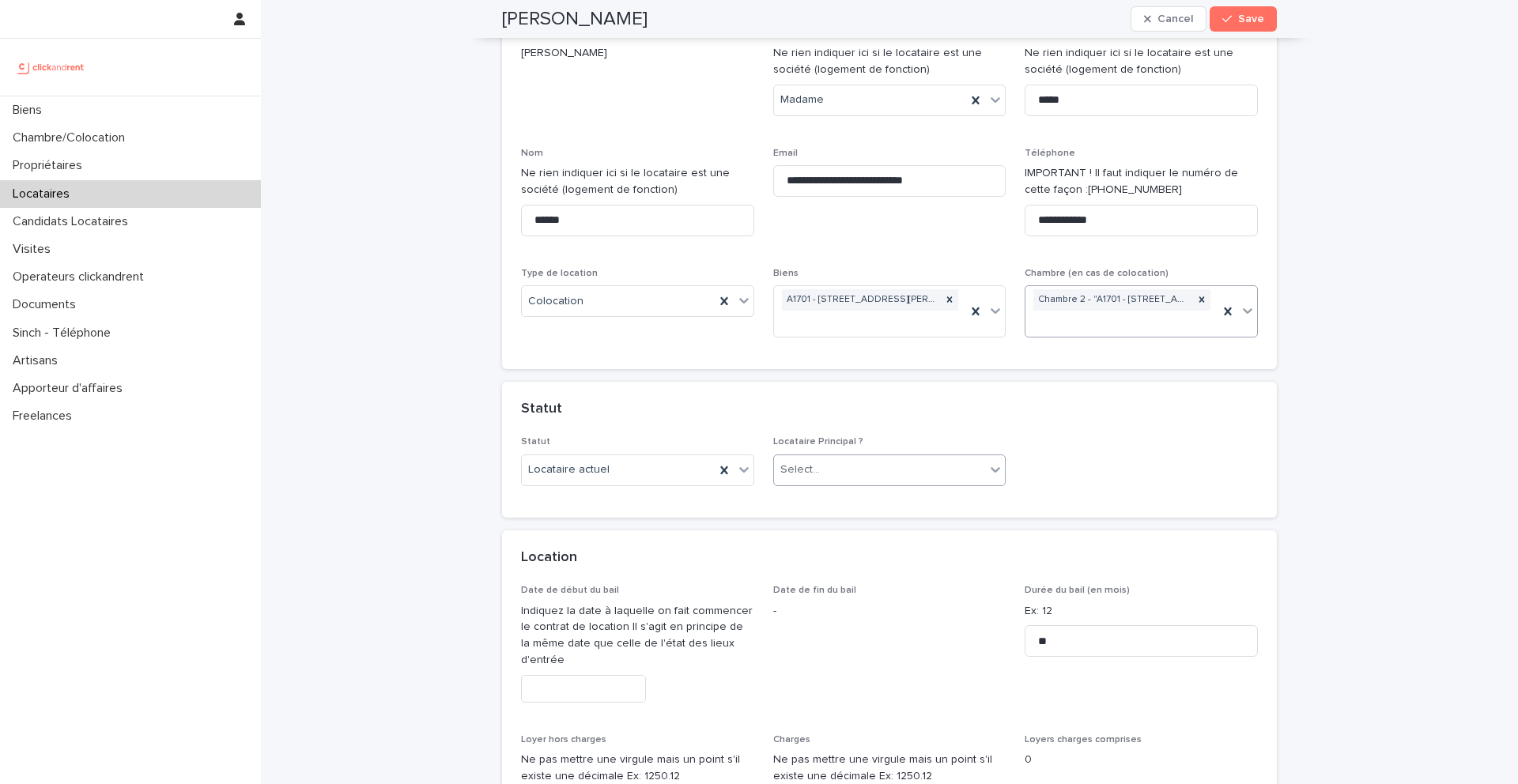
click at [821, 470] on div "Select..." at bounding box center [880, 469] width 212 height 26
click at [830, 498] on div "Locataire Principal" at bounding box center [890, 501] width 232 height 28
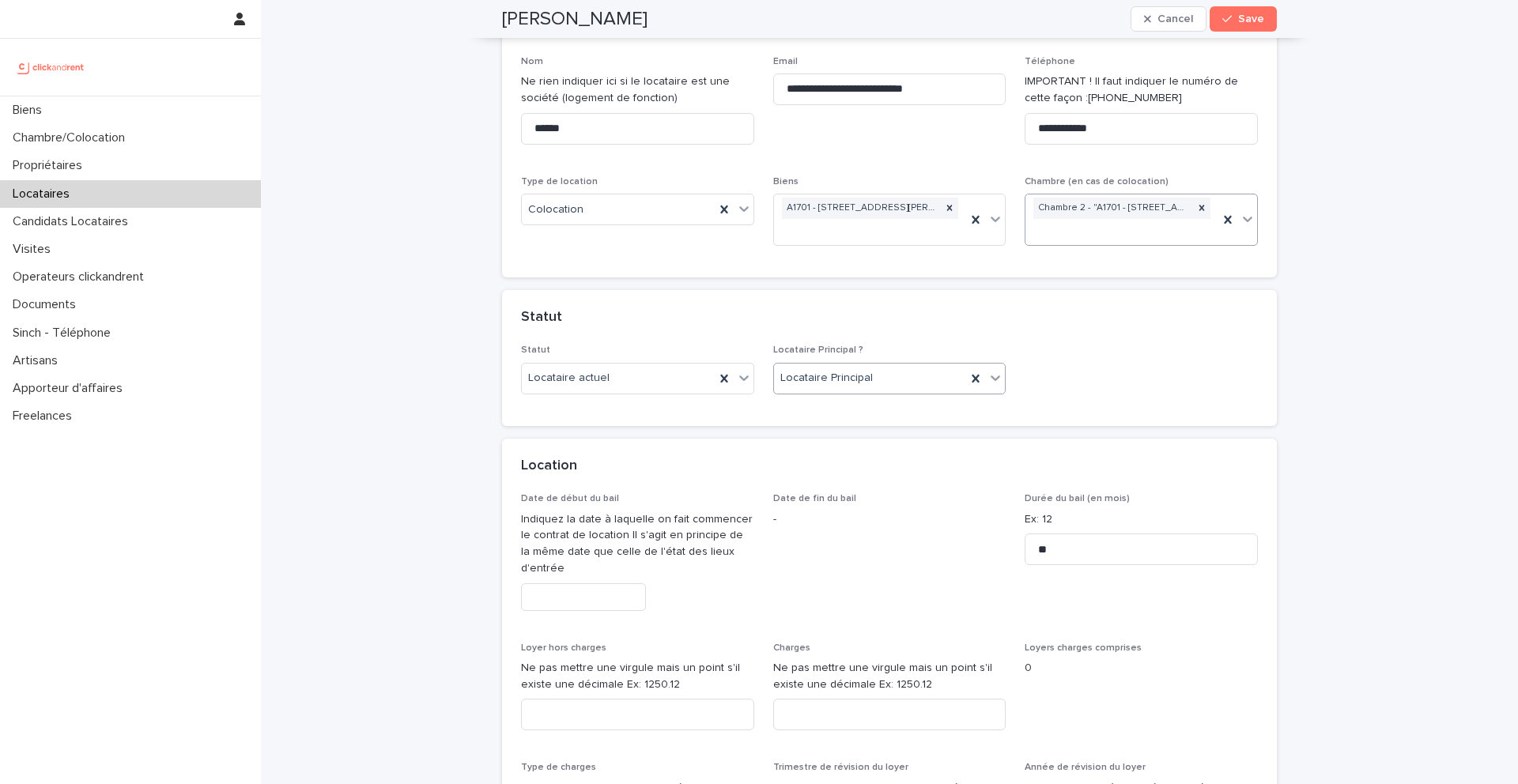
scroll to position [315, 0]
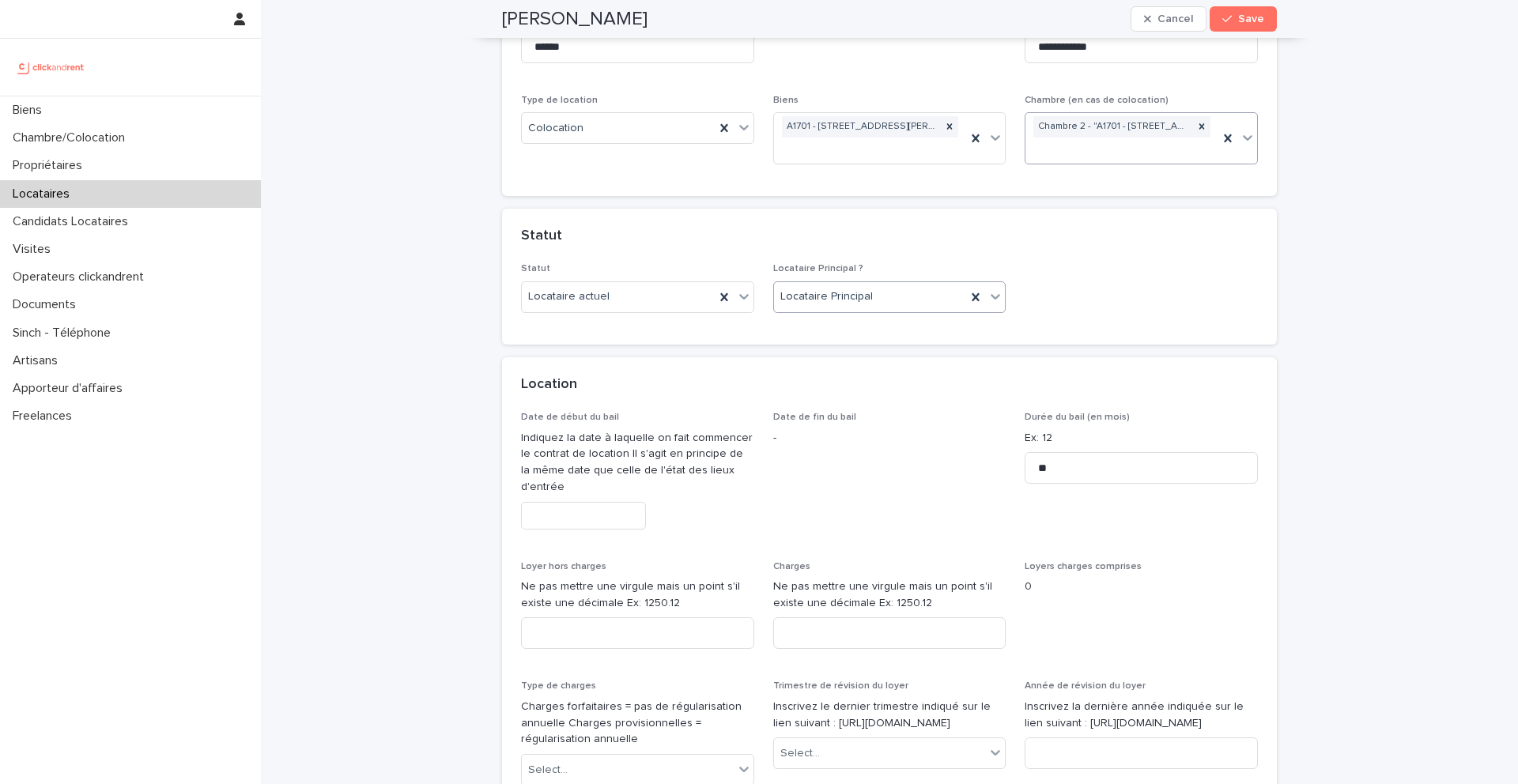
click at [585, 512] on input "text" at bounding box center [583, 515] width 125 height 28
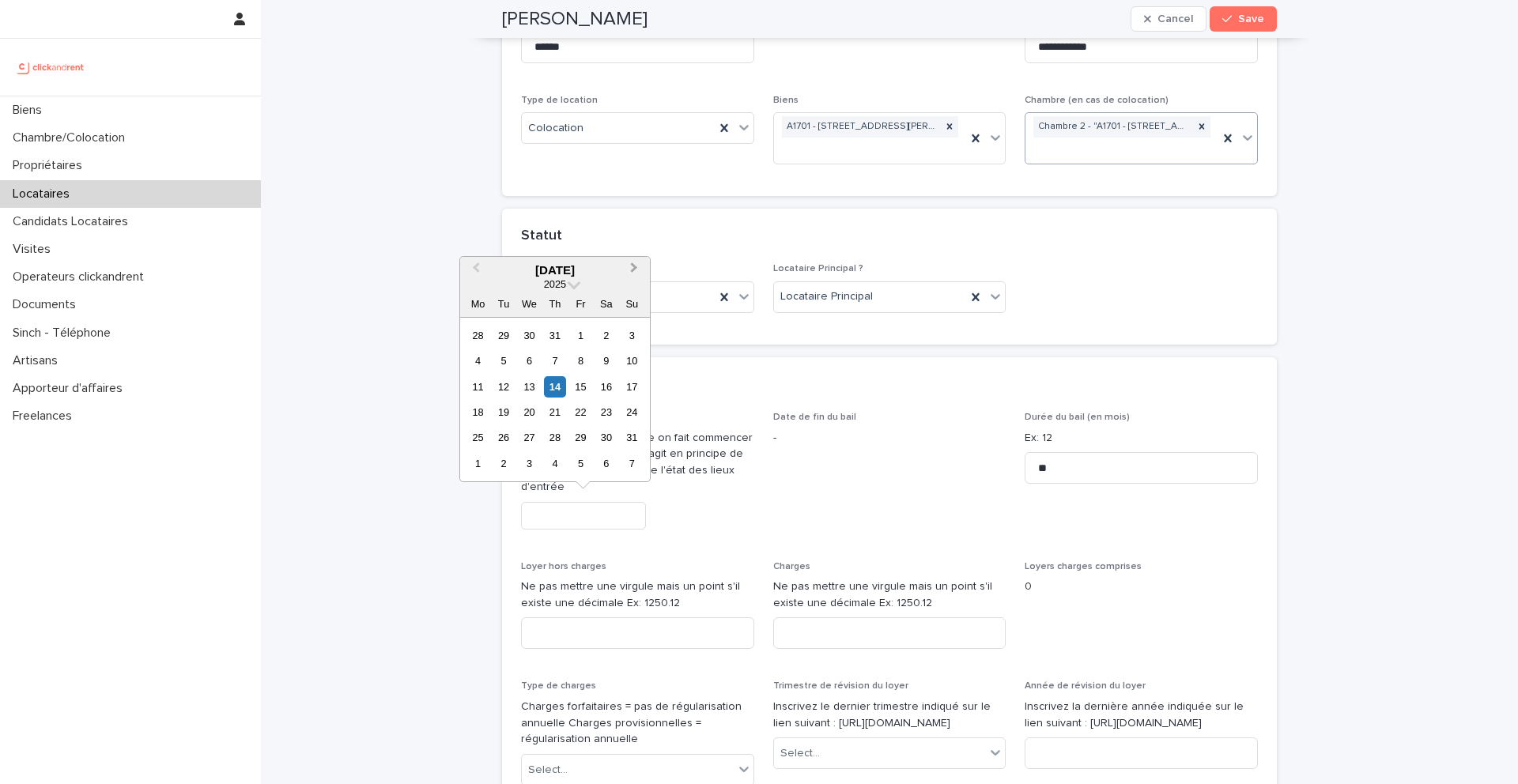
click at [635, 262] on button "Next Month" at bounding box center [636, 272] width 25 height 25
click at [534, 387] on div "17" at bounding box center [530, 387] width 22 height 22
type input "*********"
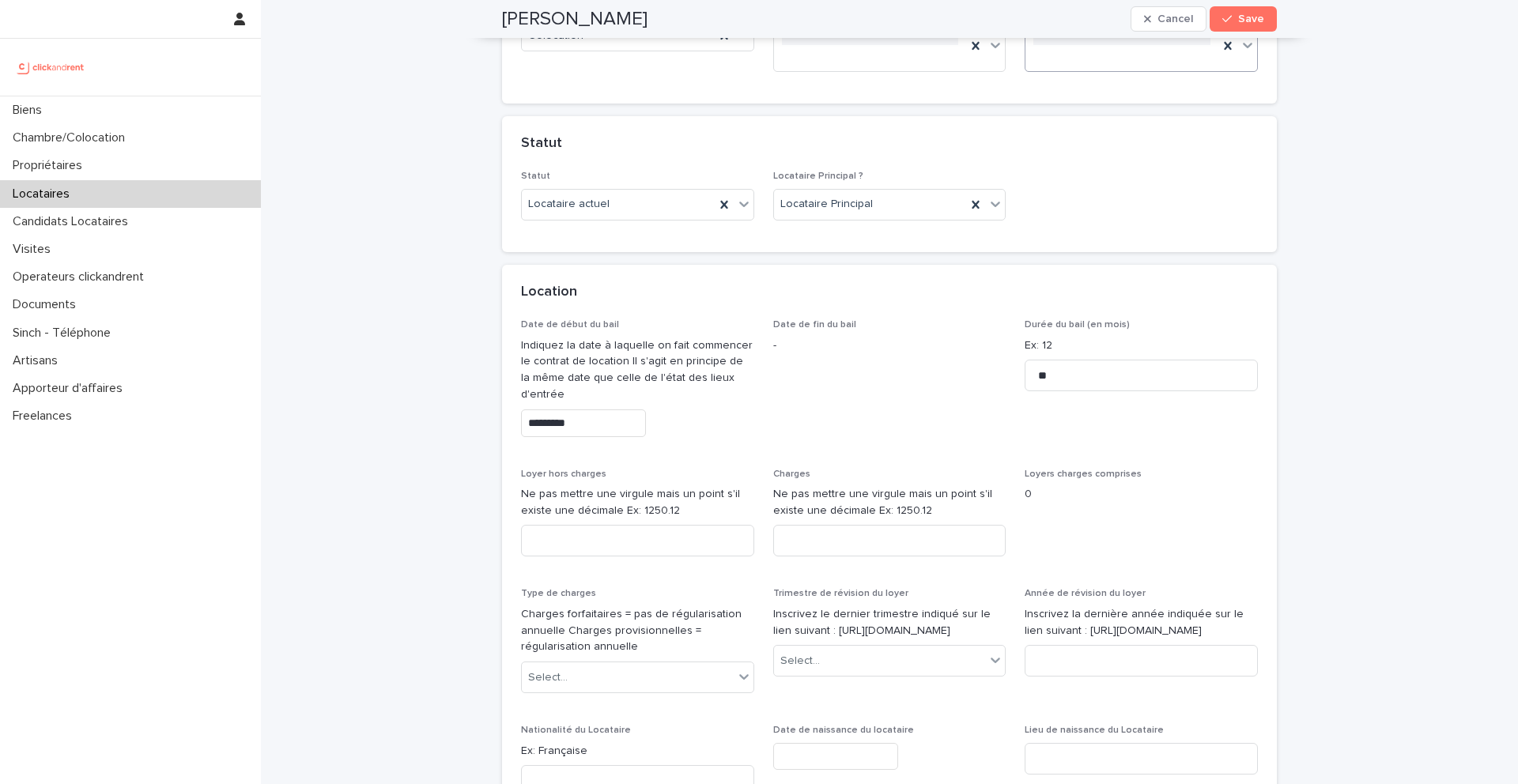
scroll to position [417, 0]
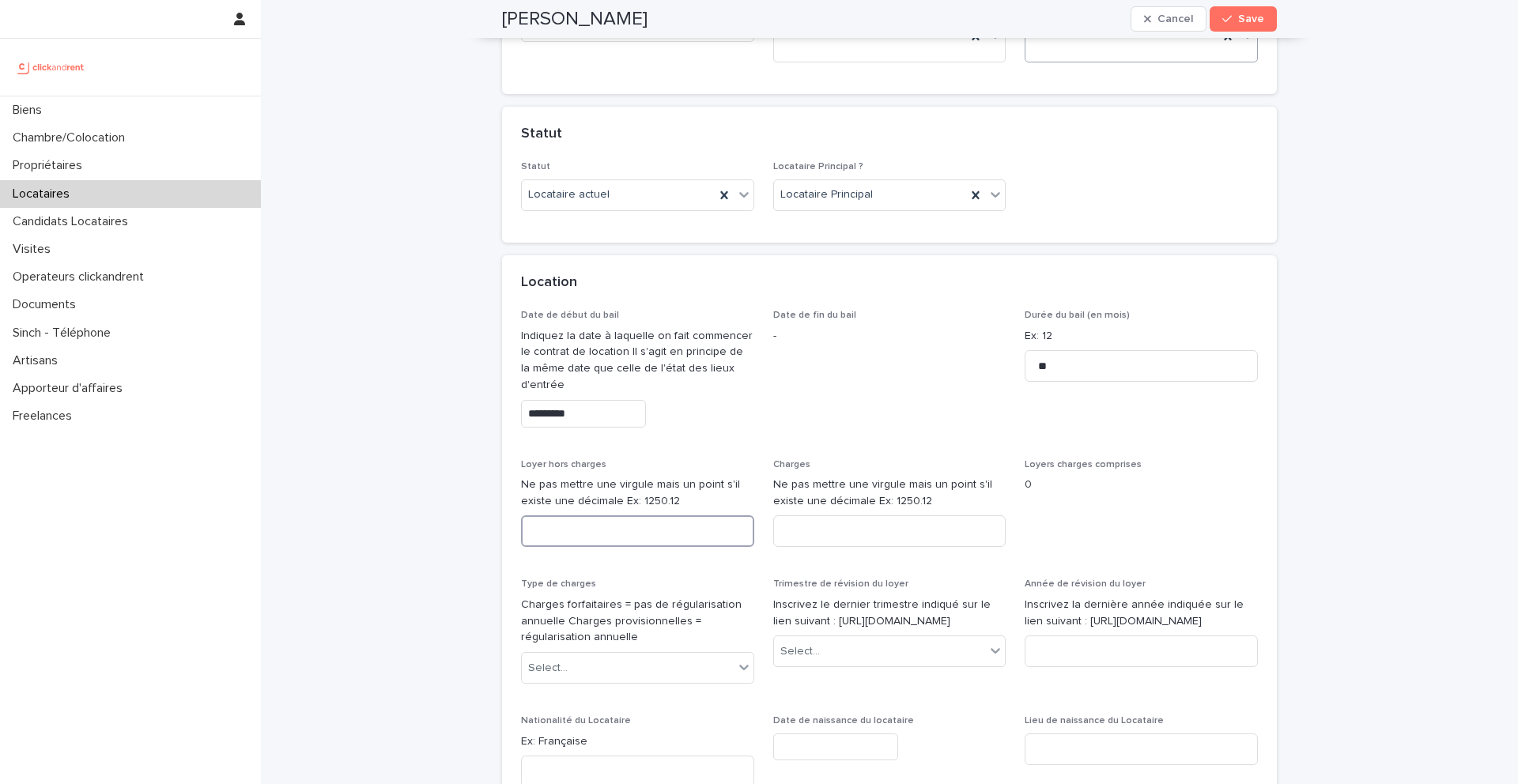
click at [601, 537] on input at bounding box center [637, 530] width 234 height 32
type input "***"
click at [823, 526] on input at bounding box center [890, 530] width 234 height 32
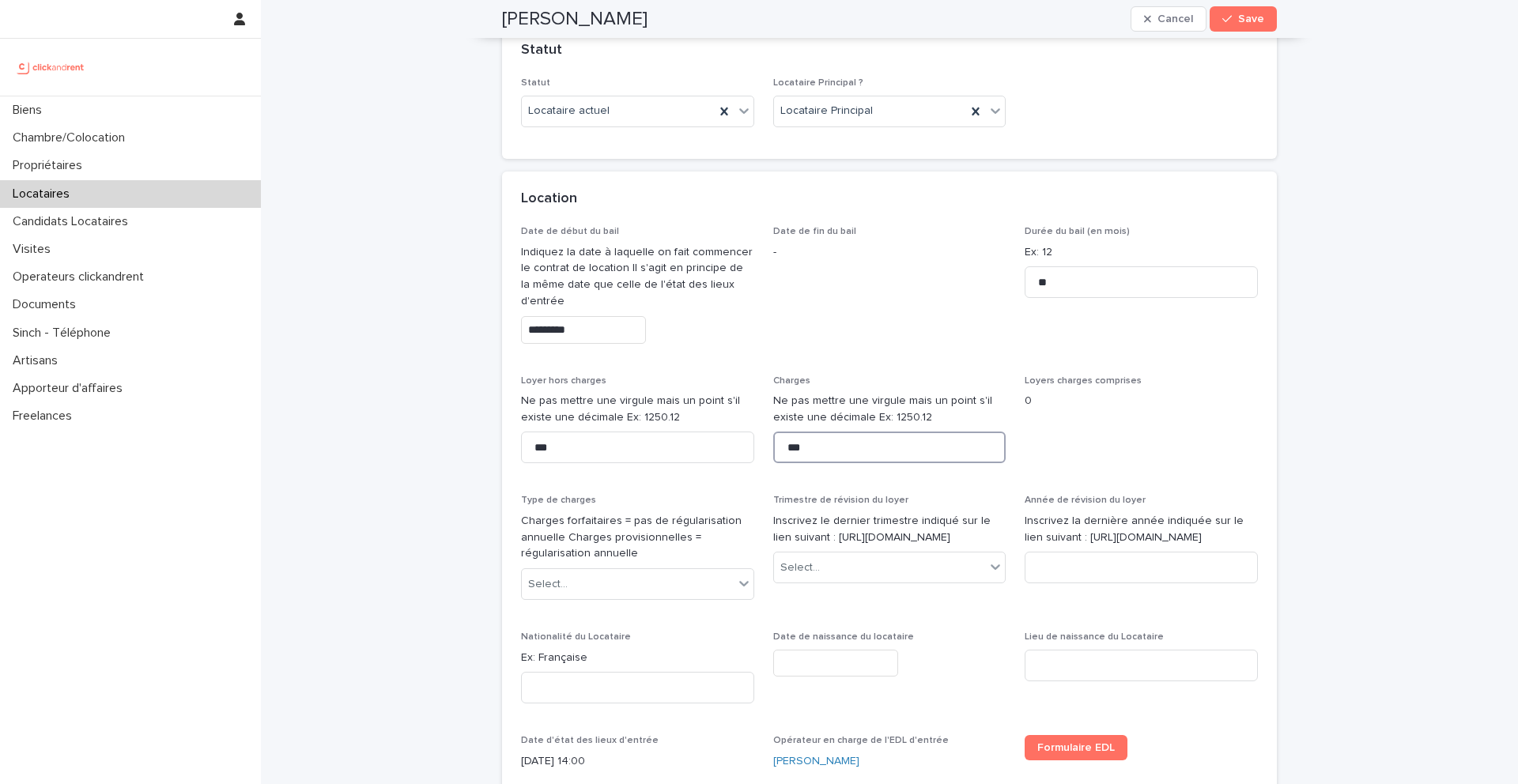
scroll to position [540, 0]
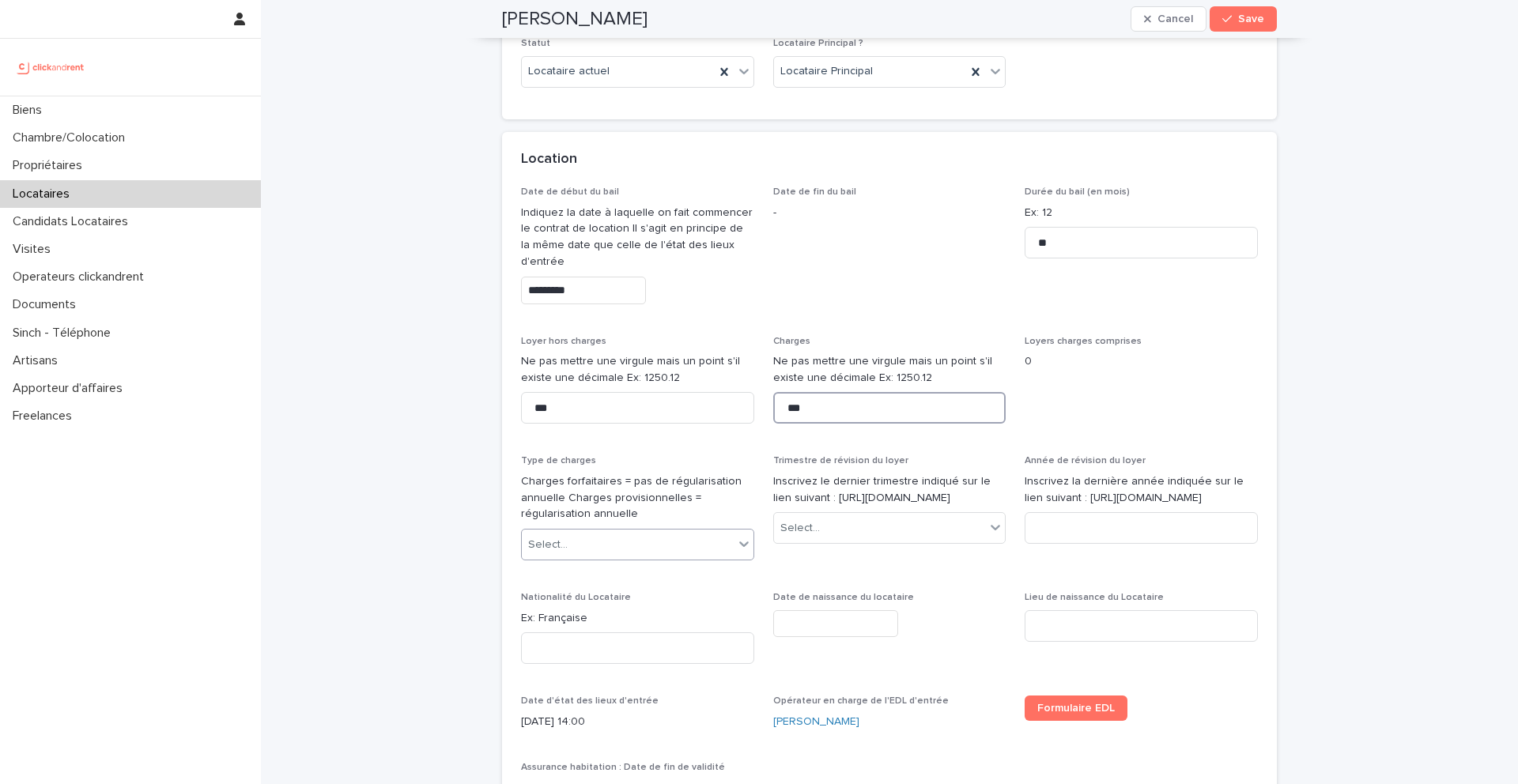
type input "***"
click at [626, 546] on div "Select..." at bounding box center [627, 545] width 212 height 26
click at [591, 610] on div "Provisions sur charges" at bounding box center [637, 603] width 232 height 28
click at [841, 541] on div "Select..." at bounding box center [880, 528] width 212 height 26
click at [841, 598] on div "2ème trimestre" at bounding box center [890, 603] width 232 height 28
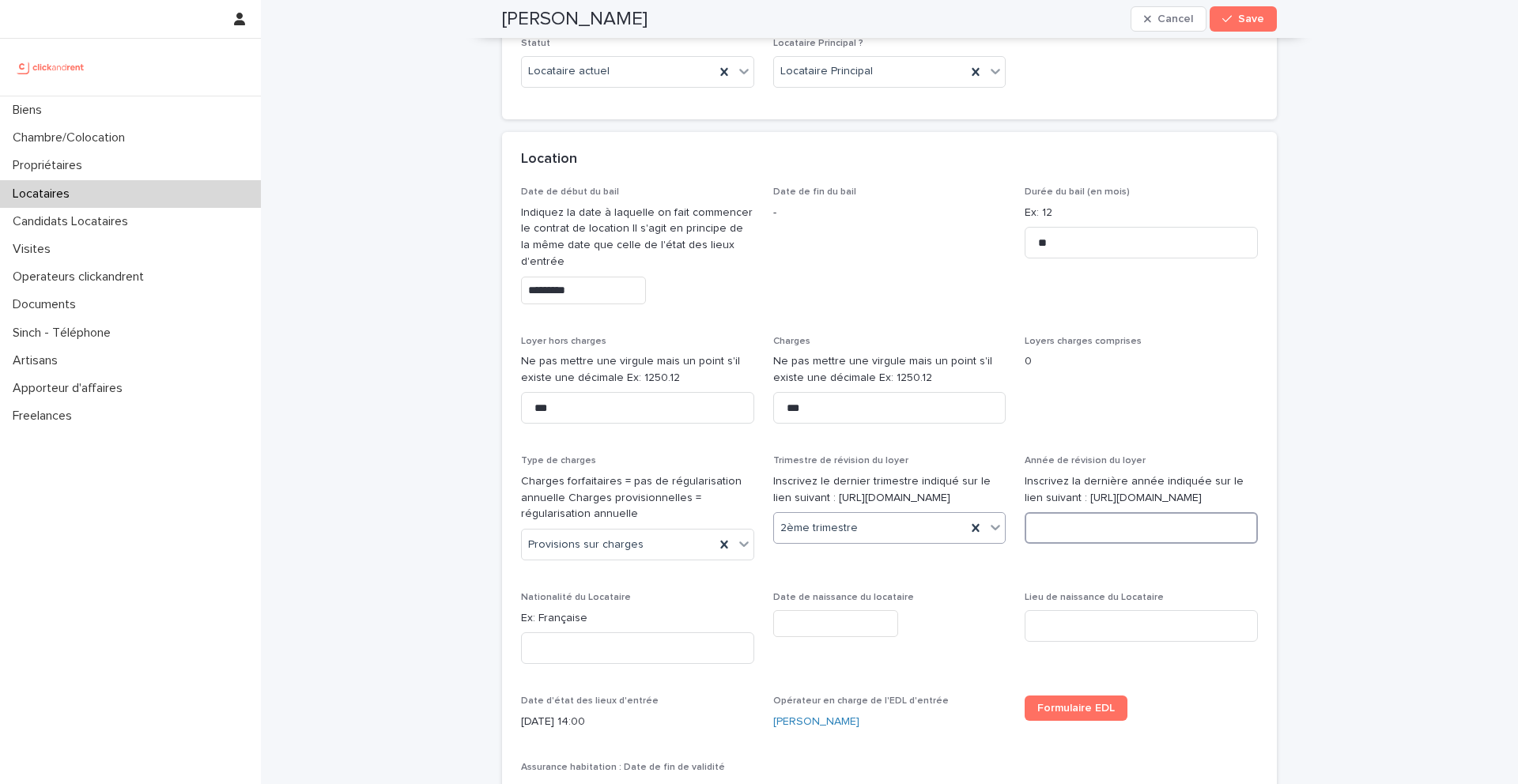
click at [1075, 535] on input at bounding box center [1142, 528] width 234 height 32
type input "****"
click at [649, 649] on input at bounding box center [637, 648] width 234 height 32
type input "**********"
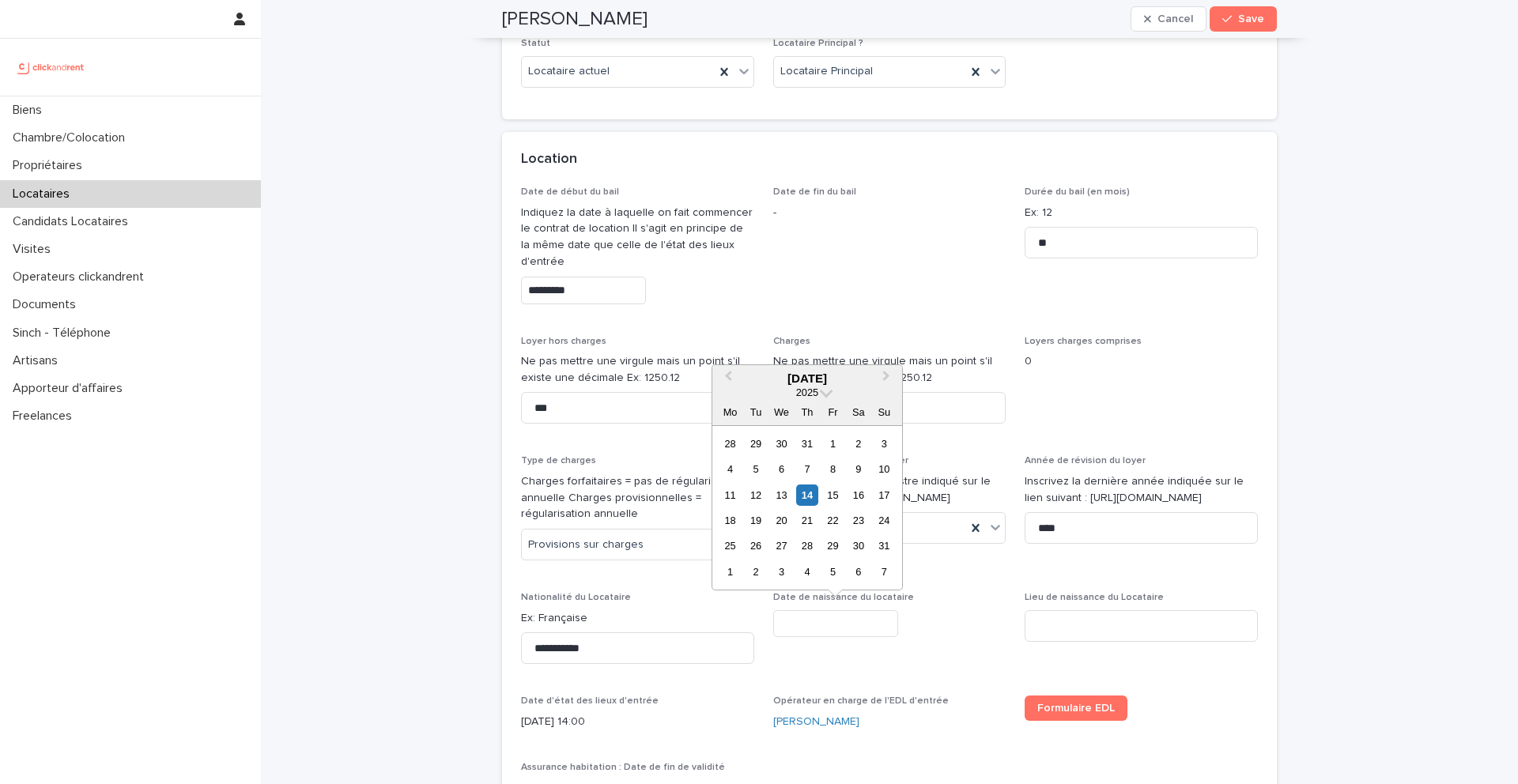
click at [830, 617] on input "text" at bounding box center [836, 623] width 125 height 28
type input "**********"
click at [1045, 628] on input at bounding box center [1142, 625] width 234 height 32
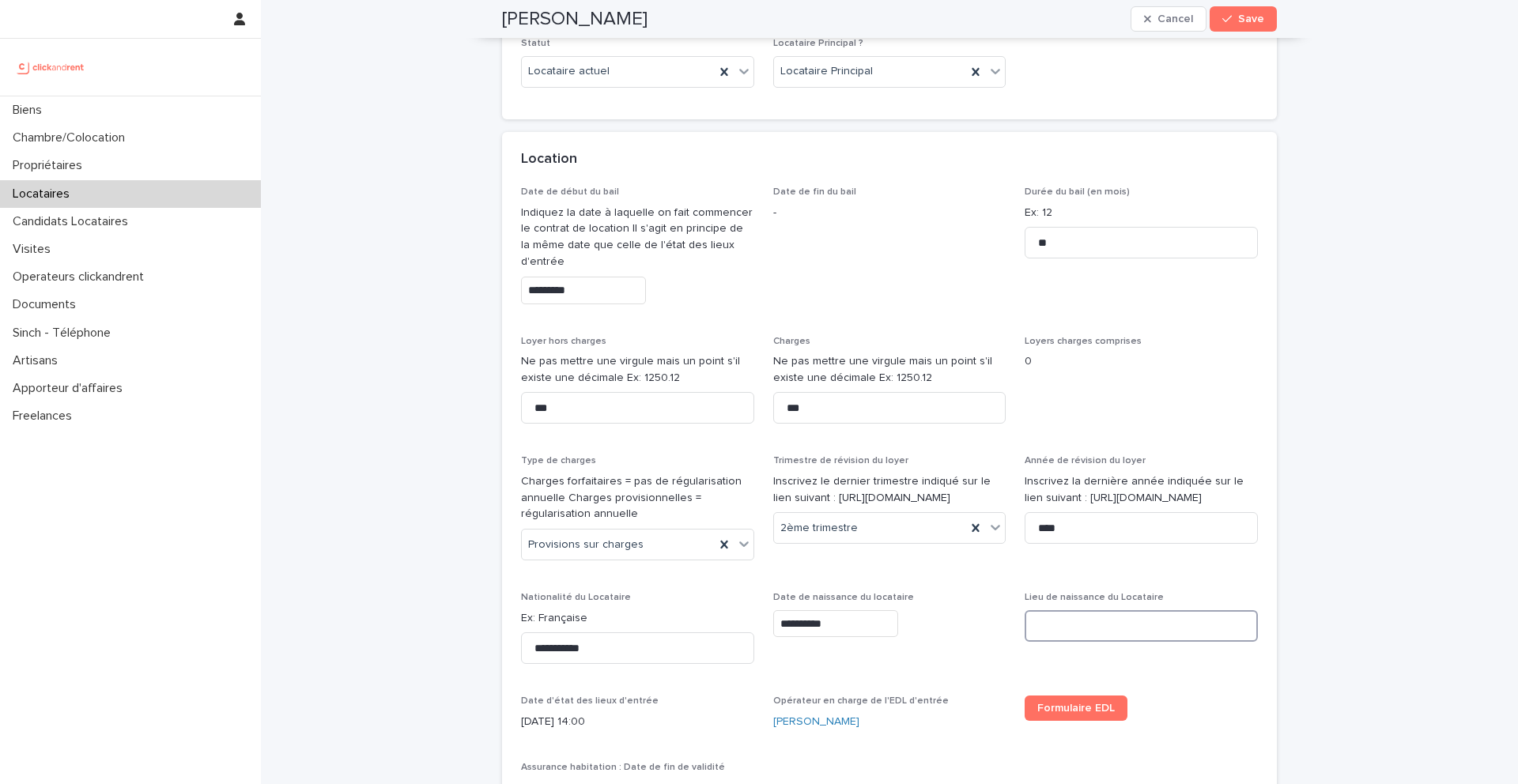
click at [1046, 624] on input at bounding box center [1142, 625] width 234 height 32
paste input "**********"
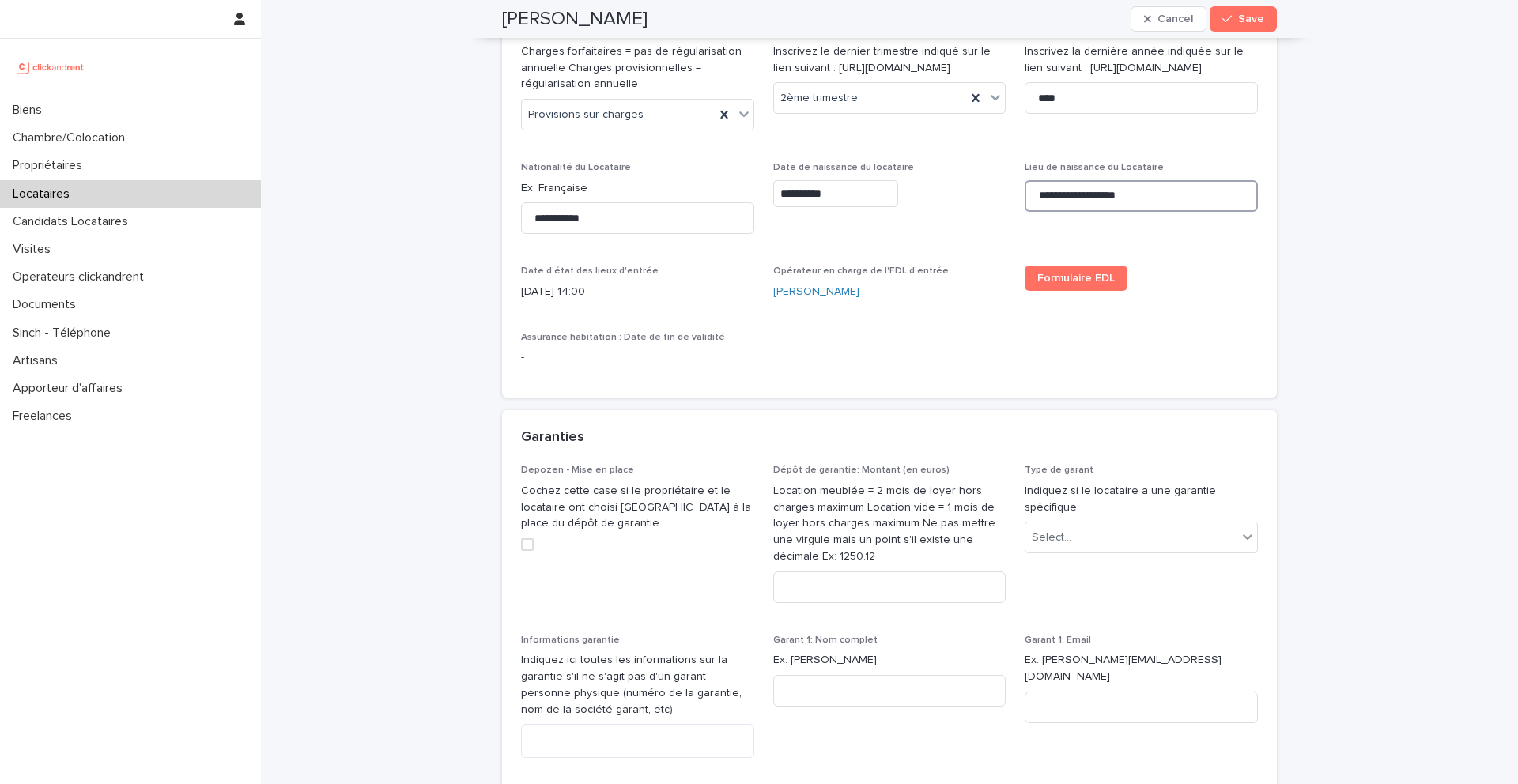
scroll to position [992, 0]
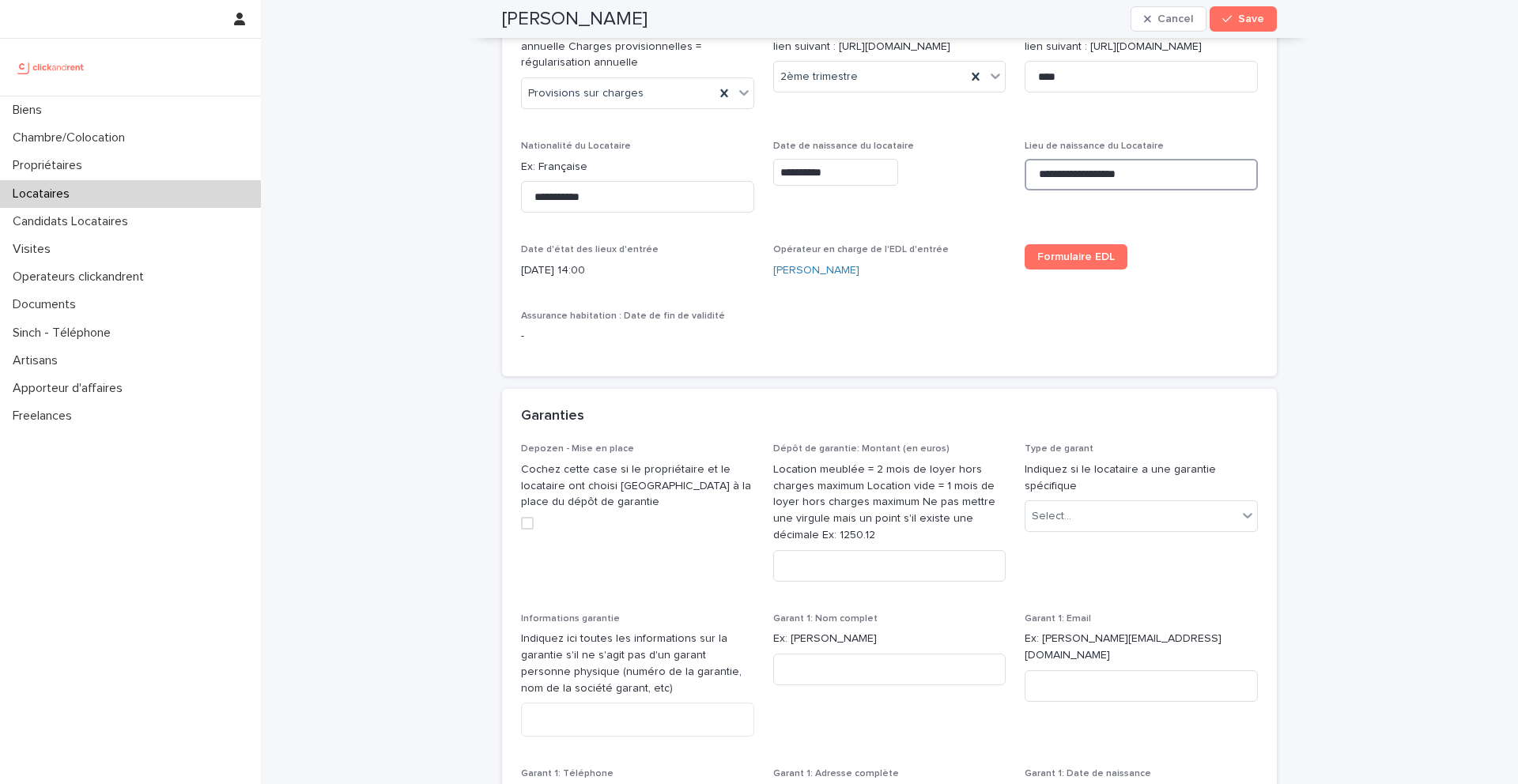
type input "**********"
click at [796, 565] on input at bounding box center [890, 566] width 234 height 32
type input "***"
click at [1060, 523] on div "Select..." at bounding box center [1052, 516] width 40 height 16
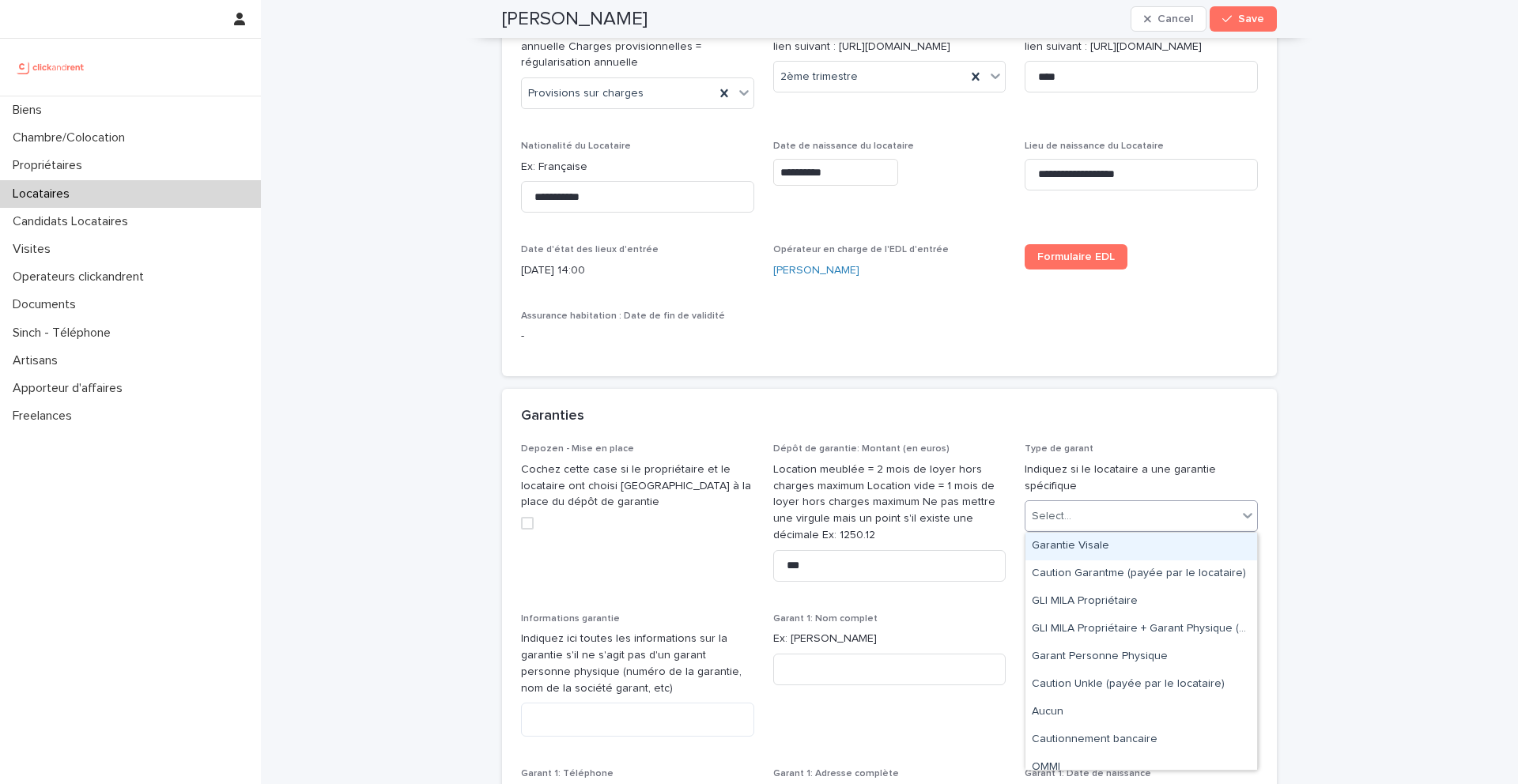
click at [1070, 545] on div "Garantie Visale" at bounding box center [1142, 547] width 232 height 28
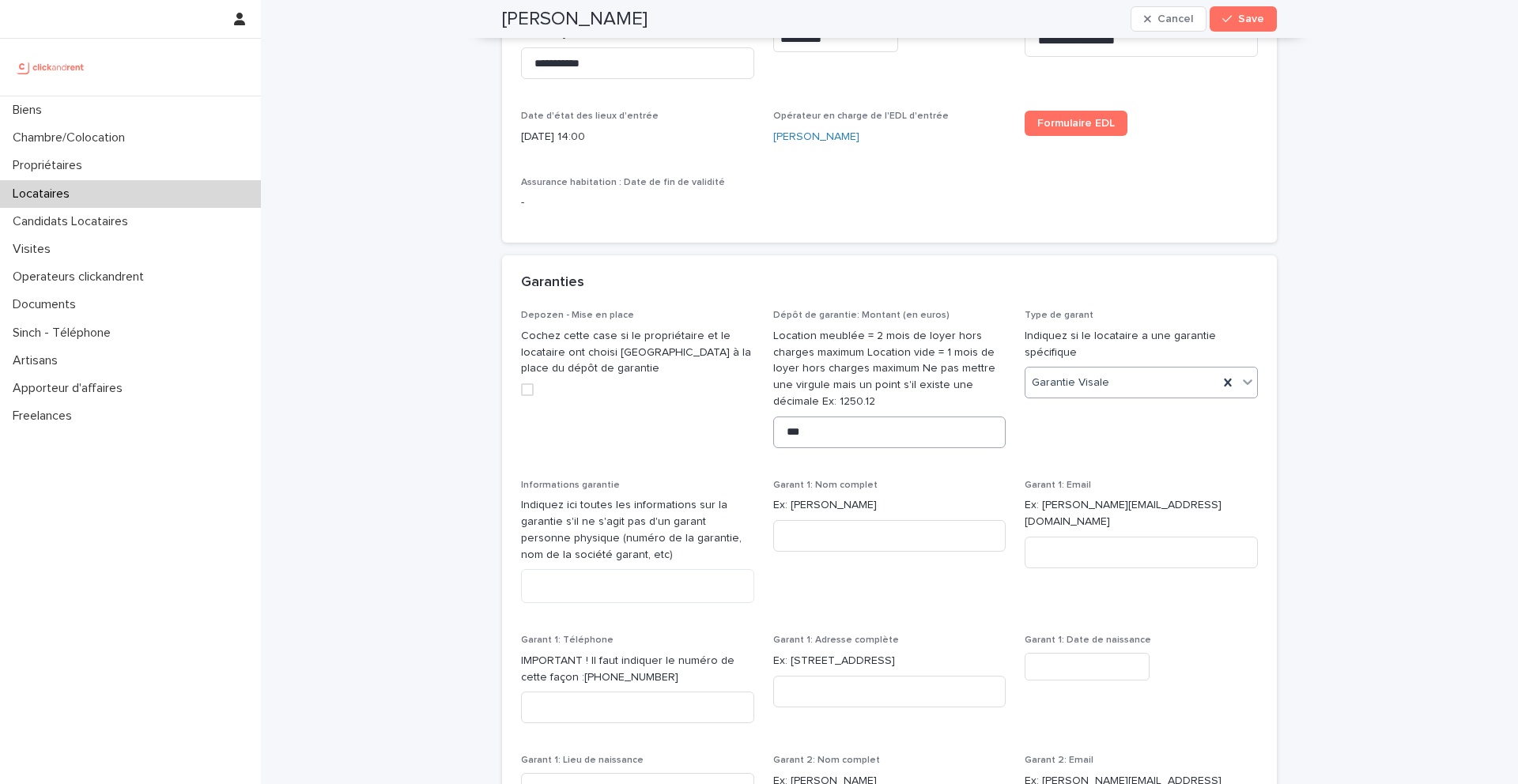
scroll to position [1230, 0]
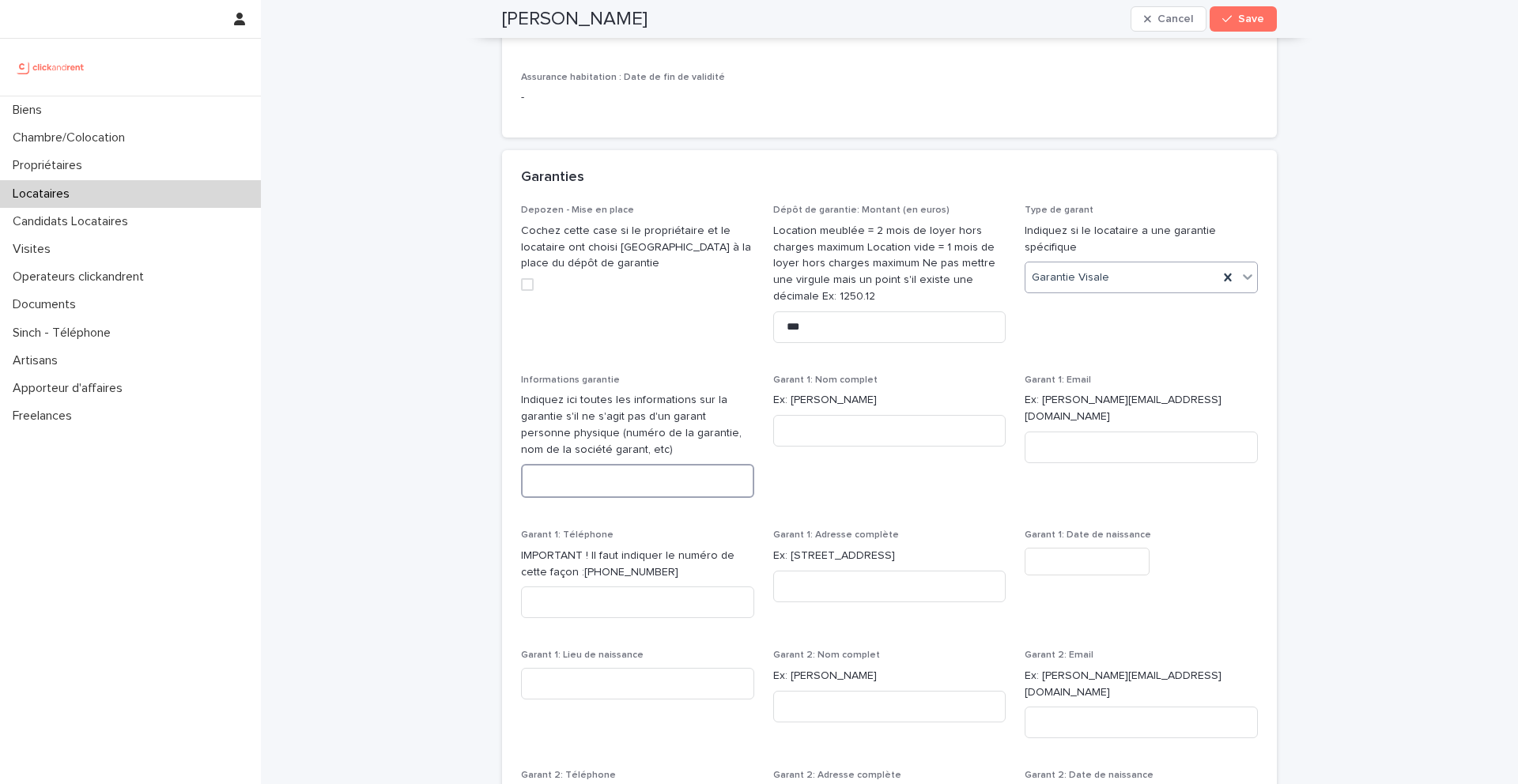
click at [650, 477] on textarea at bounding box center [637, 481] width 234 height 34
paste textarea "**********"
click at [540, 479] on textarea "**********" at bounding box center [637, 481] width 234 height 34
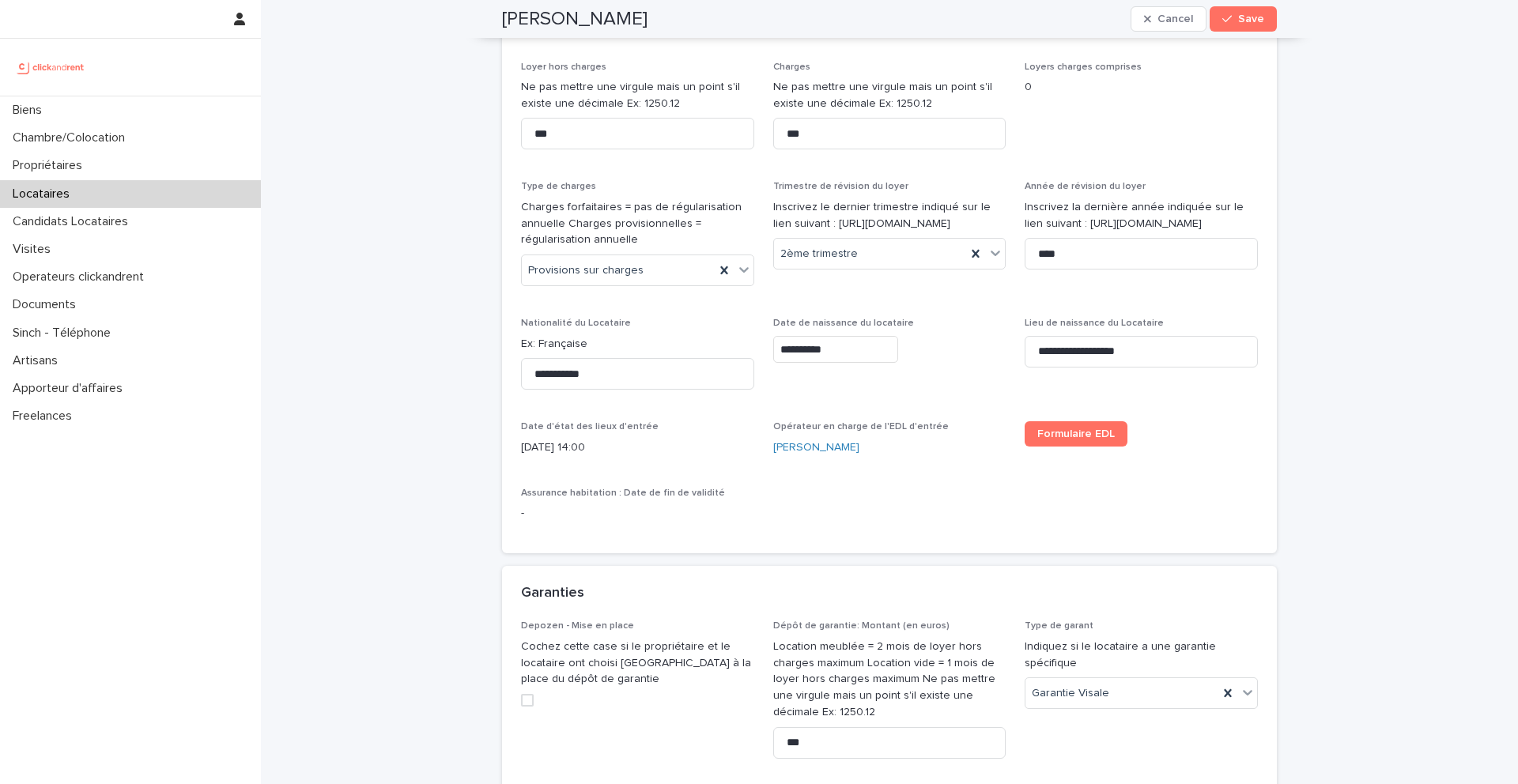
scroll to position [815, 0]
type textarea "**********"
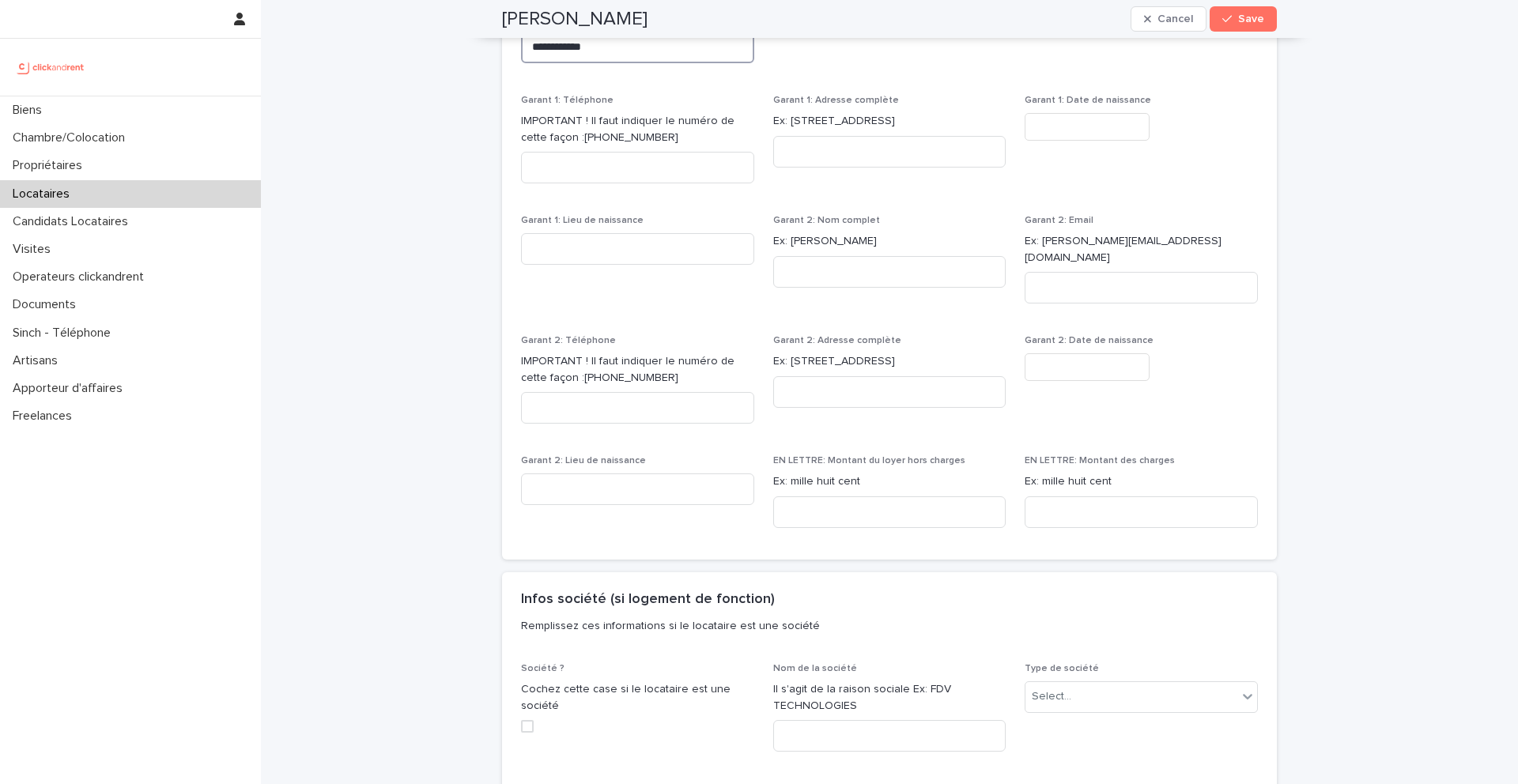
scroll to position [1947, 0]
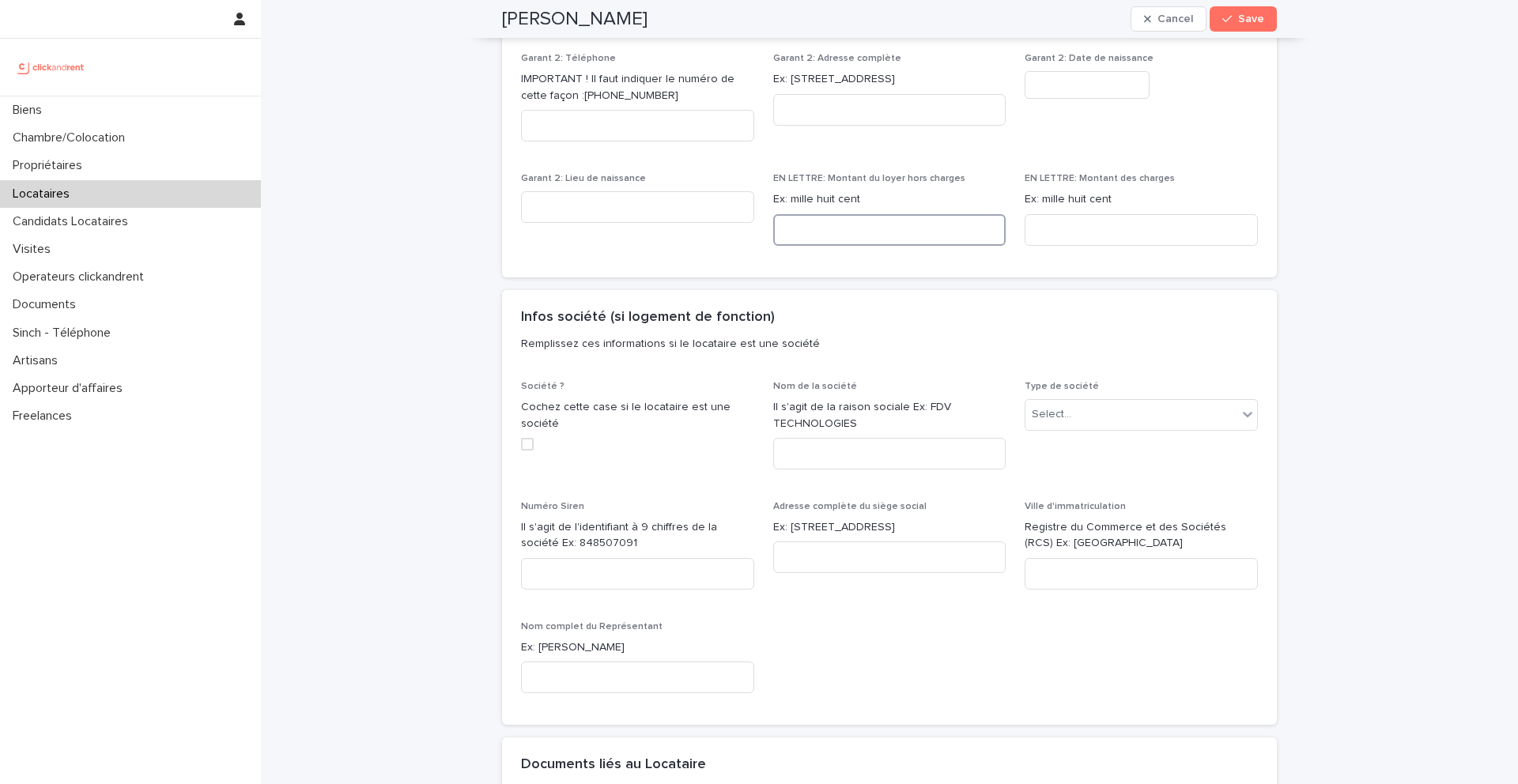
click at [852, 214] on input at bounding box center [890, 229] width 234 height 32
paste input "**********"
type input "**********"
click at [1095, 214] on input at bounding box center [1142, 229] width 234 height 32
paste input "*********"
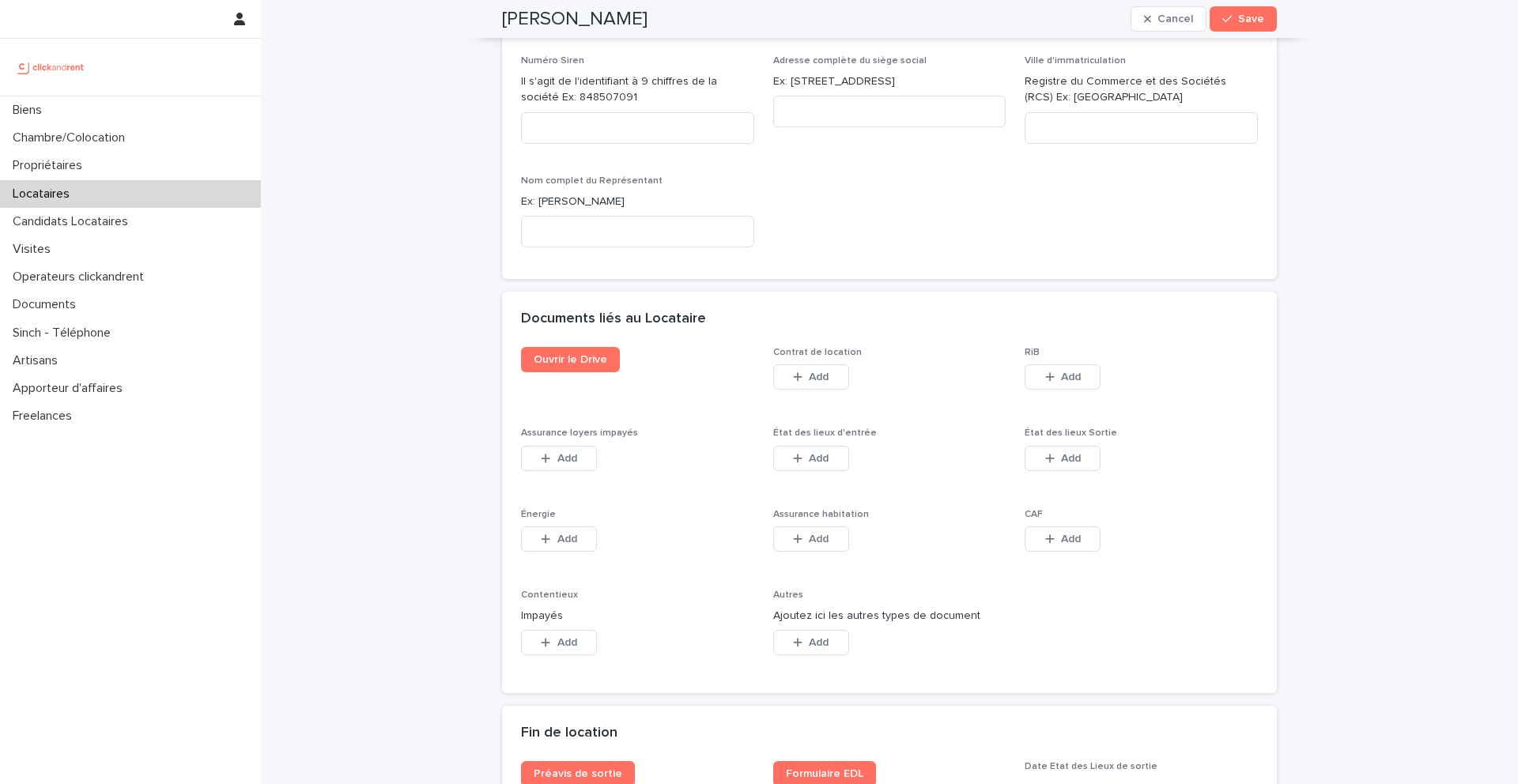
scroll to position [2394, 0]
type input "*********"
click at [1241, 23] on span "Save" at bounding box center [1251, 19] width 26 height 11
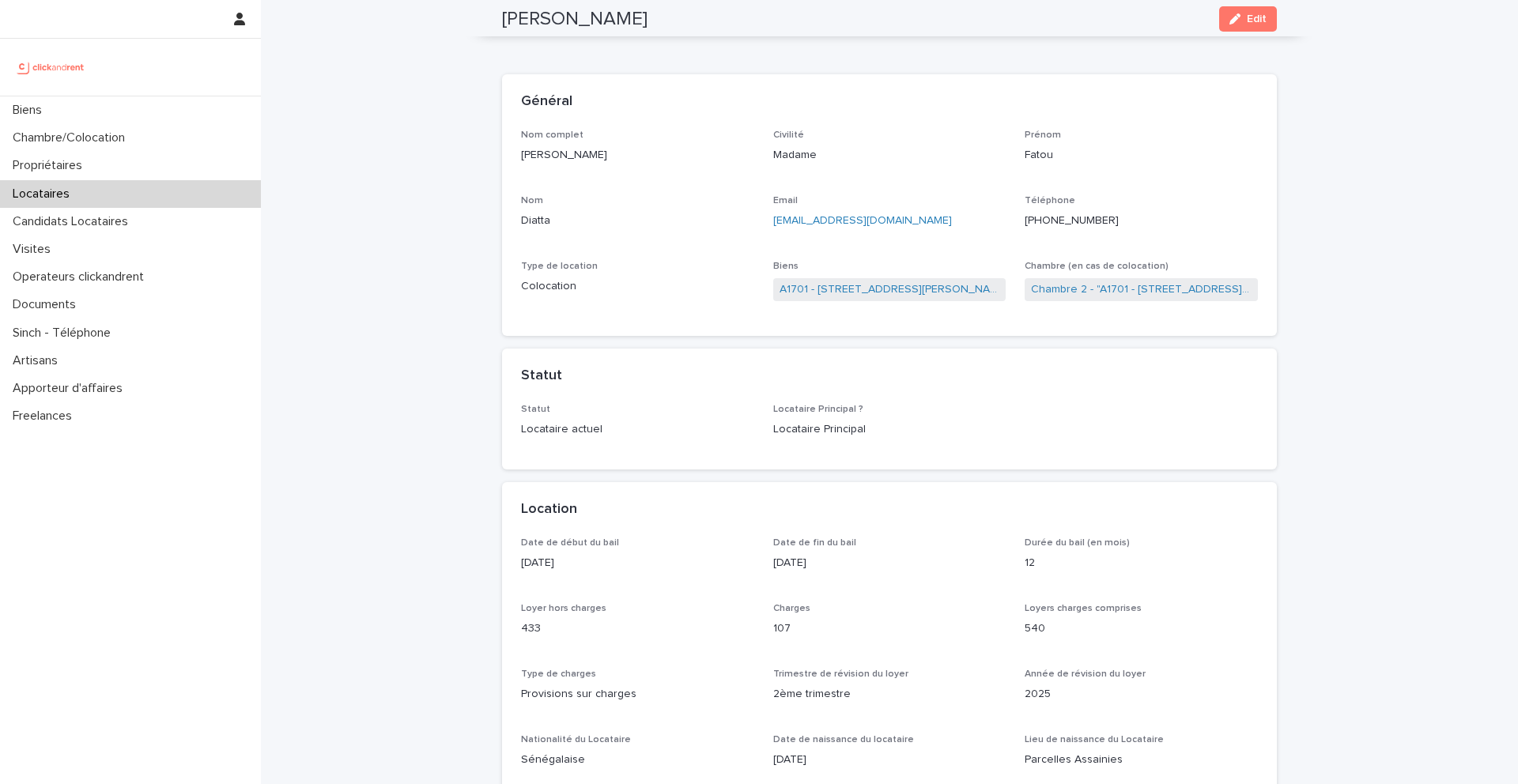
scroll to position [0, 0]
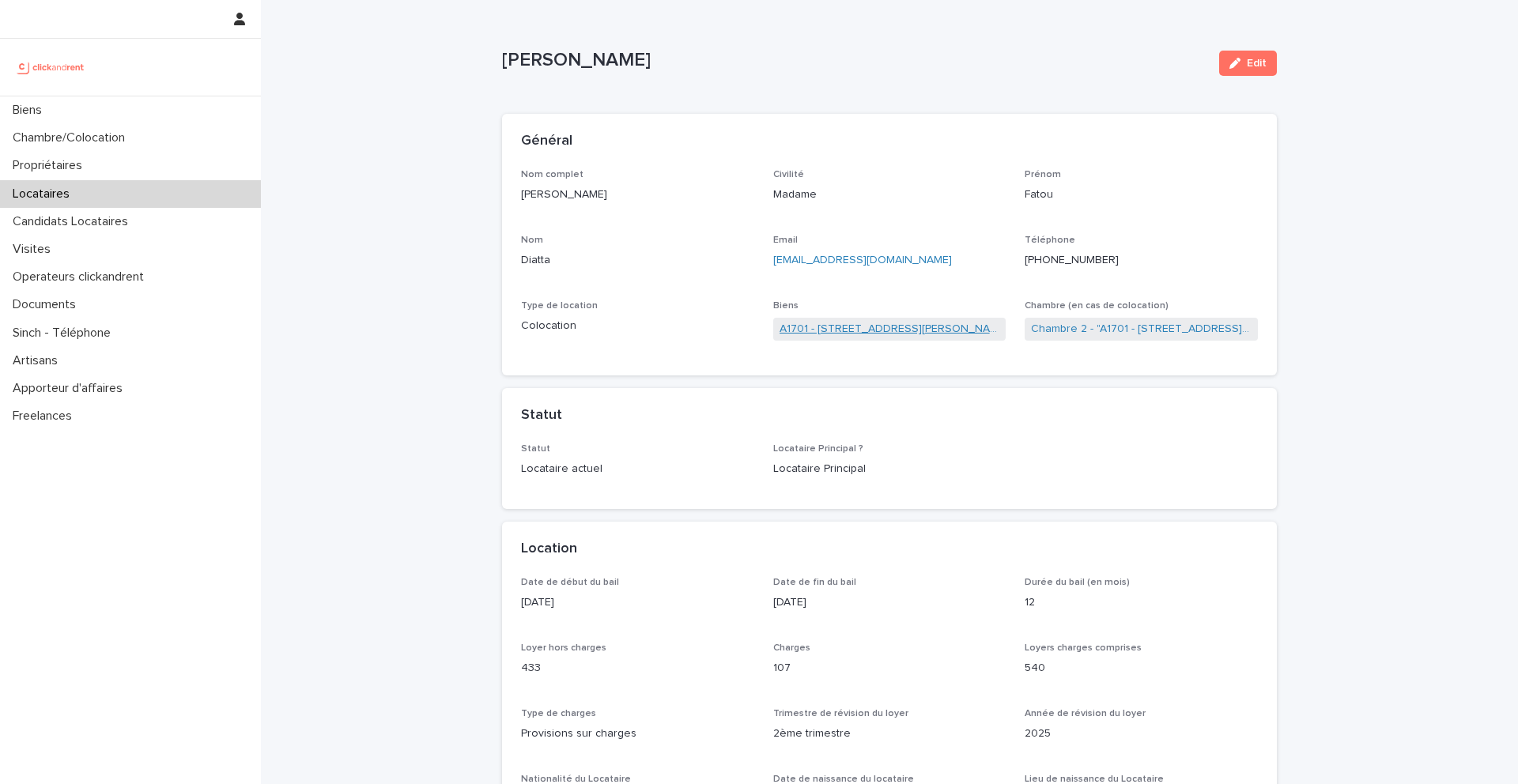
click at [930, 335] on link "A1701 - 7 bis boulevard Georges Michel, Corbeil-Essonnes 91100" at bounding box center [890, 329] width 220 height 16
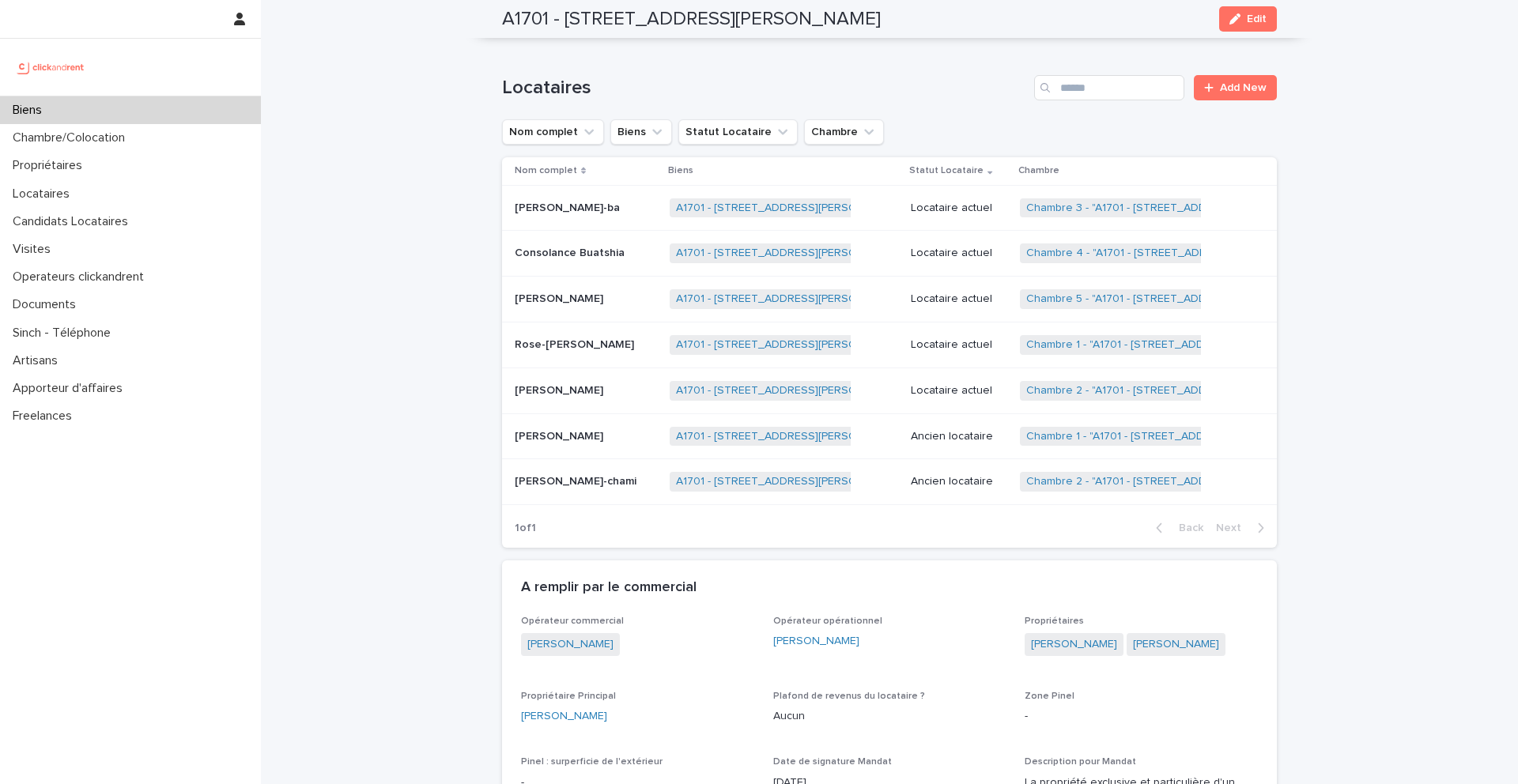
scroll to position [795, 0]
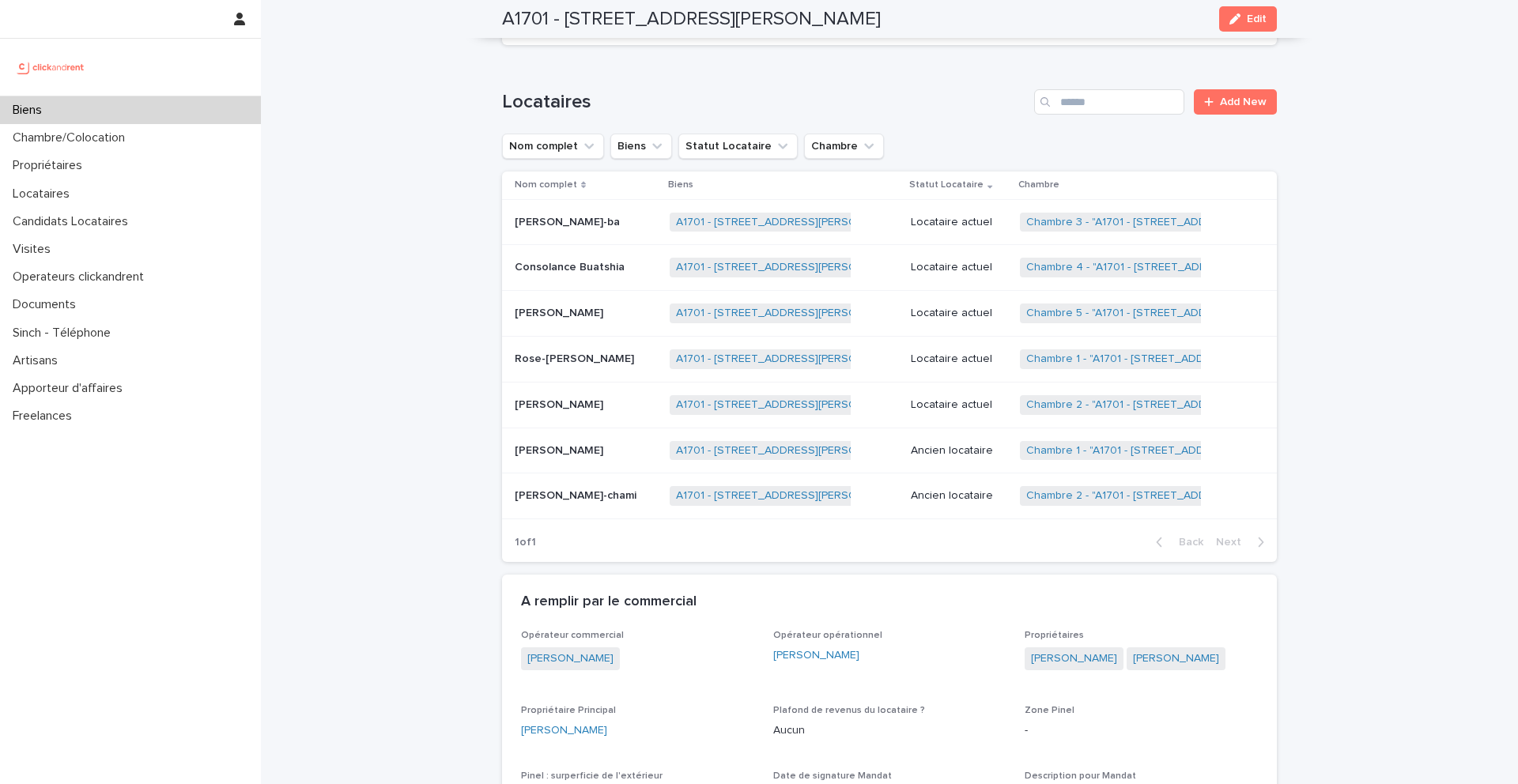
click at [709, 160] on ul "Nom complet Biens Statut Locataire Chambre" at bounding box center [693, 146] width 388 height 32
click at [736, 149] on button "Statut Locataire" at bounding box center [738, 146] width 119 height 25
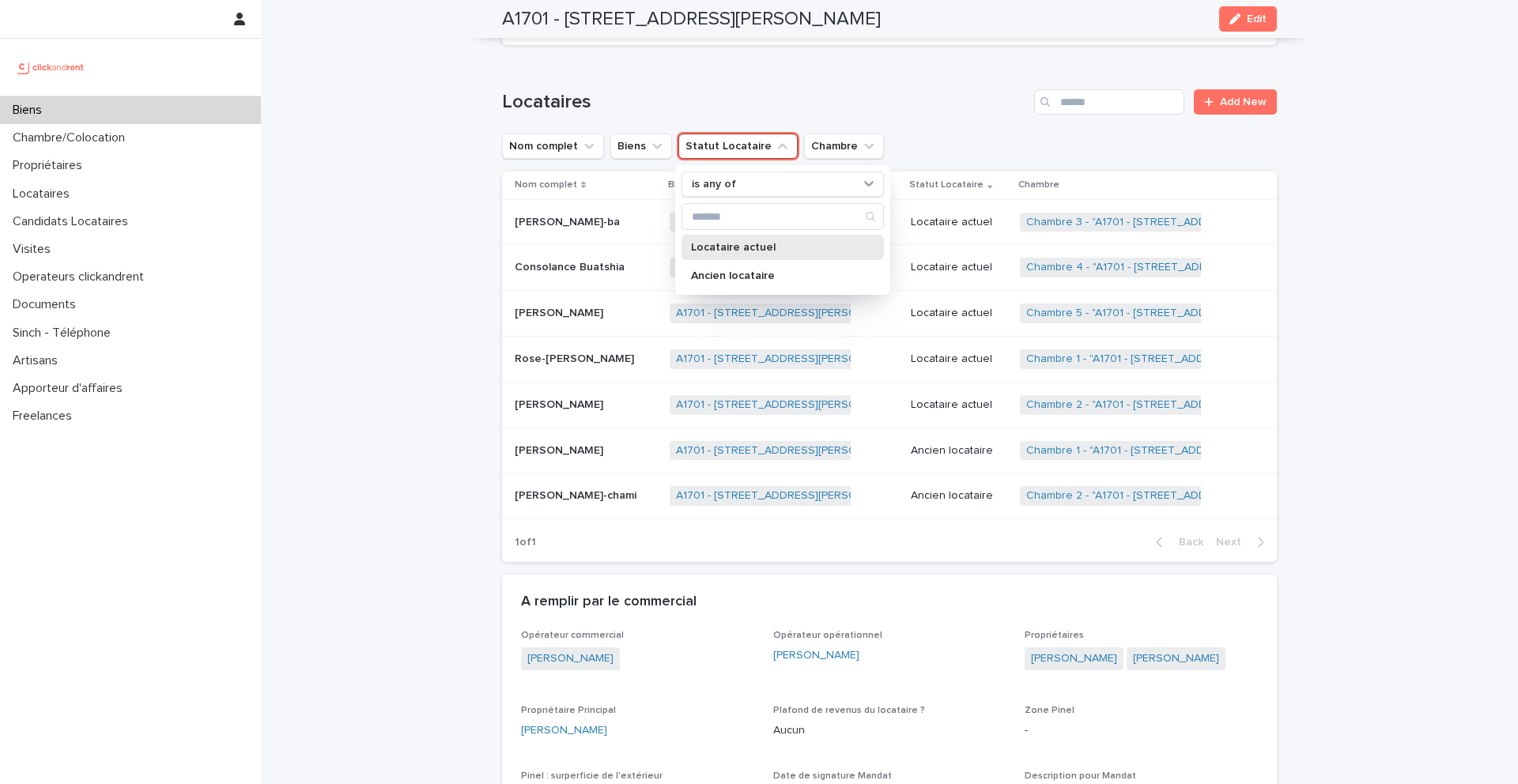
click at [770, 243] on p "Locataire actuel" at bounding box center [775, 247] width 168 height 11
click at [838, 82] on div "Loading... Saving… Locataires Add New Nom complet Biens Statut Locataire is any…" at bounding box center [889, 316] width 775 height 517
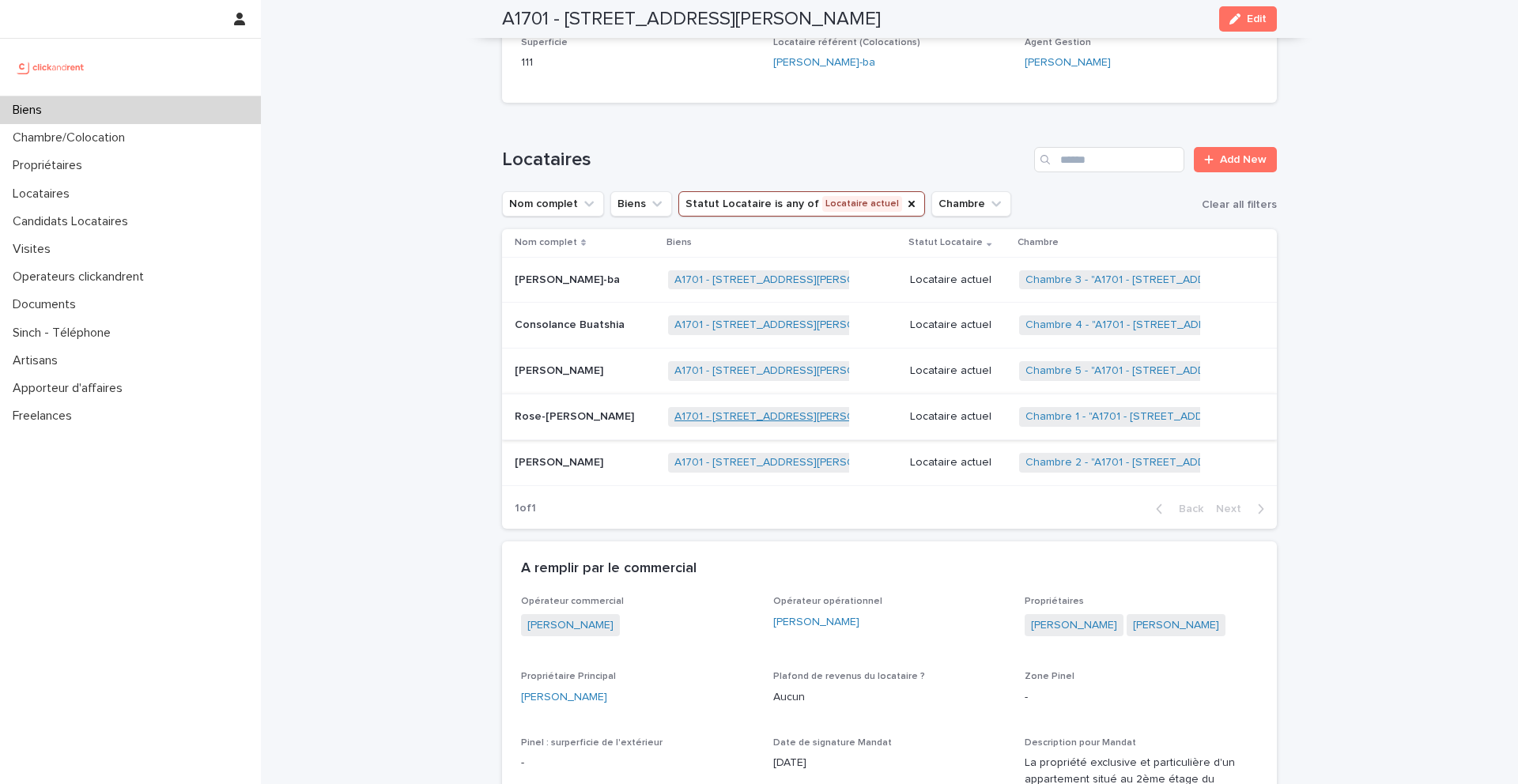
scroll to position [710, 0]
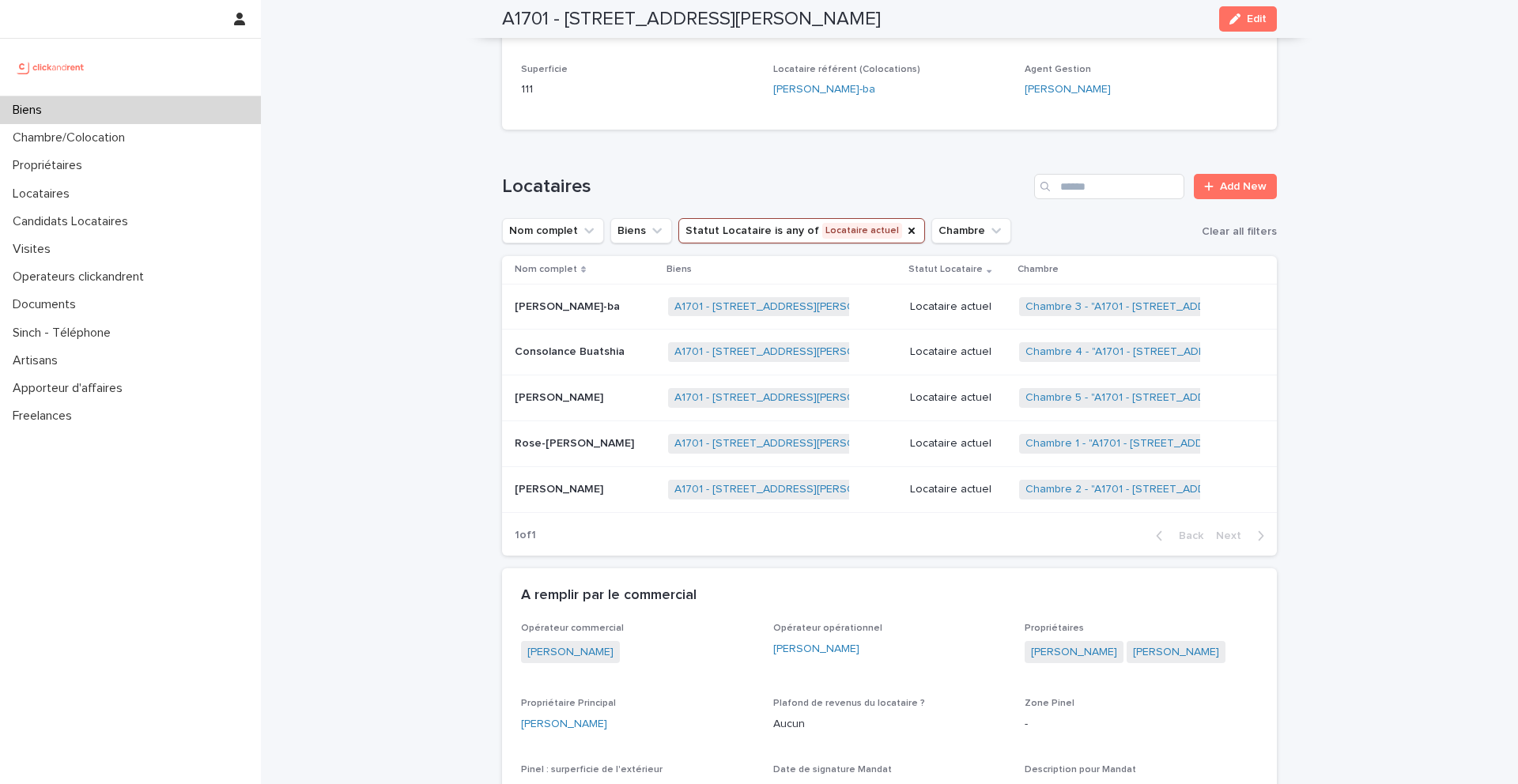
click at [563, 484] on p "Fatou Diatta" at bounding box center [560, 488] width 92 height 16
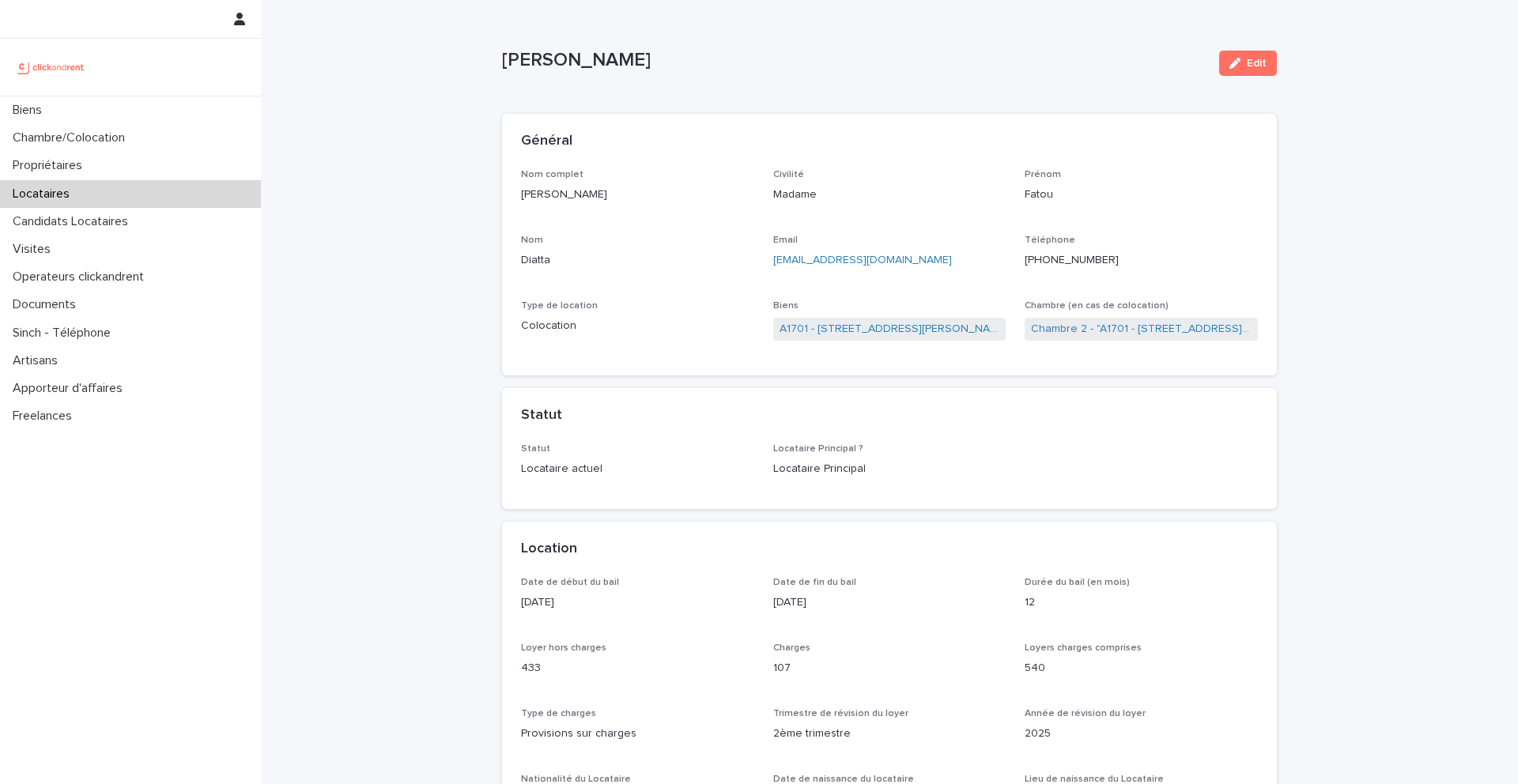
drag, startPoint x: 947, startPoint y: 260, endPoint x: 771, endPoint y: 260, distance: 176.0
click at [771, 260] on div "Nom complet Fatou Diatta Civilité Madame Prénom Fatou Nom Diatta Email ndeyefat…" at bounding box center [889, 263] width 737 height 189
copy link "ndeyefatou2020fatou@gmail.com"
click at [897, 328] on link "A1701 - 7 bis boulevard Georges Michel, Corbeil-Essonnes 91100" at bounding box center [890, 329] width 220 height 16
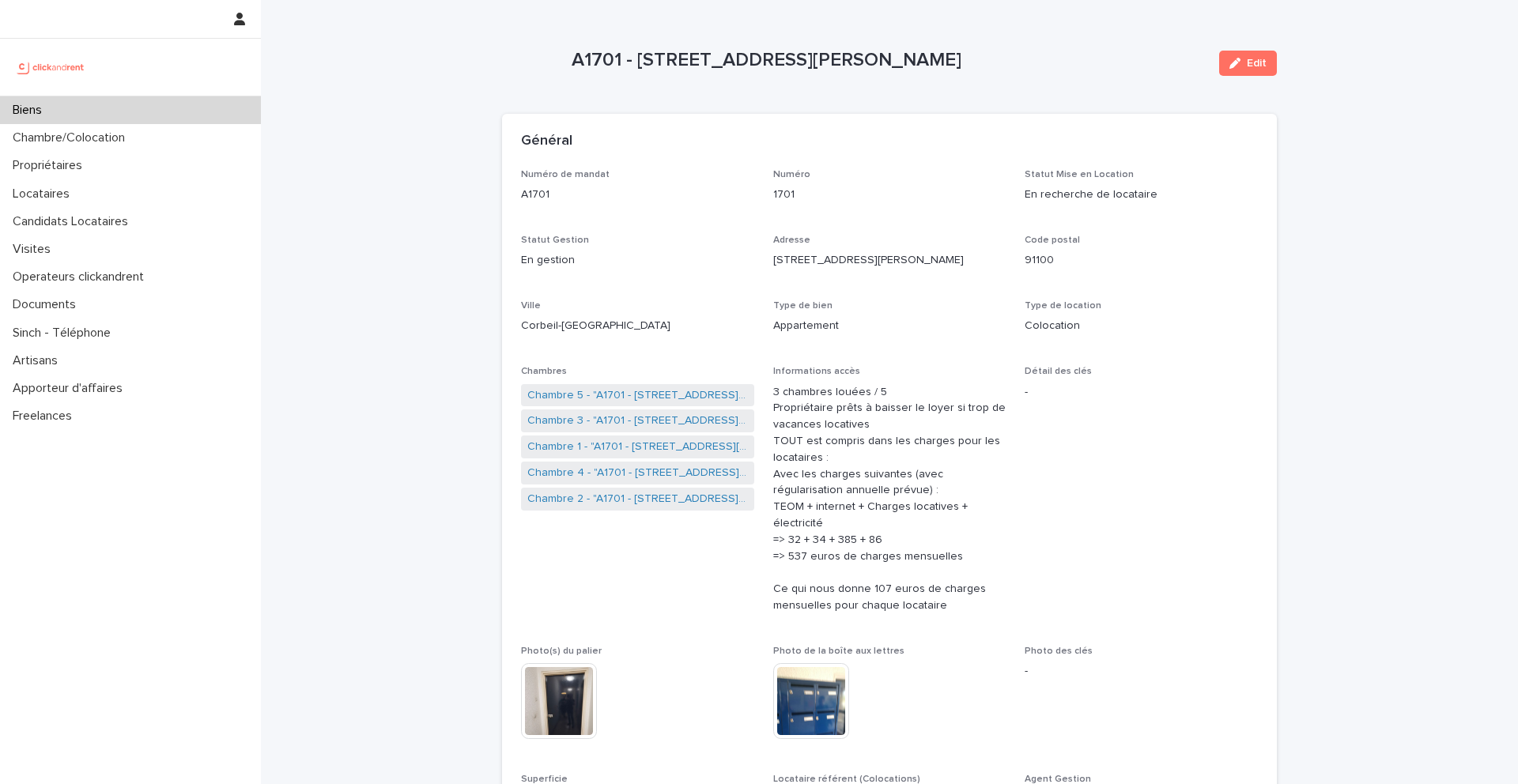
drag, startPoint x: 1128, startPoint y: 67, endPoint x: 638, endPoint y: 51, distance: 490.3
click at [638, 51] on p "A1701 - 7 bis boulevard Georges Michel, Corbeil-Essonnes 91100" at bounding box center [890, 60] width 635 height 23
copy p "7 bis boulevard Georges Michel, Corbeil-Essonnes 91100"
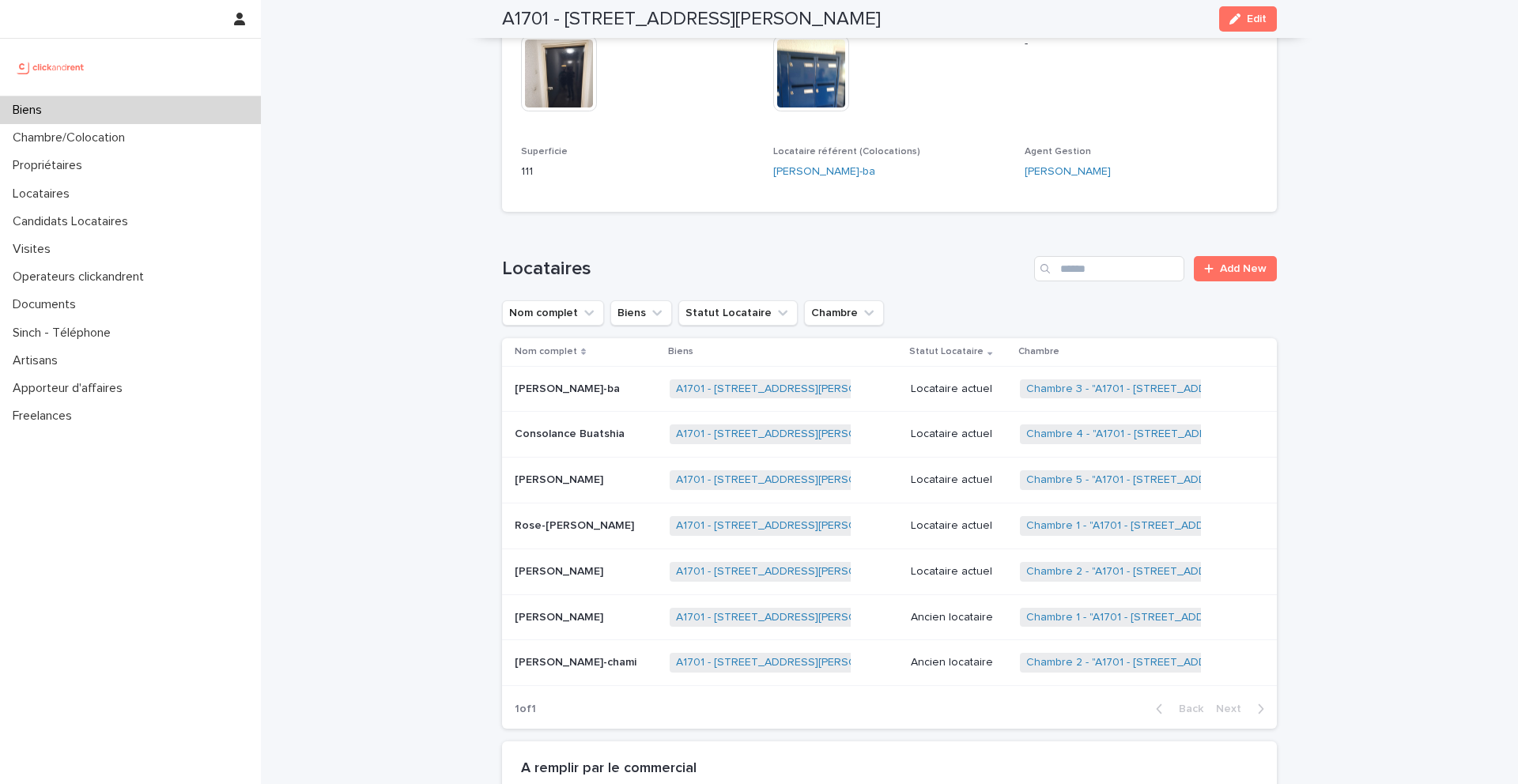
scroll to position [661, 0]
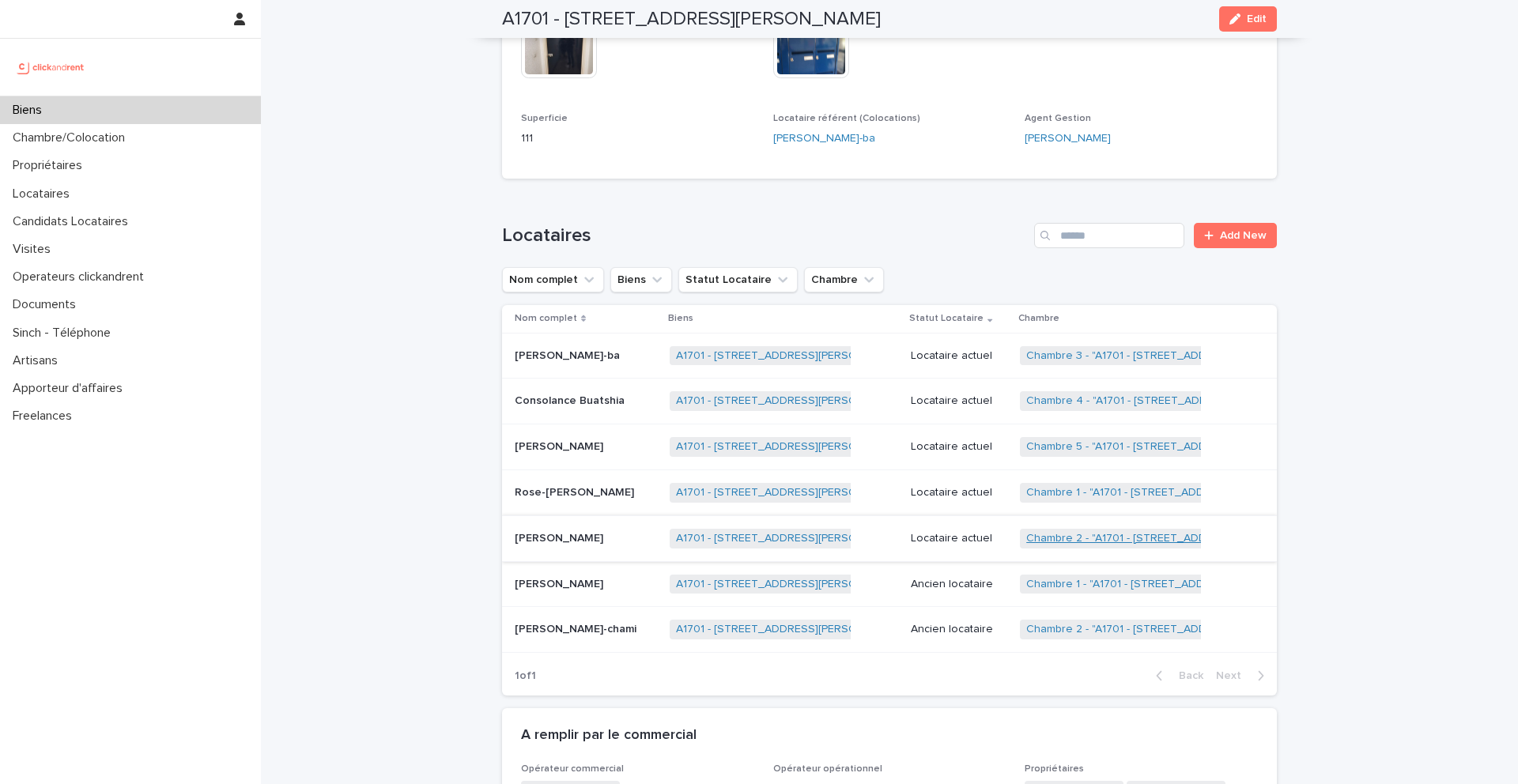
click at [1086, 533] on link "Chambre 2 - "A1701 - 7 bis boulevard Georges Michel, Corbeil-Essonnes 91100"" at bounding box center [1177, 539] width 301 height 14
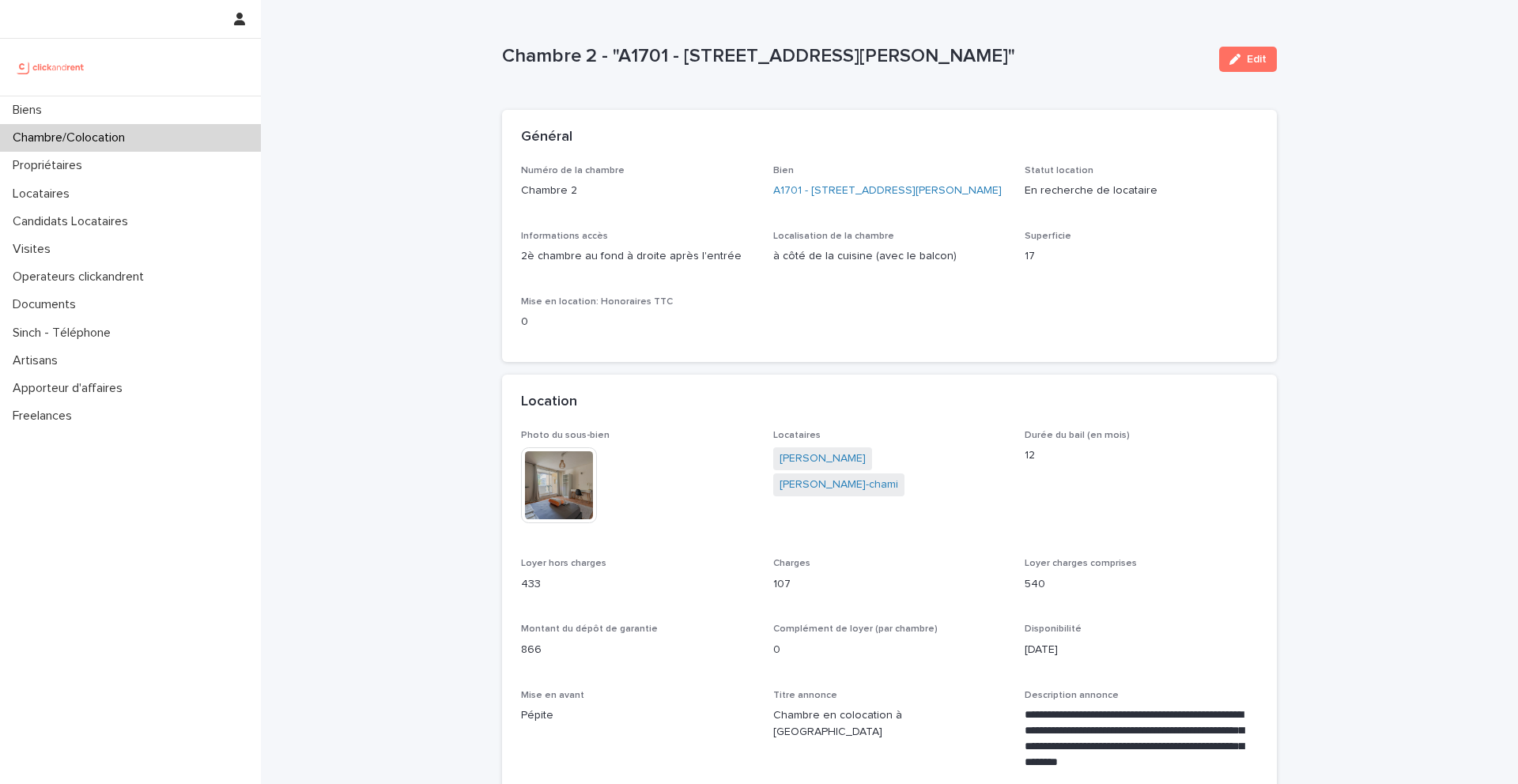
scroll to position [9, 0]
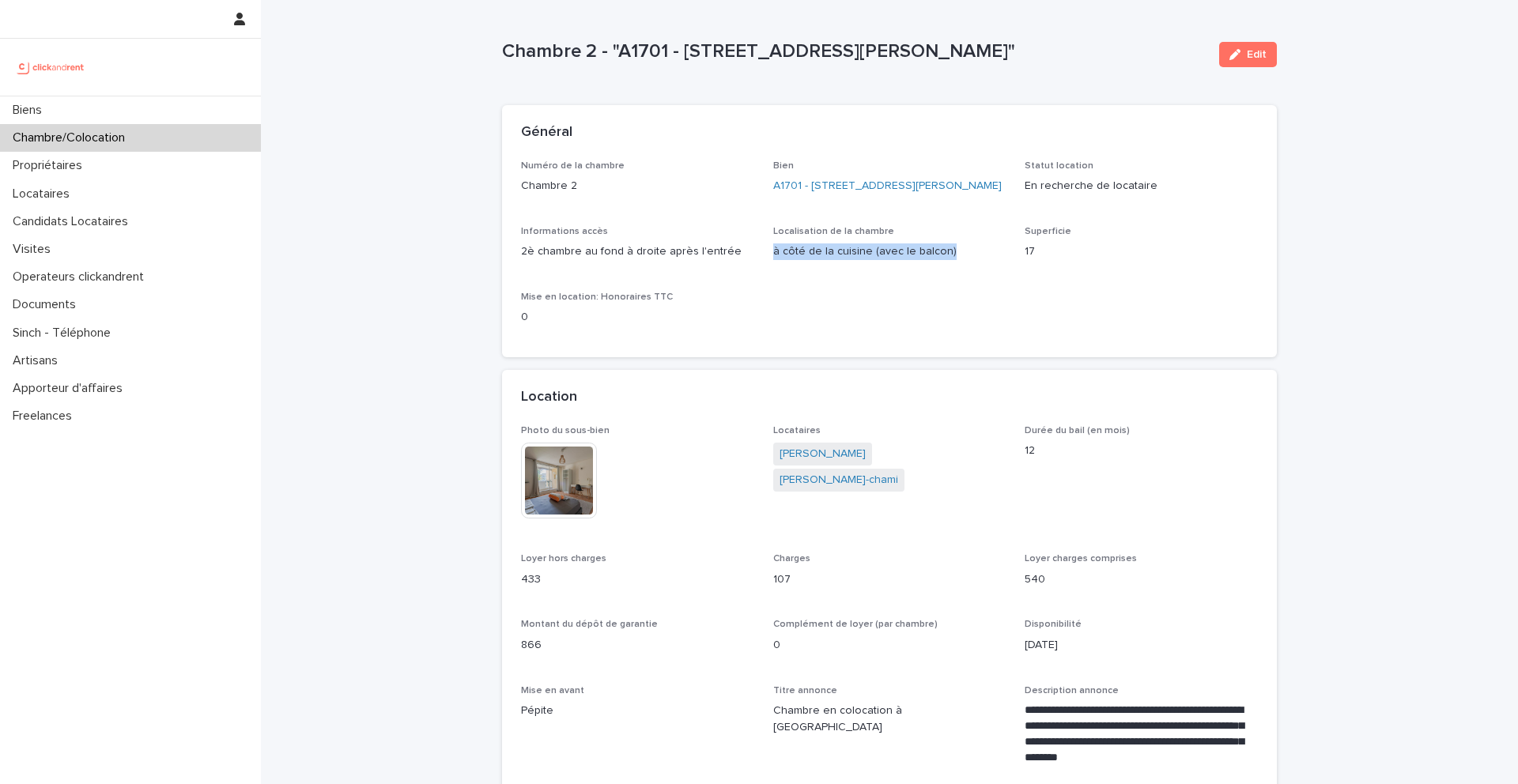
drag, startPoint x: 950, startPoint y: 267, endPoint x: 767, endPoint y: 271, distance: 183.0
click at [767, 271] on div "Numéro de la chambre Chambre 2 Bien A1701 - 7 bis boulevard Georges Michel, Cor…" at bounding box center [889, 250] width 737 height 179
copy p "à côté de la cuisine (avec le balcon)"
click at [553, 488] on img at bounding box center [559, 481] width 76 height 76
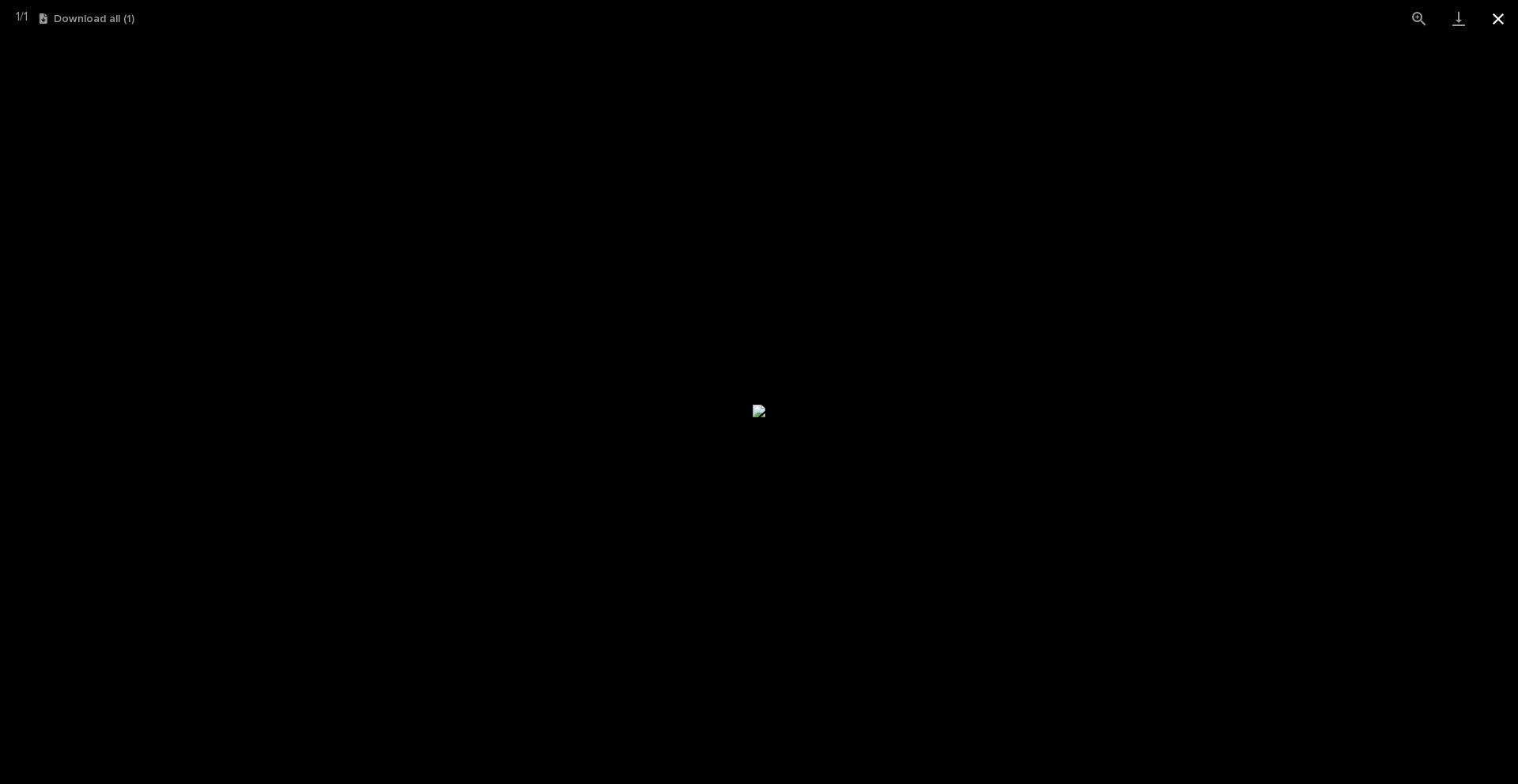
click at [1493, 21] on button "Close gallery" at bounding box center [1499, 18] width 40 height 37
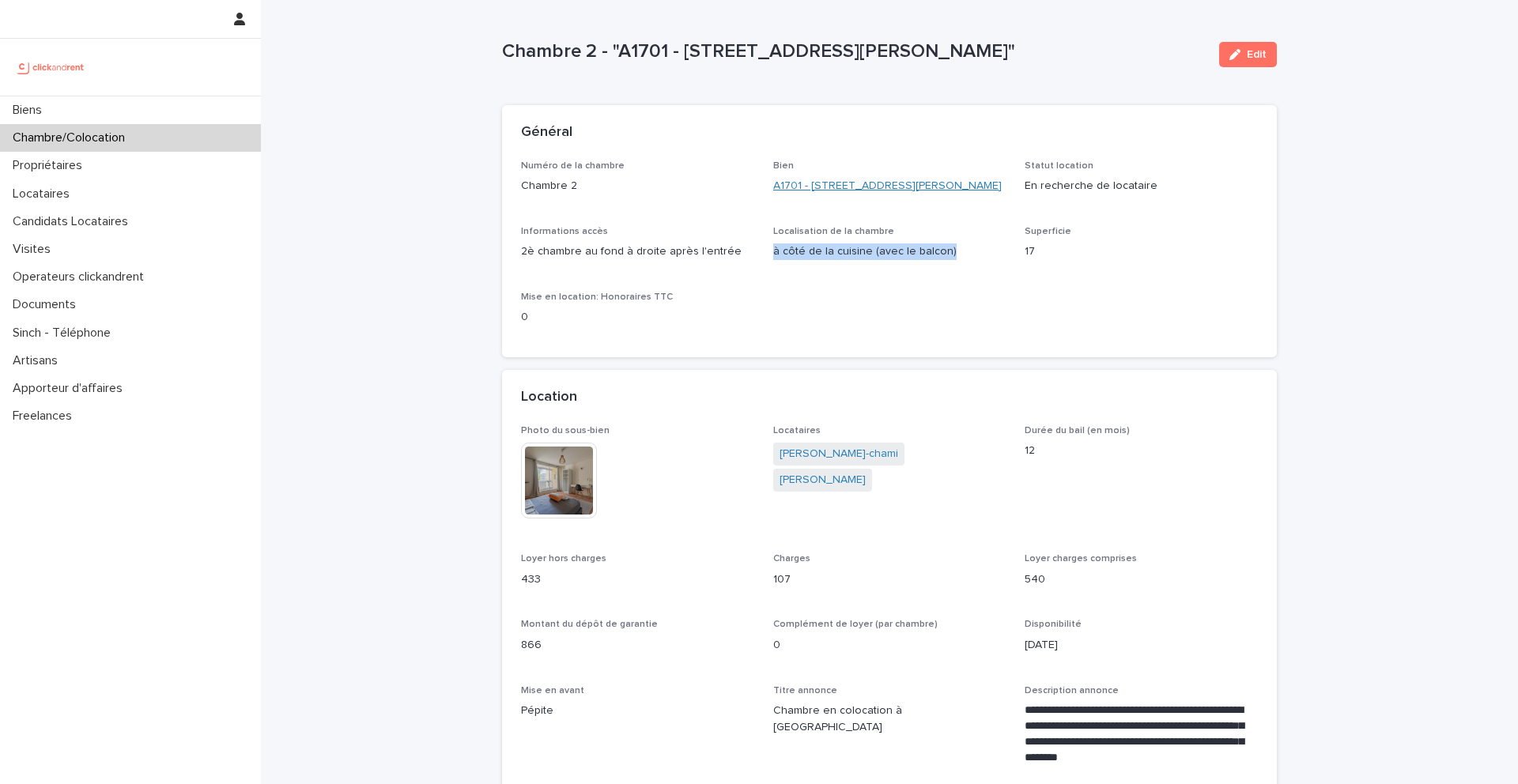
copy p "à côté de la cuisine (avec le balcon)"
click at [961, 195] on link "A1701 - 7 bis boulevard Georges Michel, Corbeil-Essonnes 91100" at bounding box center [887, 186] width 228 height 16
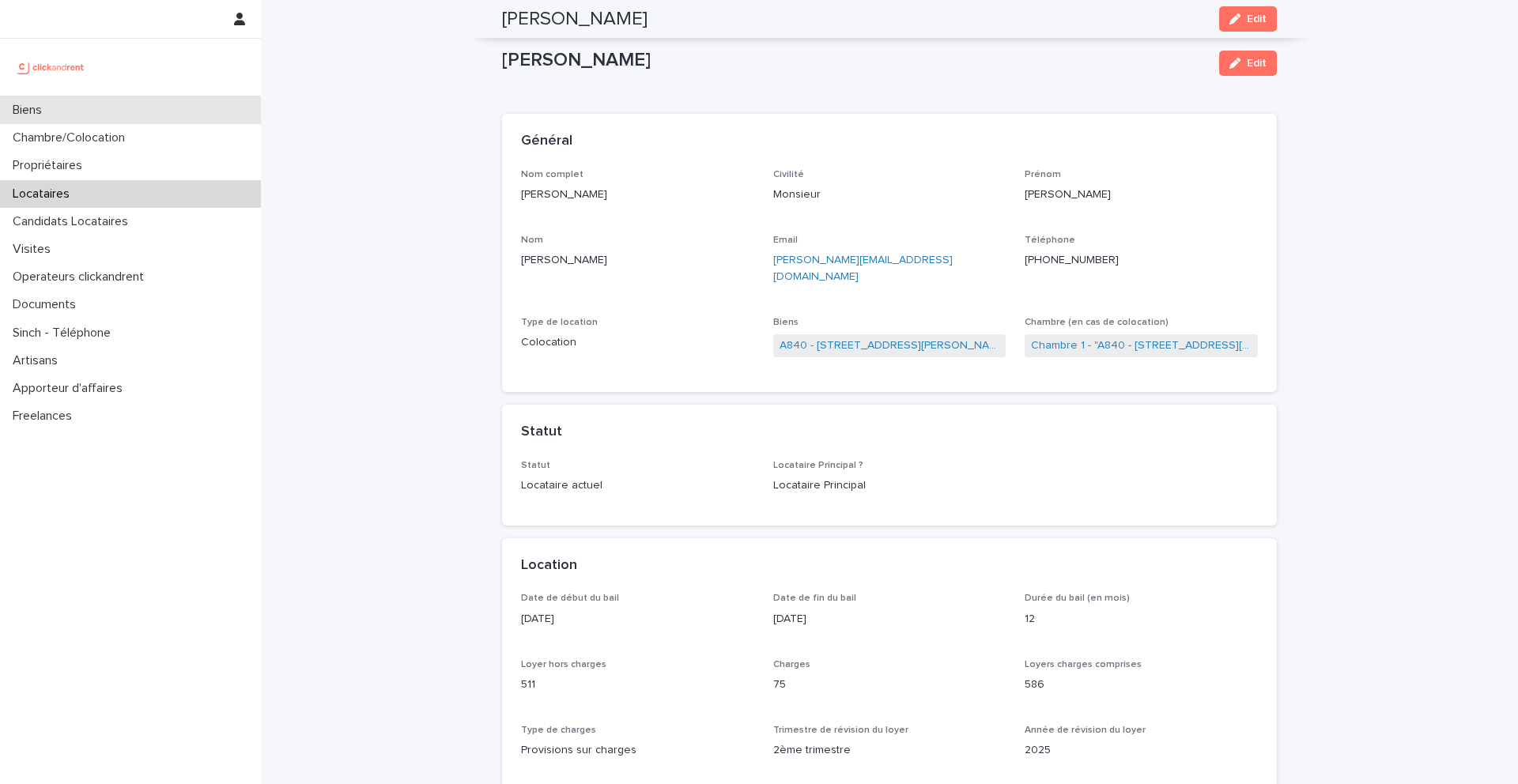
scroll to position [297, 0]
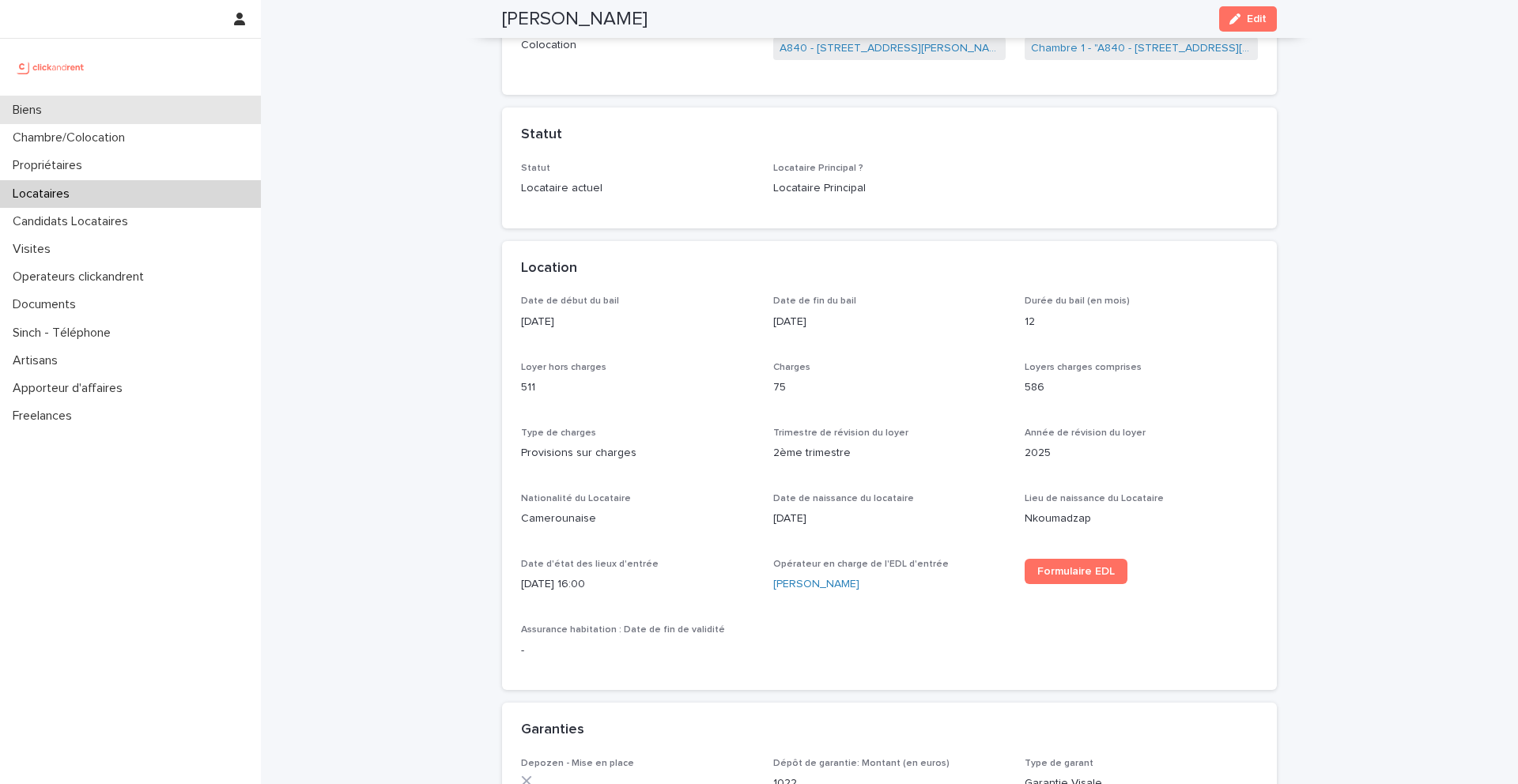
click at [71, 111] on div "Biens" at bounding box center [130, 110] width 261 height 28
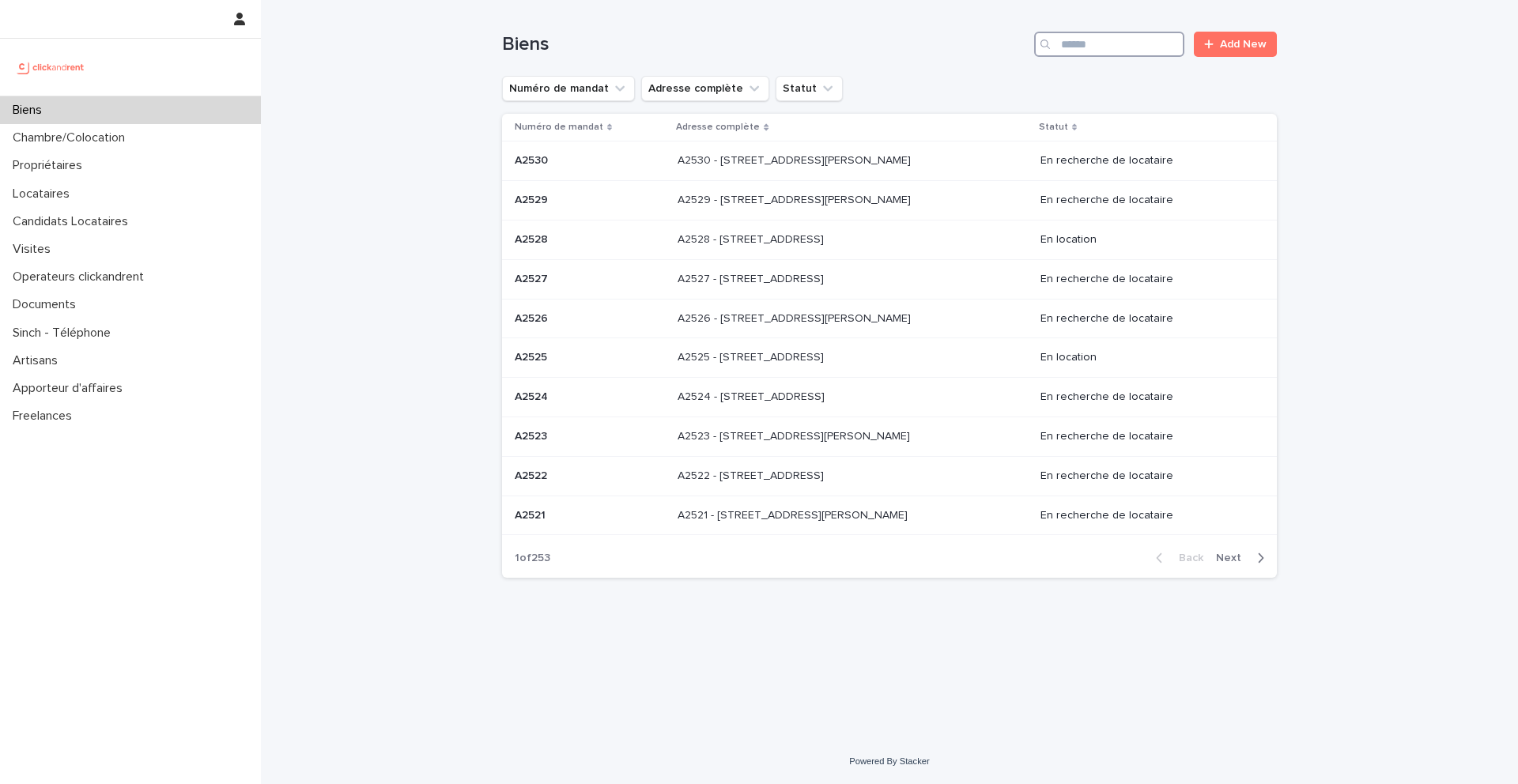
click at [1065, 43] on input "Search" at bounding box center [1109, 44] width 150 height 25
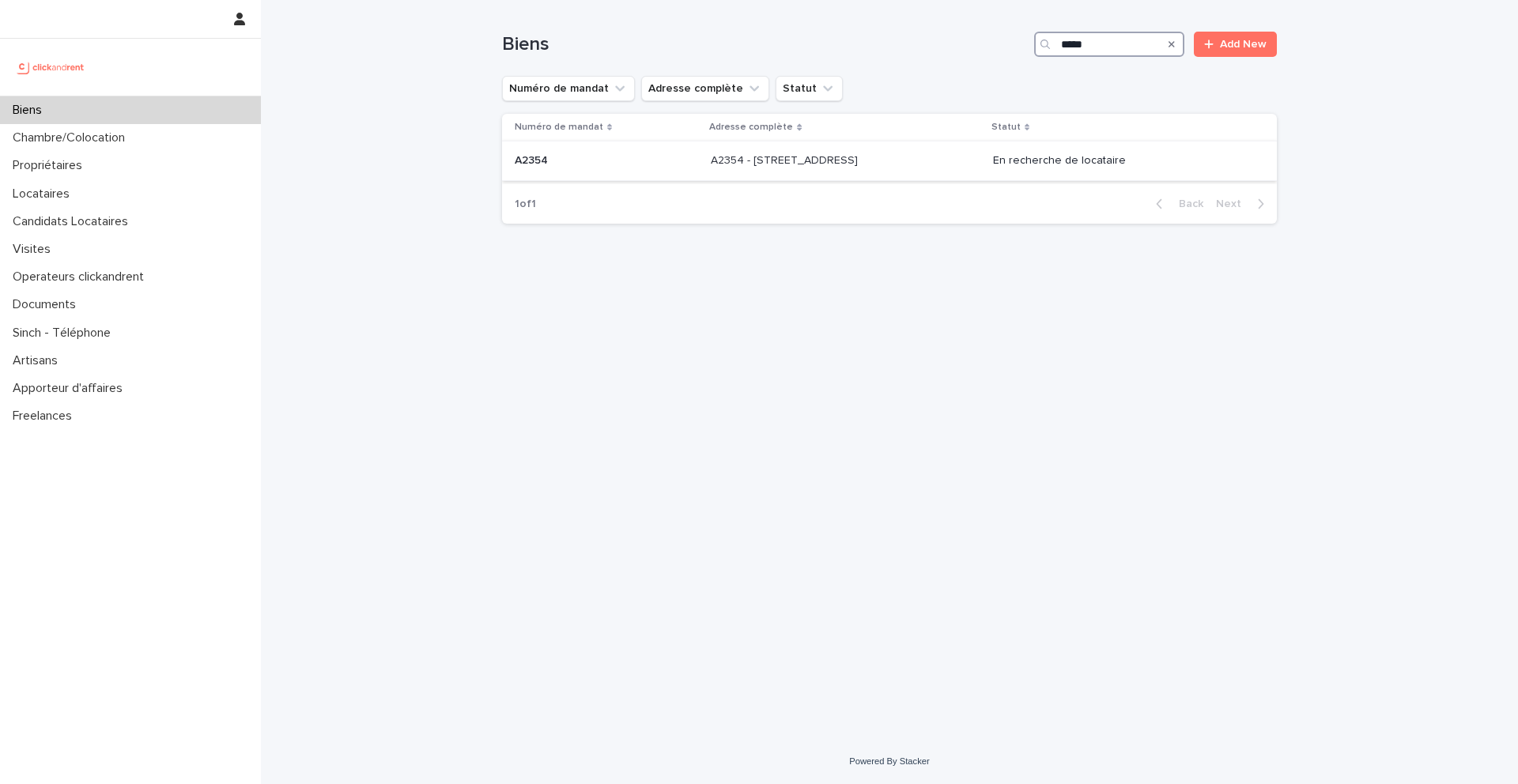
type input "*****"
click at [538, 163] on p "A2354" at bounding box center [532, 159] width 36 height 16
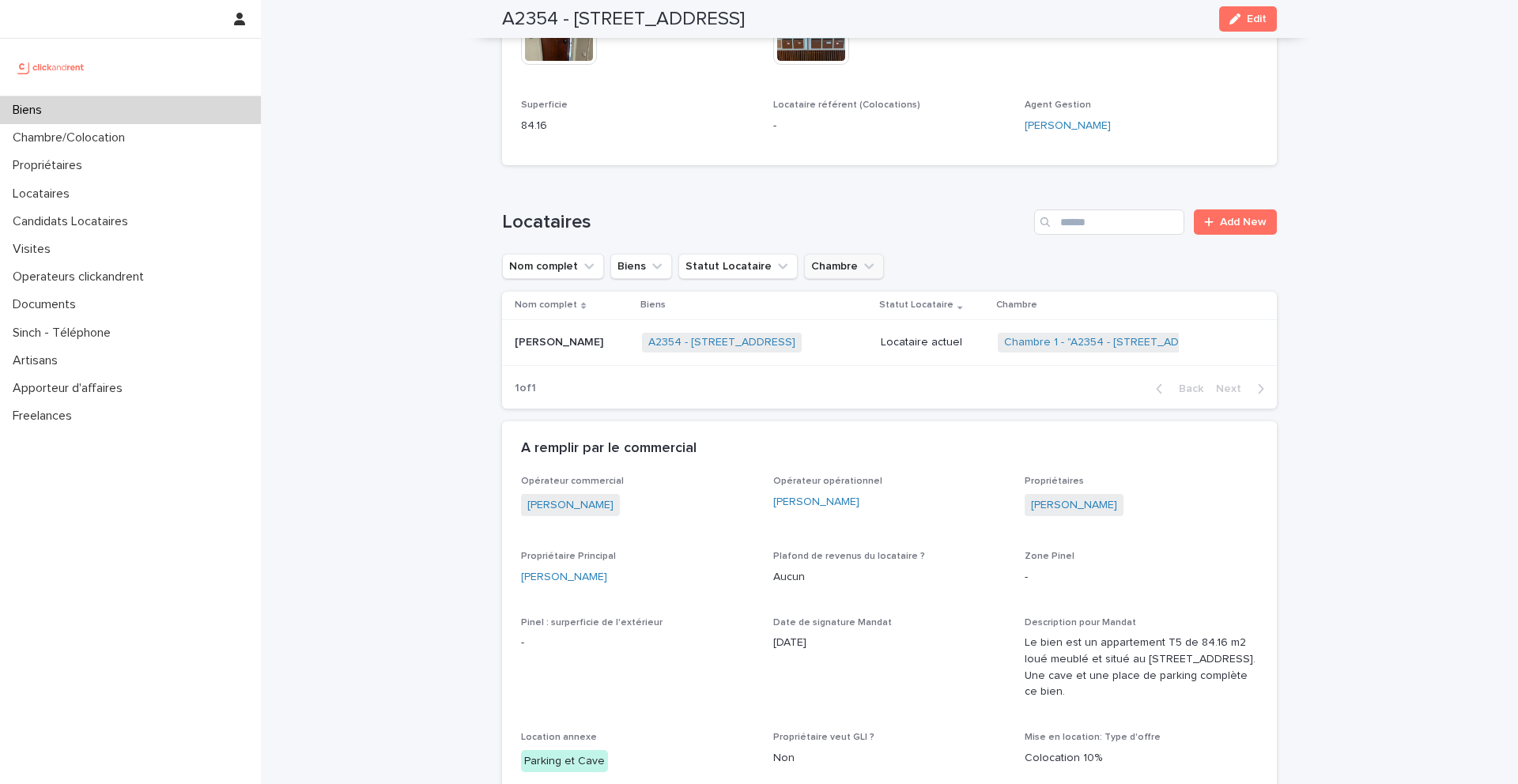
scroll to position [741, 0]
click at [538, 346] on p "Imad Hnizil" at bounding box center [560, 340] width 92 height 16
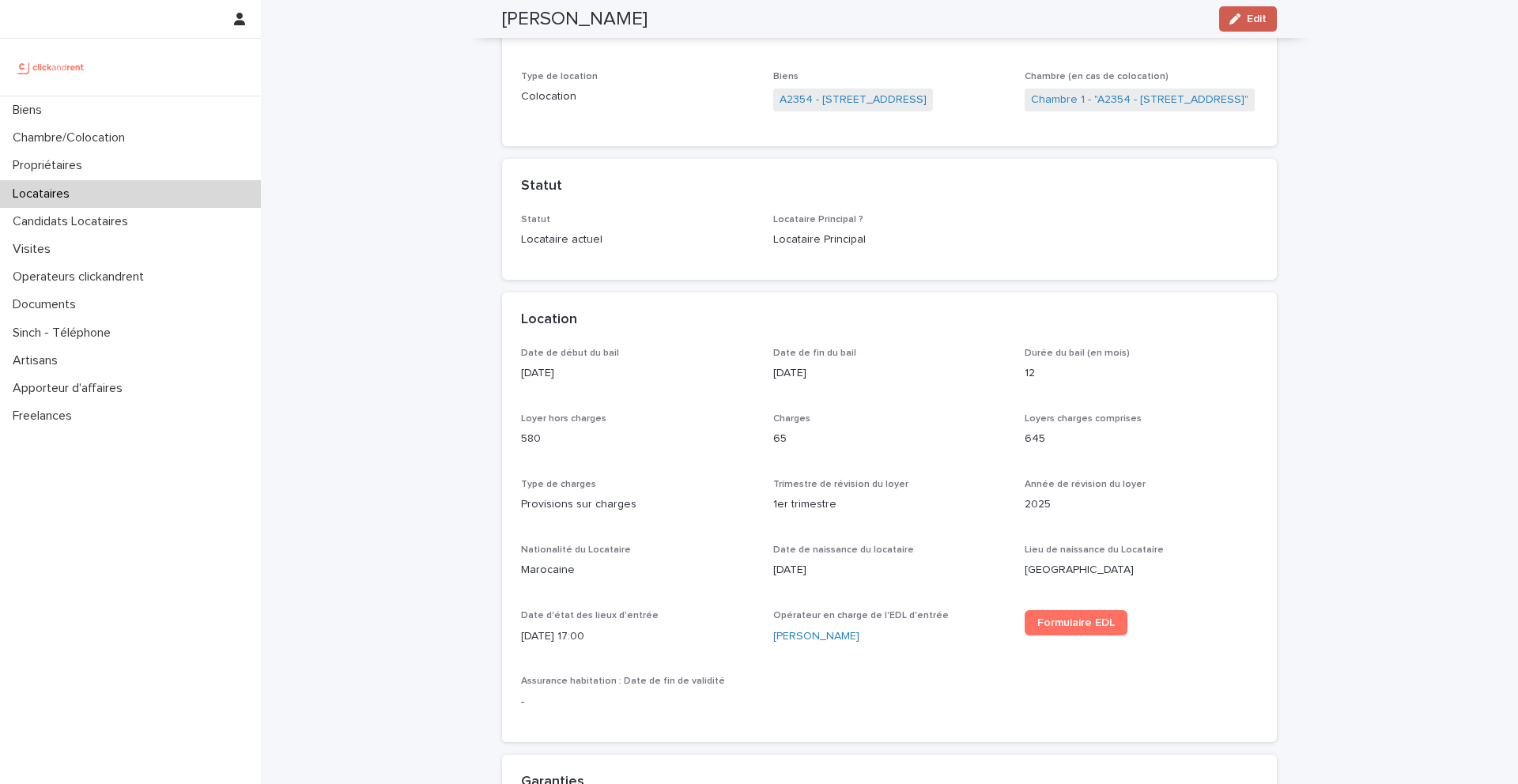
scroll to position [229, 0]
click at [1, 119] on div "Biens" at bounding box center [130, 110] width 261 height 28
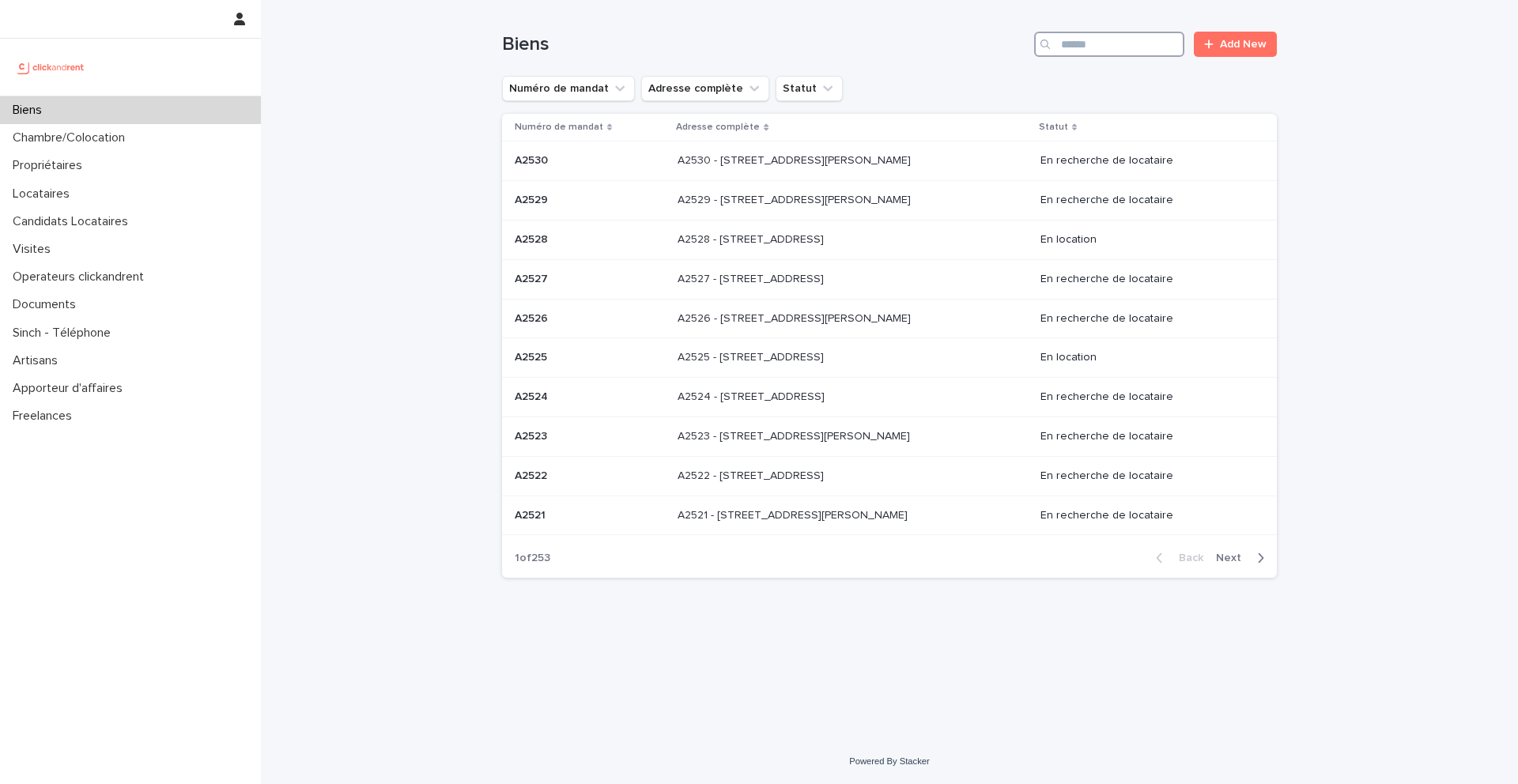
click at [1087, 56] on input "Search" at bounding box center [1109, 44] width 150 height 25
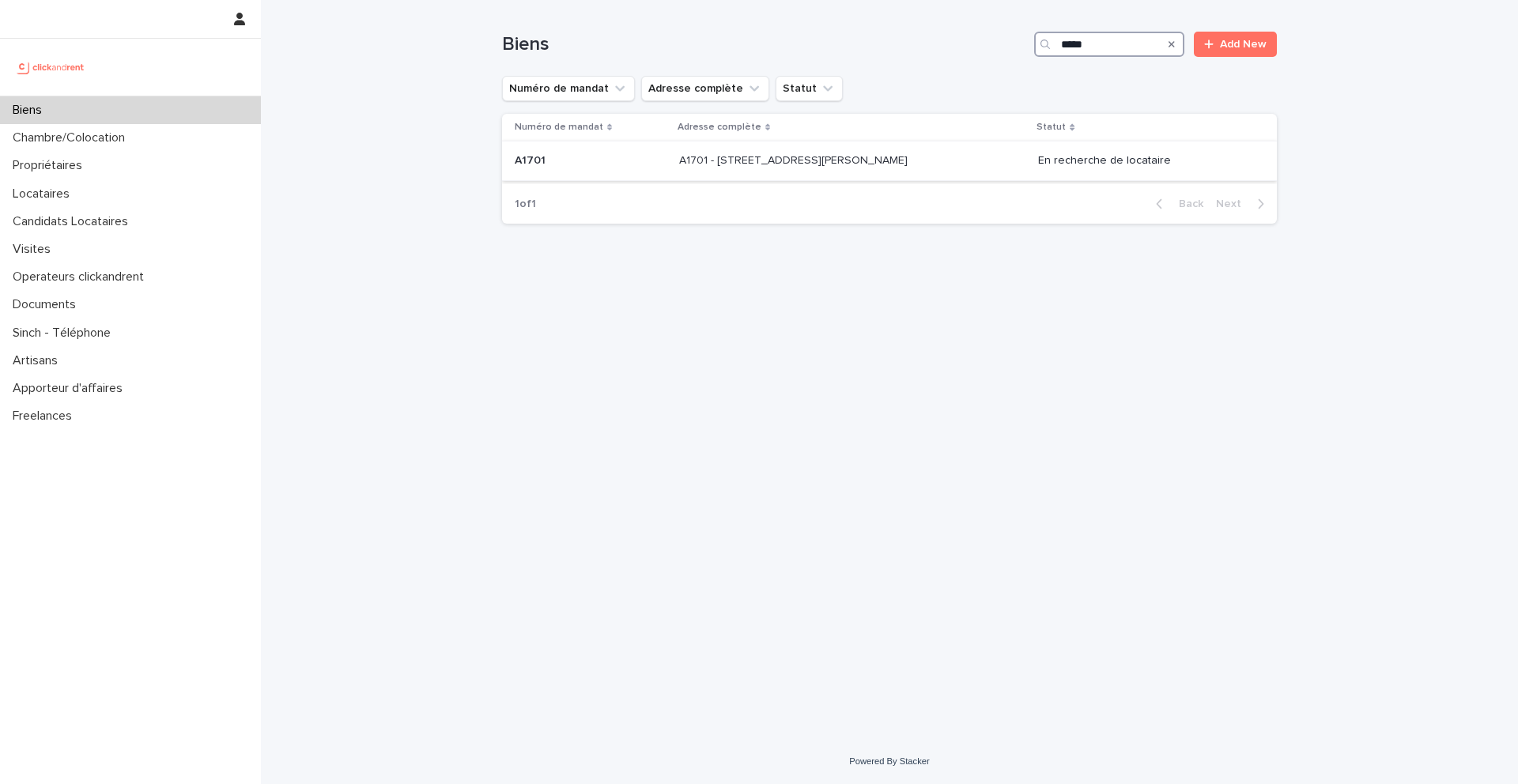
type input "*****"
click at [542, 164] on p "A1701" at bounding box center [532, 159] width 34 height 16
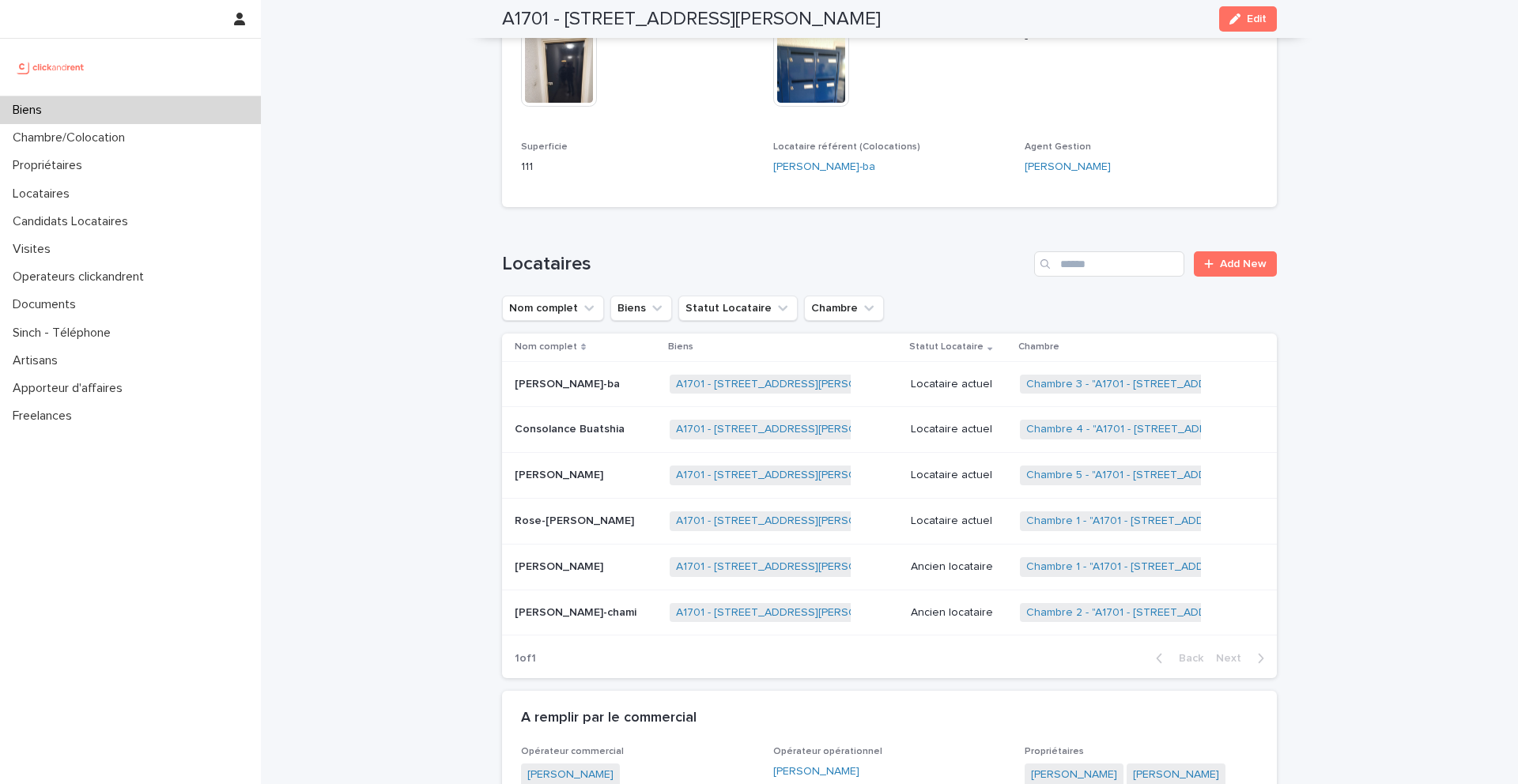
scroll to position [637, 0]
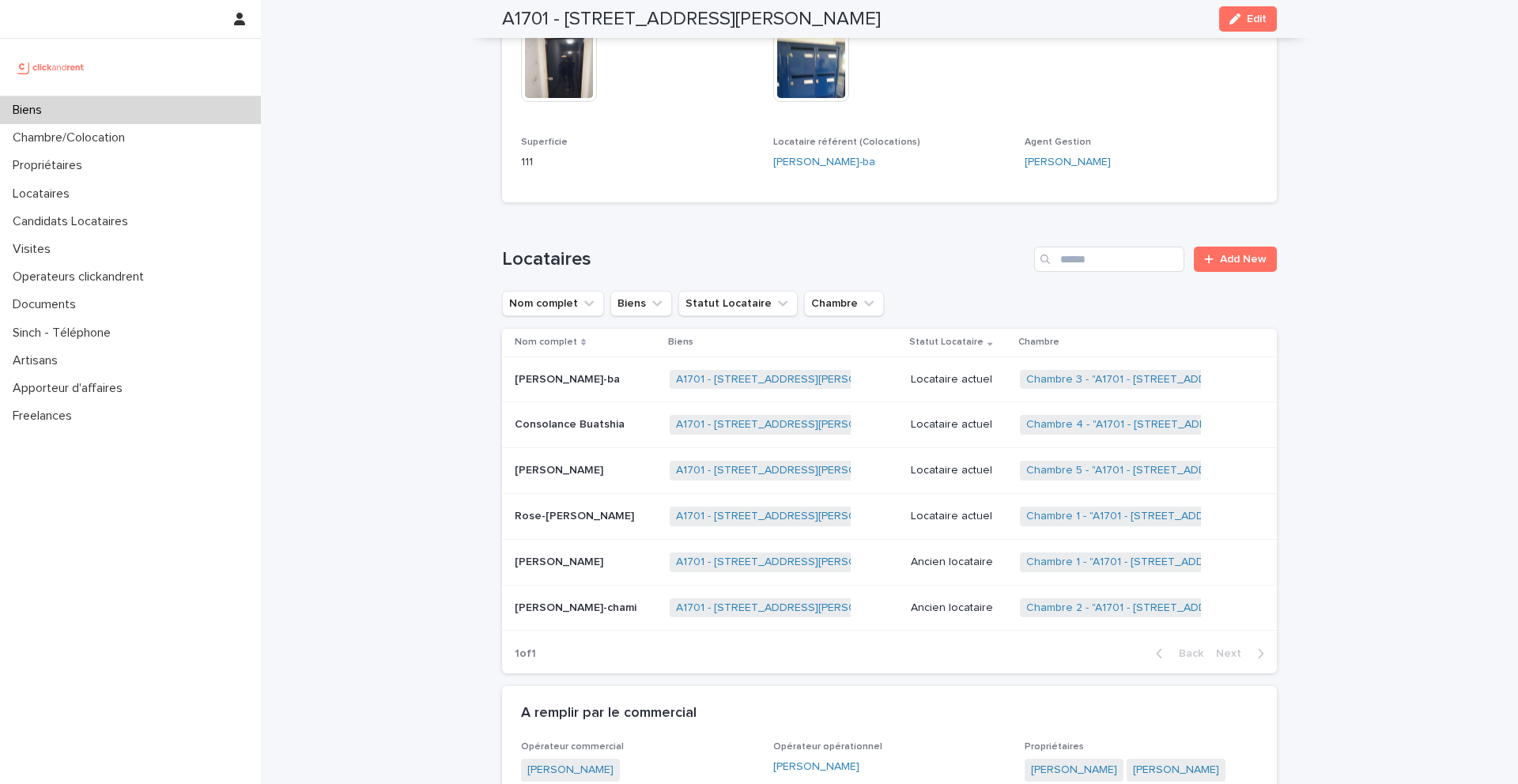
click at [726, 317] on ul "Nom complet Biens Statut Locataire Chambre" at bounding box center [693, 303] width 388 height 32
click at [729, 298] on button "Statut Locataire" at bounding box center [738, 303] width 119 height 25
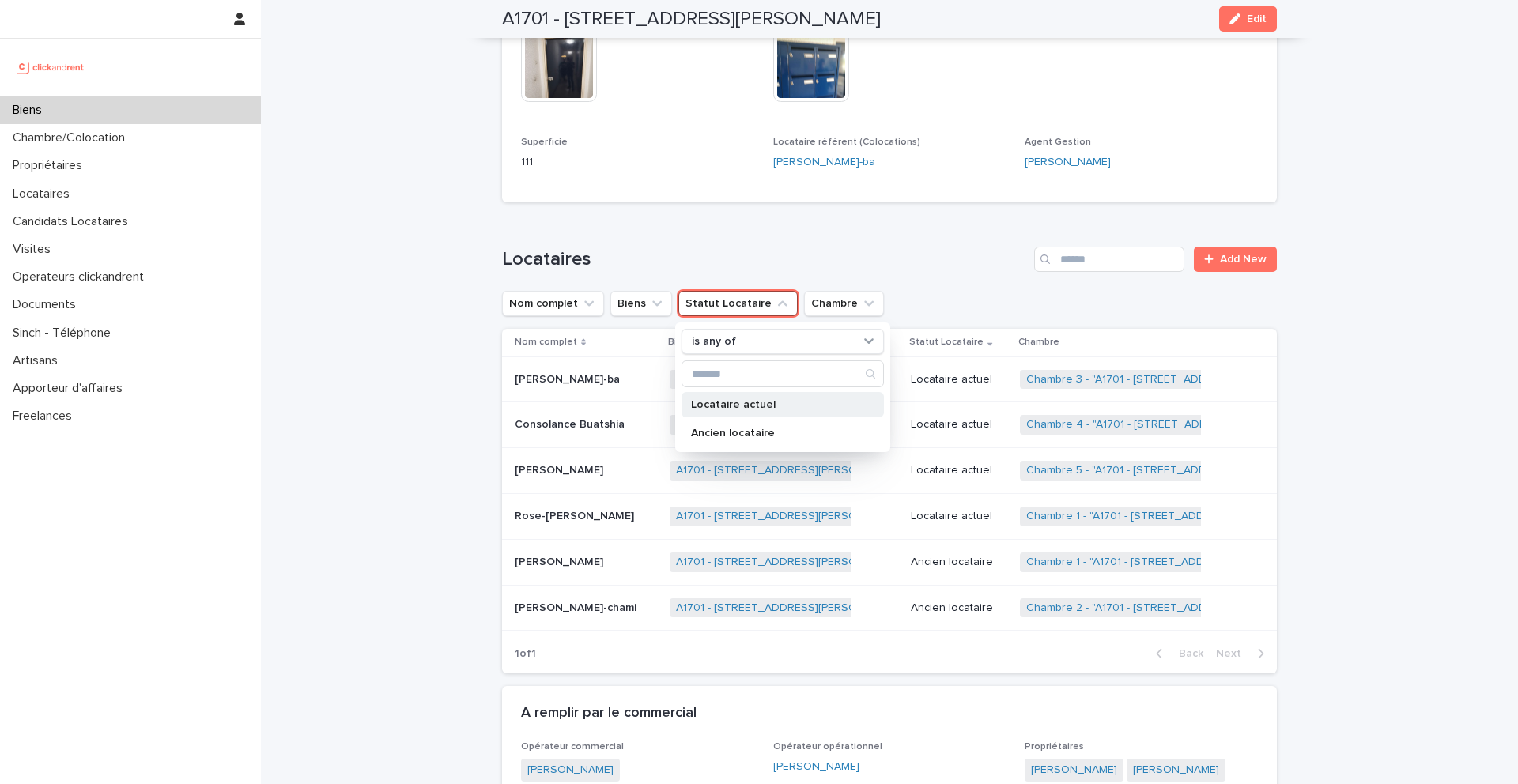
click at [749, 394] on div "Locataire actuel" at bounding box center [782, 405] width 202 height 25
click at [719, 244] on div "Loading... Saving… Locataires Add New Nom complet Biens Statut Locataire is any…" at bounding box center [889, 450] width 775 height 471
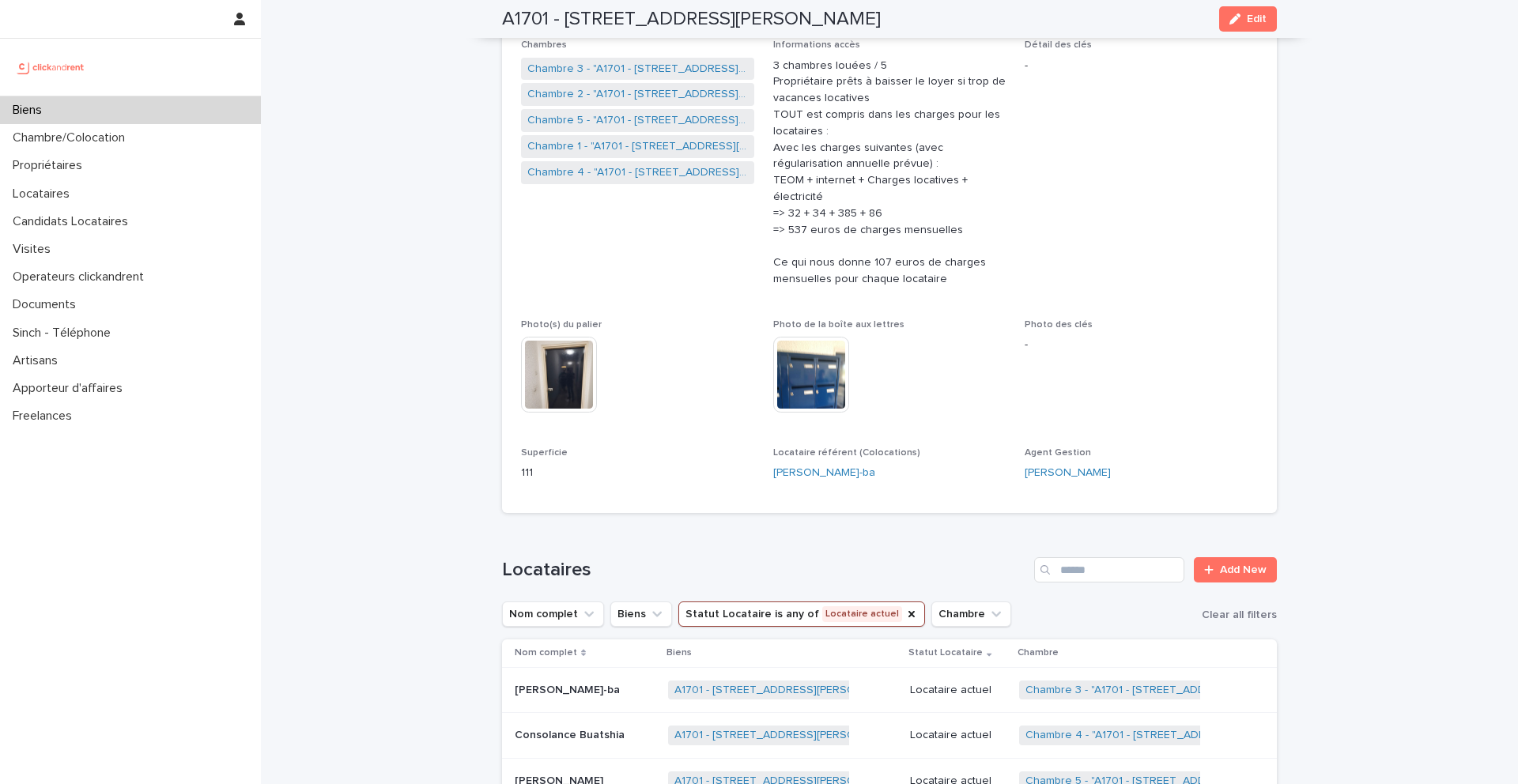
scroll to position [290, 0]
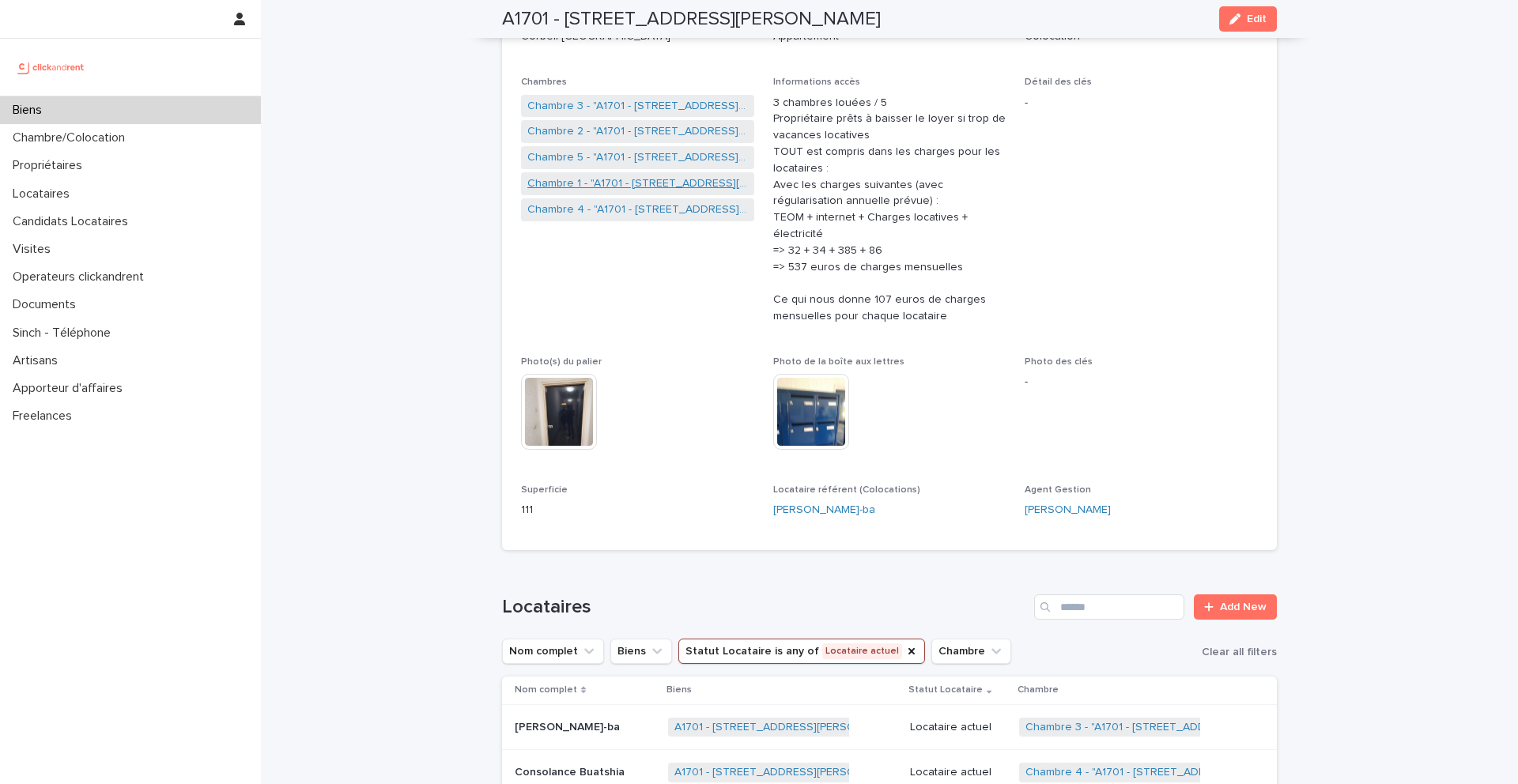
click at [601, 186] on link "Chambre 1 - "A1701 - [STREET_ADDRESS][PERSON_NAME] 91100"" at bounding box center [637, 184] width 220 height 16
click at [595, 133] on link "Chambre 2 - "A1701 - [STREET_ADDRESS][PERSON_NAME]"" at bounding box center [637, 132] width 220 height 16
drag, startPoint x: 1046, startPoint y: 18, endPoint x: 569, endPoint y: 16, distance: 477.0
click at [569, 16] on div "A1701 - 7 bis boulevard Georges Michel, Corbeil-Essonnes 91100 Edit" at bounding box center [889, 19] width 775 height 38
copy h2 "bis boulevard Georges Michel, Corbeil-Essonnes 91100"
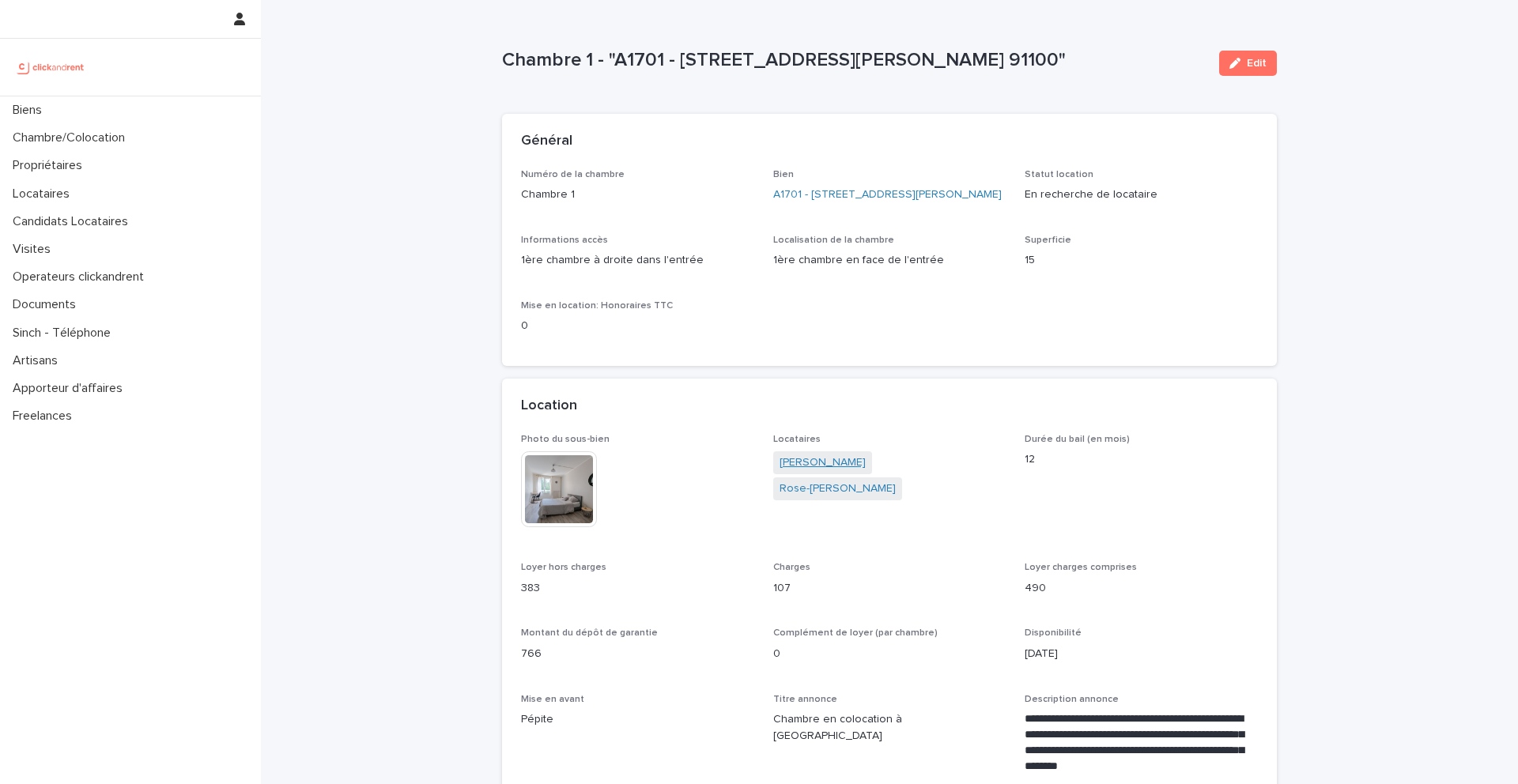
click at [821, 471] on link "[PERSON_NAME]" at bounding box center [823, 463] width 87 height 16
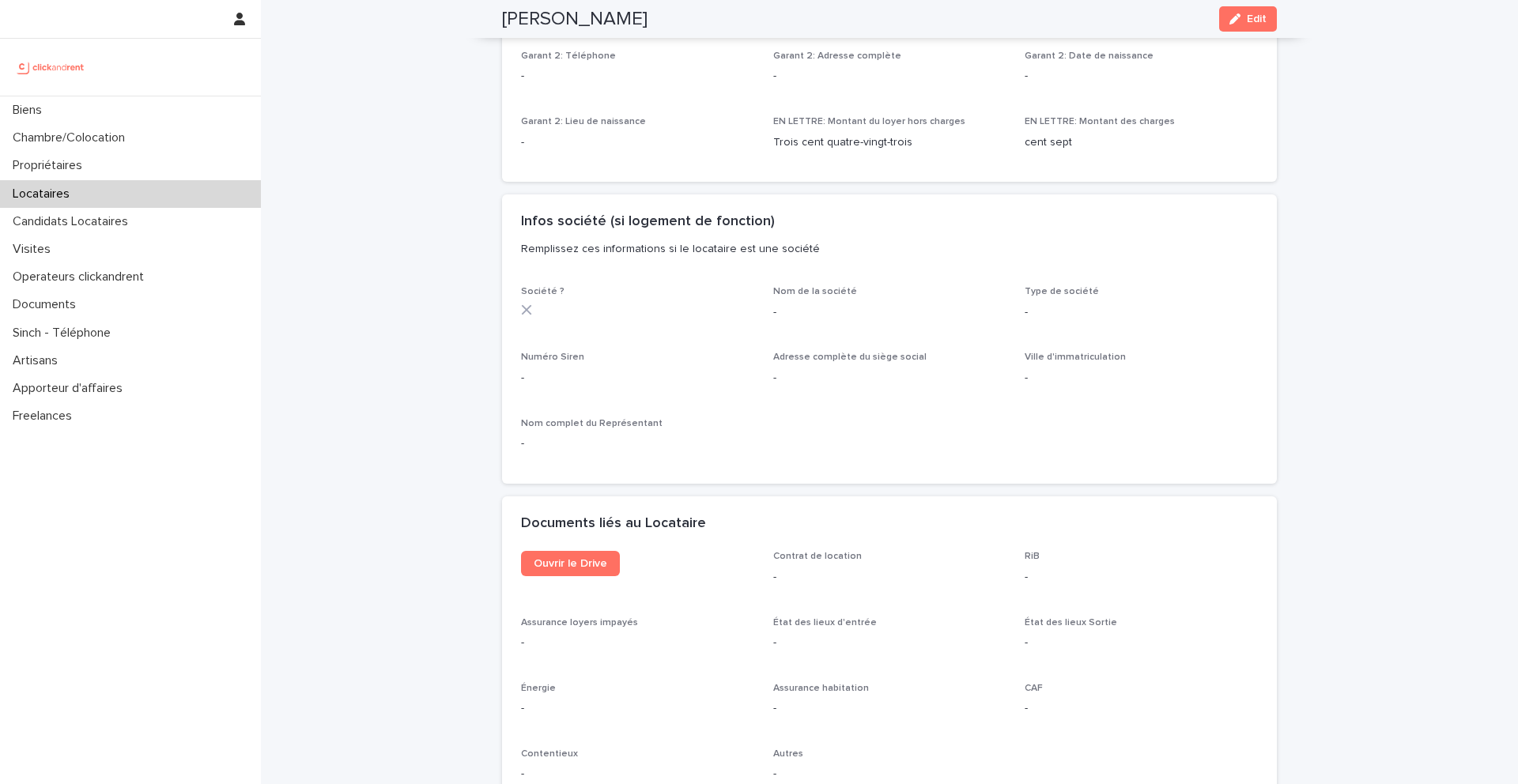
scroll to position [1302, 0]
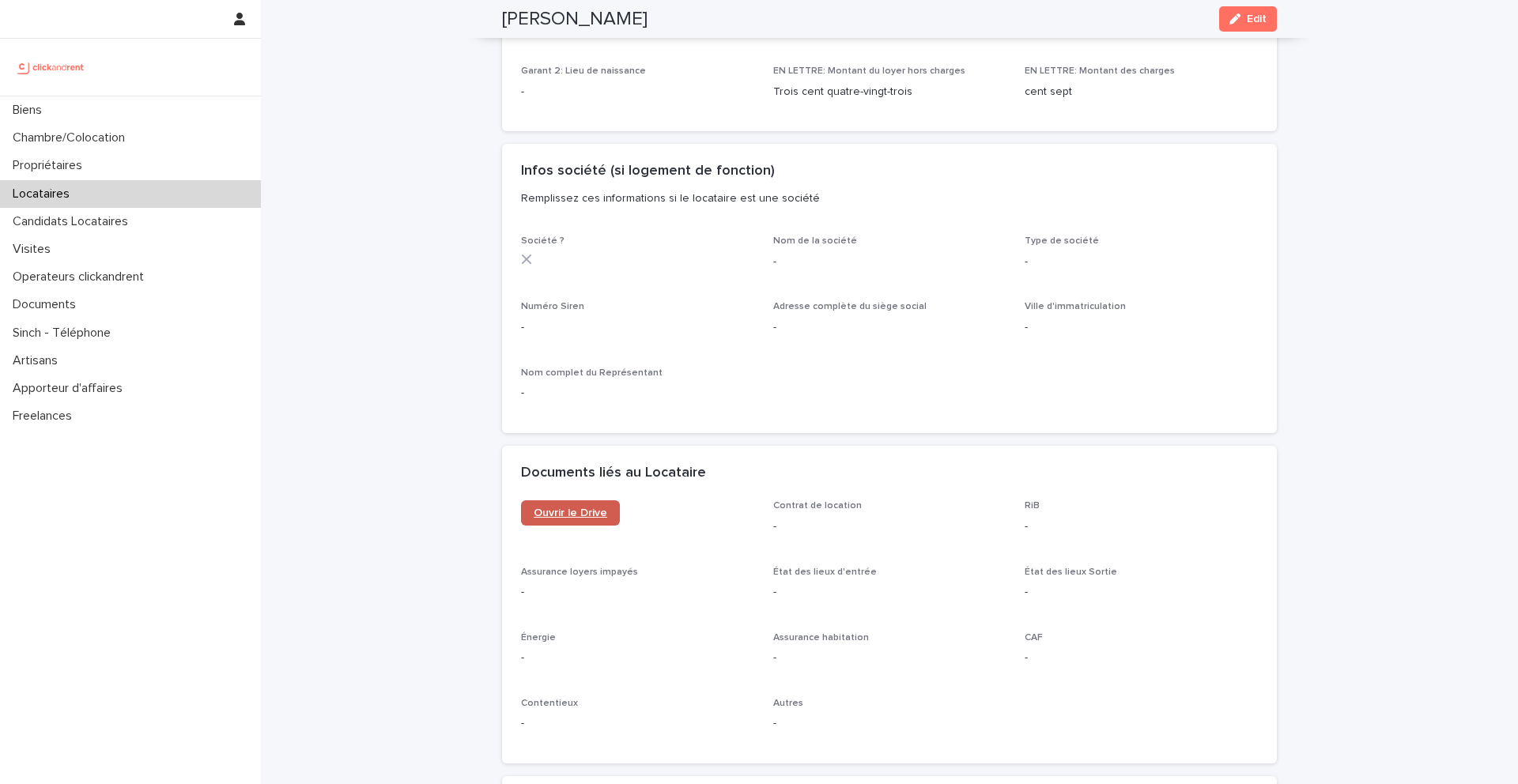
click at [596, 503] on link "Ouvrir le Drive" at bounding box center [570, 513] width 99 height 25
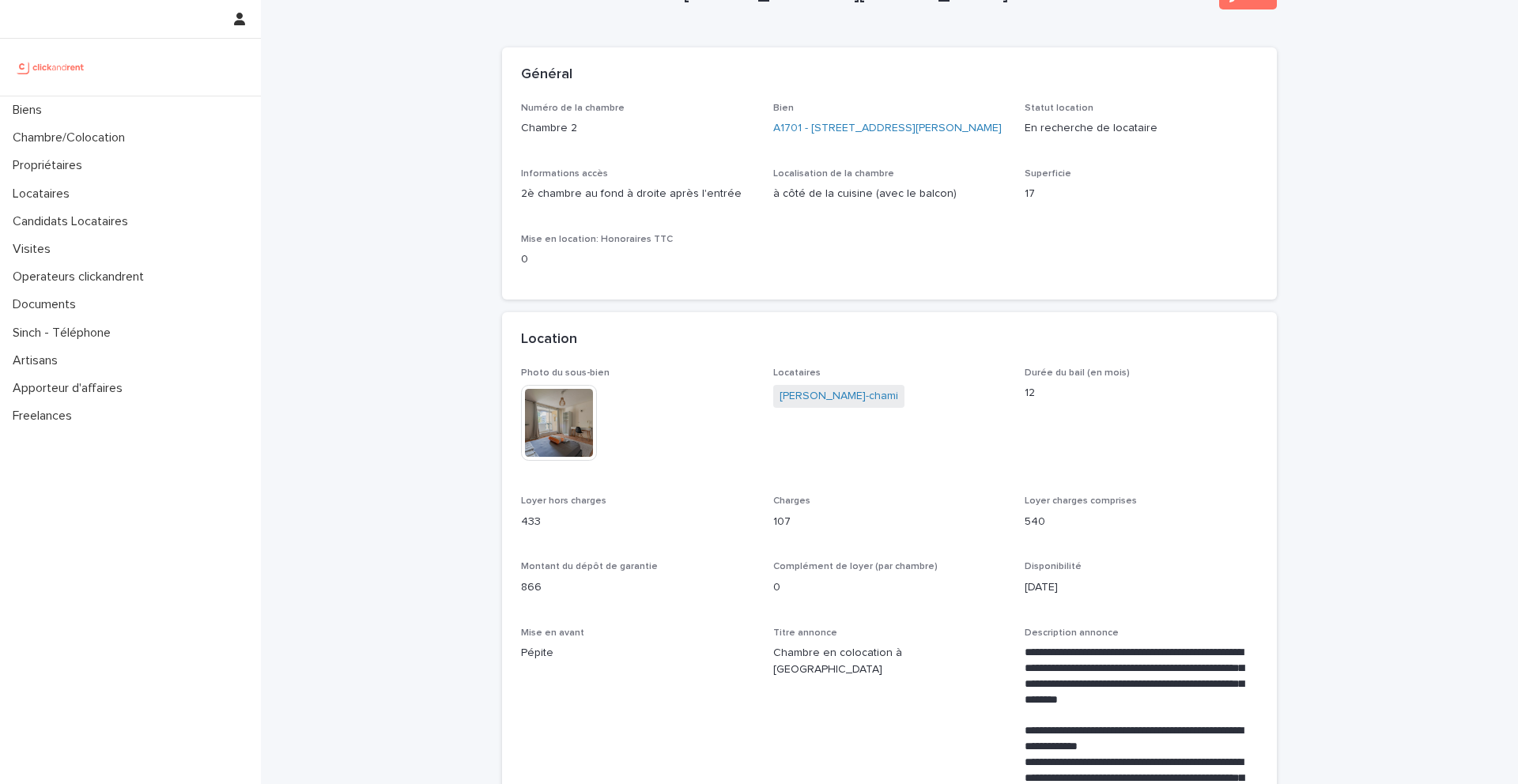
scroll to position [89, 0]
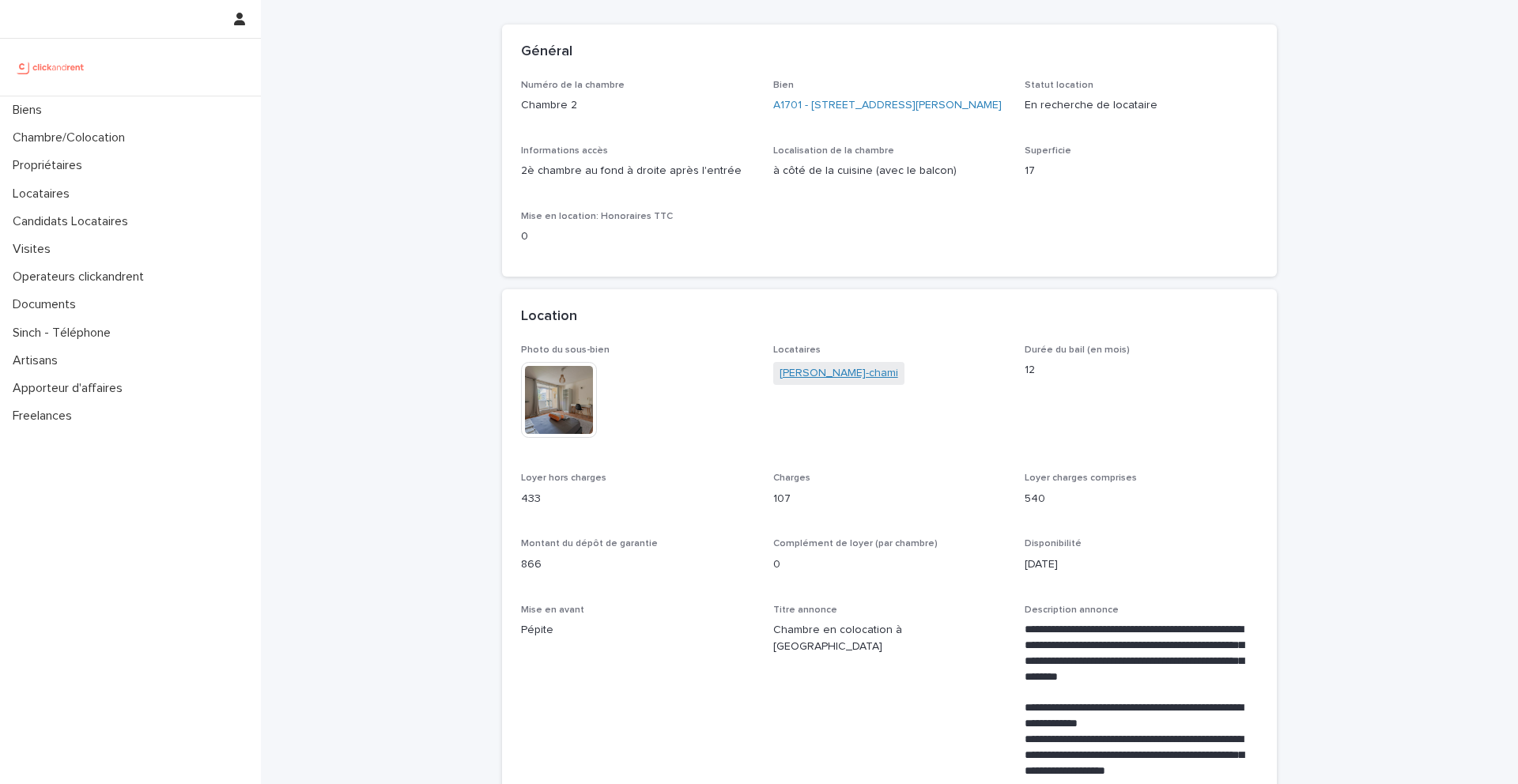
click at [796, 382] on link "[PERSON_NAME]-chami" at bounding box center [838, 374] width 118 height 16
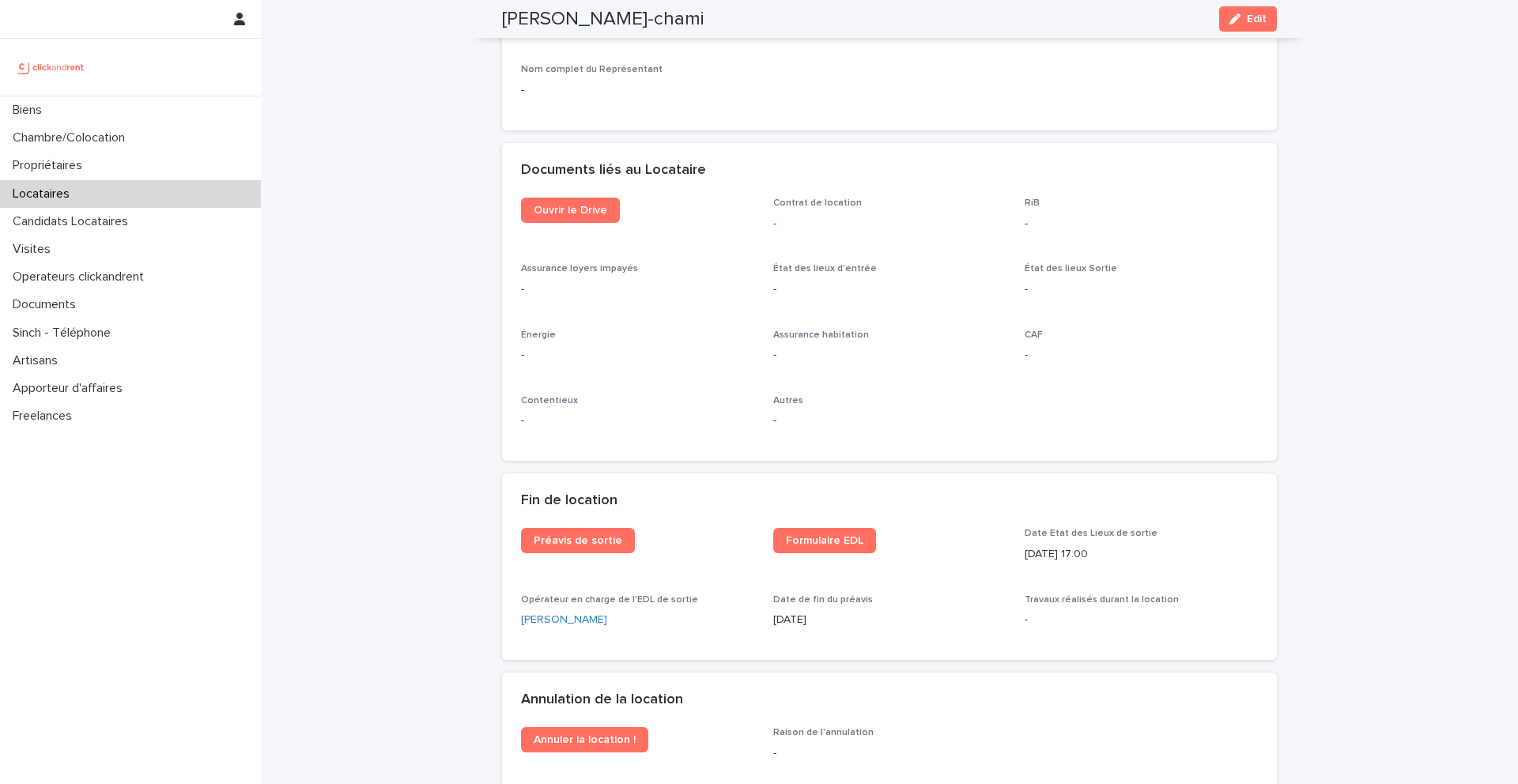
scroll to position [1659, 0]
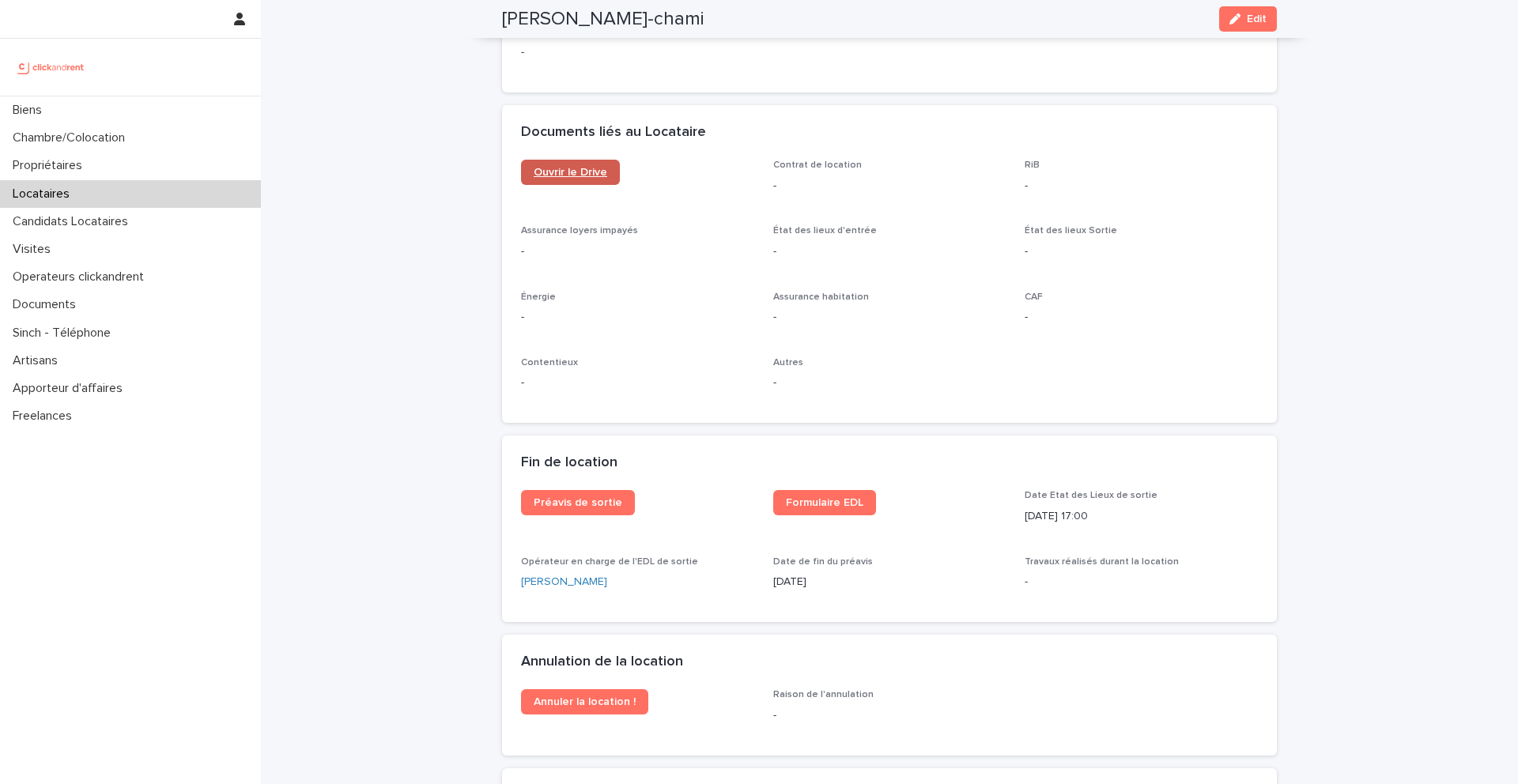
click at [593, 167] on span "Ouvrir le Drive" at bounding box center [569, 172] width 73 height 11
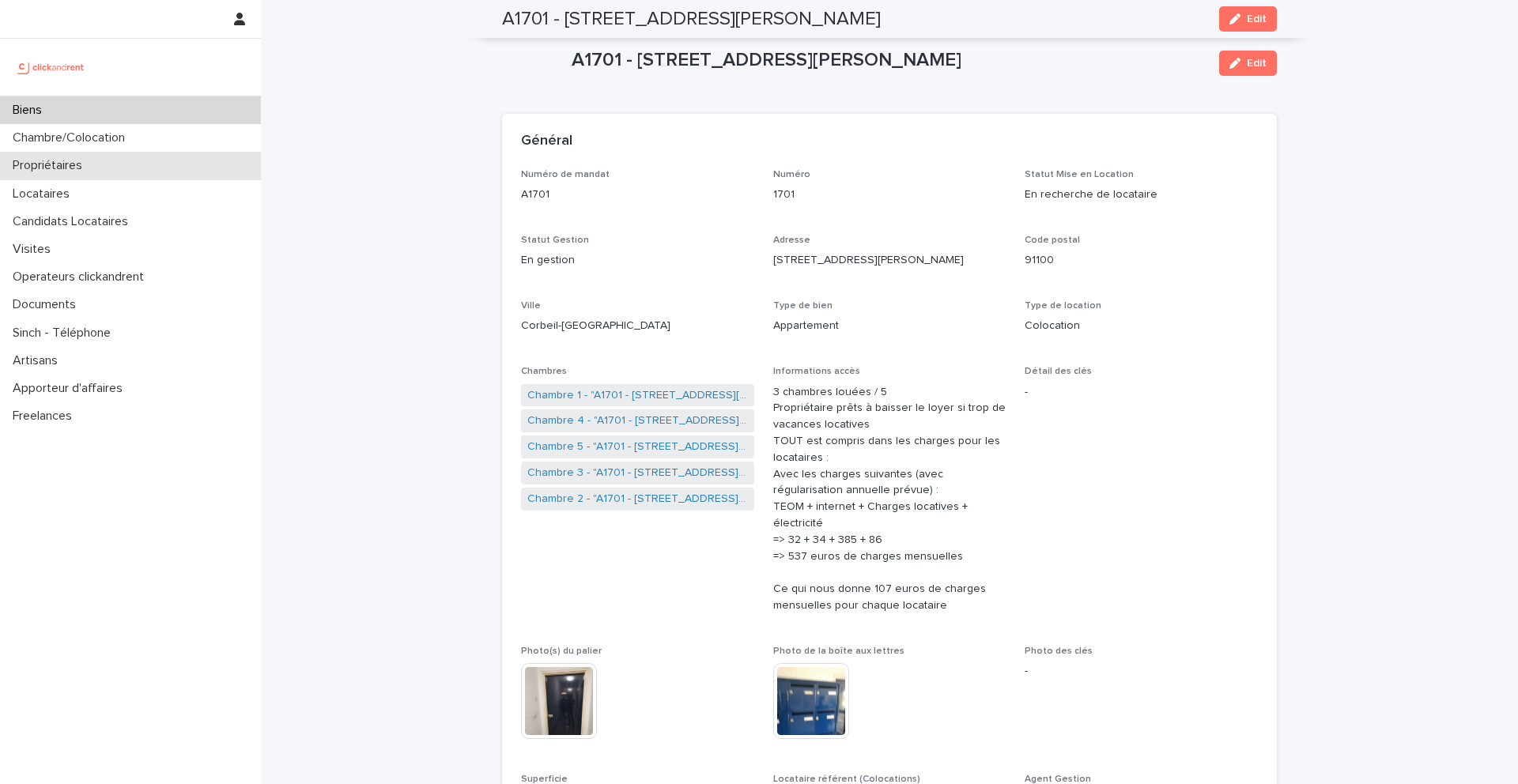
scroll to position [290, 0]
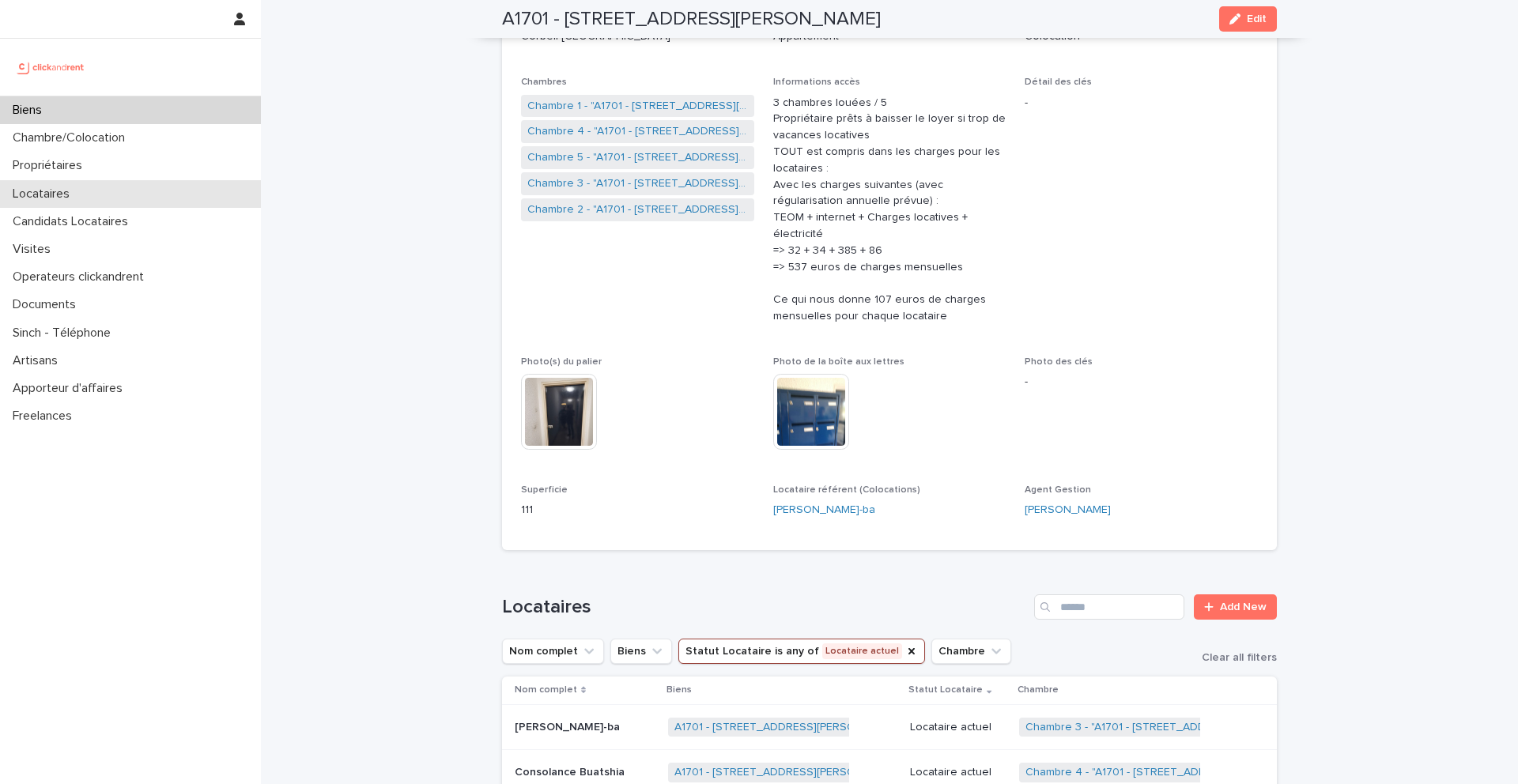
click at [72, 191] on p "Locataires" at bounding box center [44, 194] width 76 height 15
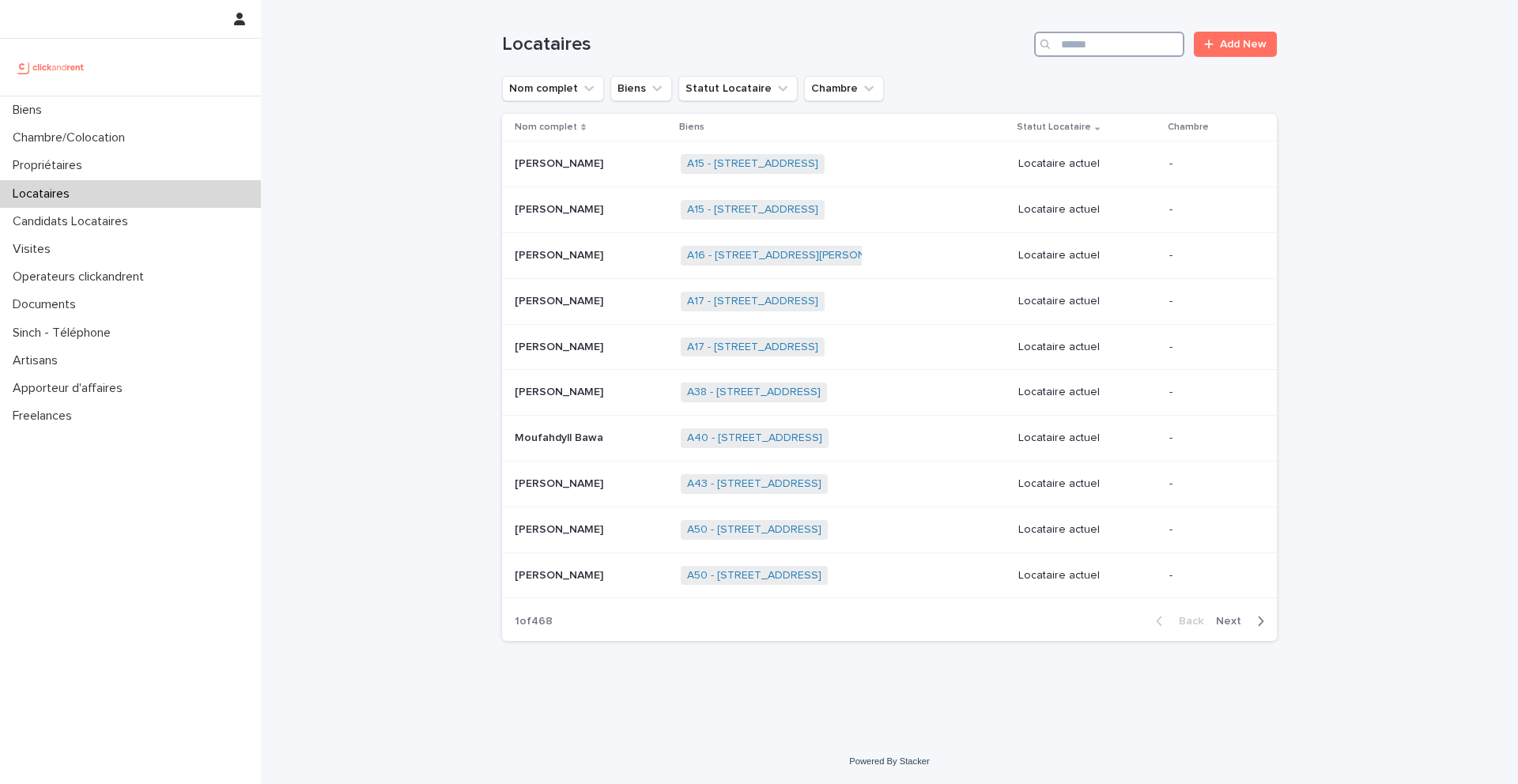
click at [1100, 49] on input "Search" at bounding box center [1109, 44] width 150 height 25
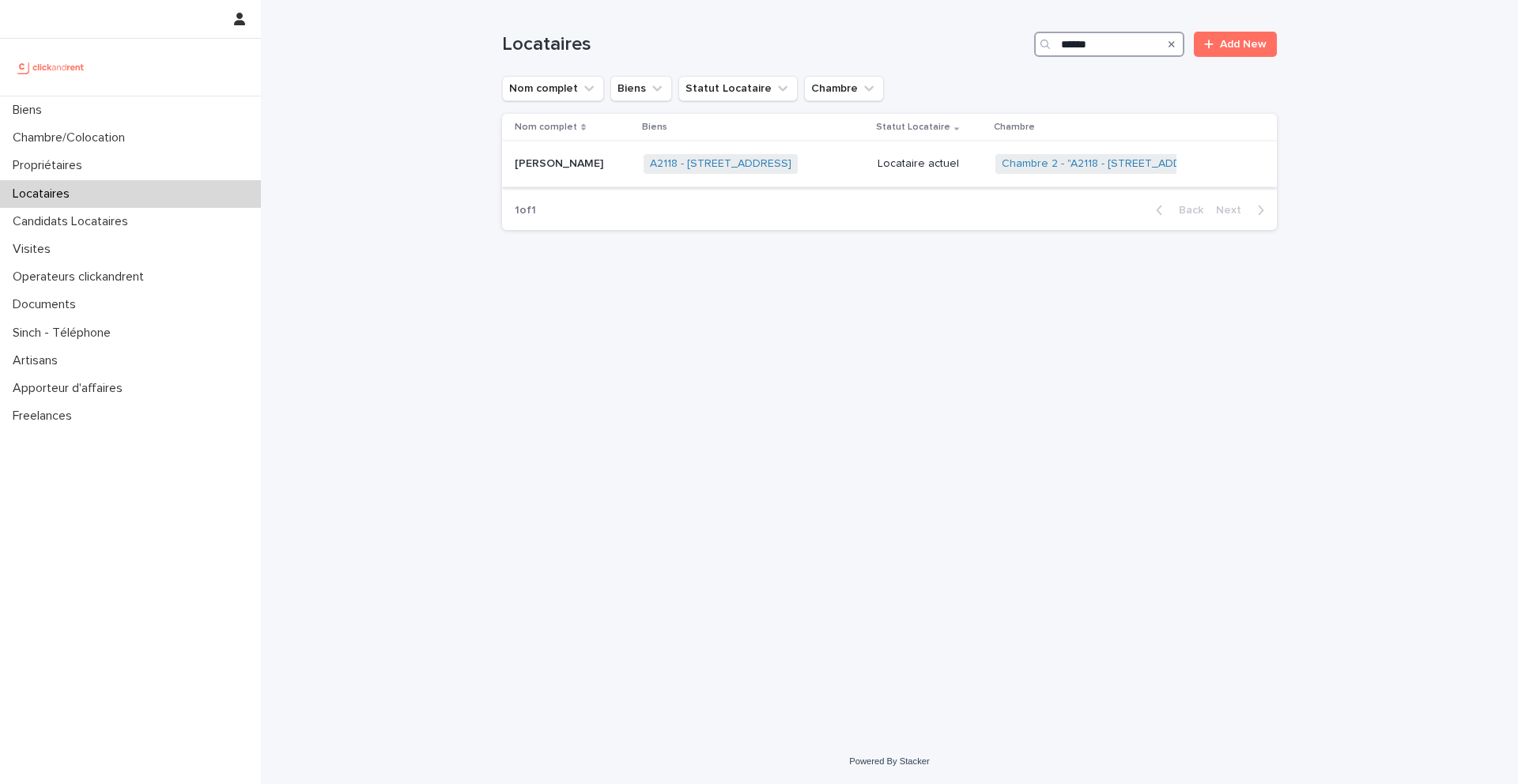
type input "******"
click at [557, 174] on div "Enzo Chauderon Enzo Chauderon" at bounding box center [572, 163] width 116 height 26
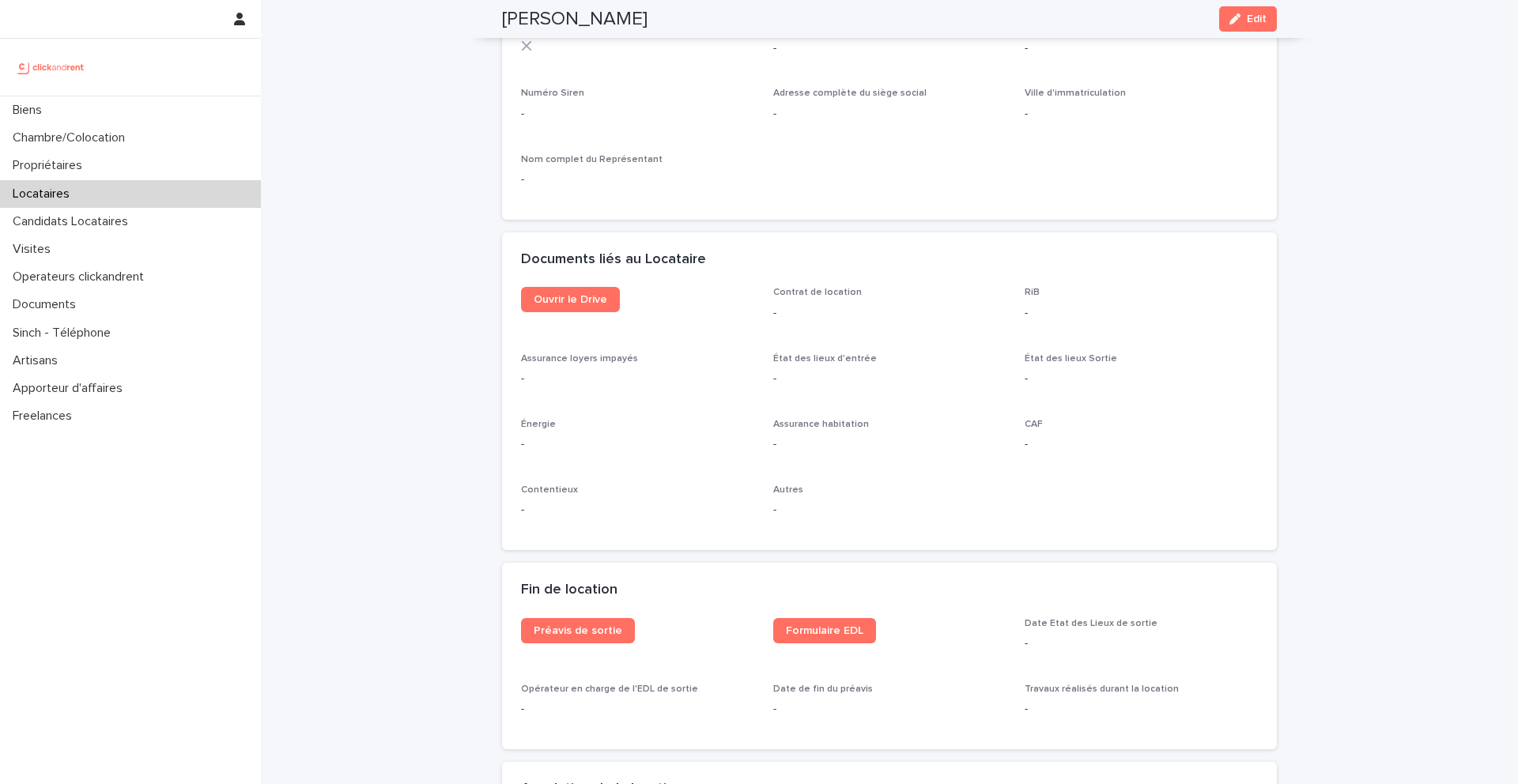
scroll to position [1528, 0]
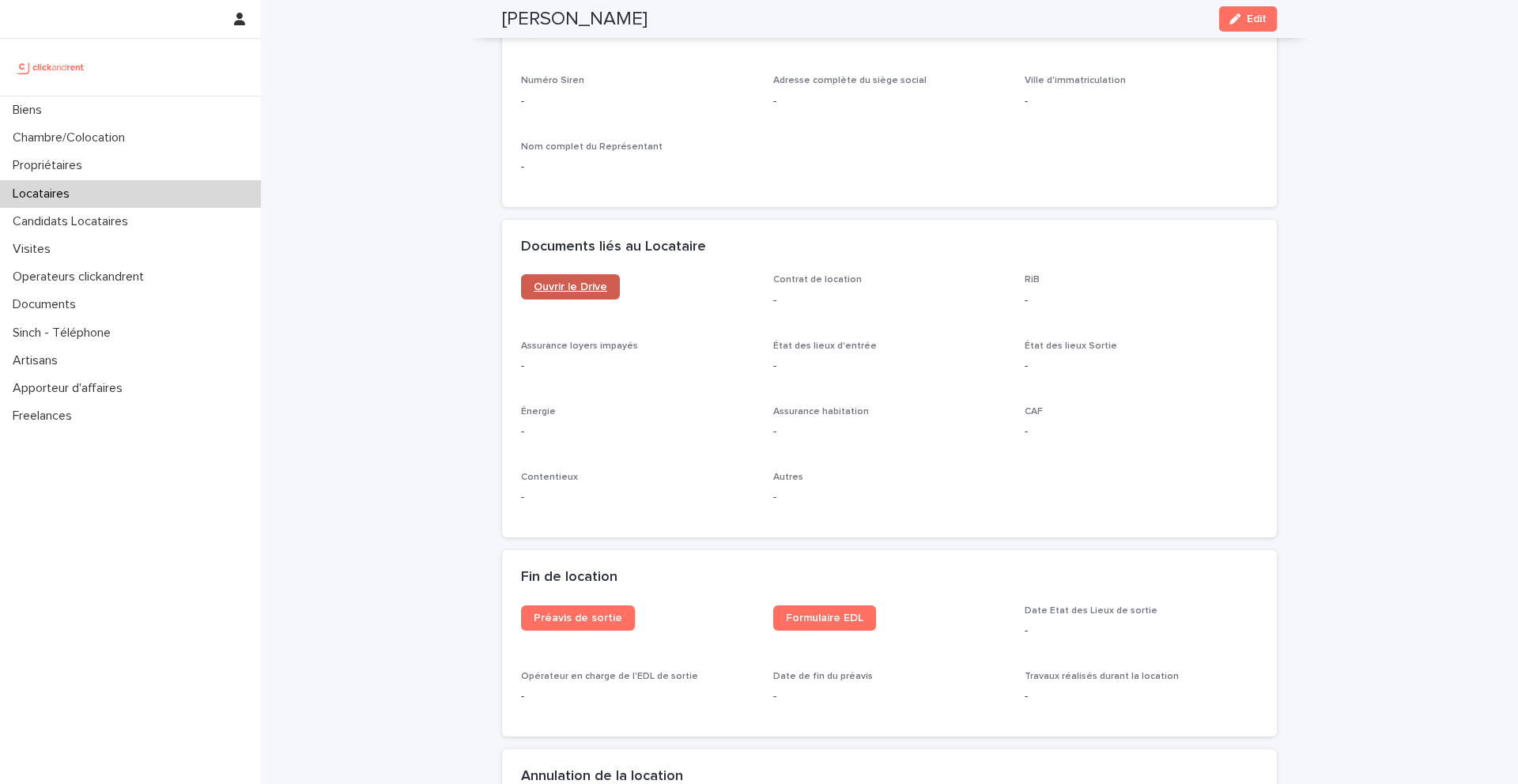
click at [597, 288] on span "Ouvrir le Drive" at bounding box center [569, 287] width 73 height 11
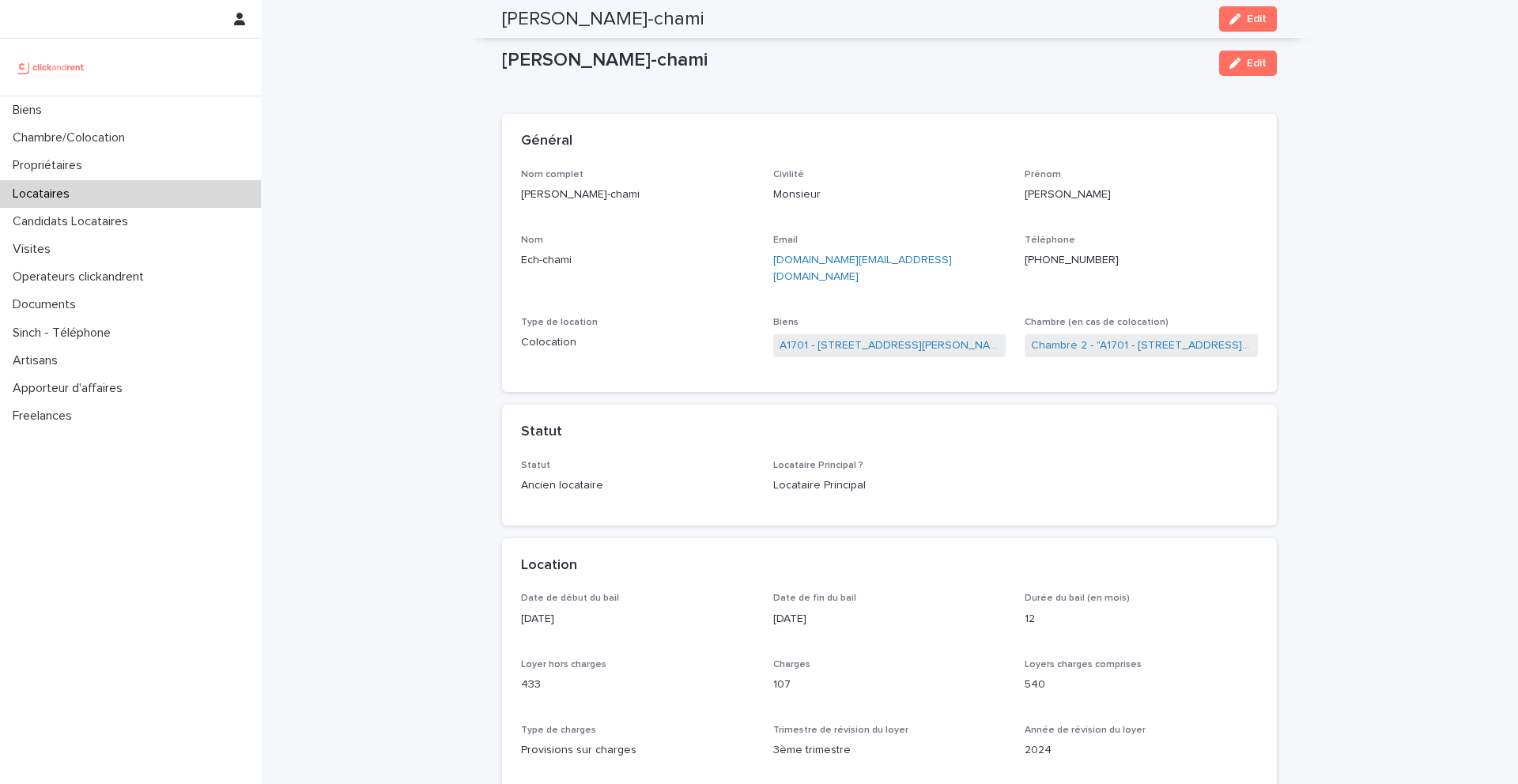
scroll to position [1659, 0]
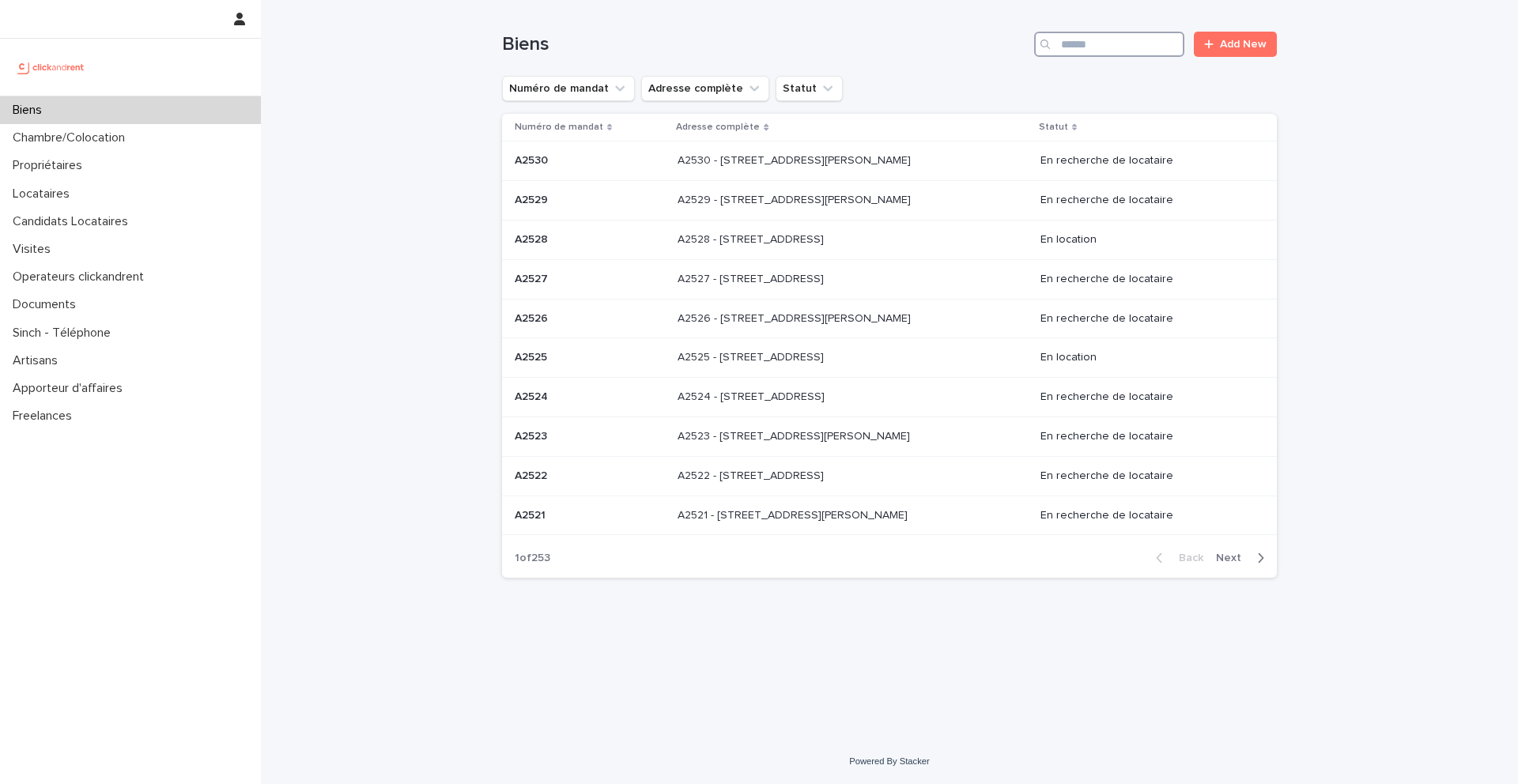
click at [1097, 42] on input "Search" at bounding box center [1109, 44] width 150 height 25
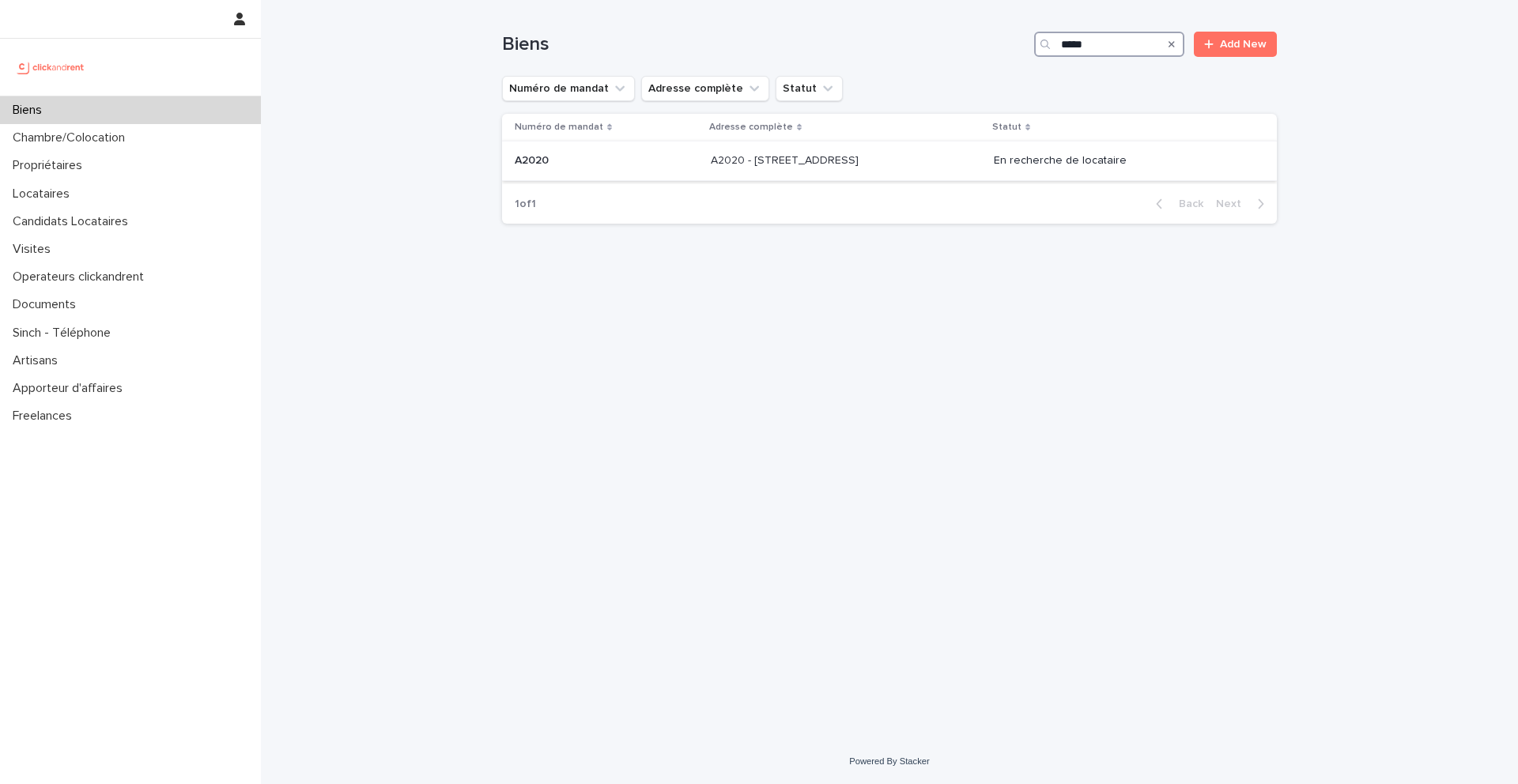
type input "*****"
click at [560, 168] on div "A2020 A2020" at bounding box center [606, 161] width 183 height 26
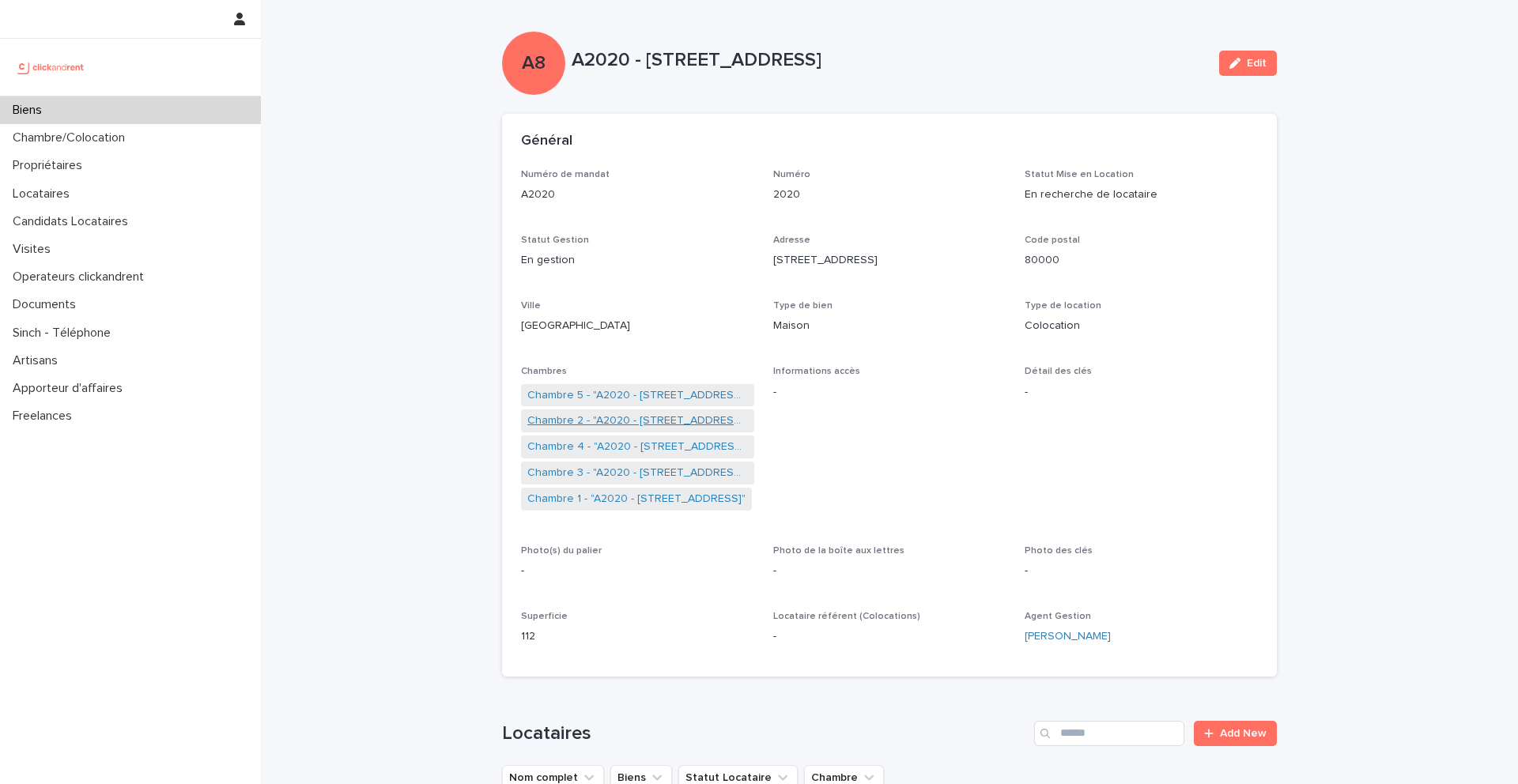
click at [588, 425] on link "Chambre 2 - "A2020 - [STREET_ADDRESS]"" at bounding box center [637, 420] width 220 height 16
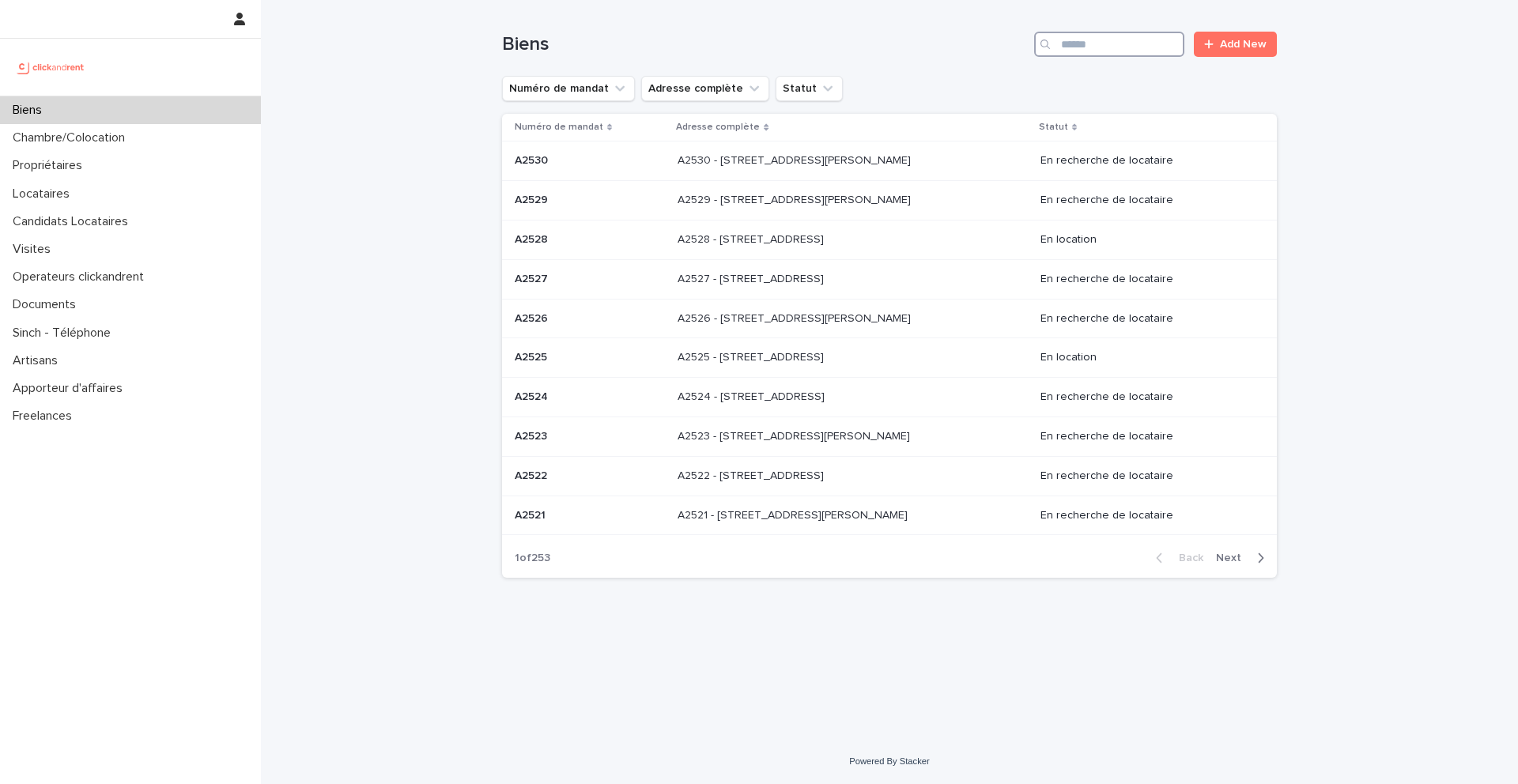
click at [1079, 52] on input "Search" at bounding box center [1109, 44] width 150 height 25
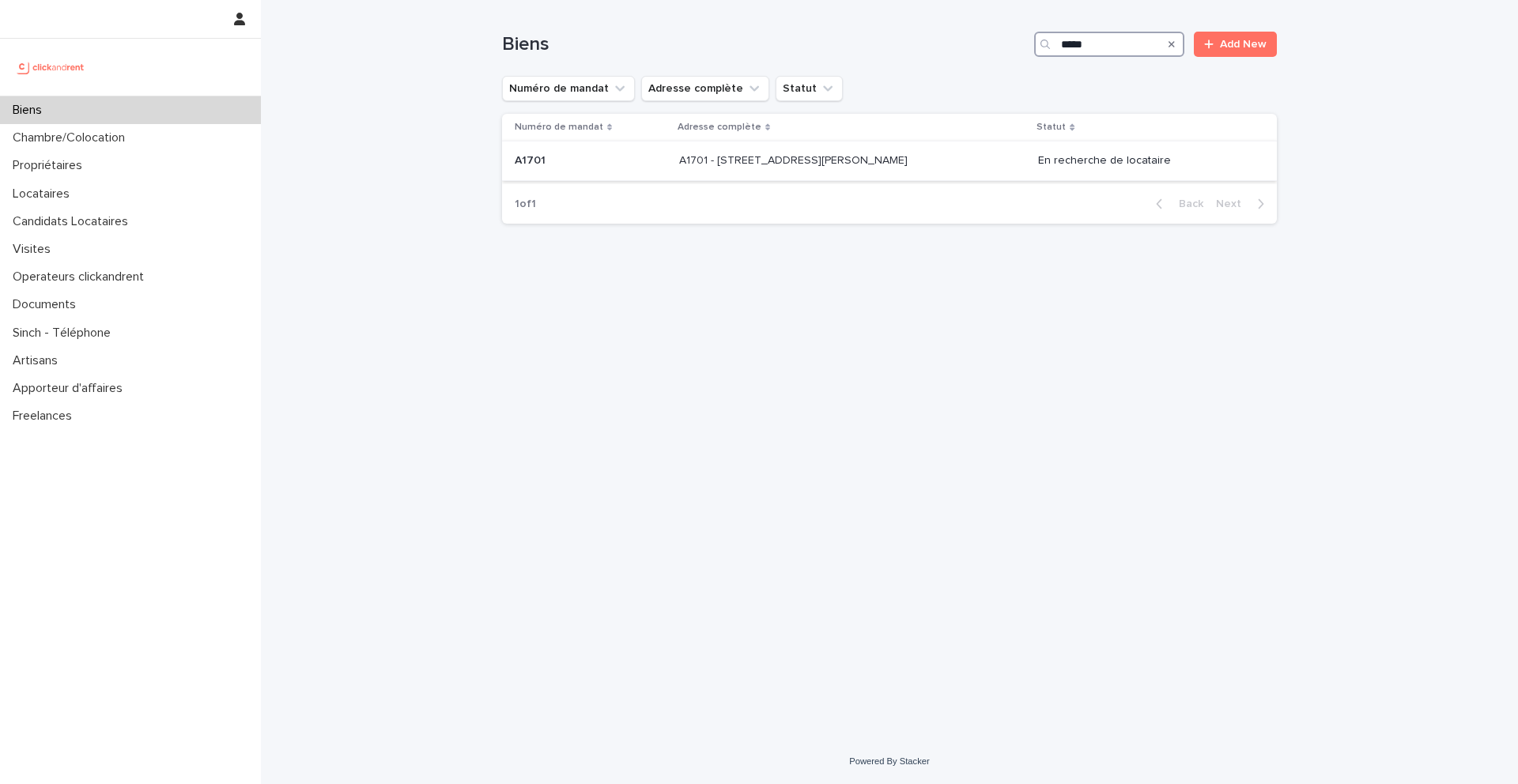
type input "*****"
click at [543, 163] on p "A1701" at bounding box center [532, 159] width 34 height 16
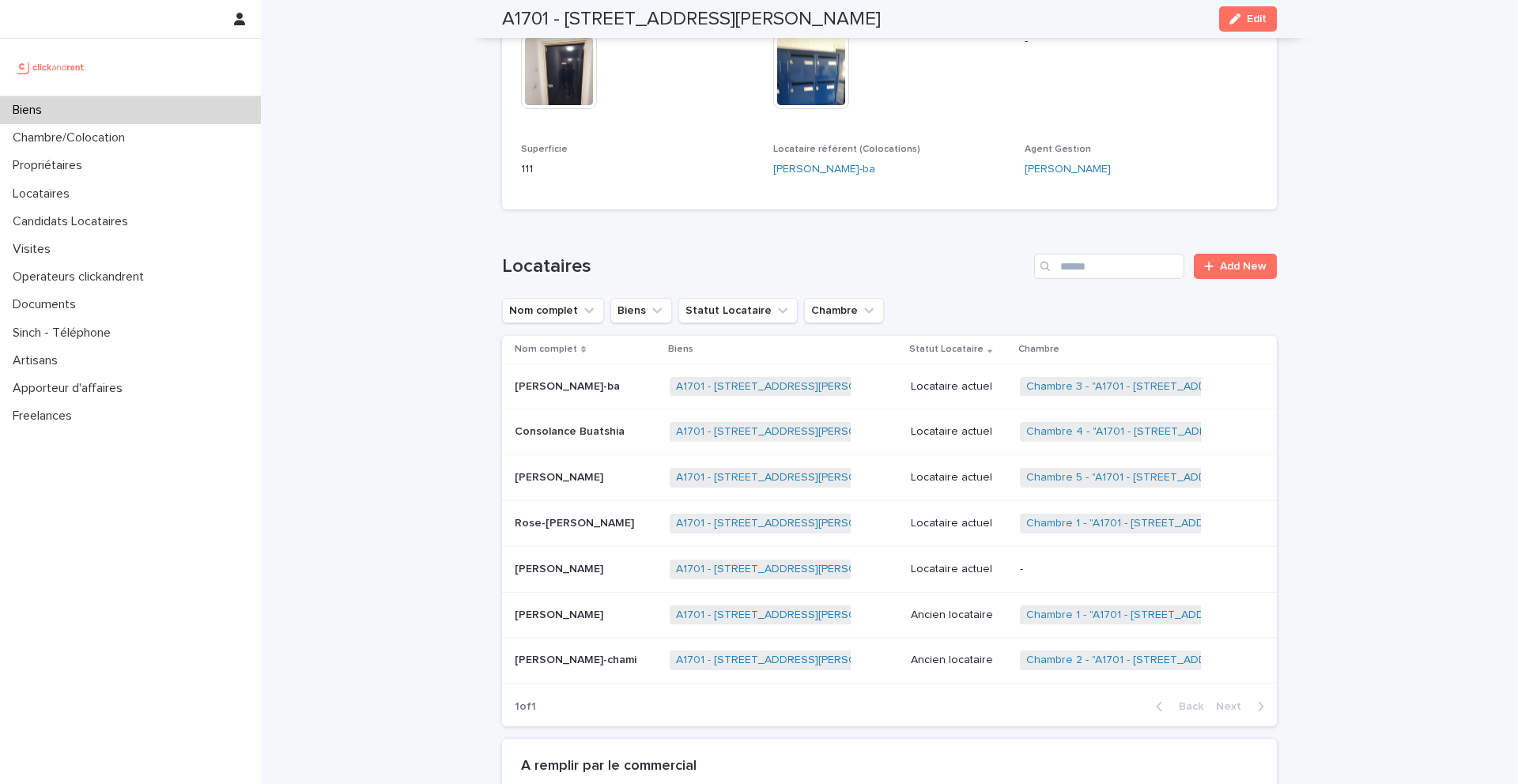
scroll to position [671, 0]
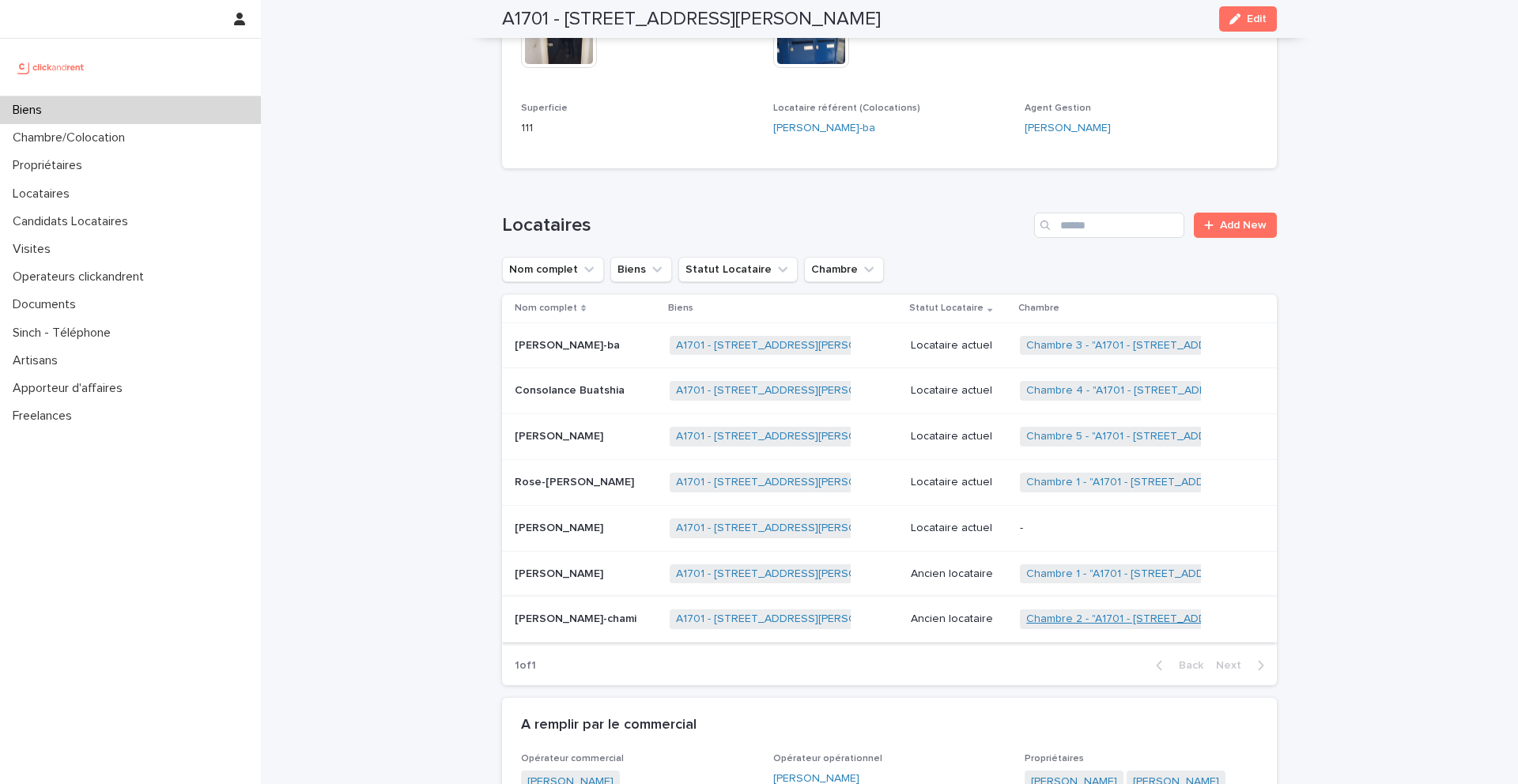
click at [1044, 618] on link "Chambre 2 - "A1701 - 7 bis boulevard Georges Michel, Corbeil-Essonnes 91100"" at bounding box center [1177, 619] width 301 height 14
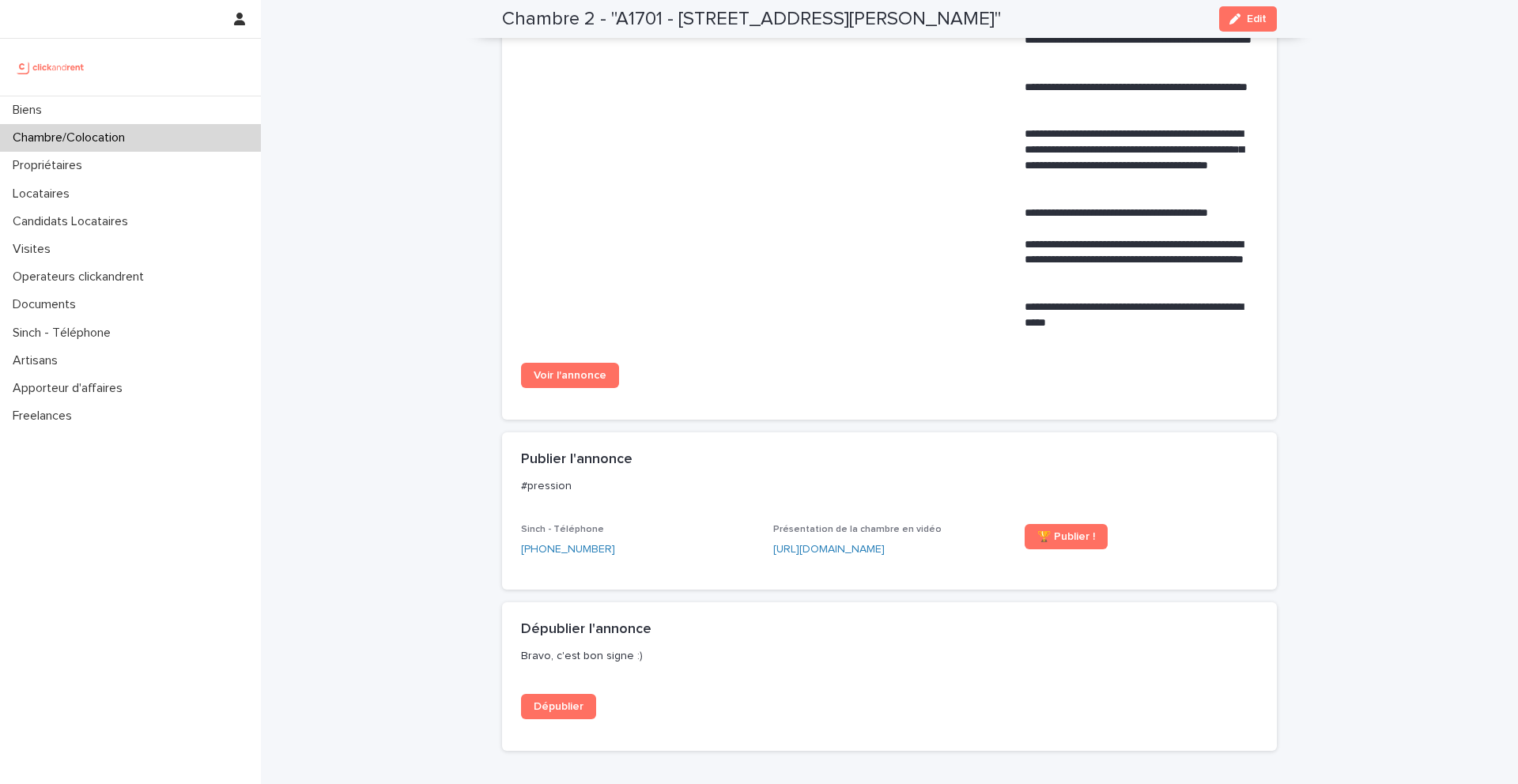
scroll to position [896, 0]
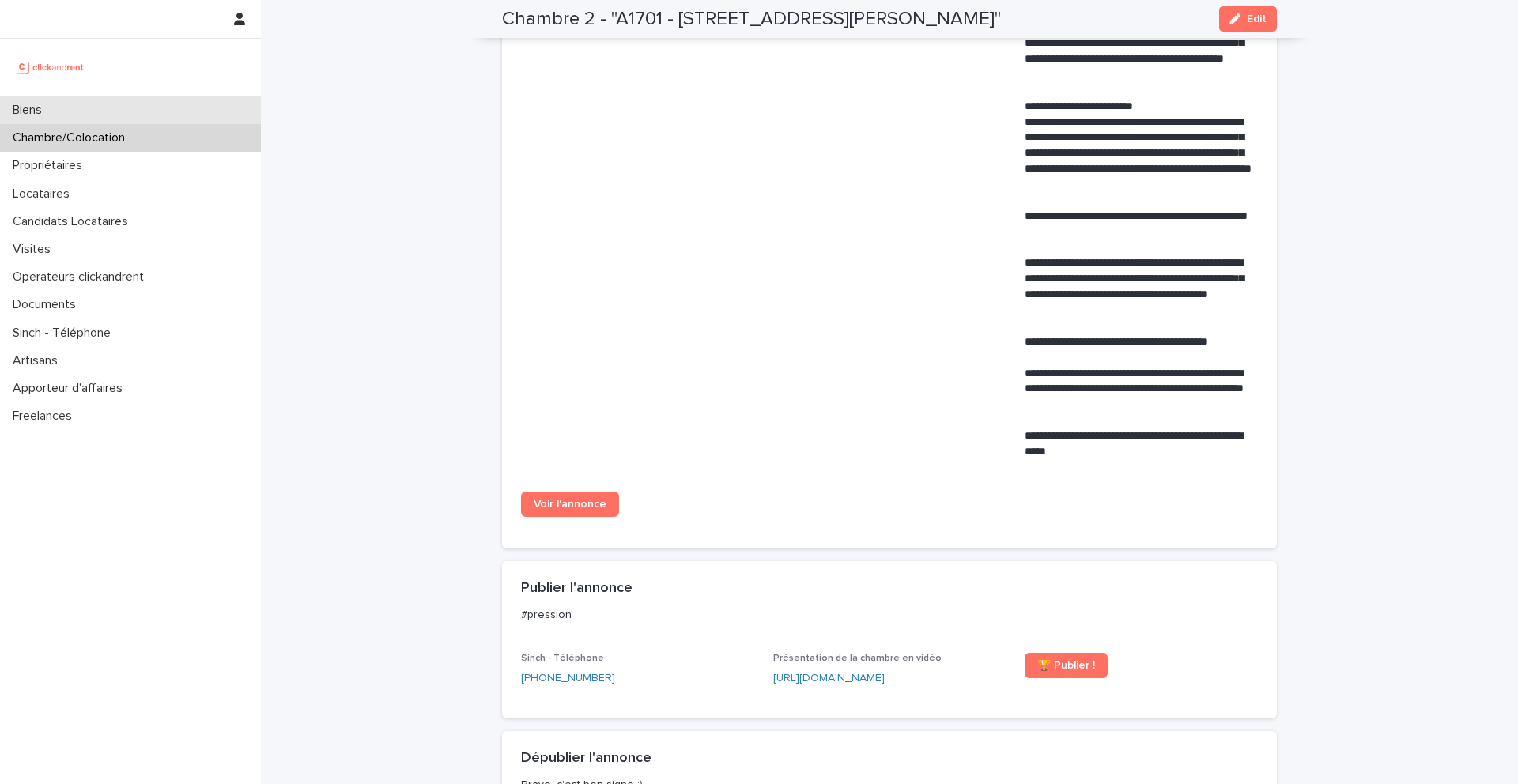
click at [78, 105] on div "Biens" at bounding box center [130, 110] width 261 height 28
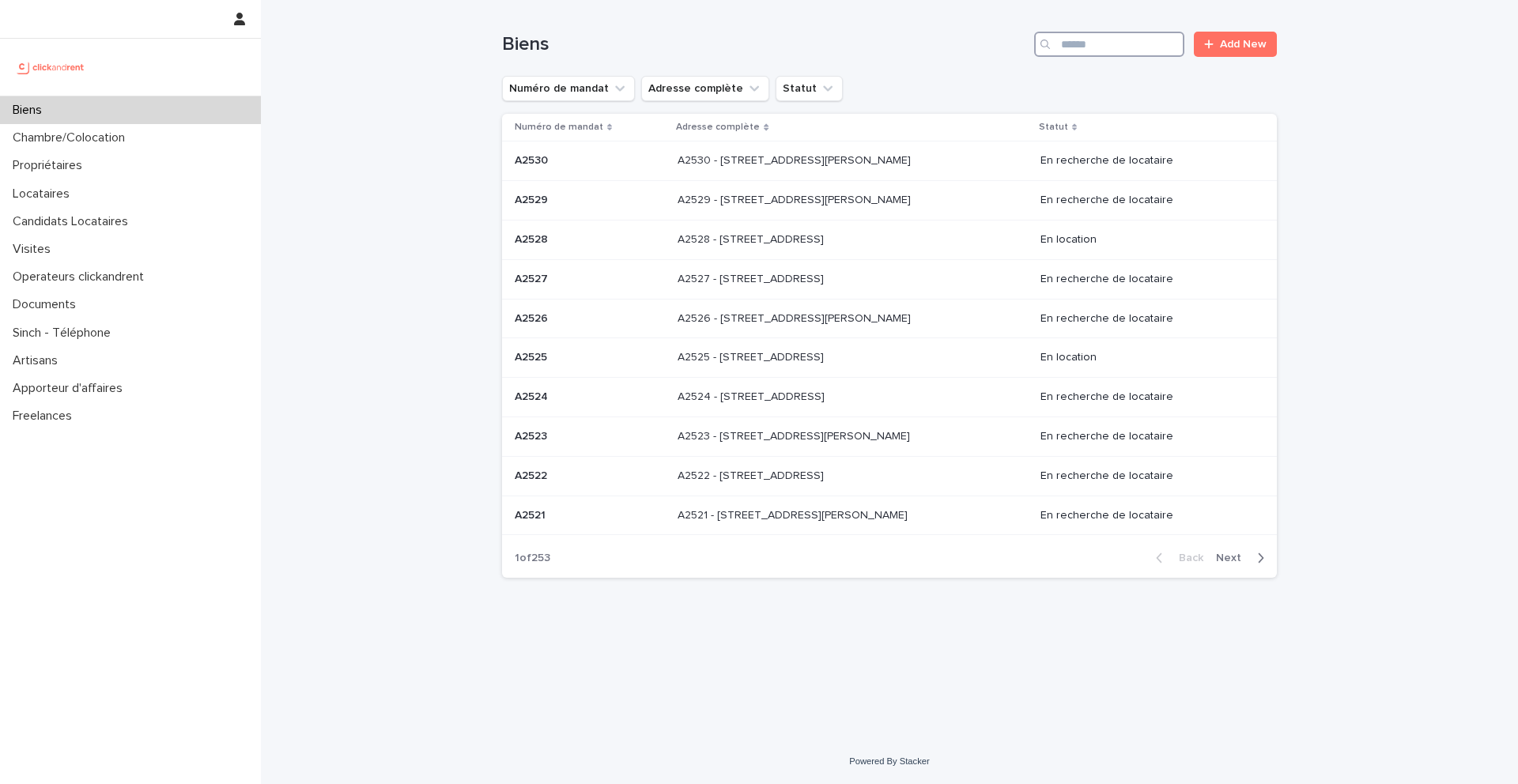
click at [1089, 35] on input "Search" at bounding box center [1109, 44] width 150 height 25
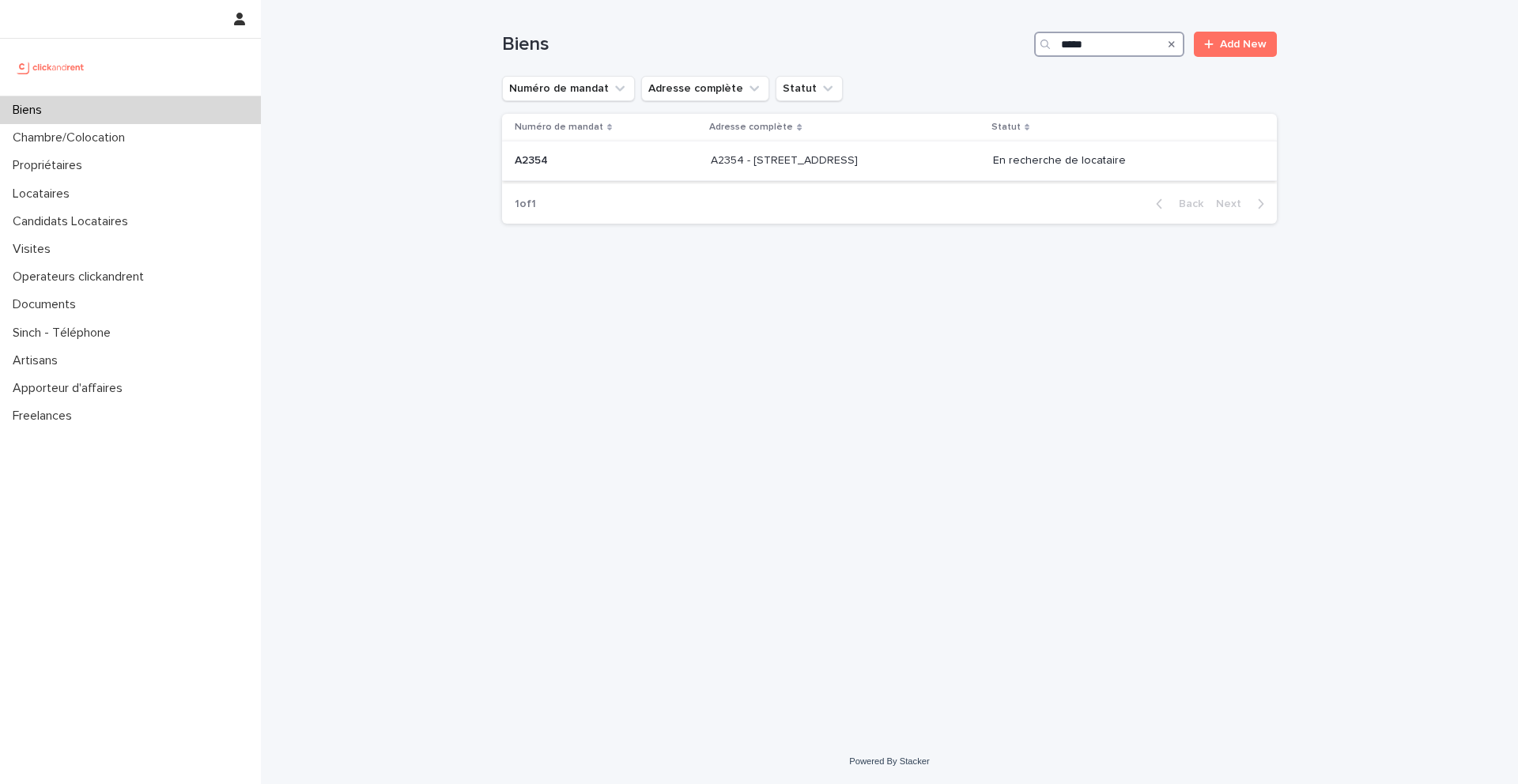
type input "*****"
click at [547, 170] on div "A2354 A2354" at bounding box center [606, 161] width 183 height 26
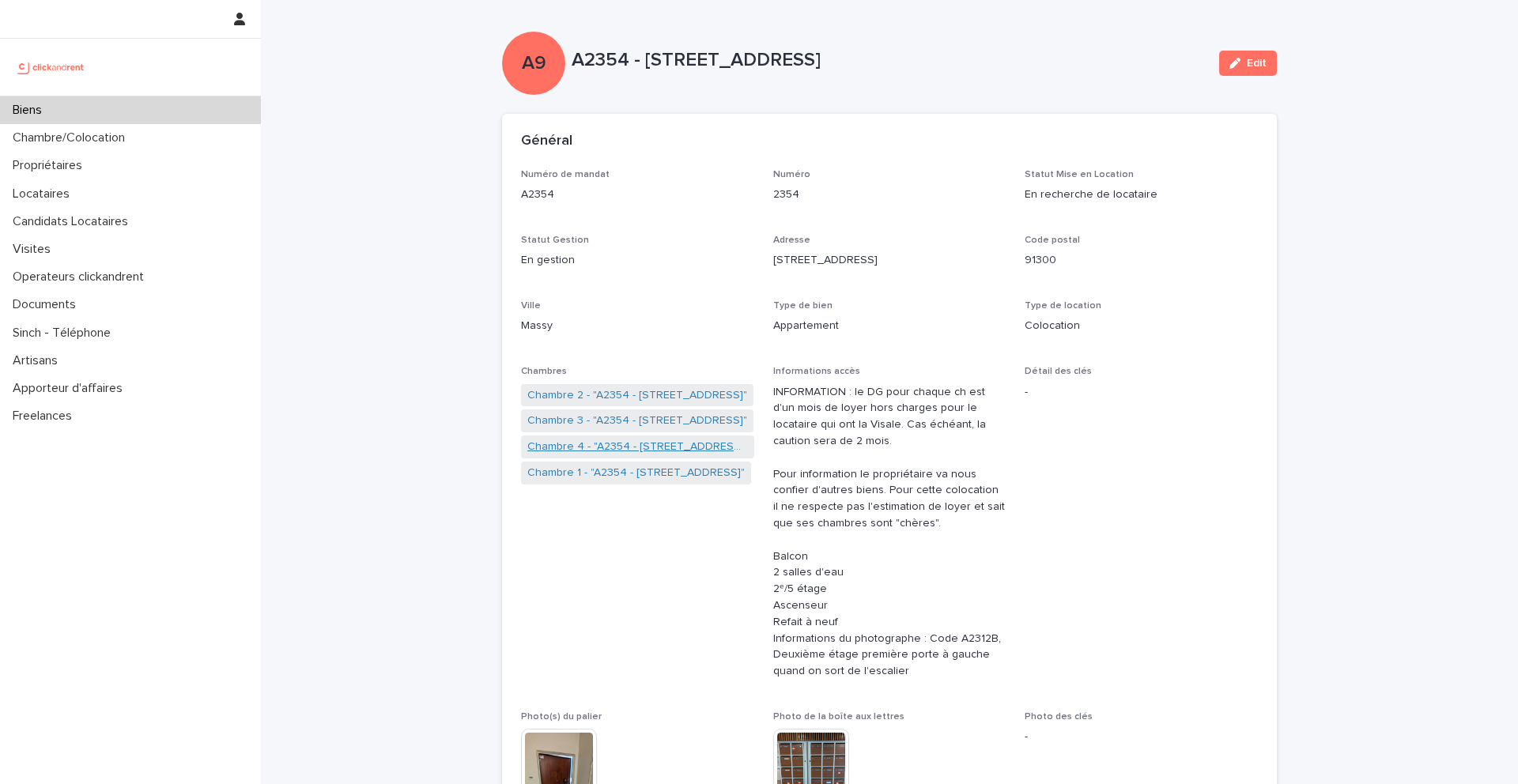
click at [616, 450] on link "Chambre 4 - "A2354 - 2 place d'Allemagne, Massy 91300"" at bounding box center [637, 447] width 220 height 16
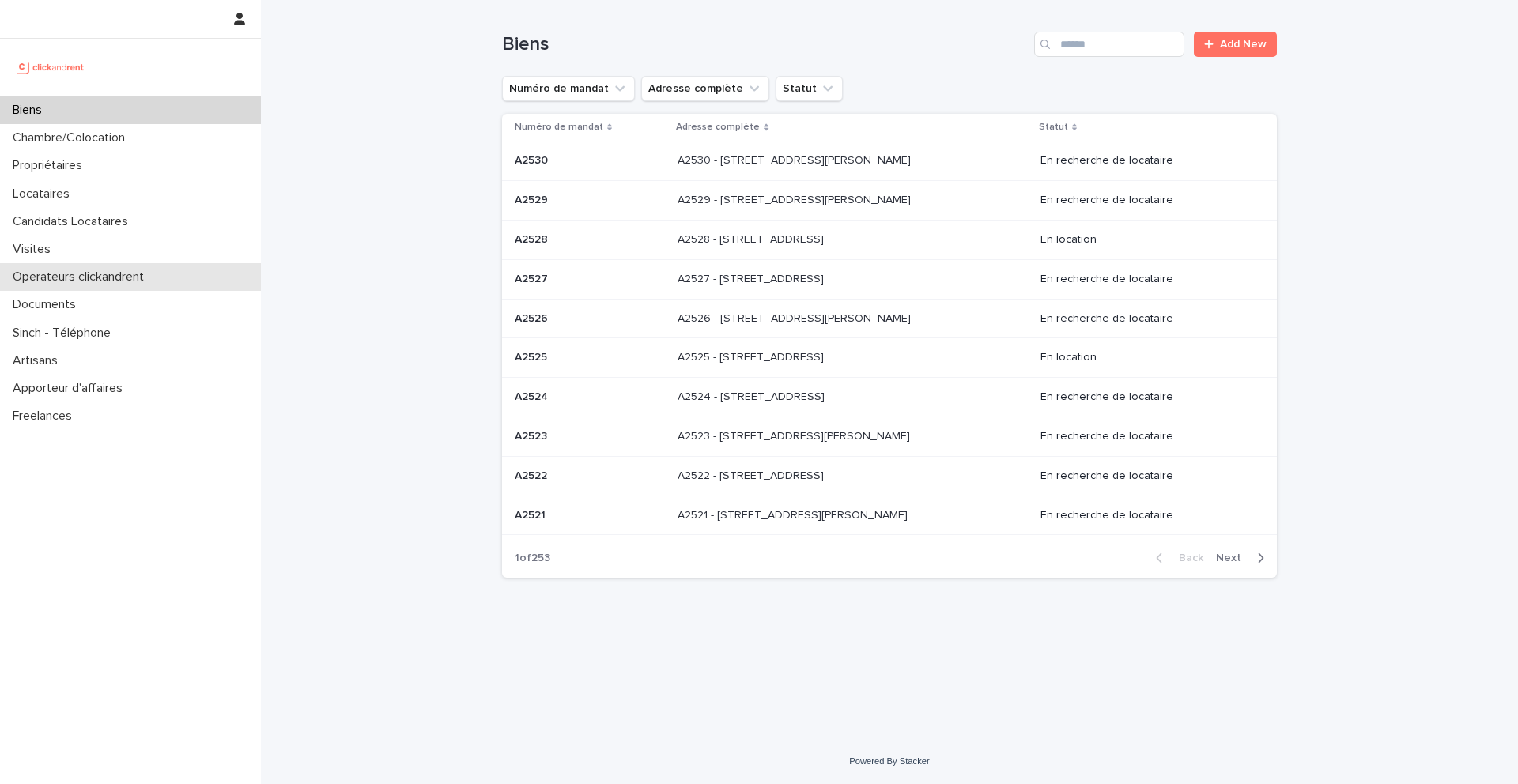
click at [83, 263] on div "Operateurs clickandrent" at bounding box center [130, 277] width 261 height 28
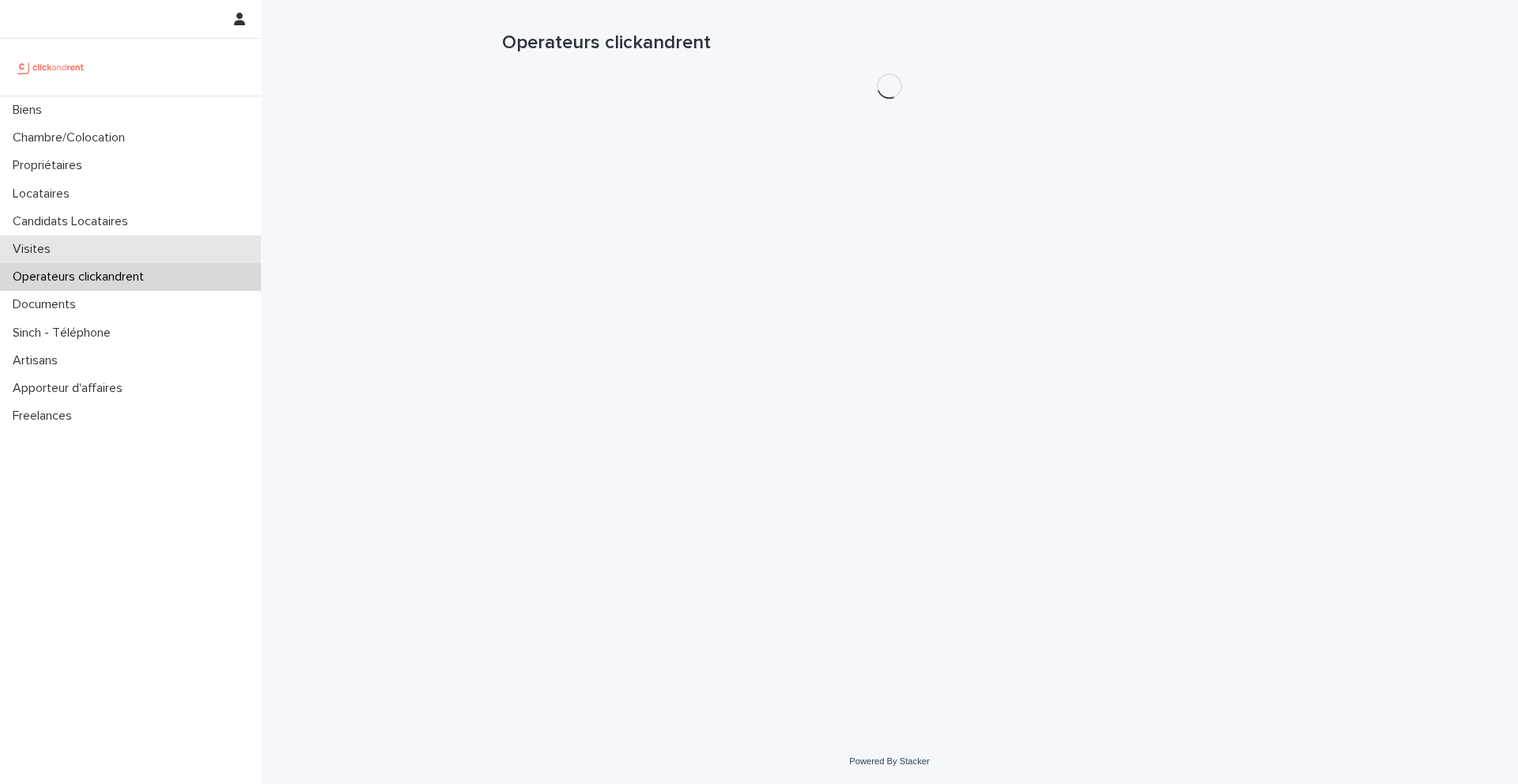
click at [80, 253] on div "Visites" at bounding box center [130, 249] width 261 height 28
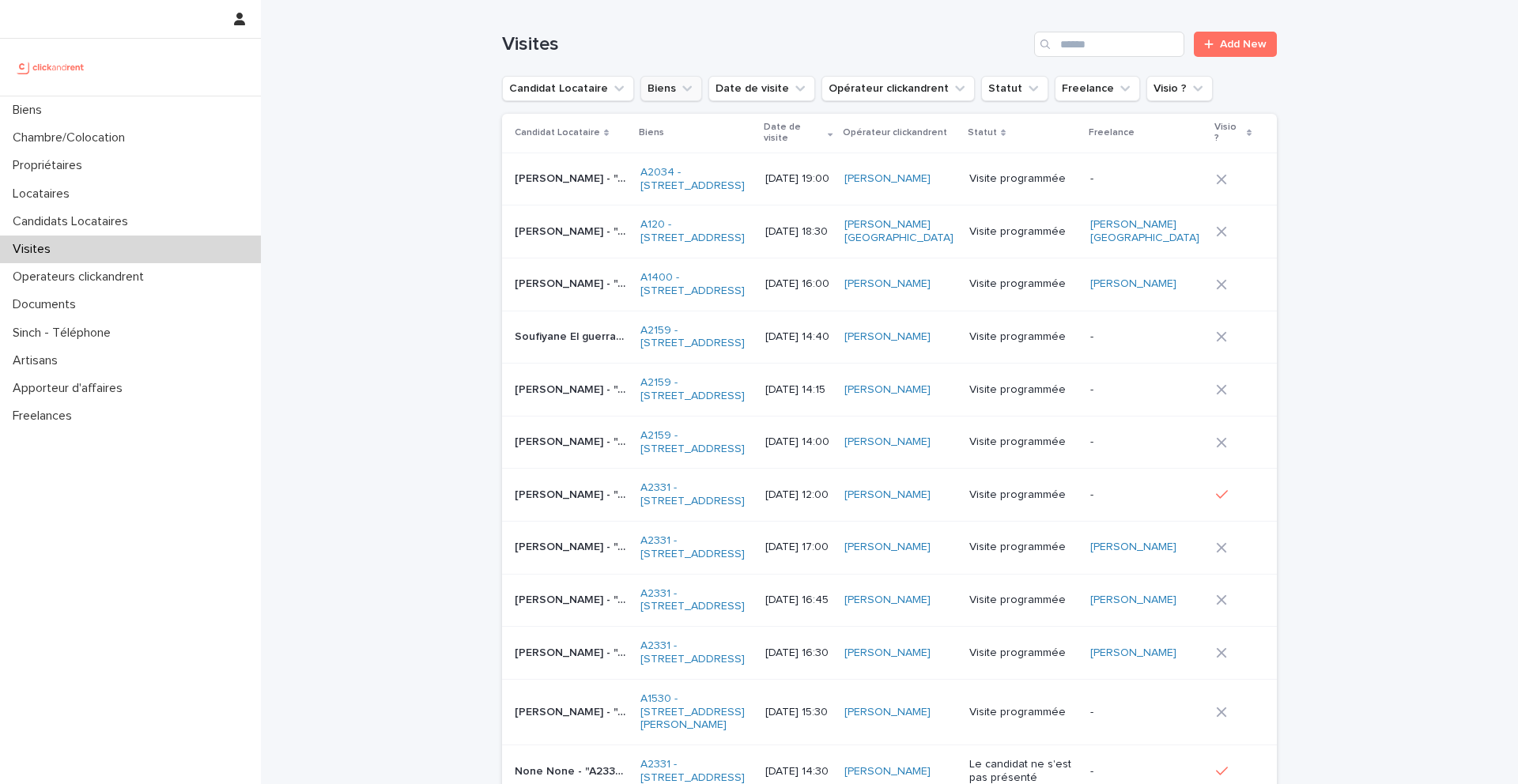
click at [665, 87] on button "Biens" at bounding box center [671, 88] width 61 height 25
type input "*****"
click at [687, 186] on p "A2119 - [STREET_ADDRESS]" at bounding box center [735, 189] width 168 height 11
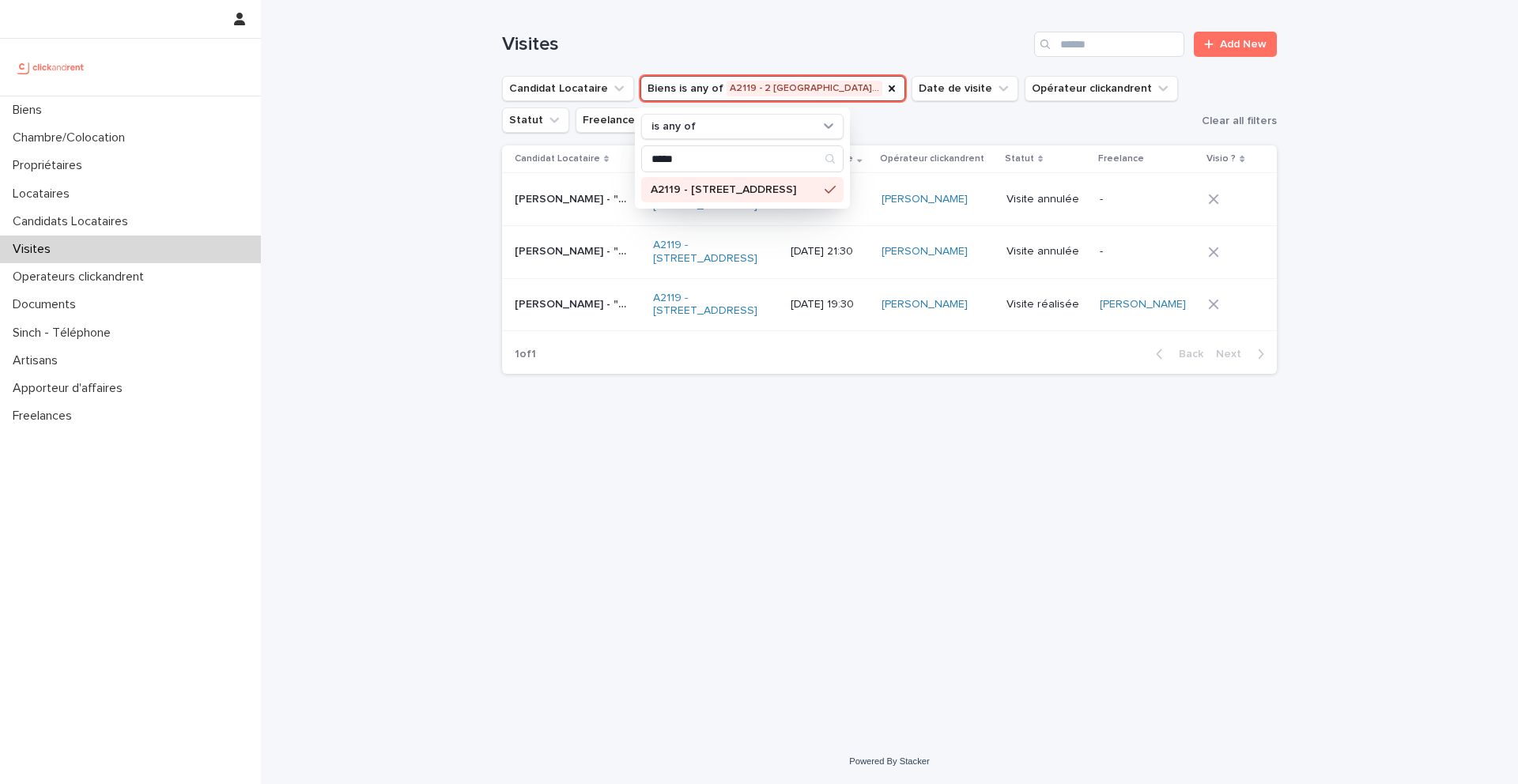
click at [438, 182] on div "Loading... Saving… Loading... Saving… Visites Add New Candidat Locataire Biens …" at bounding box center [889, 369] width 1257 height 739
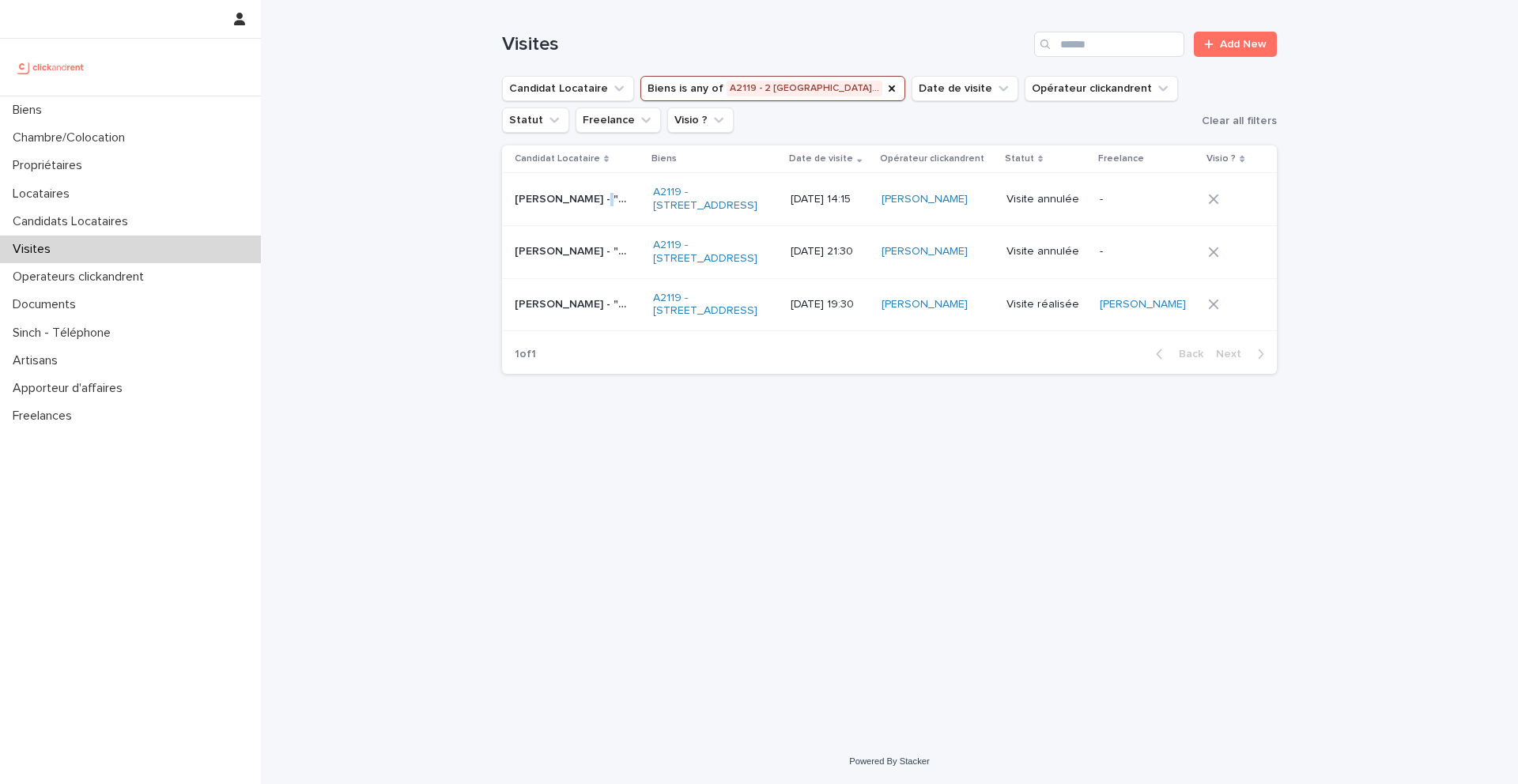
click at [591, 201] on p "[PERSON_NAME] - "[STREET_ADDRESS]"" at bounding box center [572, 198] width 116 height 16
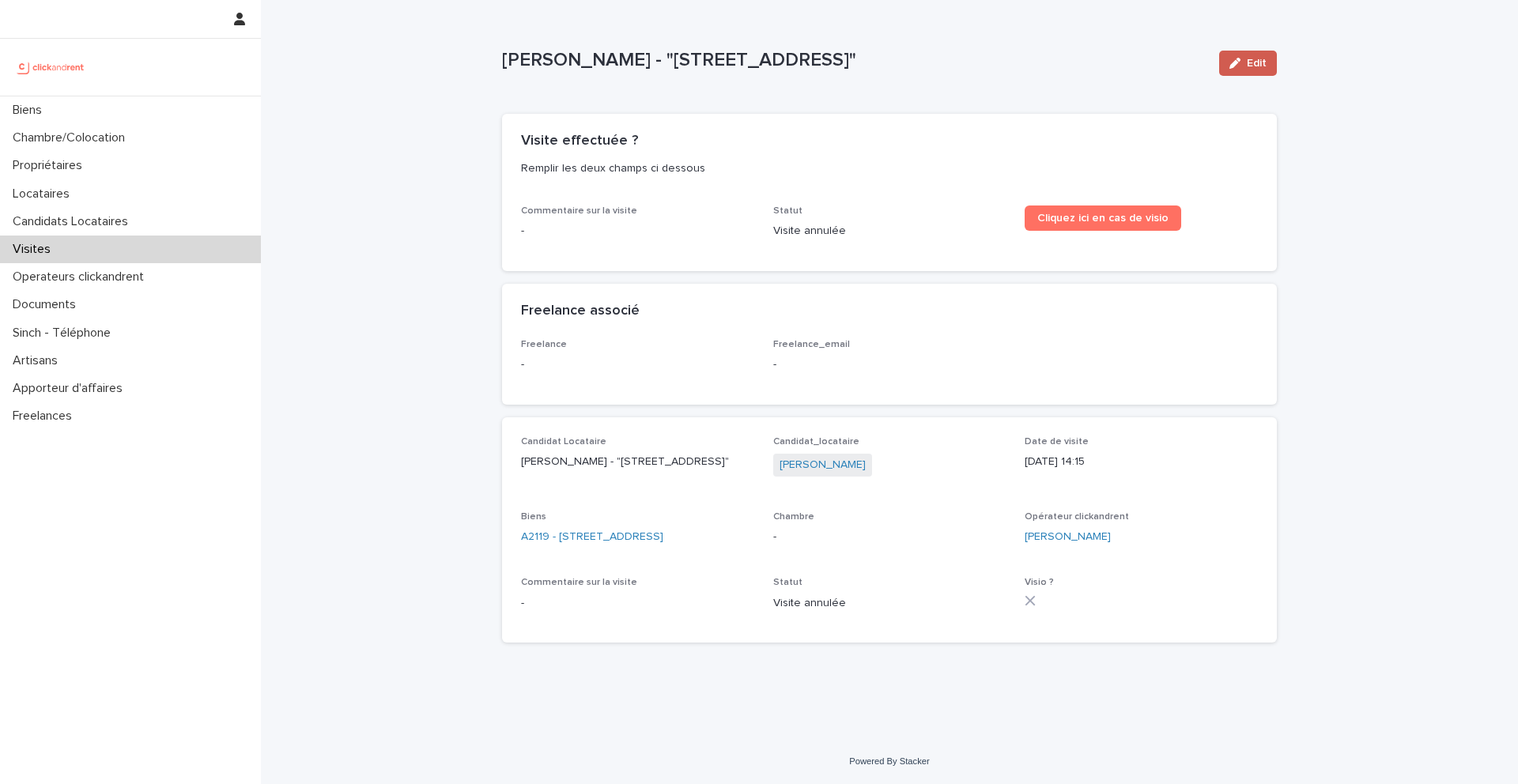
click at [1245, 66] on div "button" at bounding box center [1238, 63] width 17 height 11
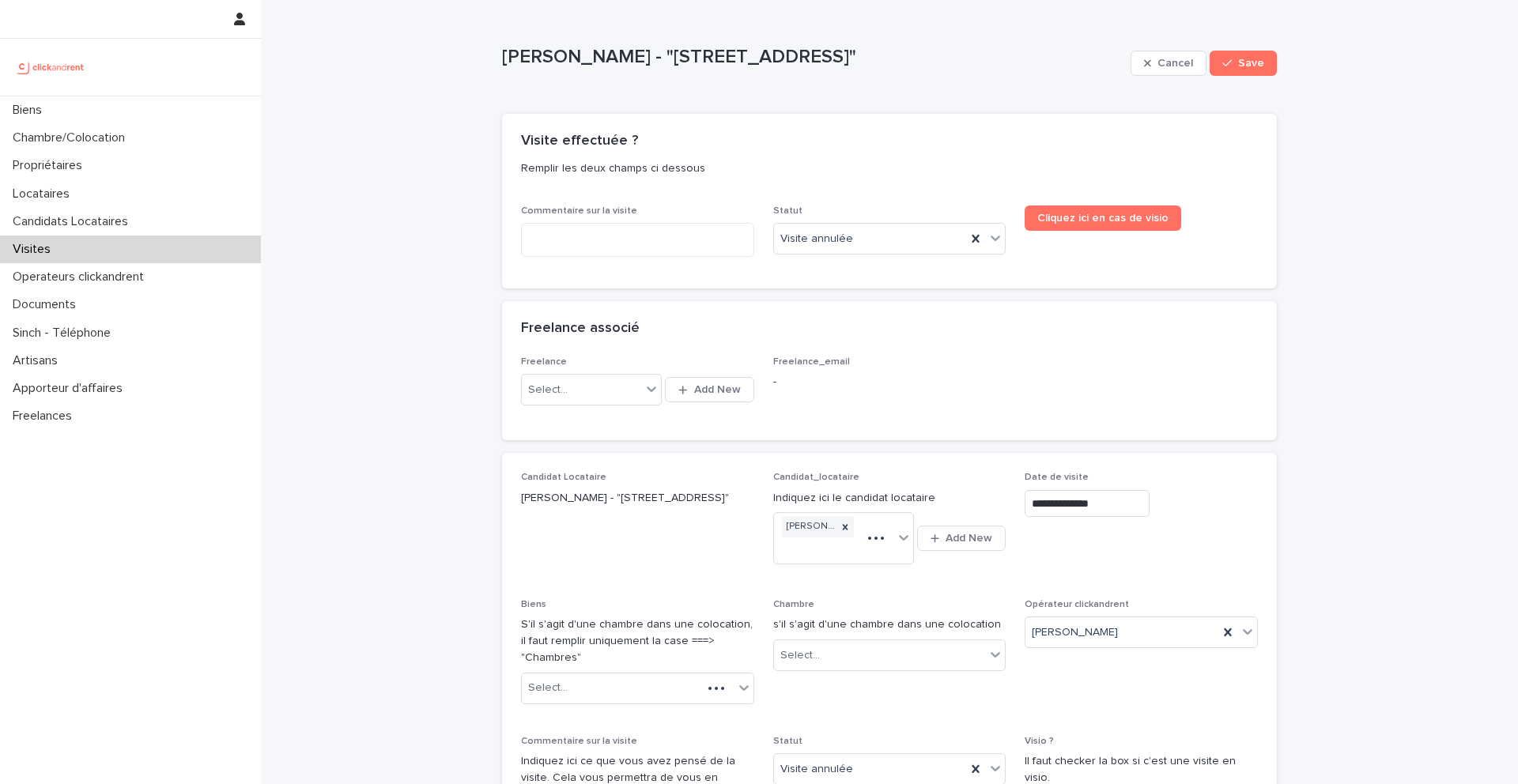
click at [662, 258] on div "Commentaire sur la visite" at bounding box center [637, 237] width 234 height 64
click at [646, 244] on textarea at bounding box center [637, 240] width 234 height 34
type textarea "*******"
type textarea "****"
type textarea "**********"
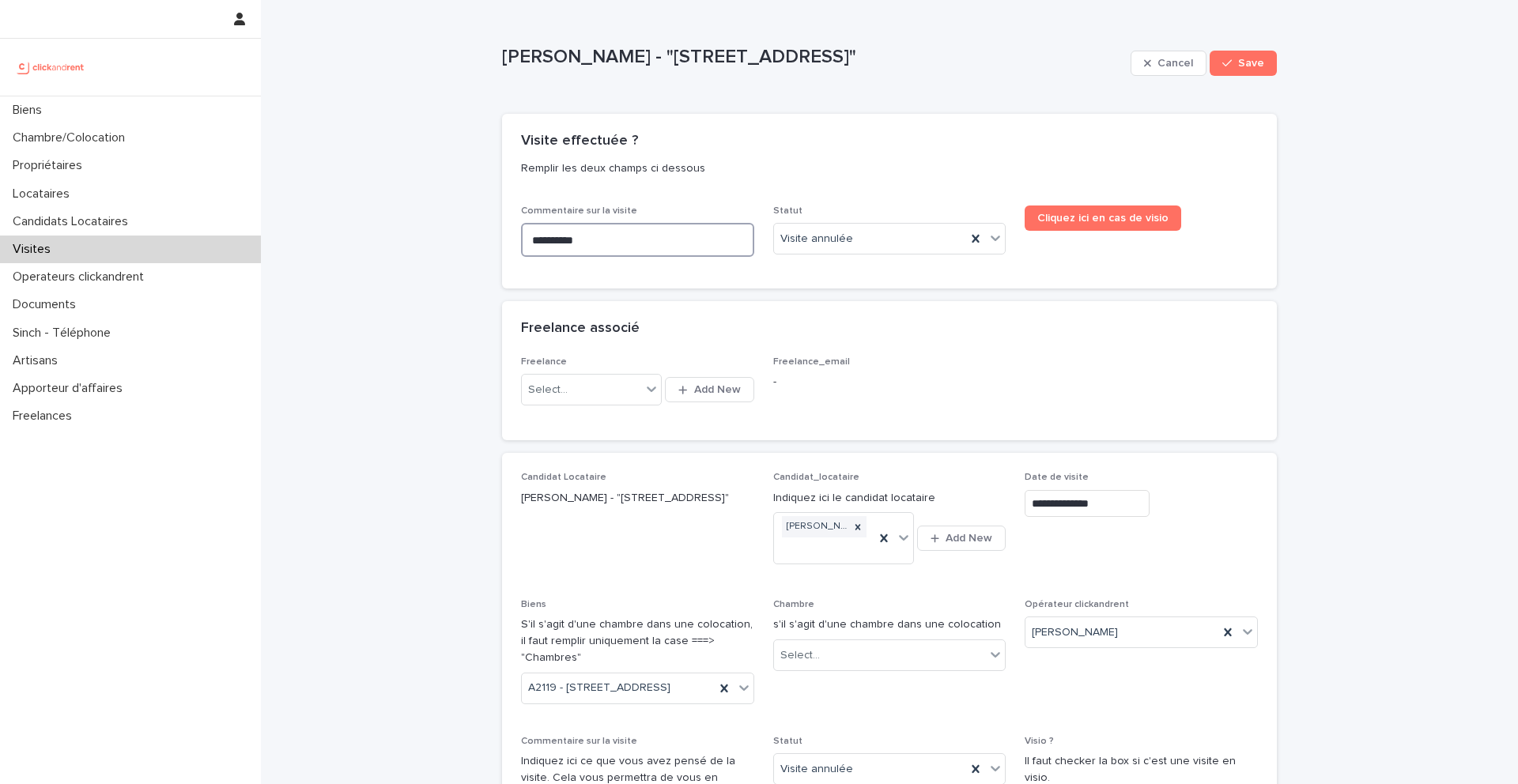
type textarea "**********"
click at [1244, 69] on button "Save" at bounding box center [1244, 63] width 67 height 25
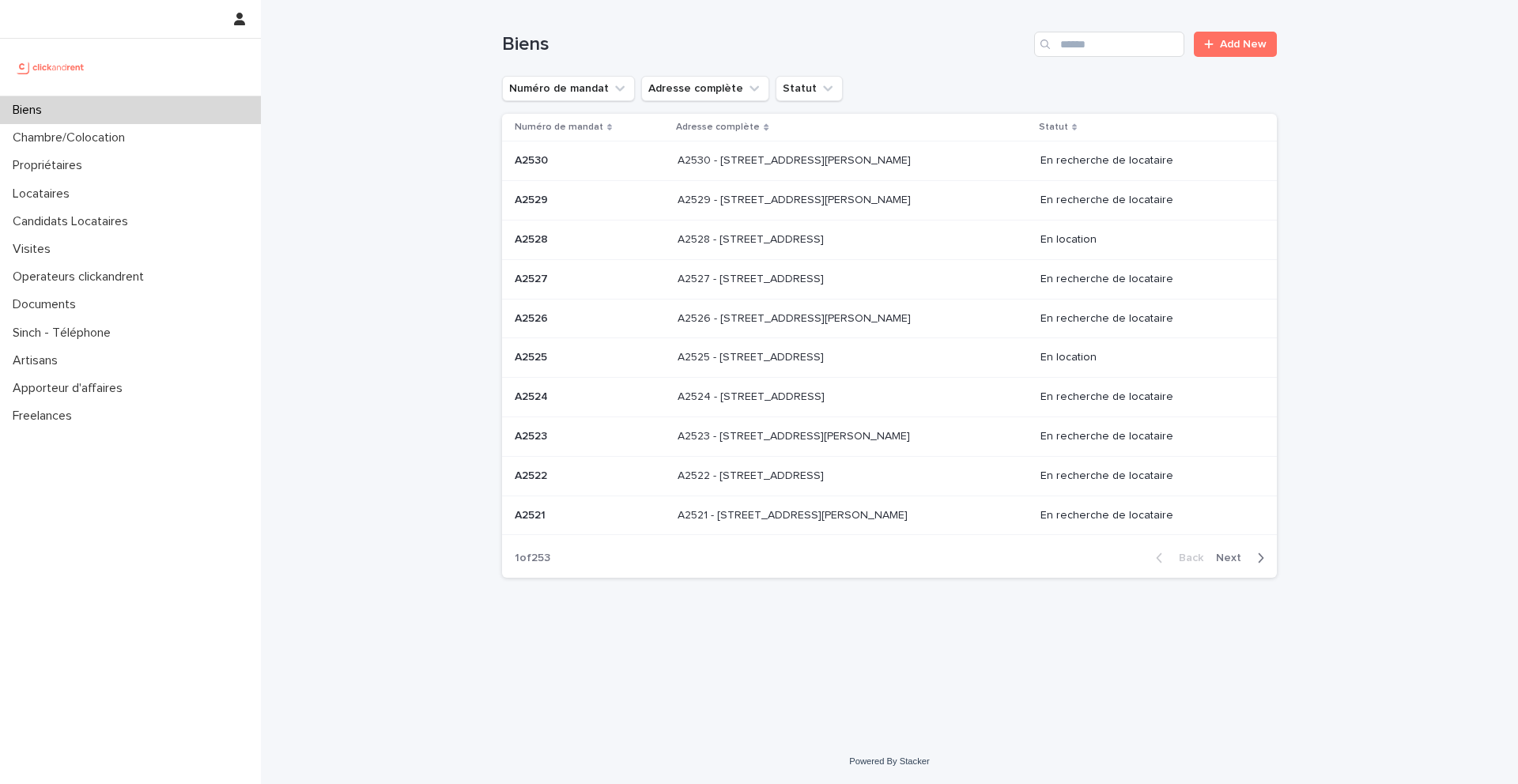
click at [1075, 25] on div "Biens Add New" at bounding box center [889, 38] width 775 height 76
click at [1075, 50] on input "Search" at bounding box center [1109, 44] width 150 height 25
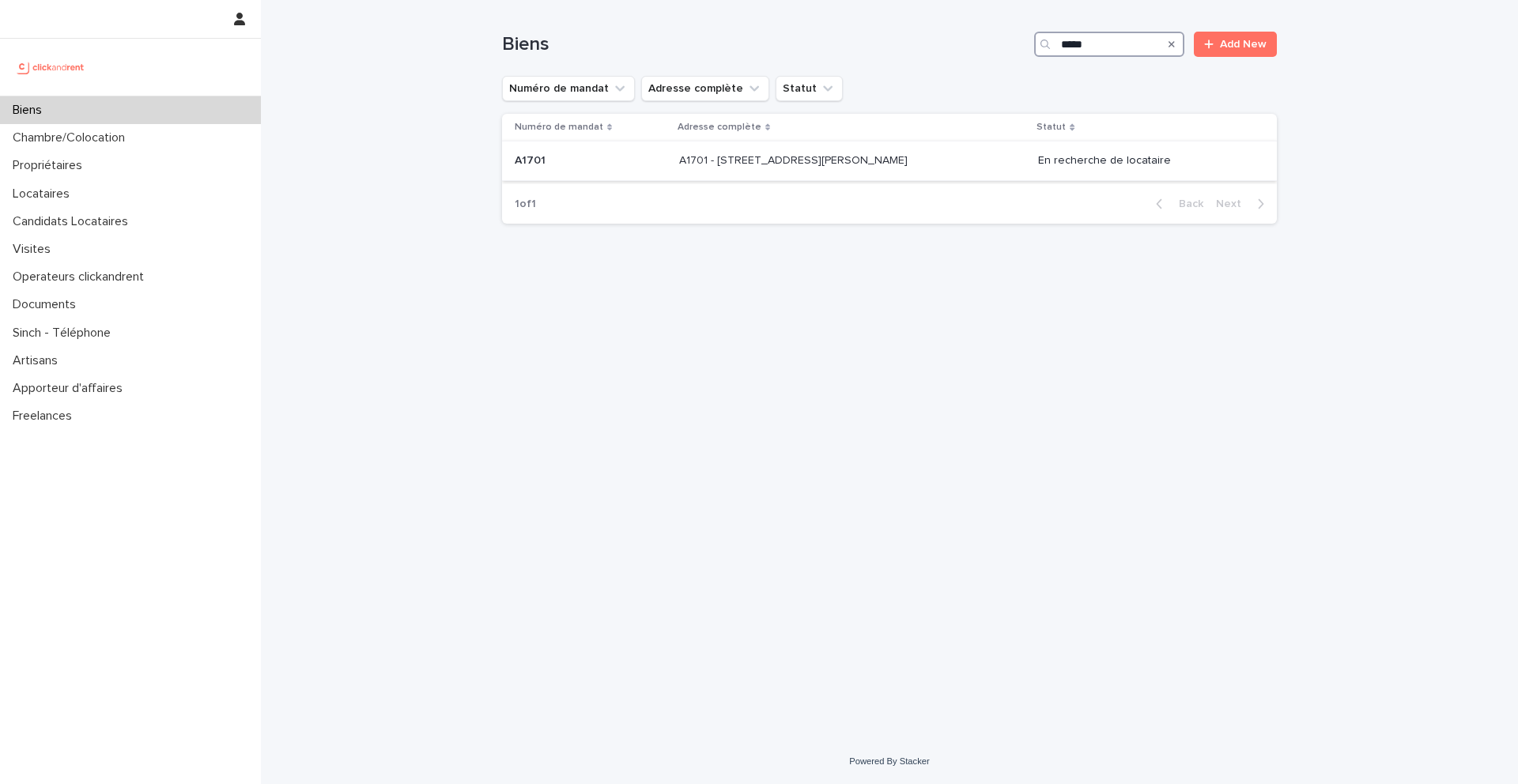
type input "*****"
click at [547, 158] on p "A1701" at bounding box center [532, 159] width 34 height 16
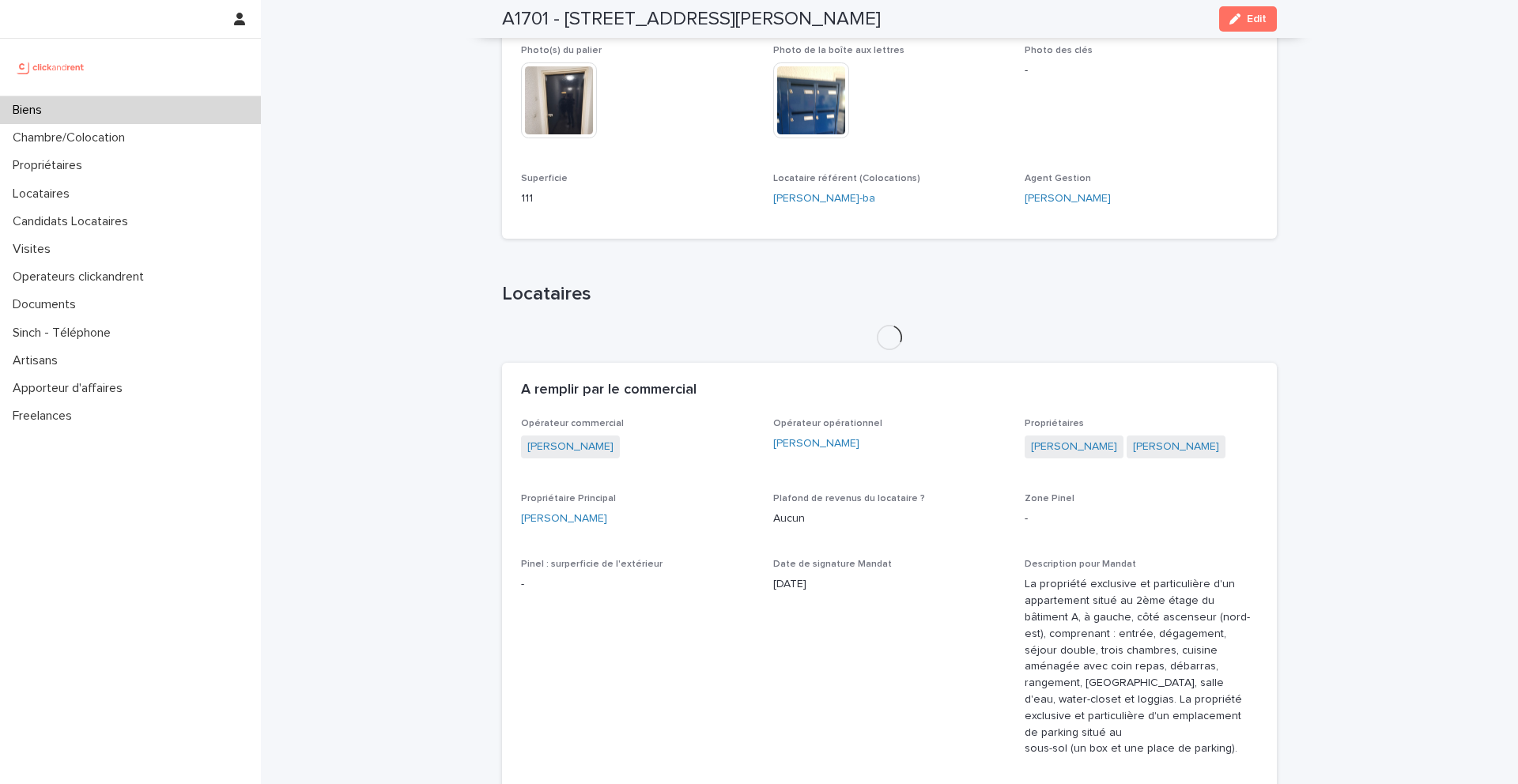
scroll to position [602, 0]
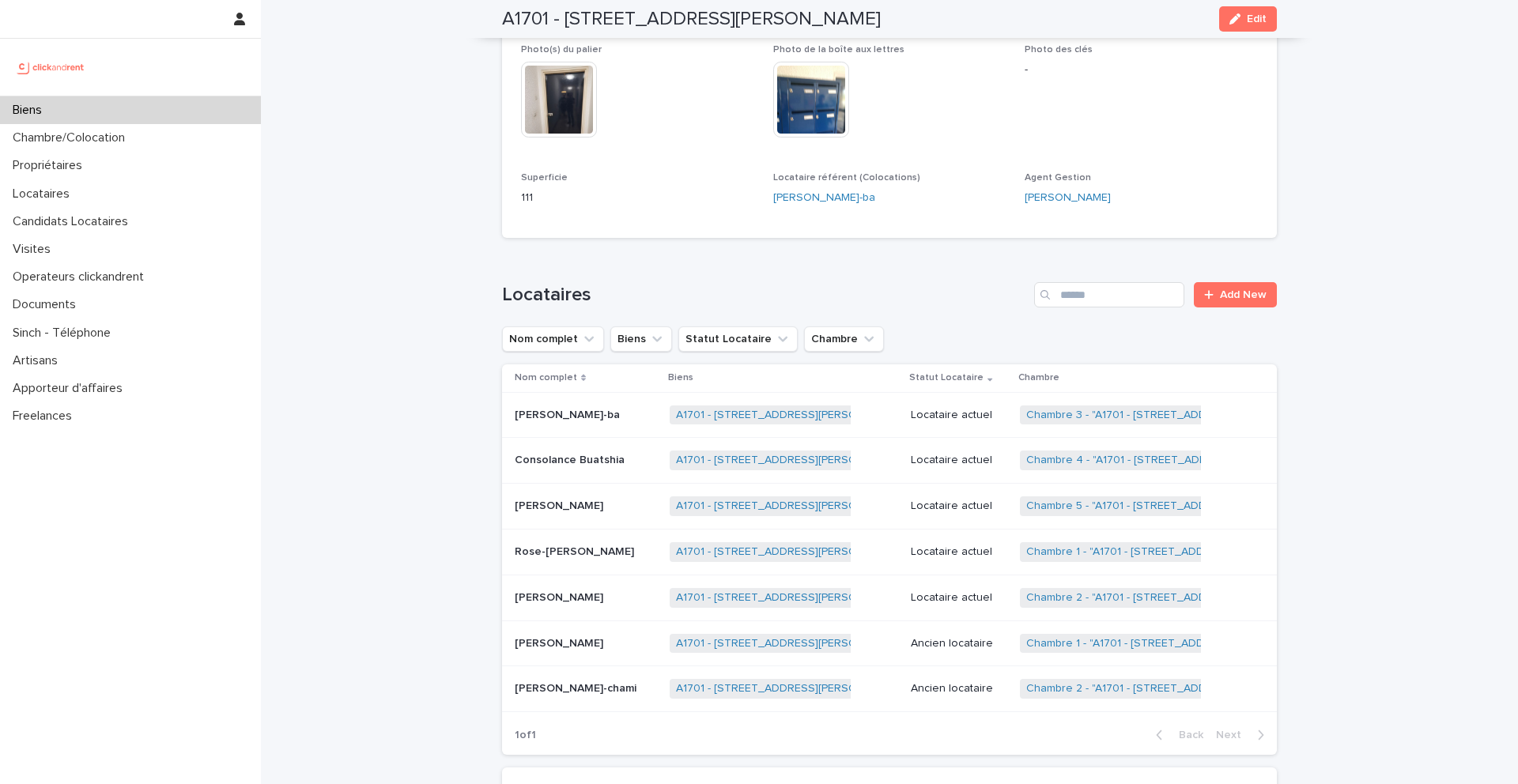
click at [569, 595] on p "[PERSON_NAME]" at bounding box center [560, 596] width 92 height 16
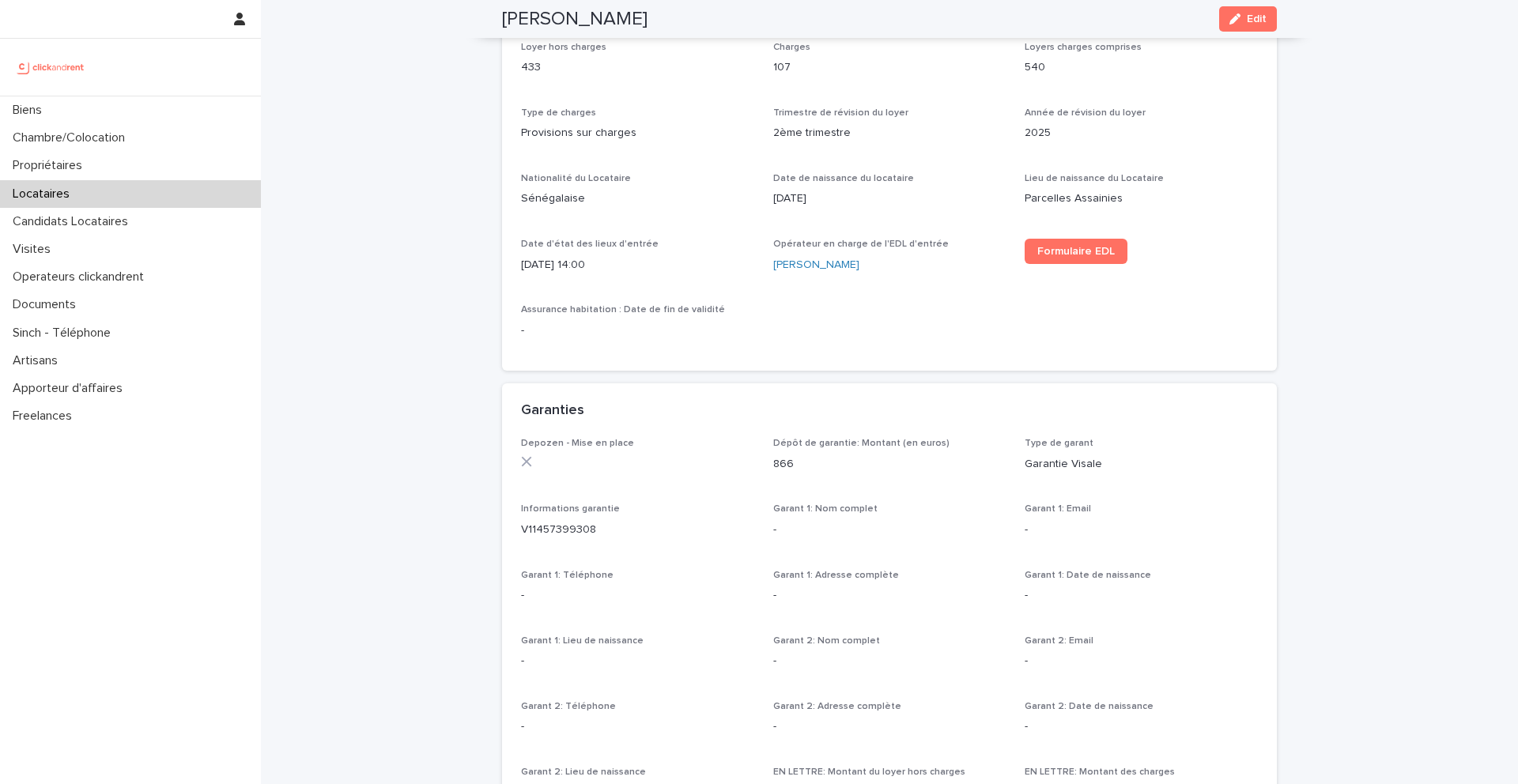
scroll to position [621, 0]
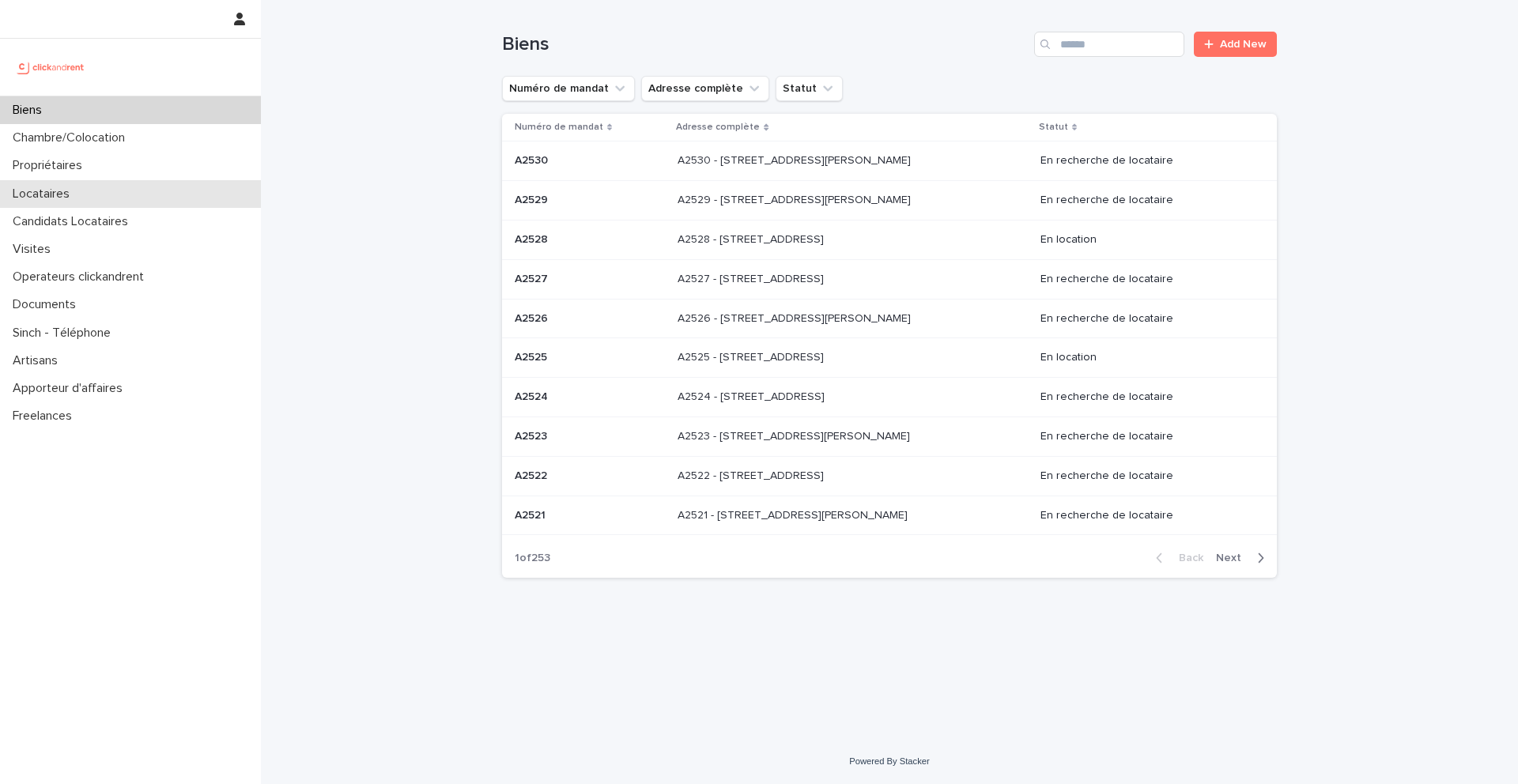
click at [79, 195] on p "Locataires" at bounding box center [44, 194] width 76 height 15
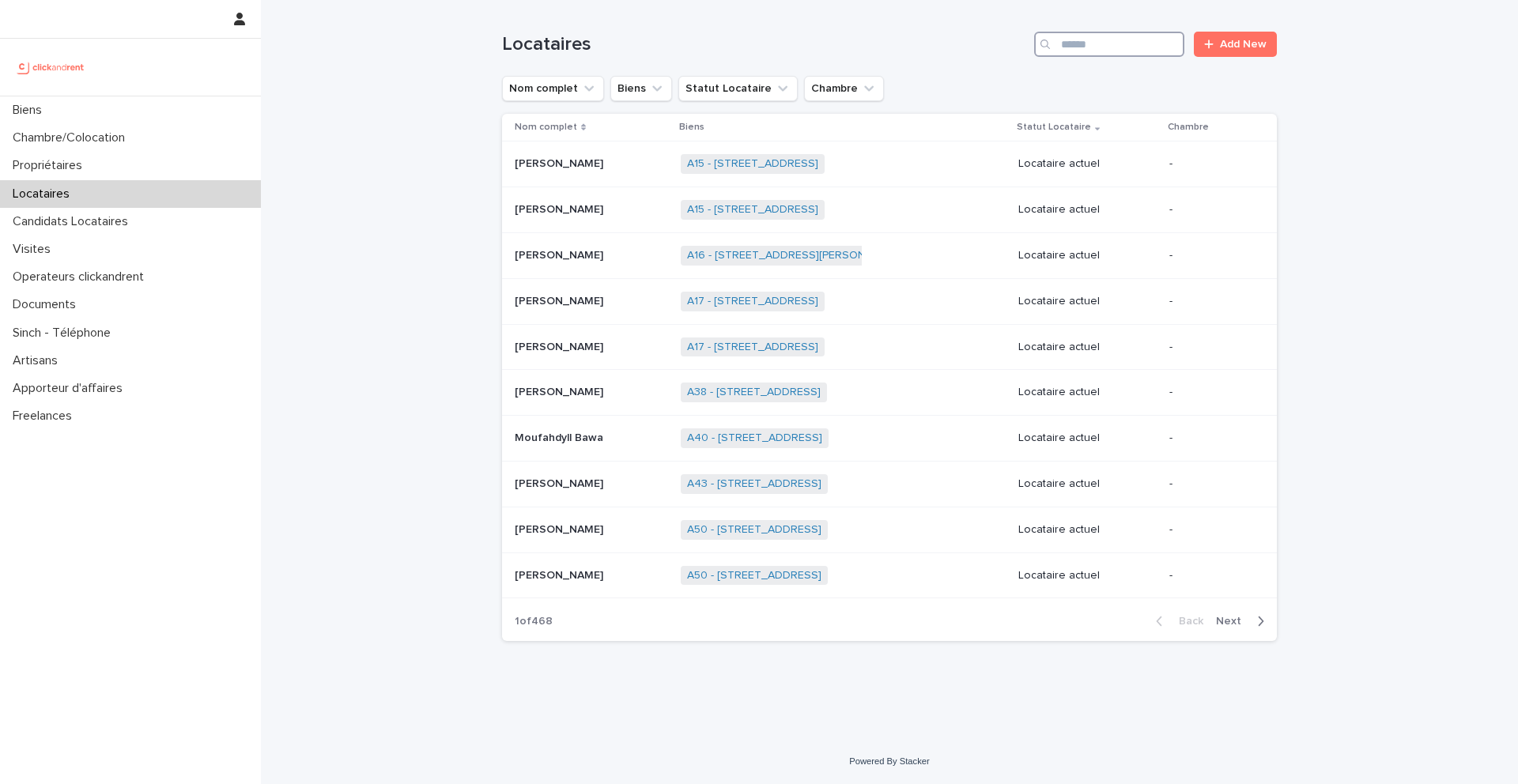
click at [1115, 49] on input "Search" at bounding box center [1109, 44] width 150 height 25
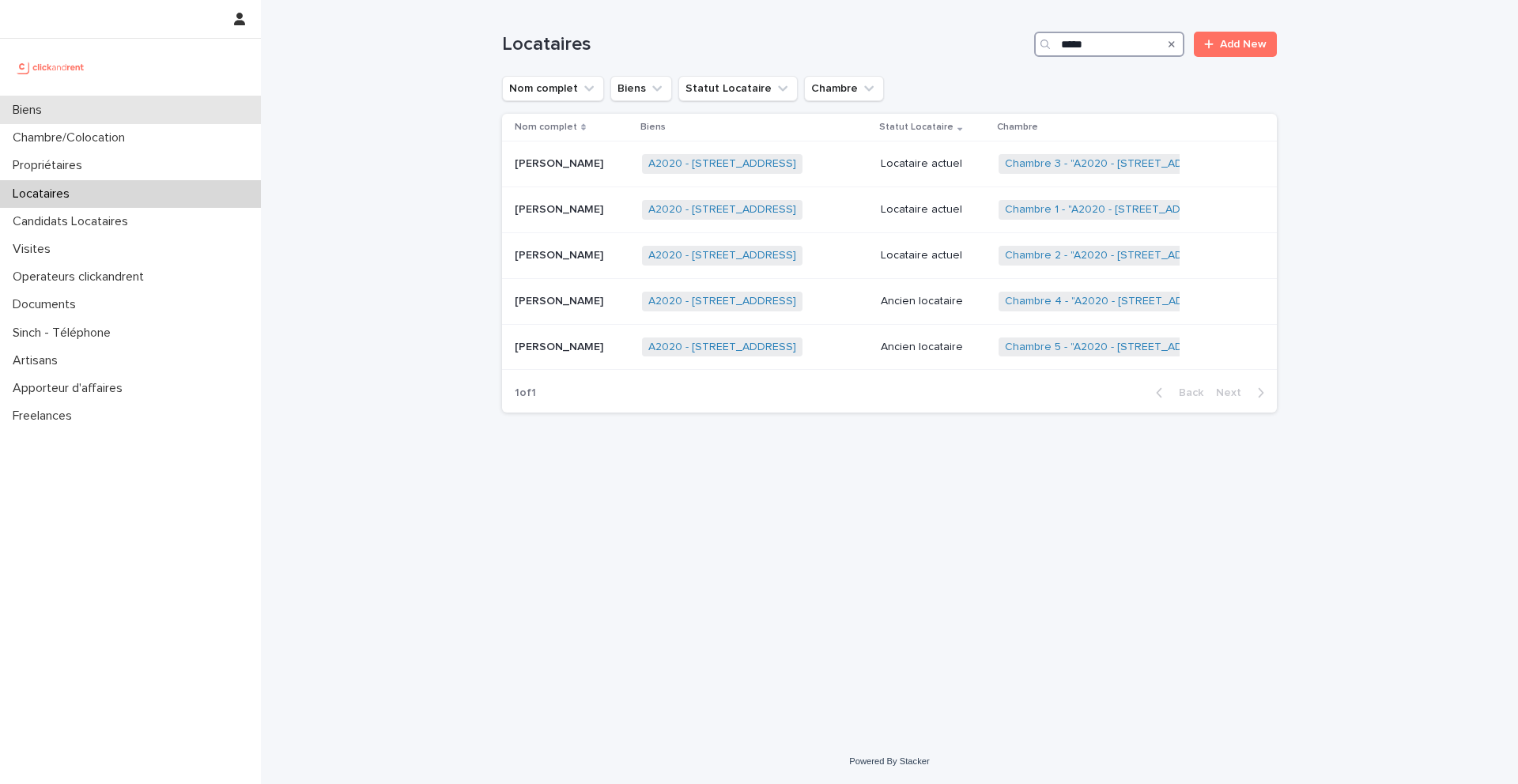
type input "*****"
click at [80, 112] on div "Biens" at bounding box center [130, 110] width 261 height 28
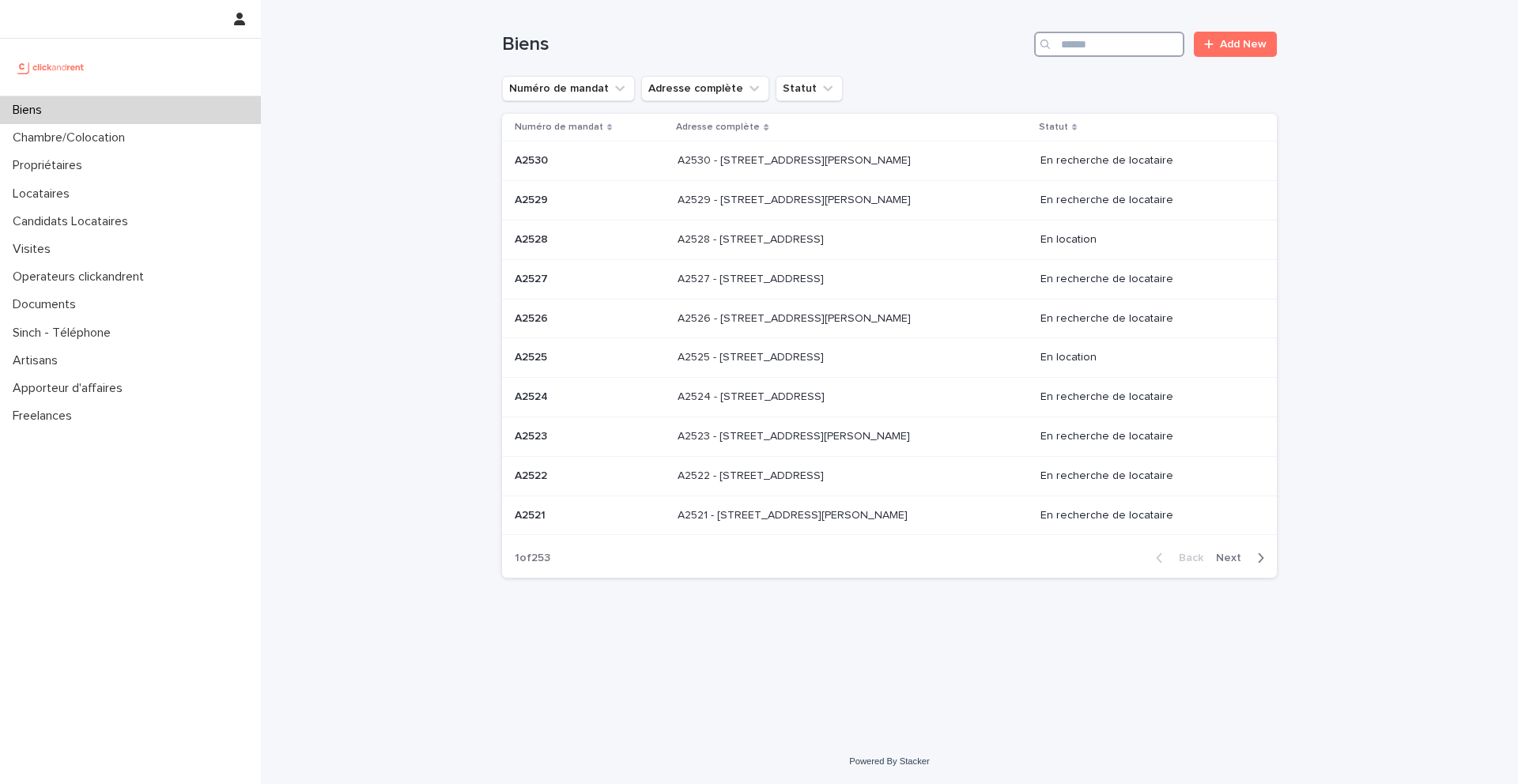
click at [1099, 40] on input "Search" at bounding box center [1109, 44] width 150 height 25
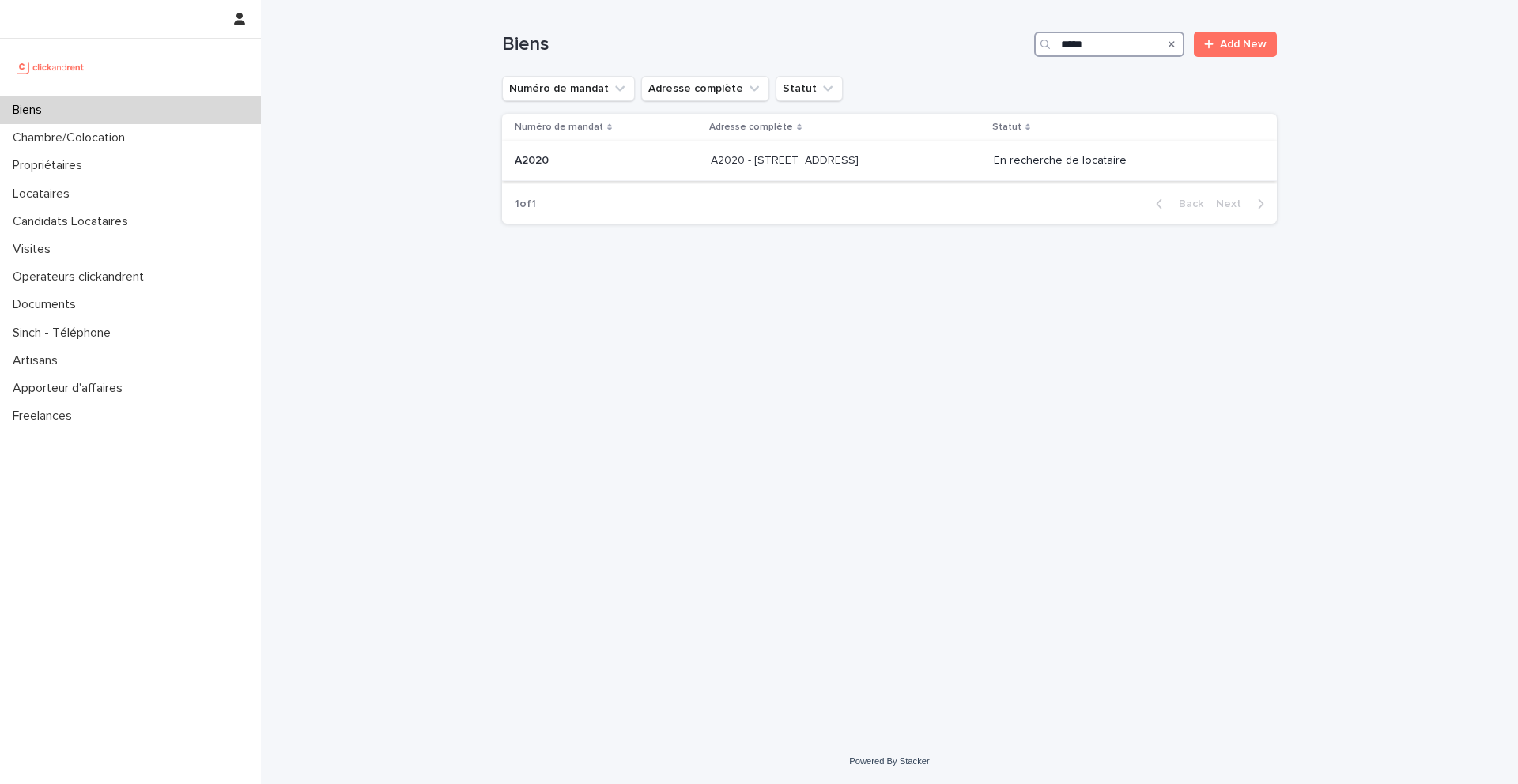
type input "*****"
click at [541, 161] on p "A2020" at bounding box center [532, 159] width 37 height 16
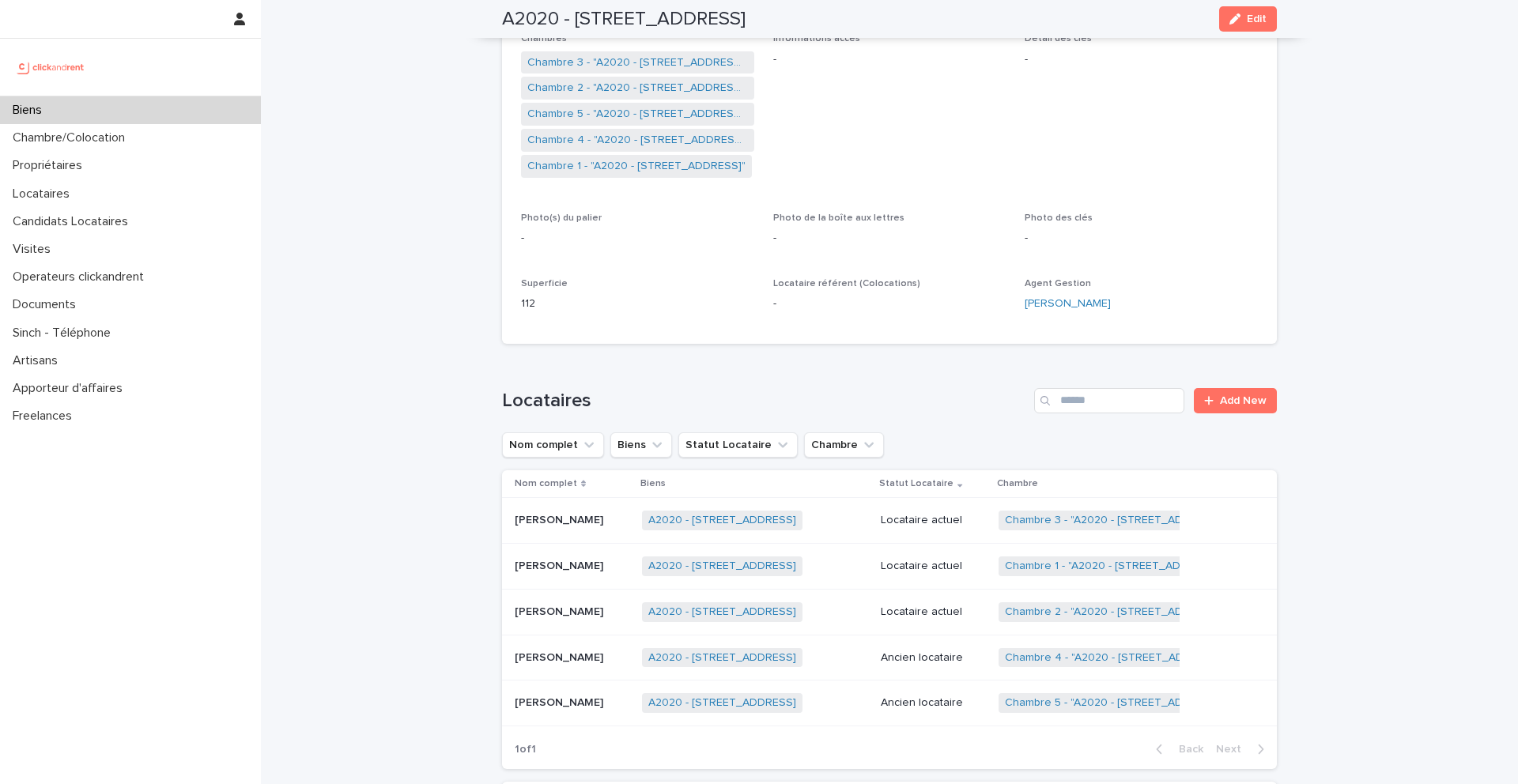
scroll to position [323, 0]
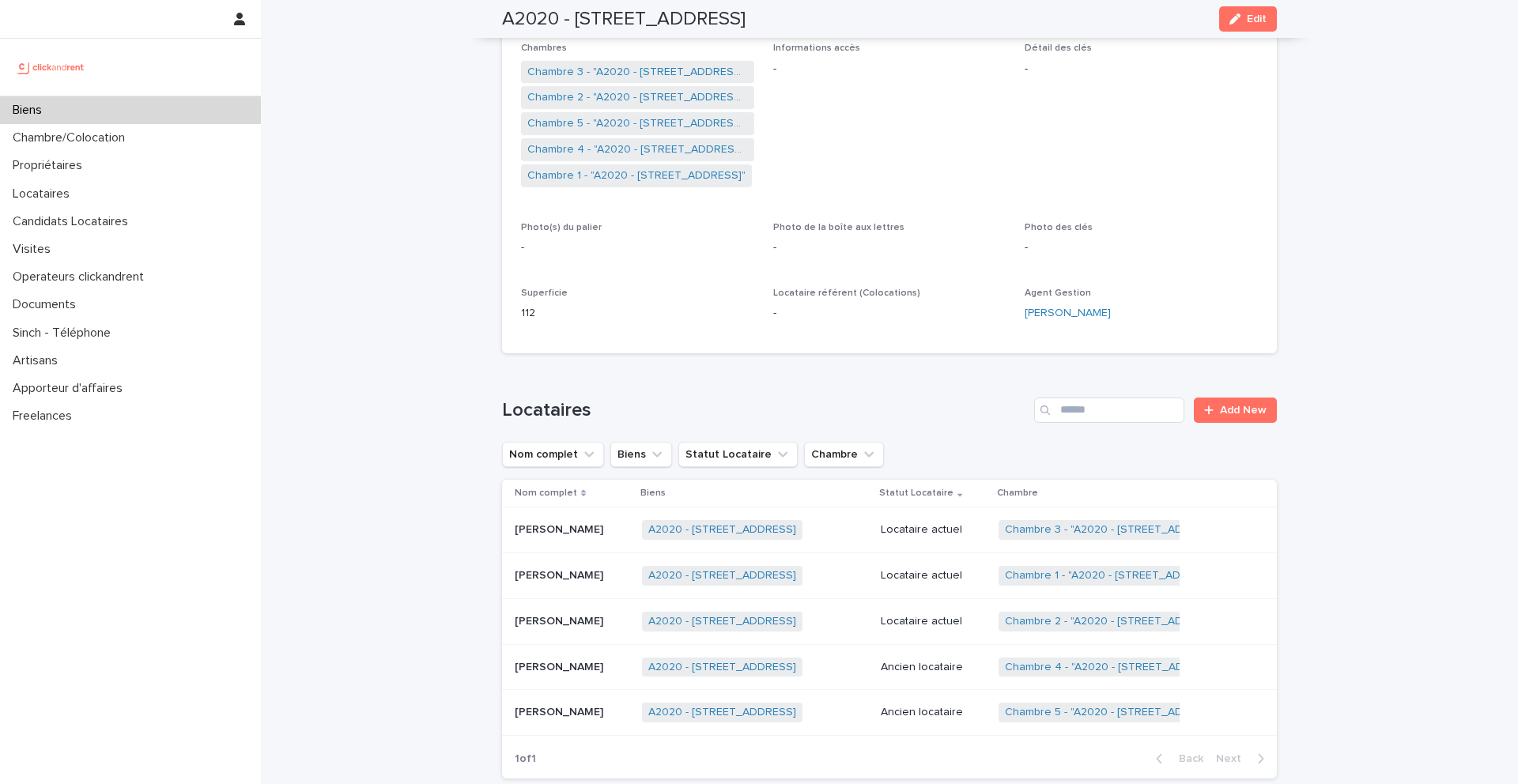
click at [577, 624] on p "[PERSON_NAME]" at bounding box center [560, 620] width 92 height 16
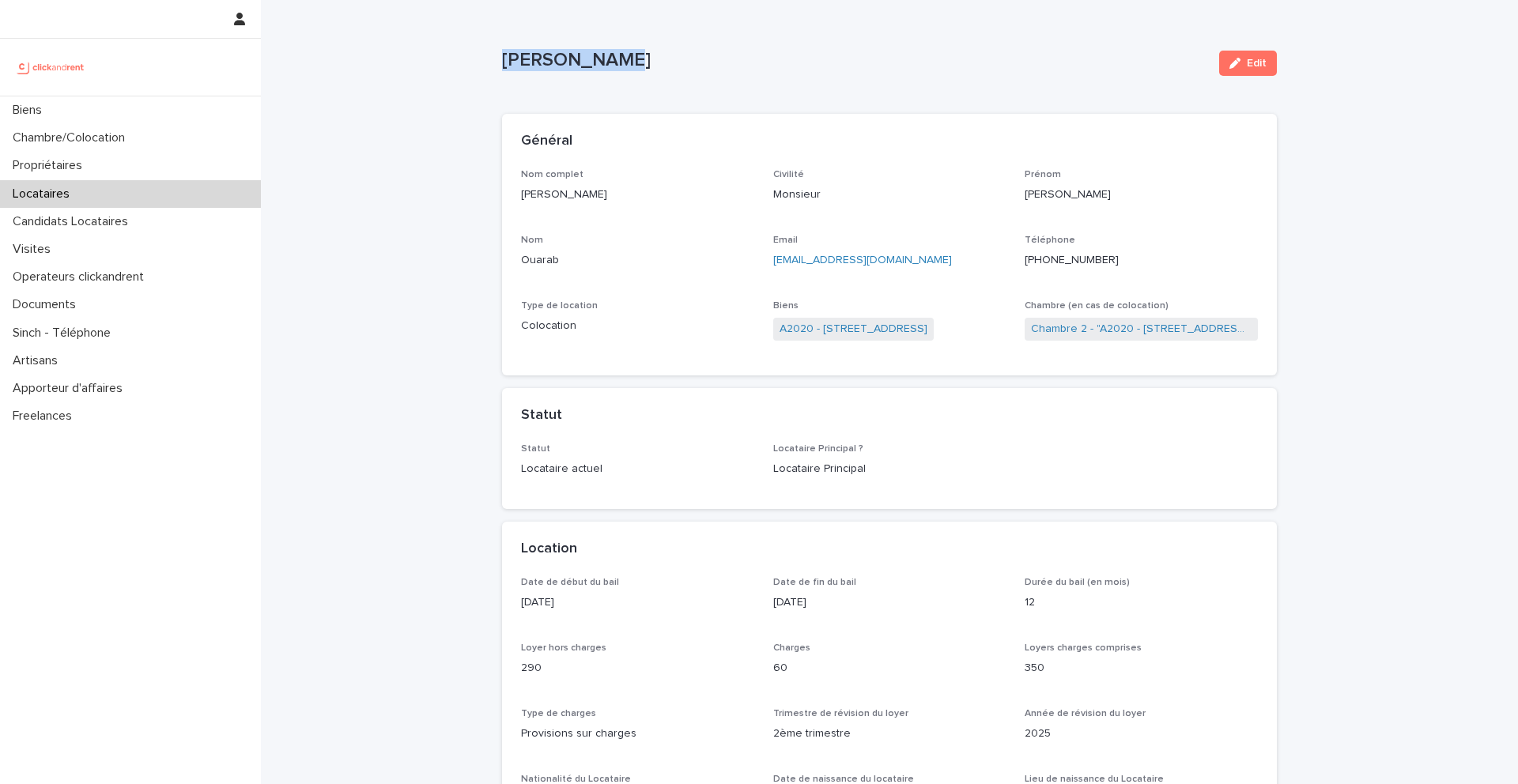
drag, startPoint x: 659, startPoint y: 61, endPoint x: 489, endPoint y: 60, distance: 170.0
copy p "[PERSON_NAME]"
